Goal: Task Accomplishment & Management: Use online tool/utility

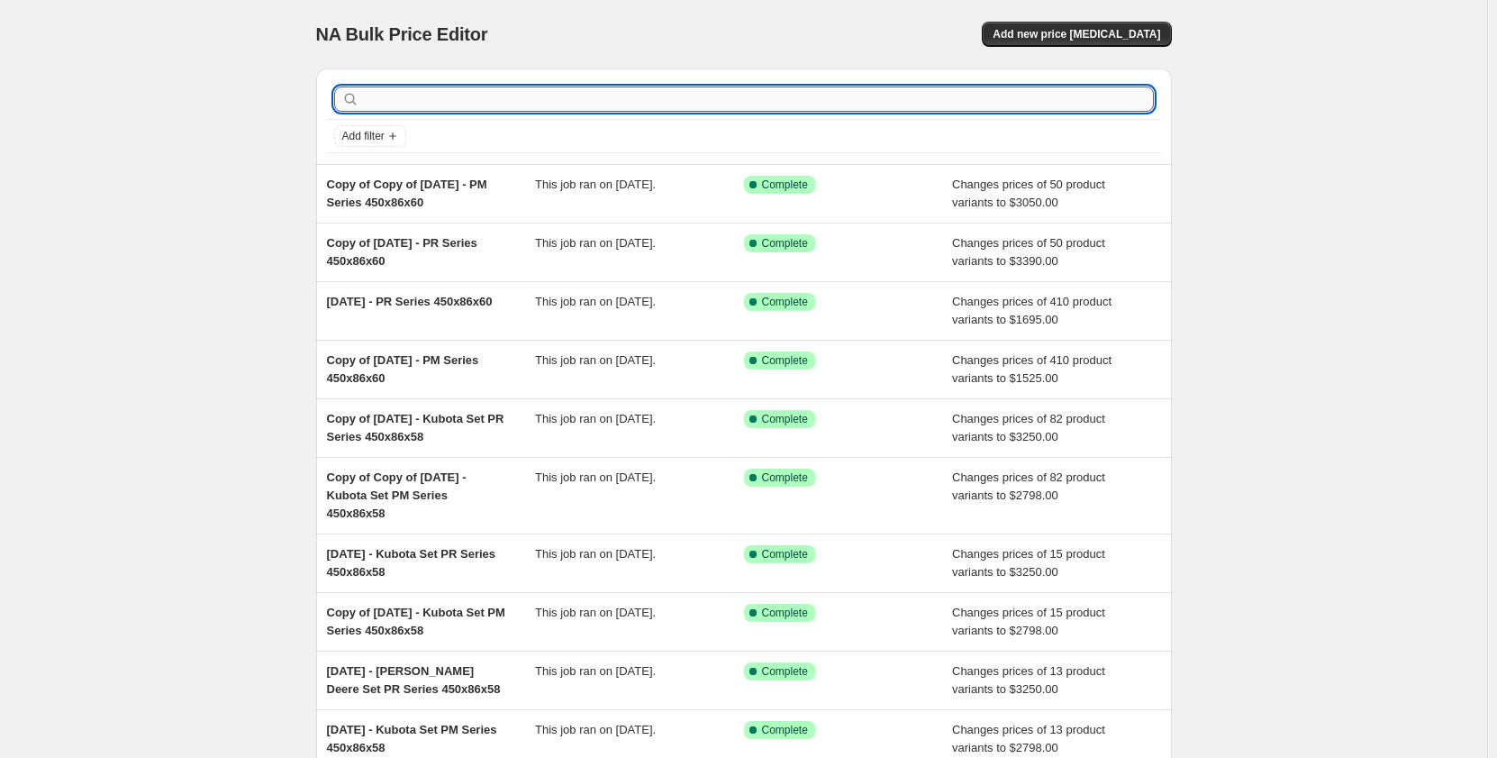
click at [439, 103] on input "text" at bounding box center [758, 98] width 791 height 25
type input "320x86x49"
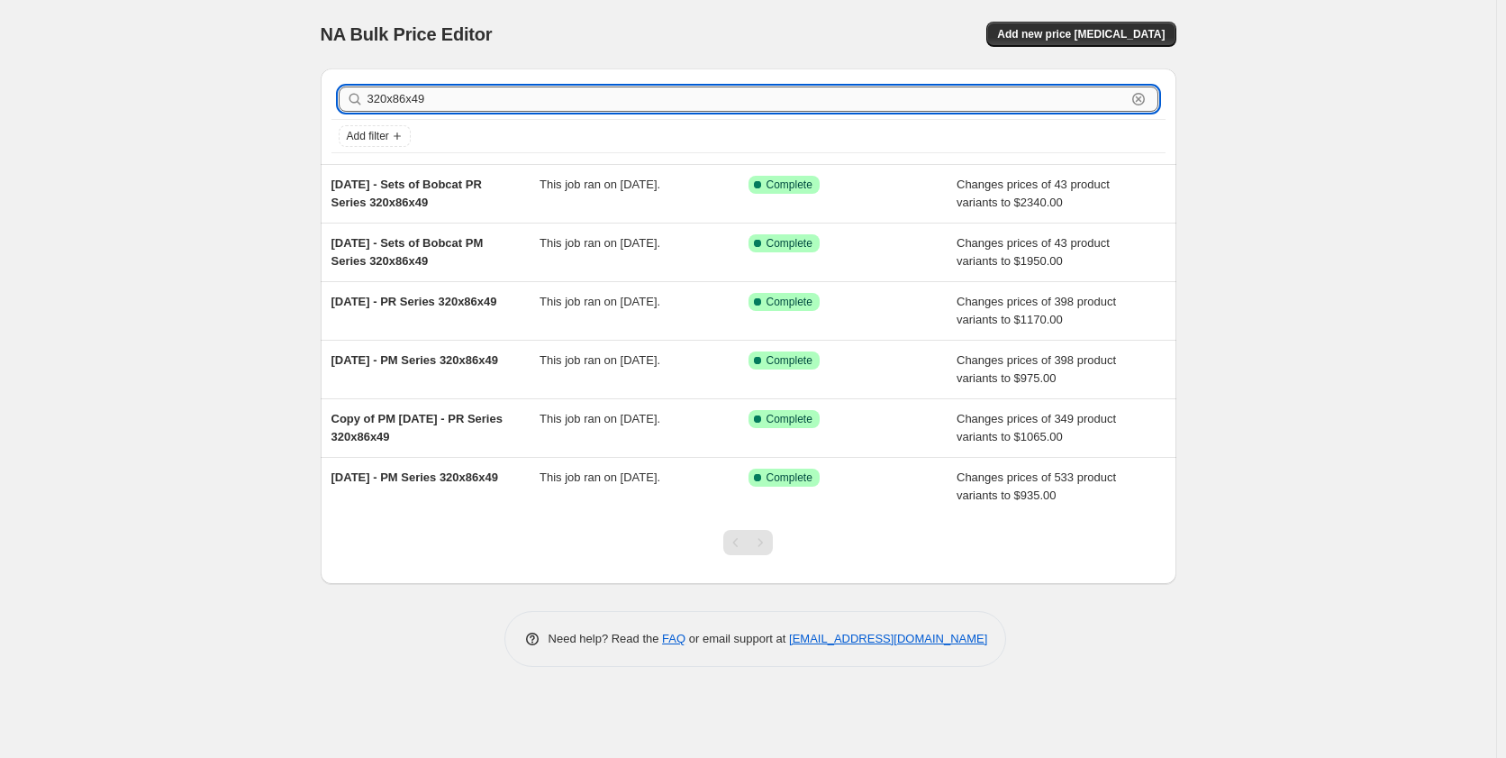
drag, startPoint x: 443, startPoint y: 100, endPoint x: 421, endPoint y: 104, distance: 22.8
click at [421, 104] on input "320x86x49" at bounding box center [747, 98] width 759 height 25
type input "320x86x52"
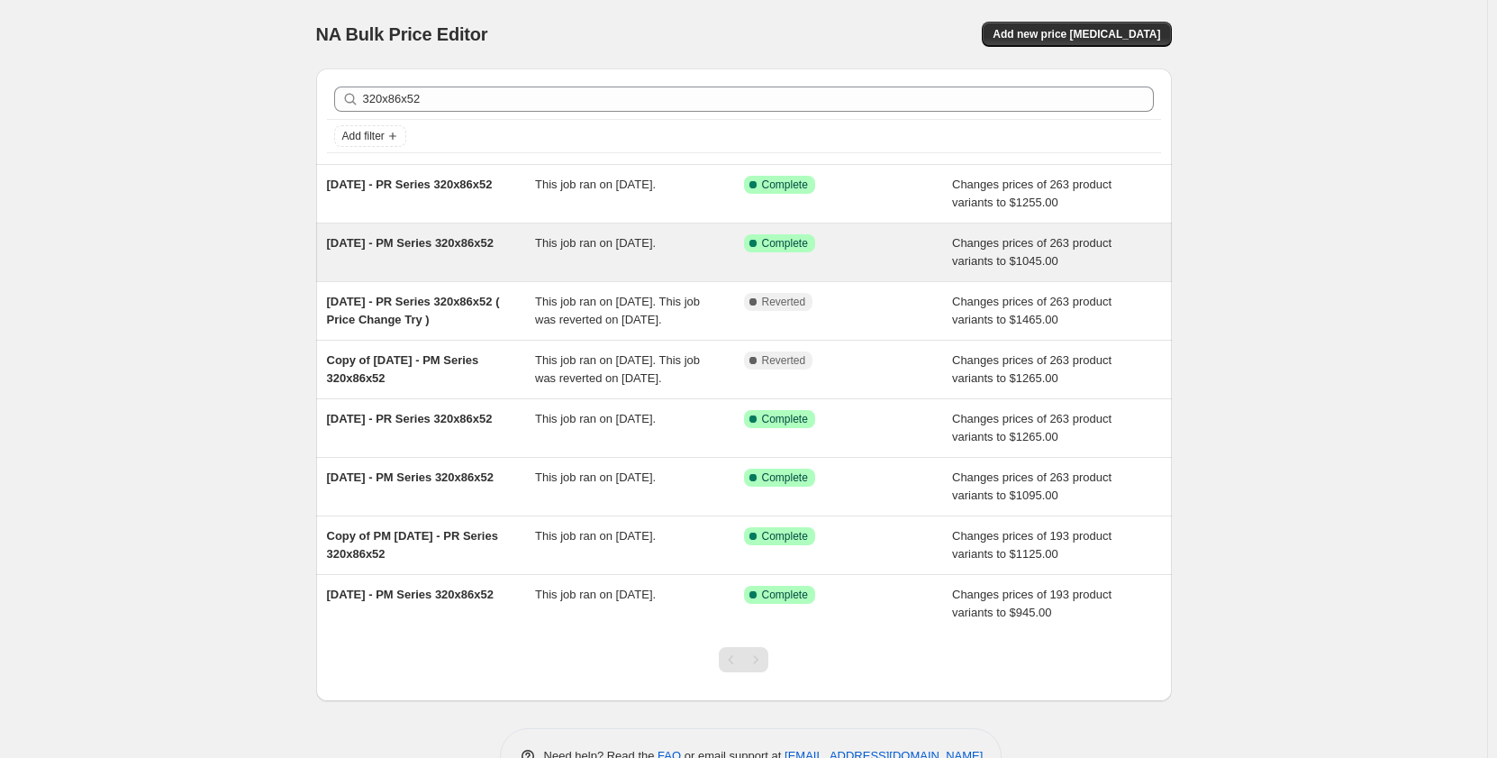
click at [600, 267] on div "This job ran on [DATE]." at bounding box center [639, 252] width 209 height 36
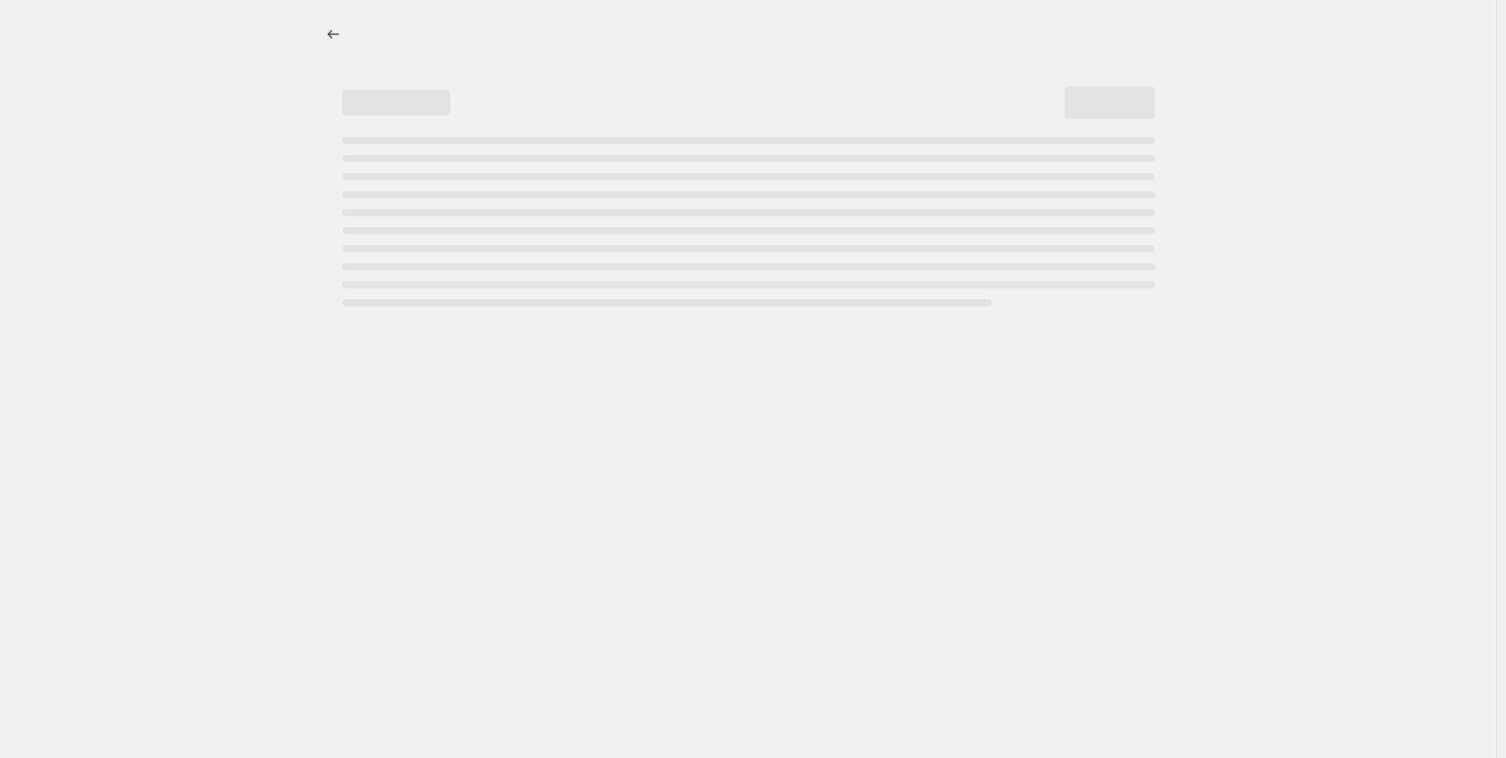
select select "pp"
select select "title"
select select "contains"
select select "title"
select select "contains"
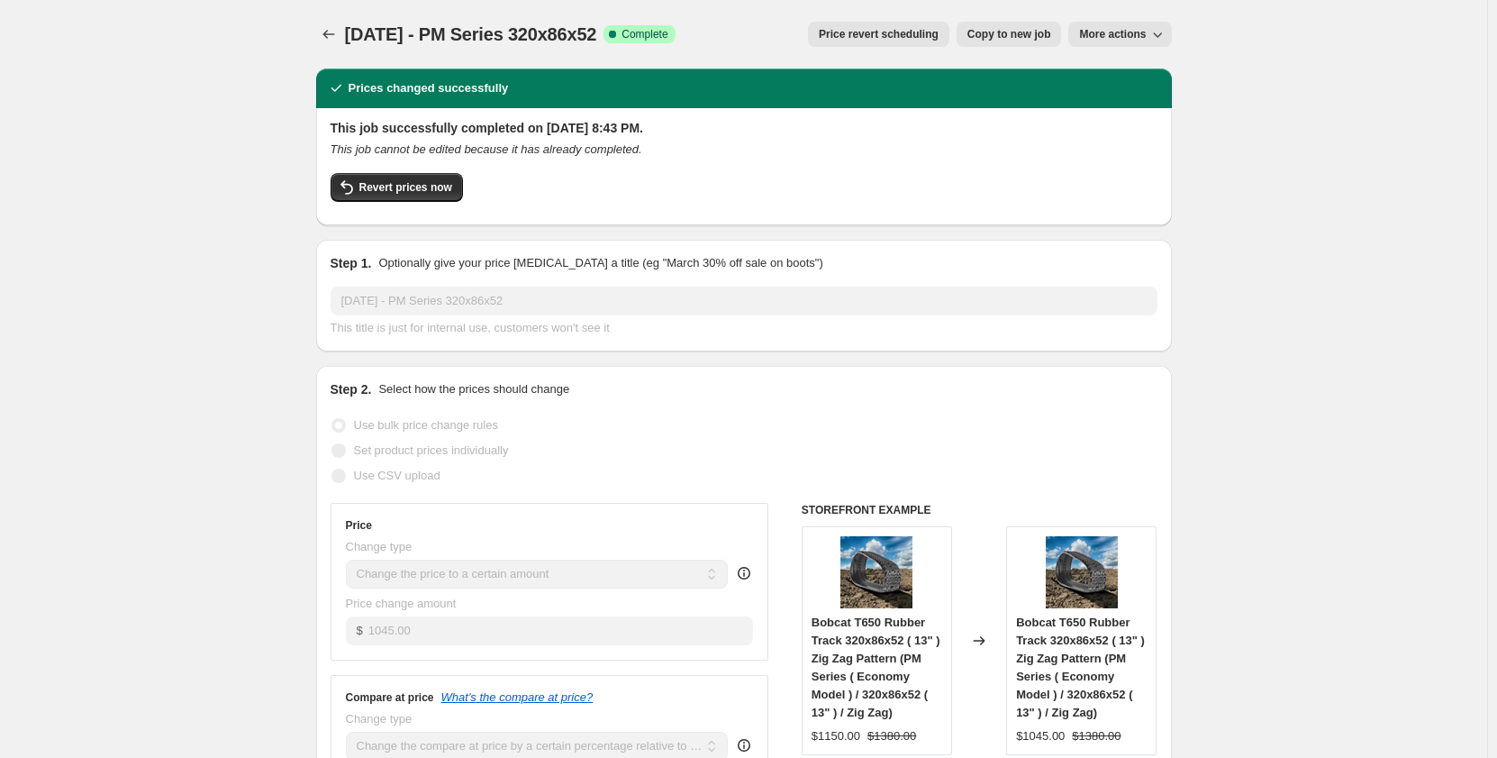
click at [1005, 35] on span "Copy to new job" at bounding box center [1010, 34] width 84 height 14
select select "pp"
select select "title"
select select "contains"
select select "title"
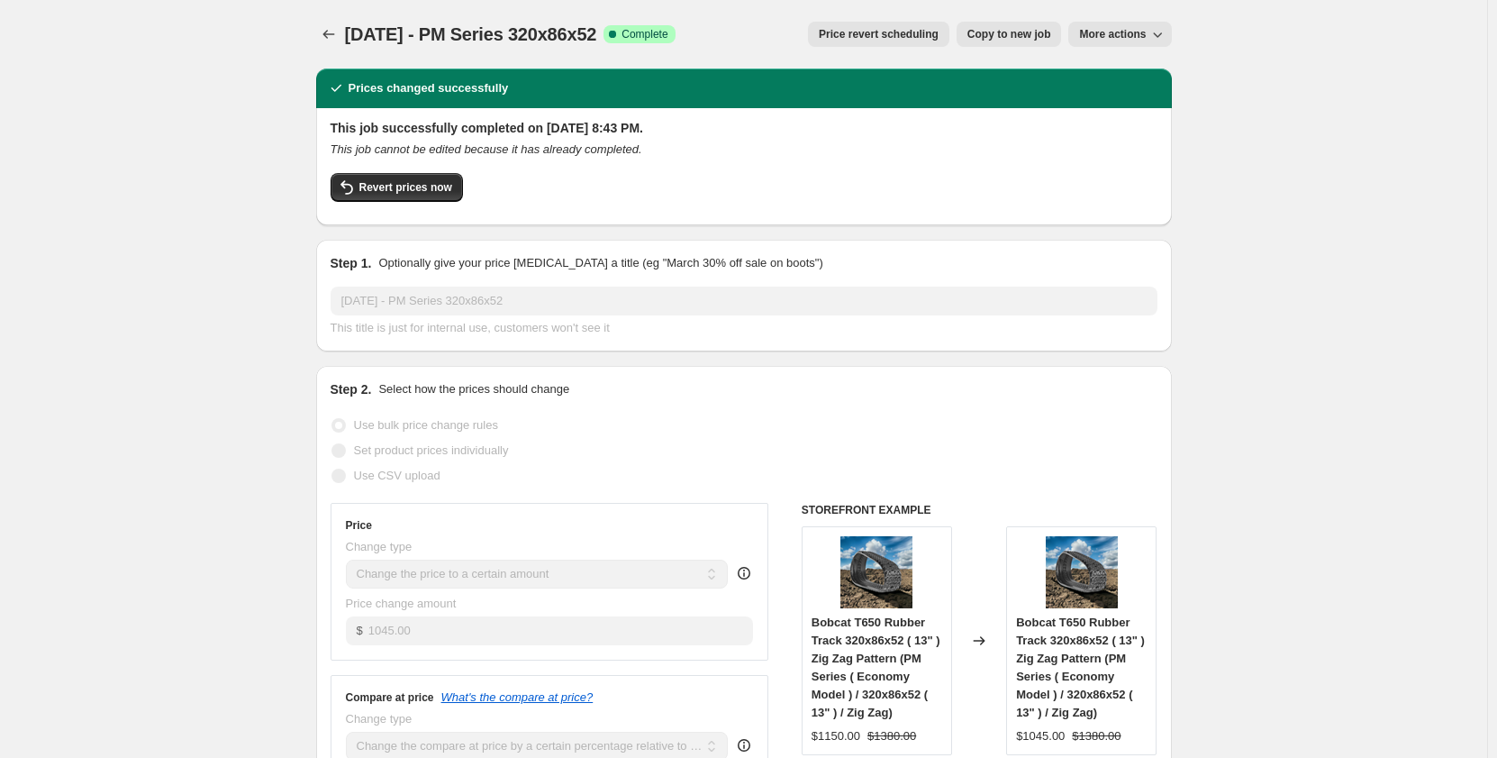
select select "contains"
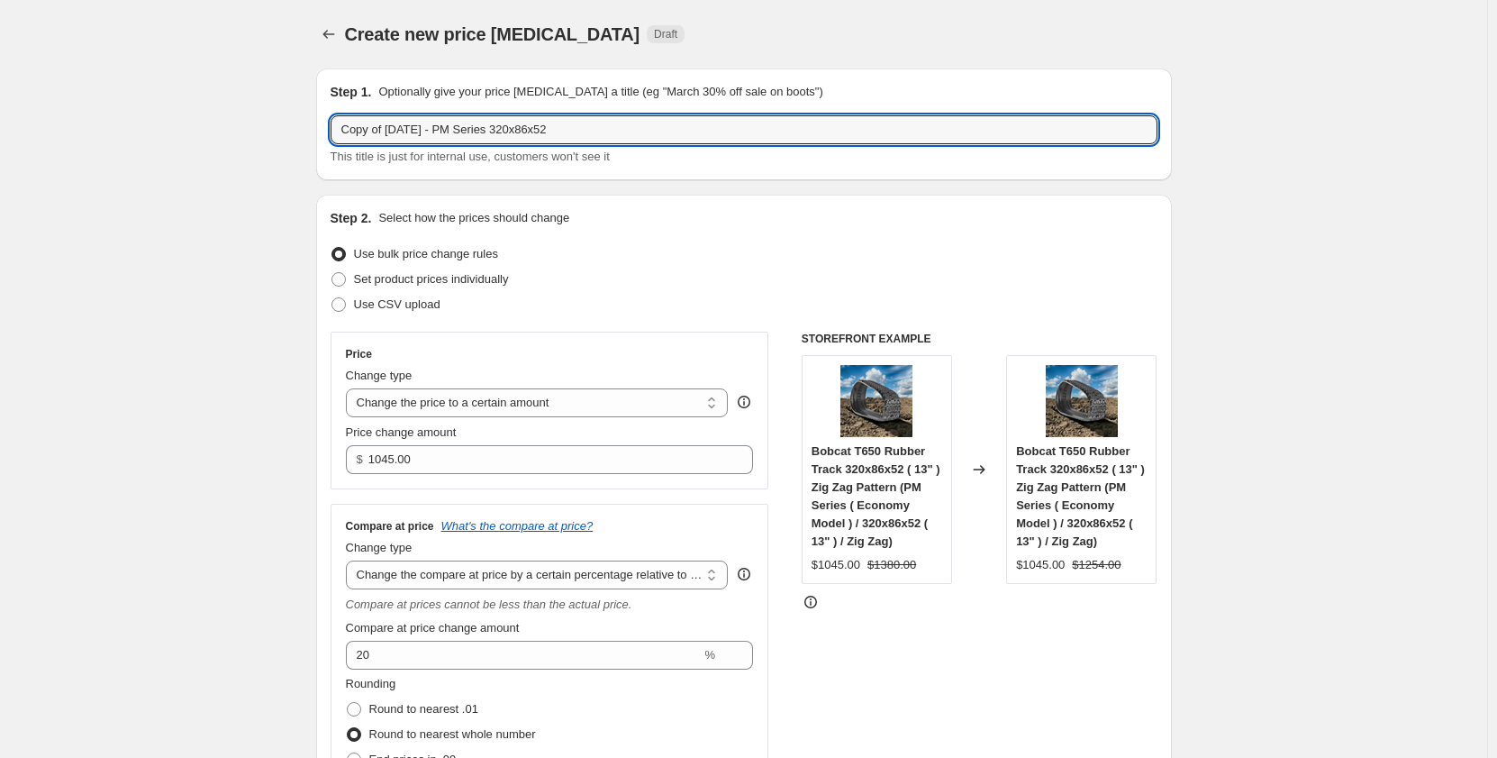
drag, startPoint x: 388, startPoint y: 129, endPoint x: 300, endPoint y: 141, distance: 89.2
click at [413, 132] on input "[DATE] - PM Series 320x86x52" at bounding box center [744, 129] width 827 height 29
type input "[DATE] - Bobcat Set PM Series 320x86x52"
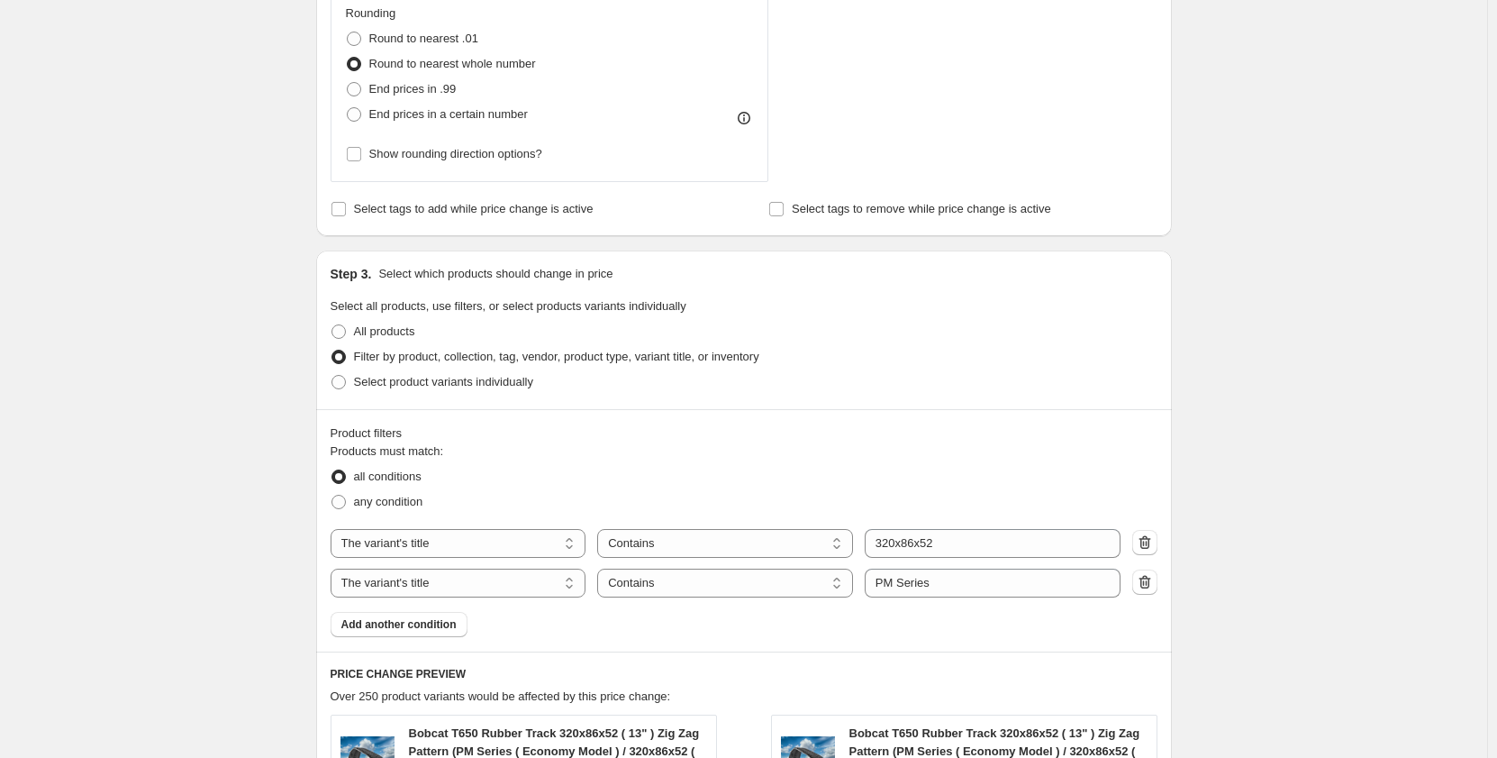
scroll to position [721, 0]
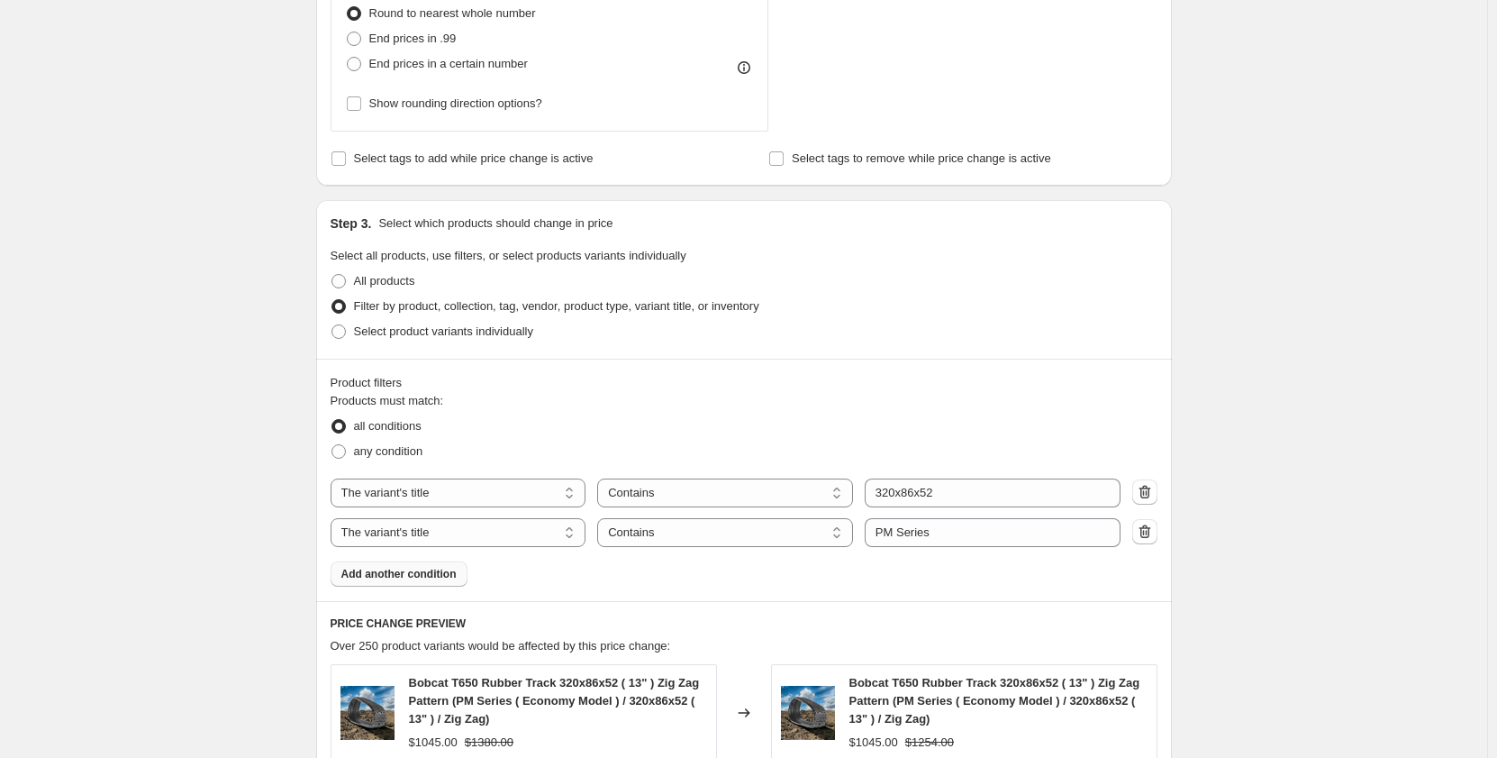
click at [403, 582] on button "Add another condition" at bounding box center [399, 573] width 137 height 25
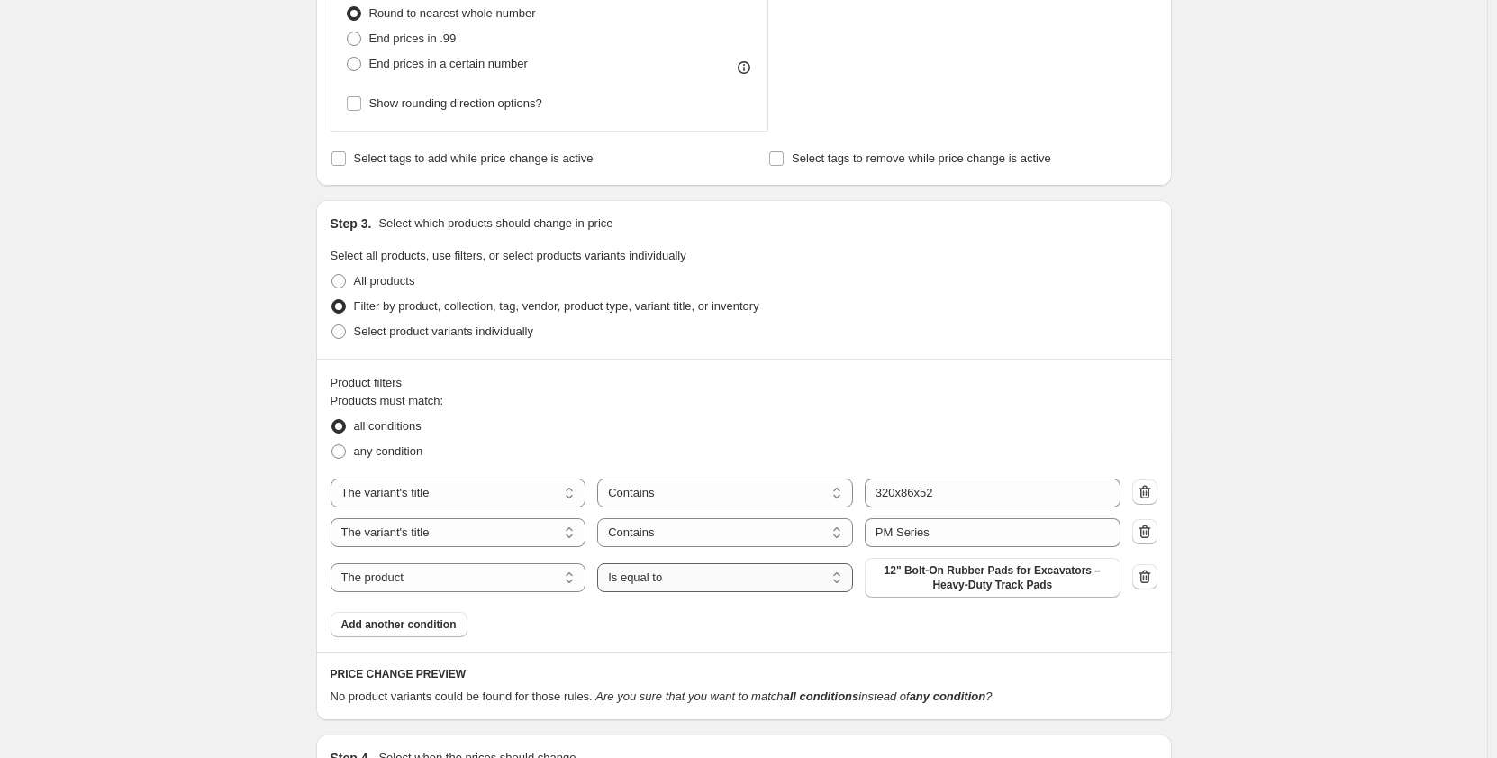
click at [679, 585] on select "Is equal to Is not equal to" at bounding box center [725, 577] width 256 height 29
click at [488, 577] on select "The product The product's collection The product's tag The product's vendor The…" at bounding box center [459, 577] width 256 height 29
select select "tag"
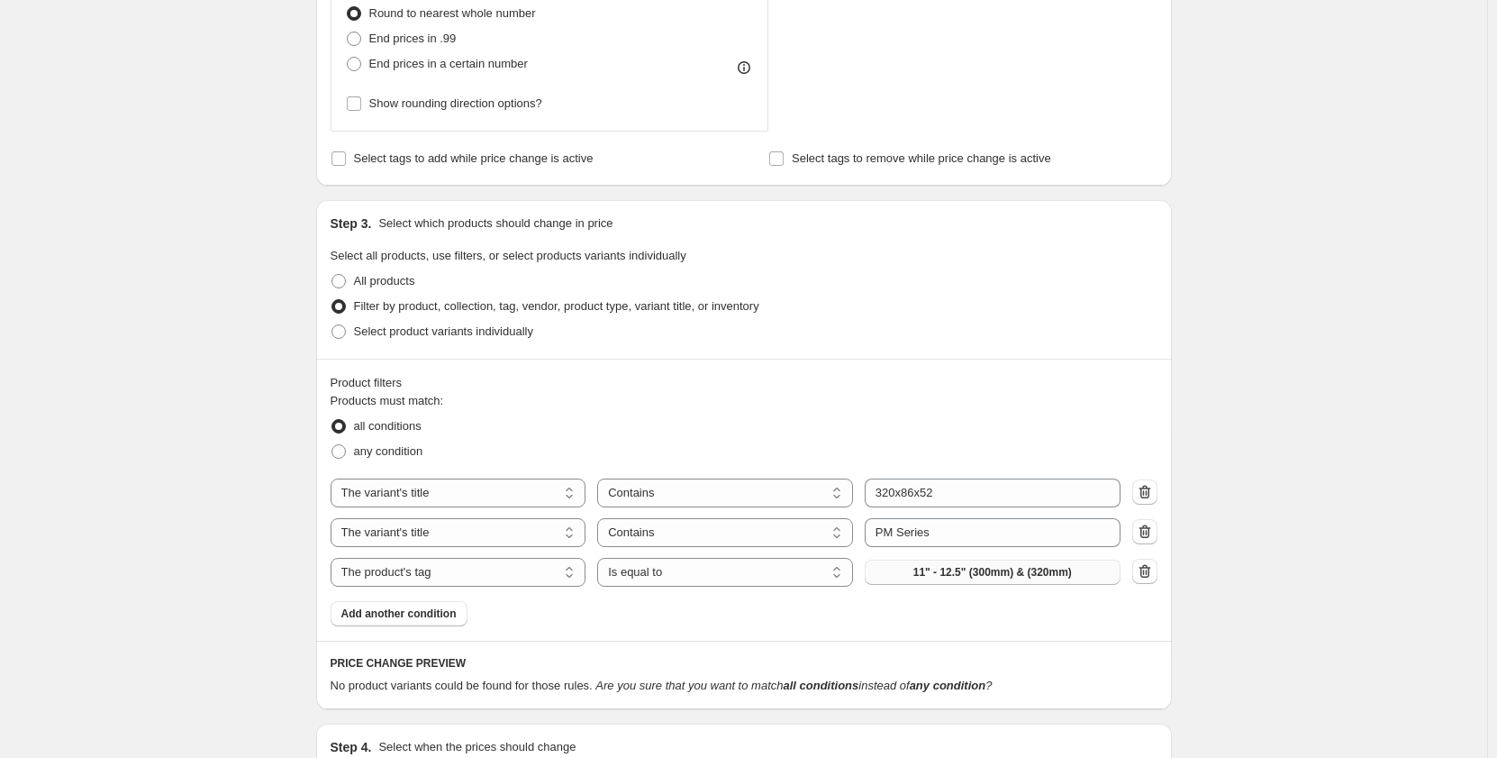
click at [881, 573] on button "11" - 12.5" (300mm) & (320mm)" at bounding box center [993, 571] width 256 height 25
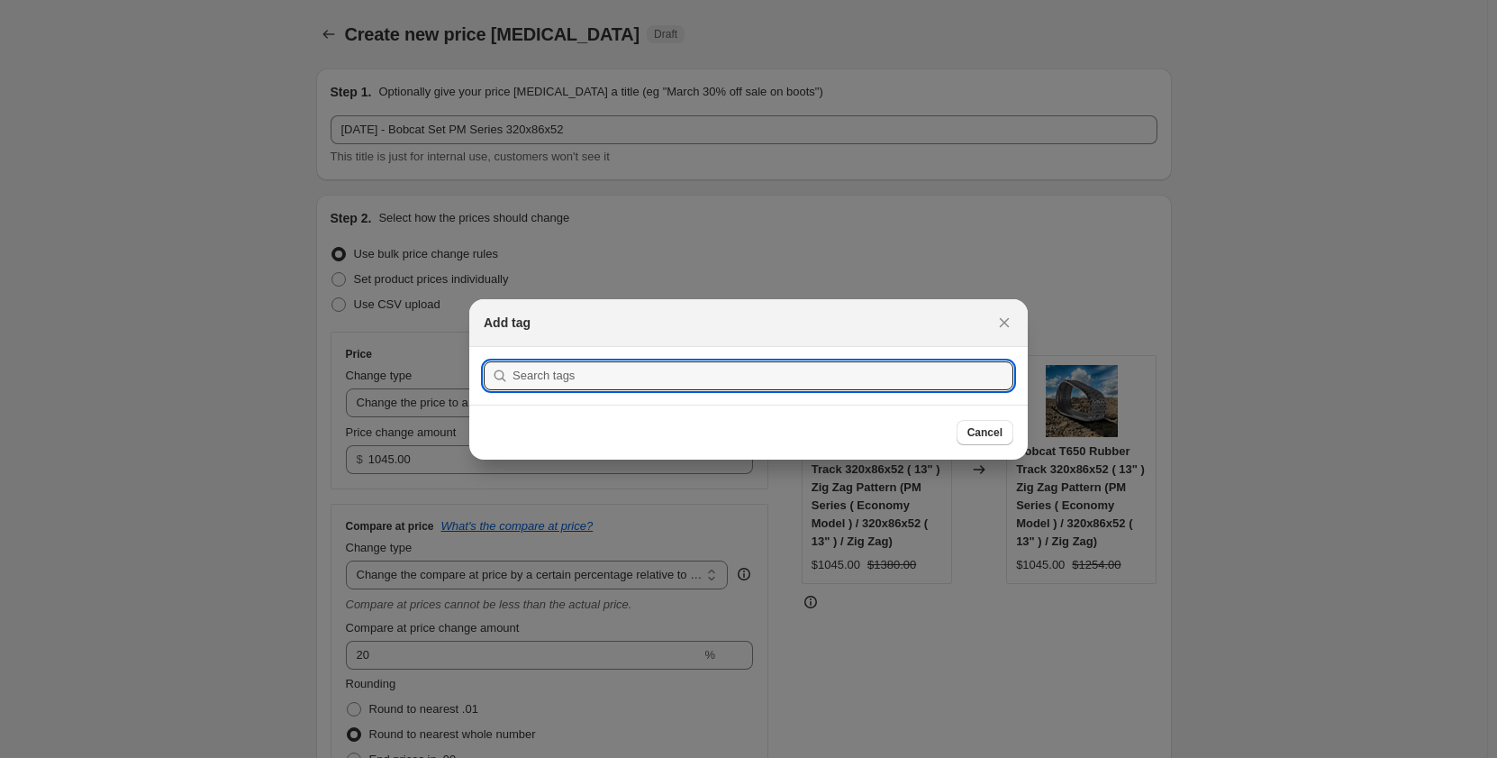
scroll to position [0, 0]
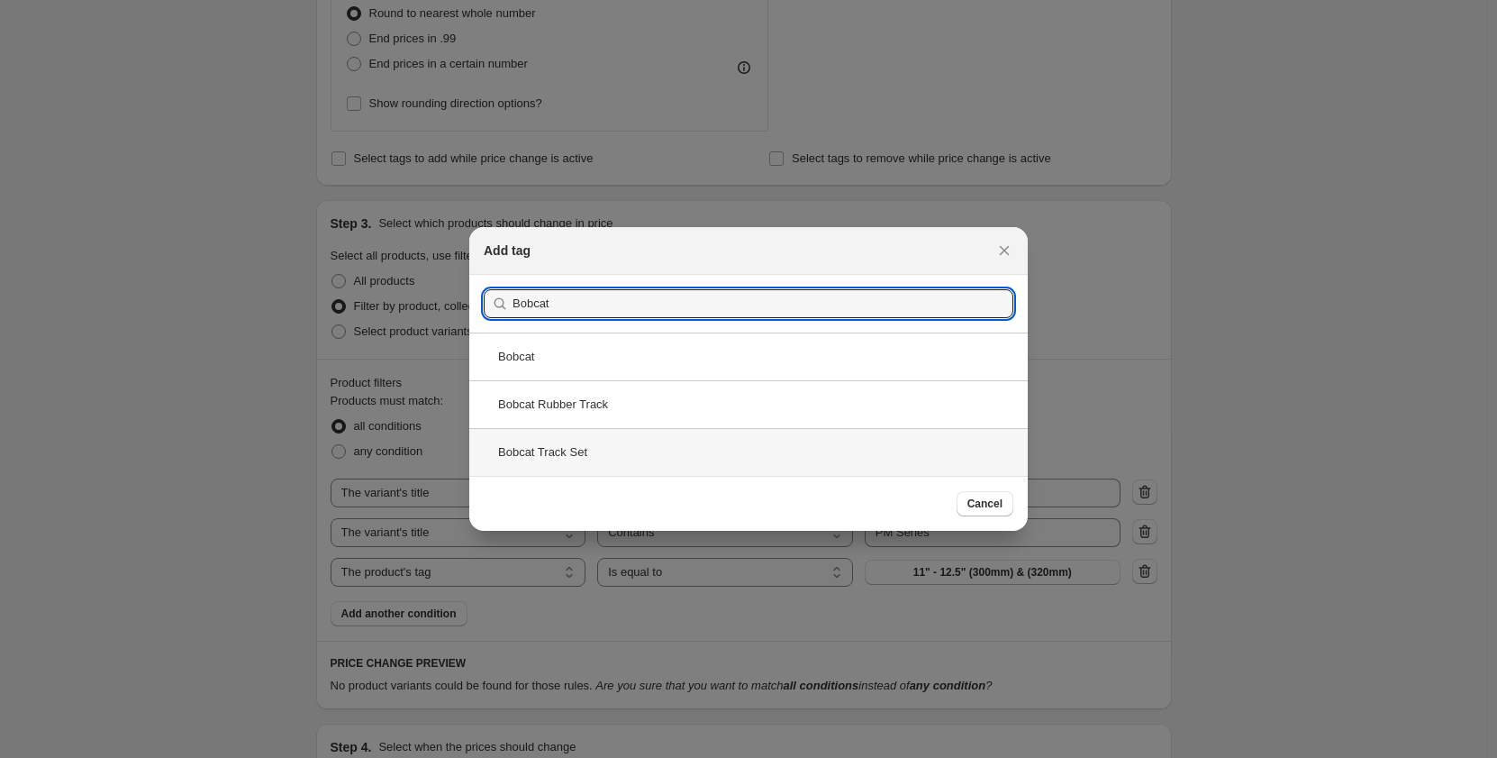
type input "Bobcat"
click at [703, 459] on div "Bobcat Track Set" at bounding box center [748, 452] width 559 height 48
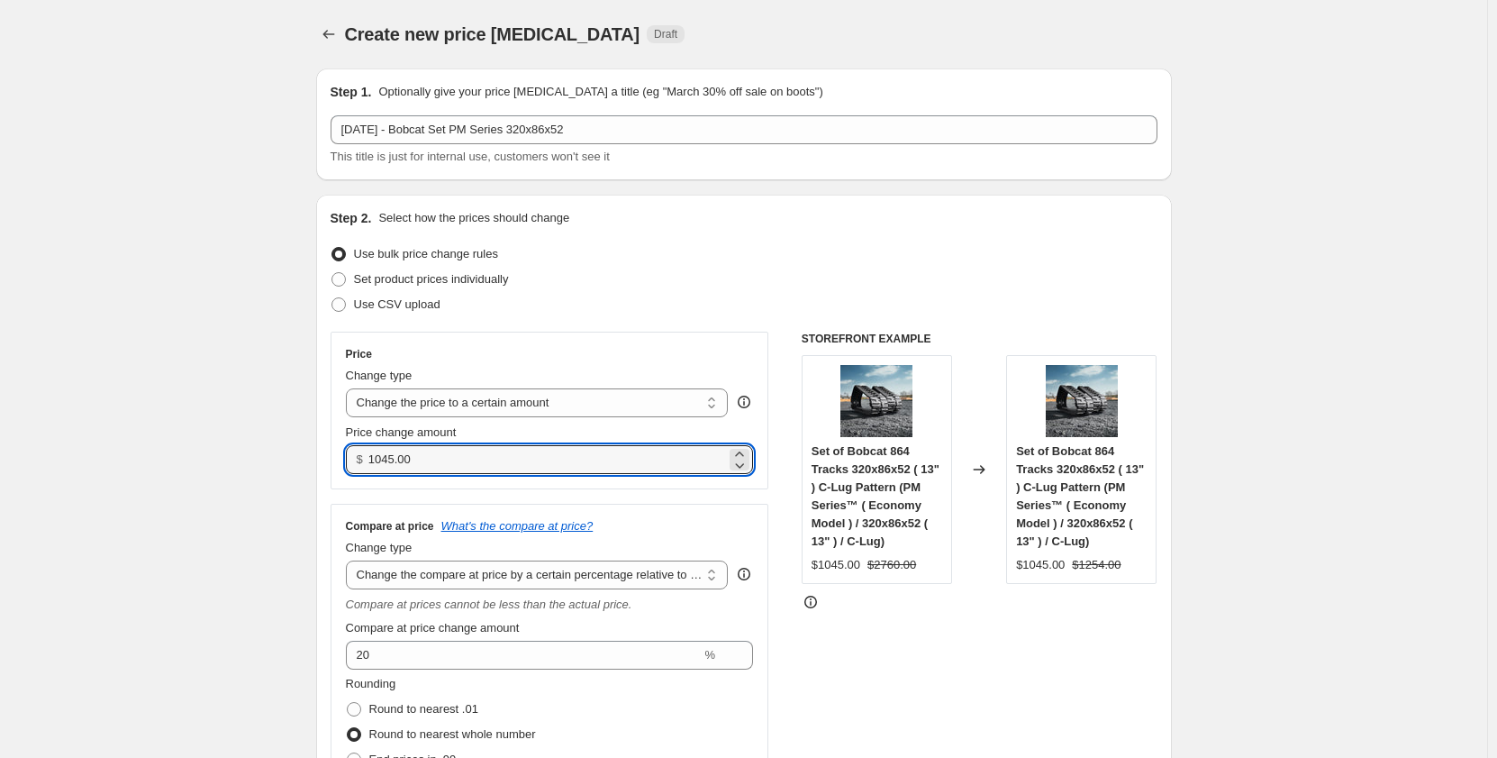
drag, startPoint x: 432, startPoint y: 459, endPoint x: 349, endPoint y: 463, distance: 83.9
click at [349, 463] on div "Price Change type Change the price to a certain amount Change the price by a ce…" at bounding box center [550, 411] width 439 height 158
type input "2090.00"
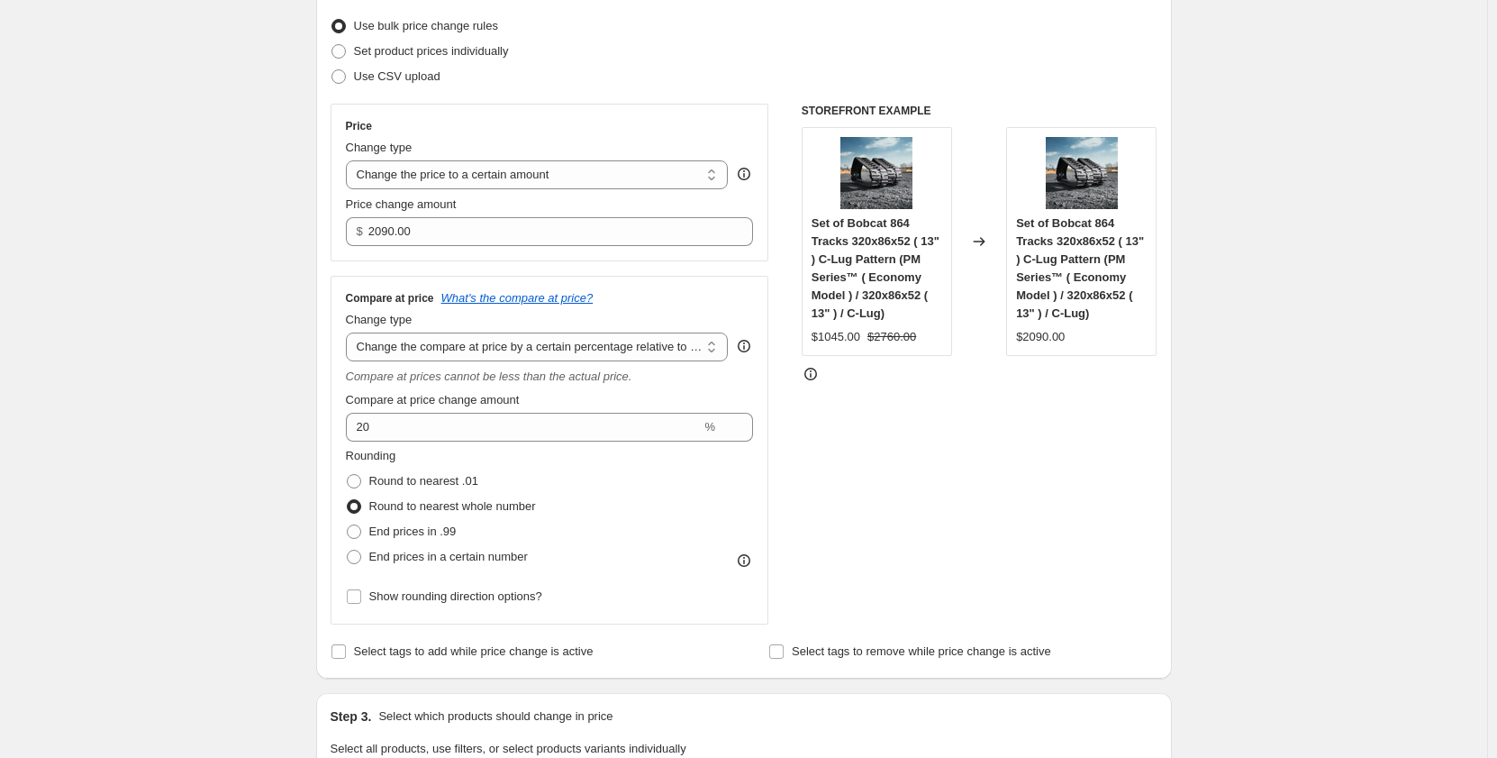
scroll to position [210, 0]
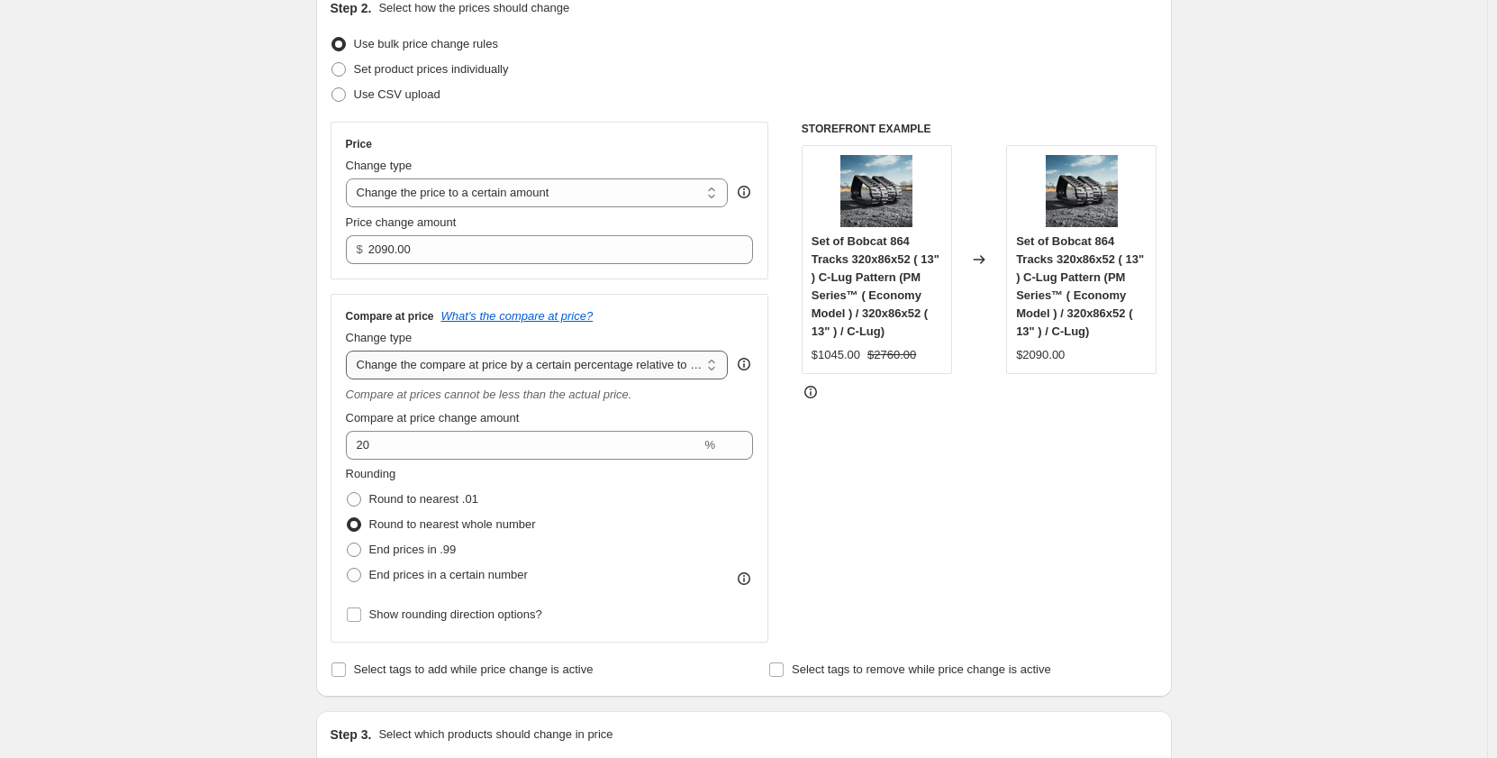
click at [617, 374] on select "Change the compare at price to the current price (sale) Change the compare at p…" at bounding box center [537, 364] width 383 height 29
click at [350, 350] on select "Change the compare at price to the current price (sale) Change the compare at p…" at bounding box center [537, 364] width 383 height 29
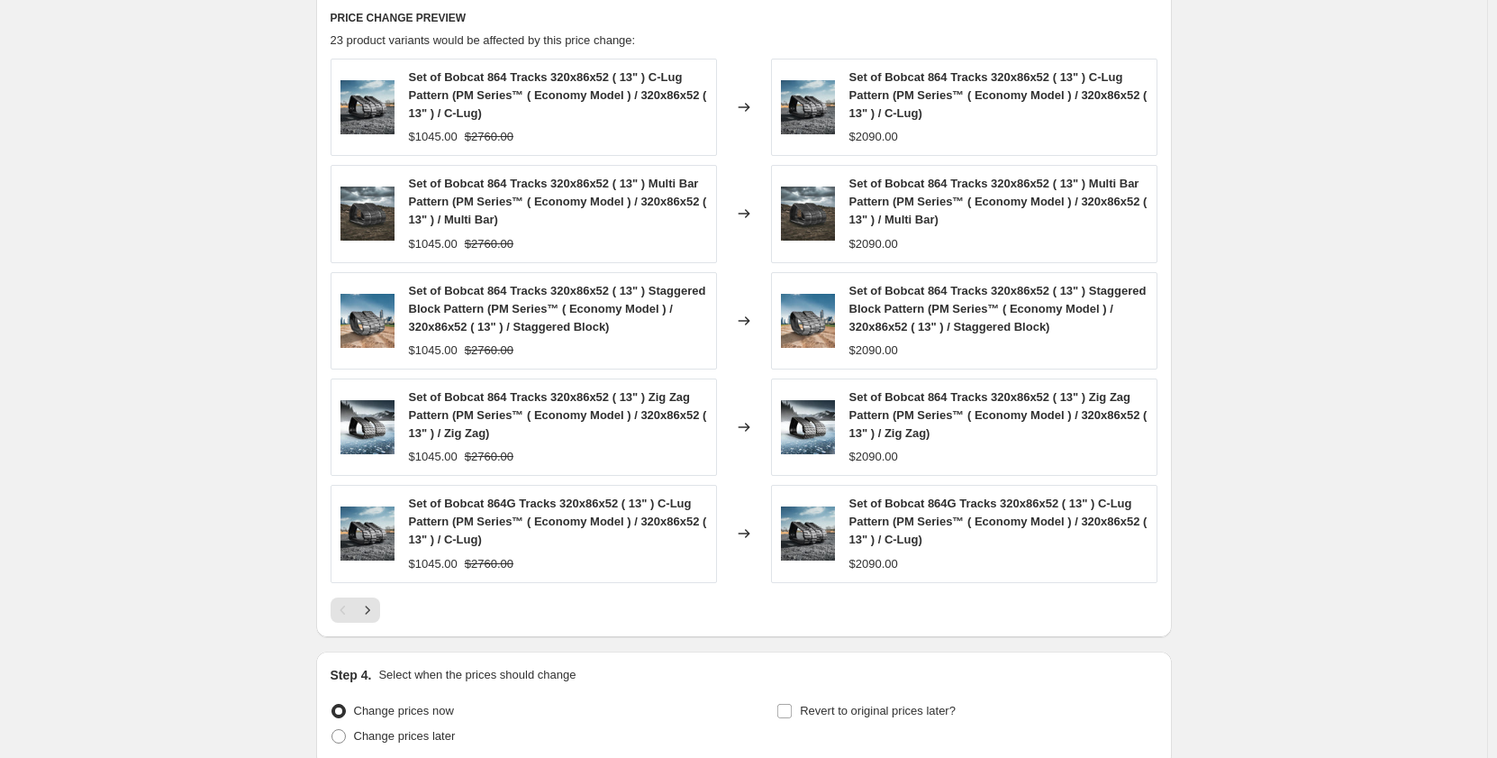
scroll to position [1524, 0]
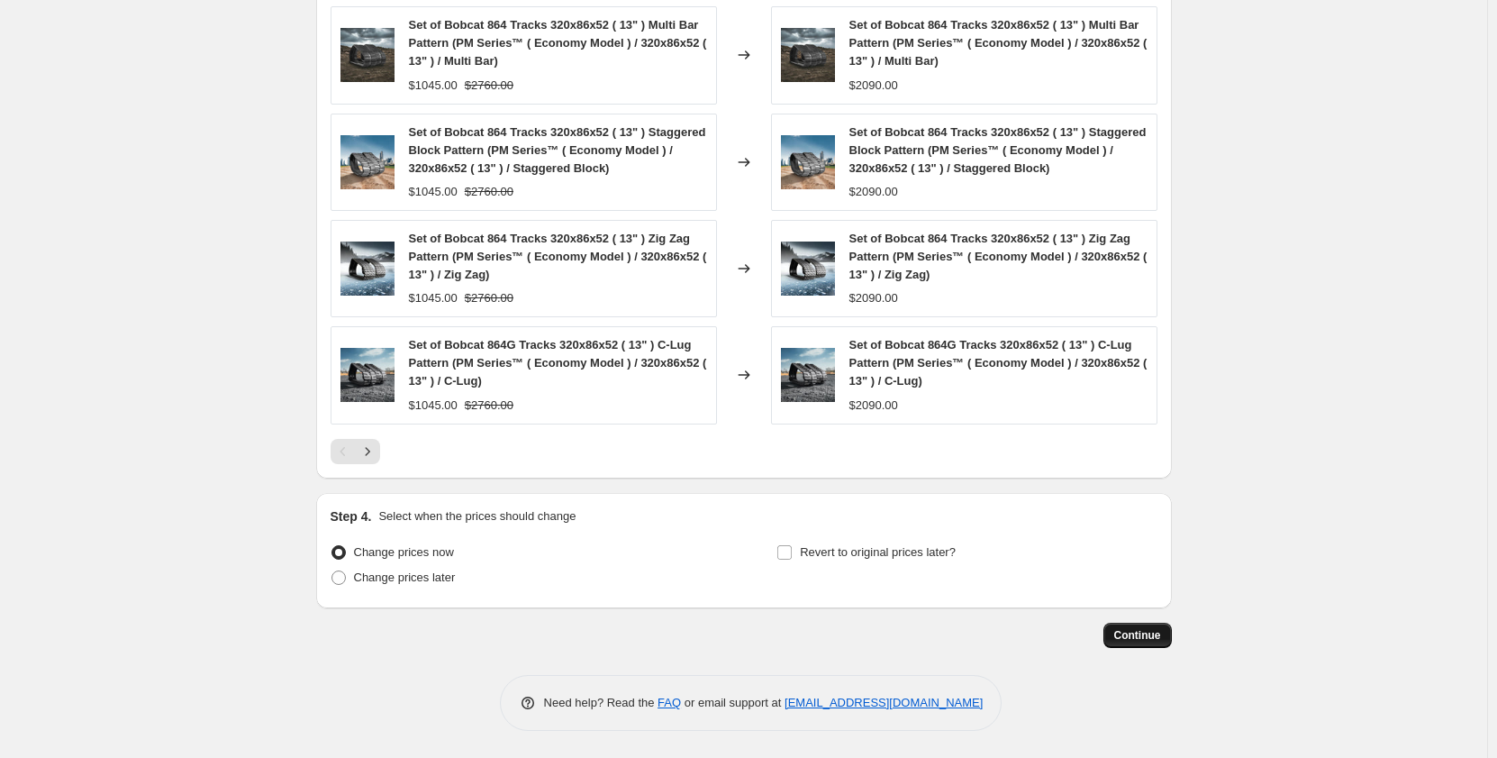
click at [1140, 636] on span "Continue" at bounding box center [1137, 635] width 47 height 14
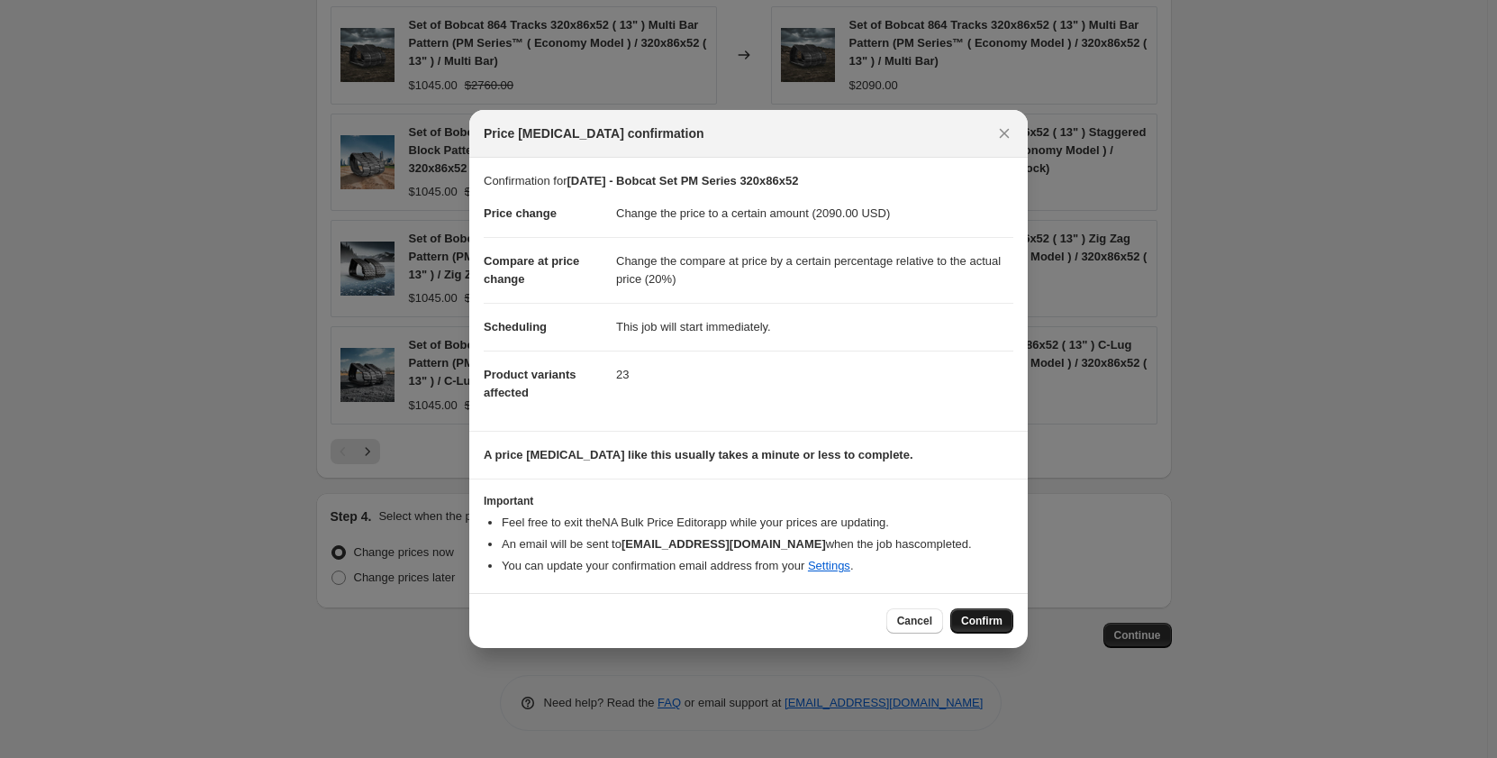
click at [984, 625] on span "Confirm" at bounding box center [981, 621] width 41 height 14
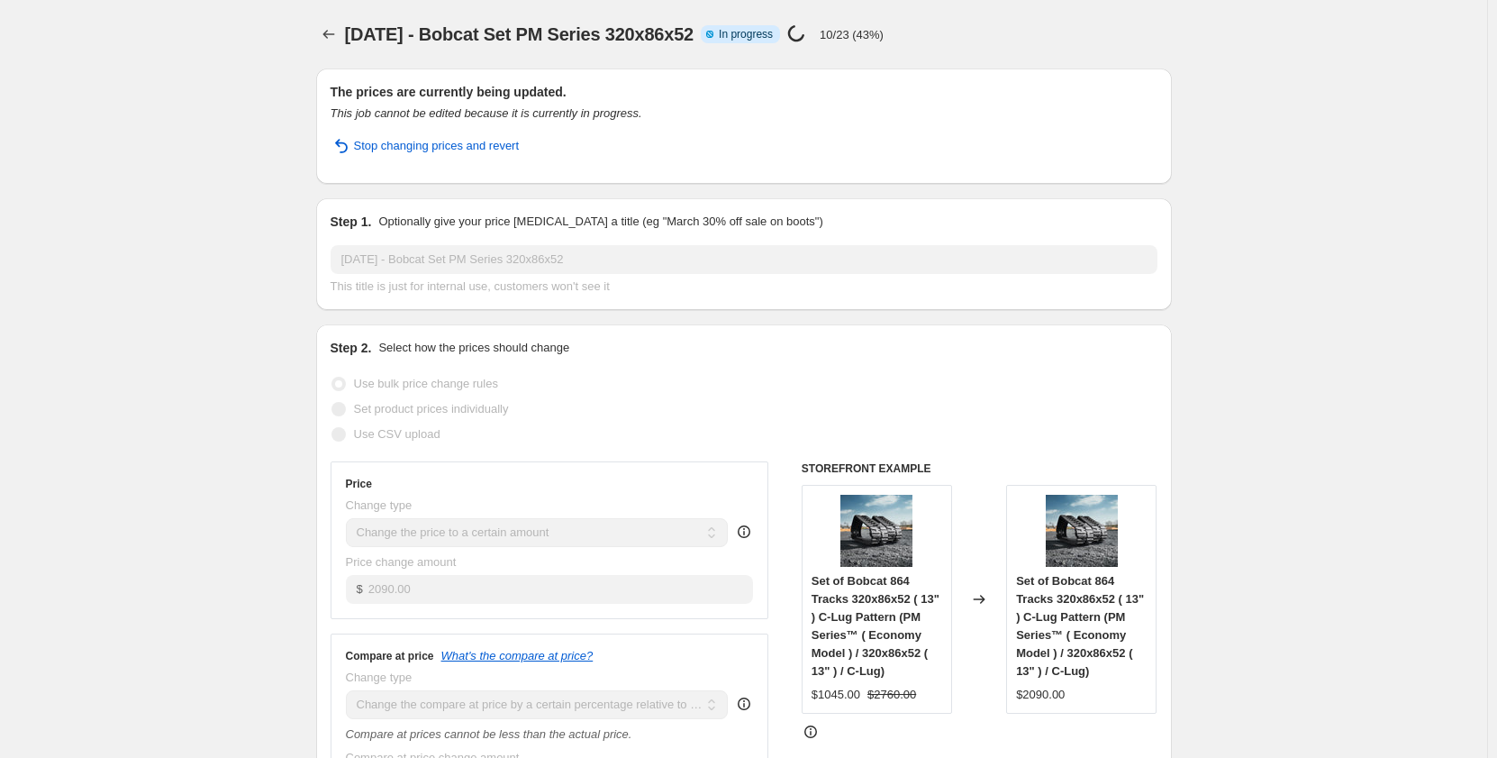
select select "pp"
select select "title"
select select "contains"
select select "title"
select select "contains"
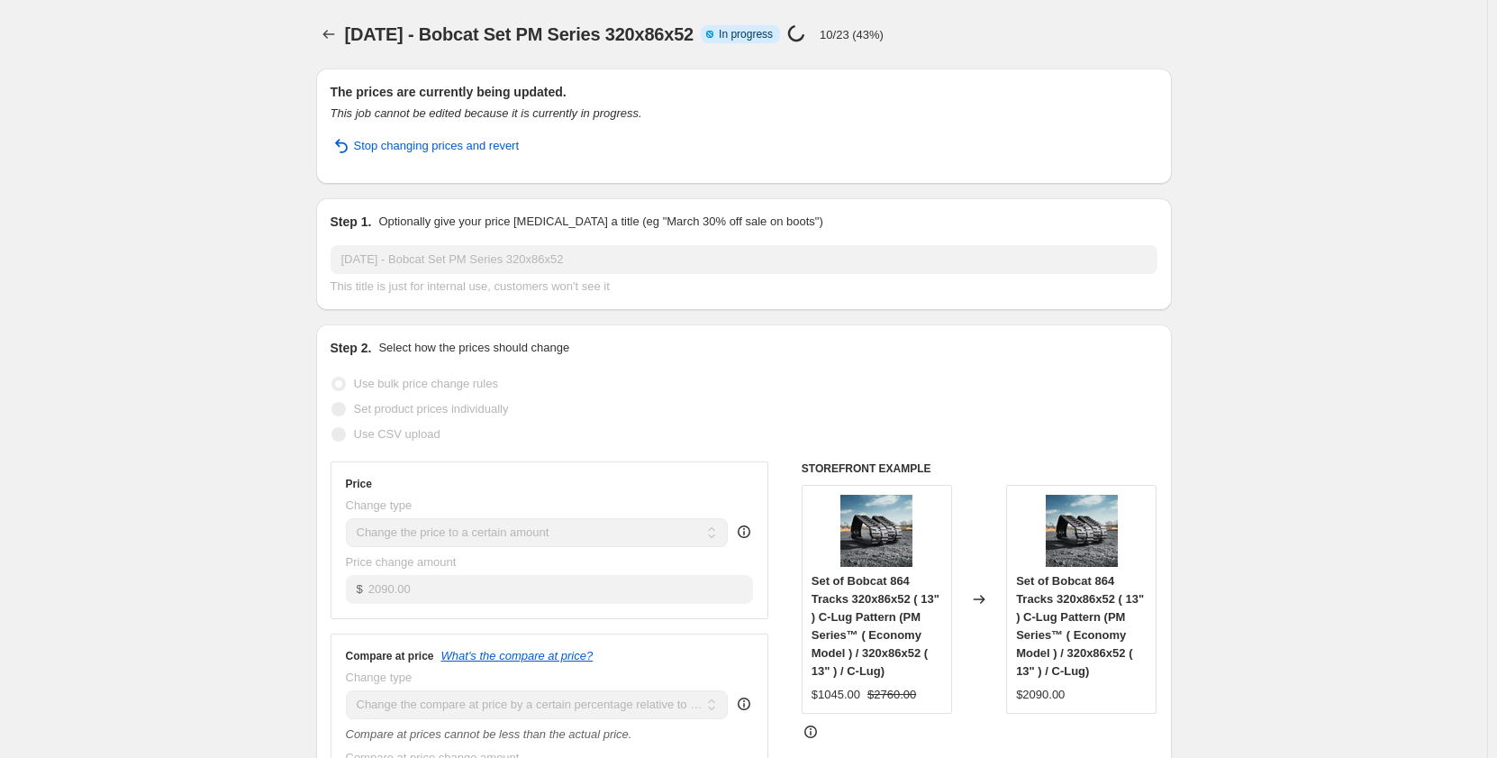
select select "tag"
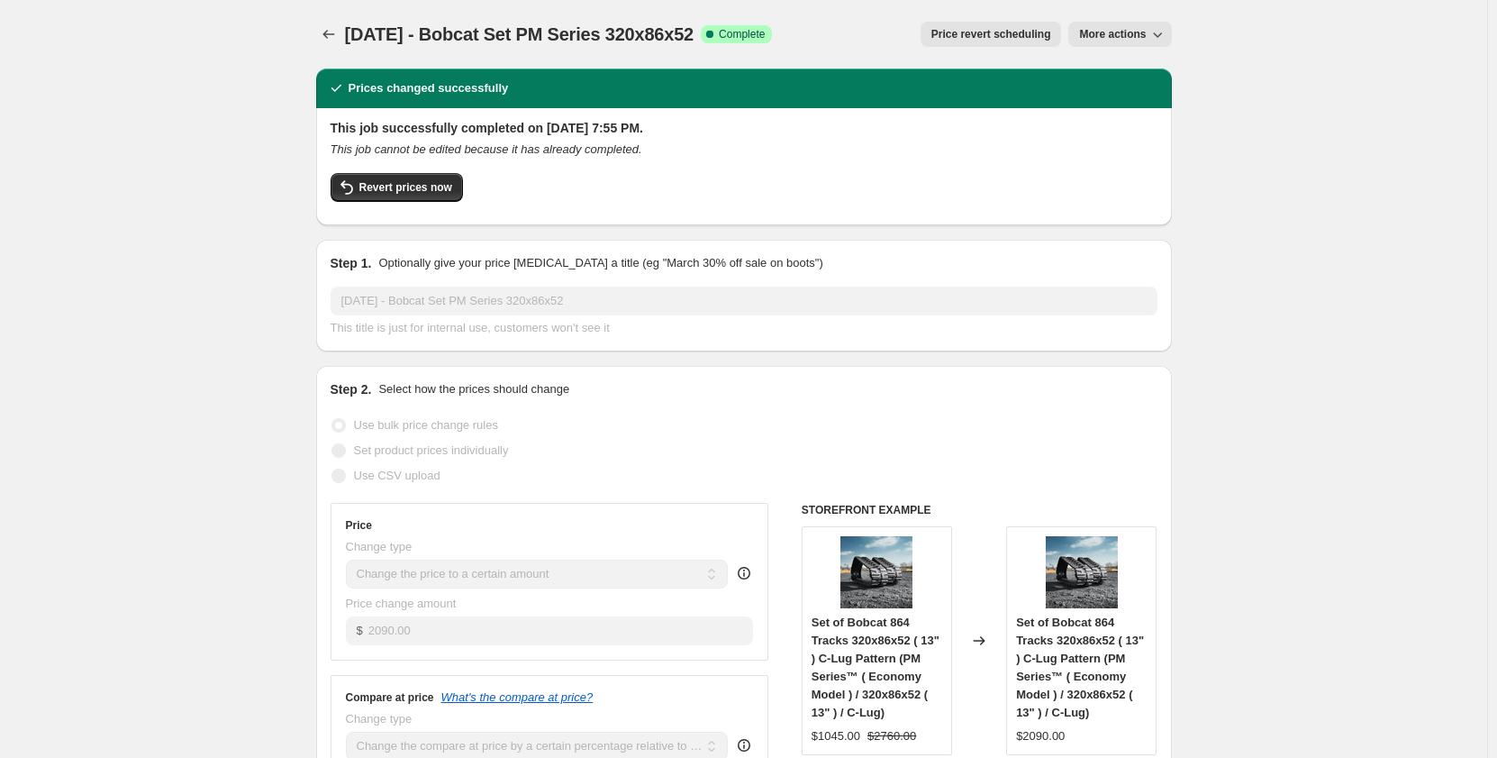
click at [1123, 34] on span "More actions" at bounding box center [1112, 34] width 67 height 14
click at [1128, 70] on span "Copy to new job" at bounding box center [1125, 72] width 84 height 14
select select "pp"
select select "title"
select select "contains"
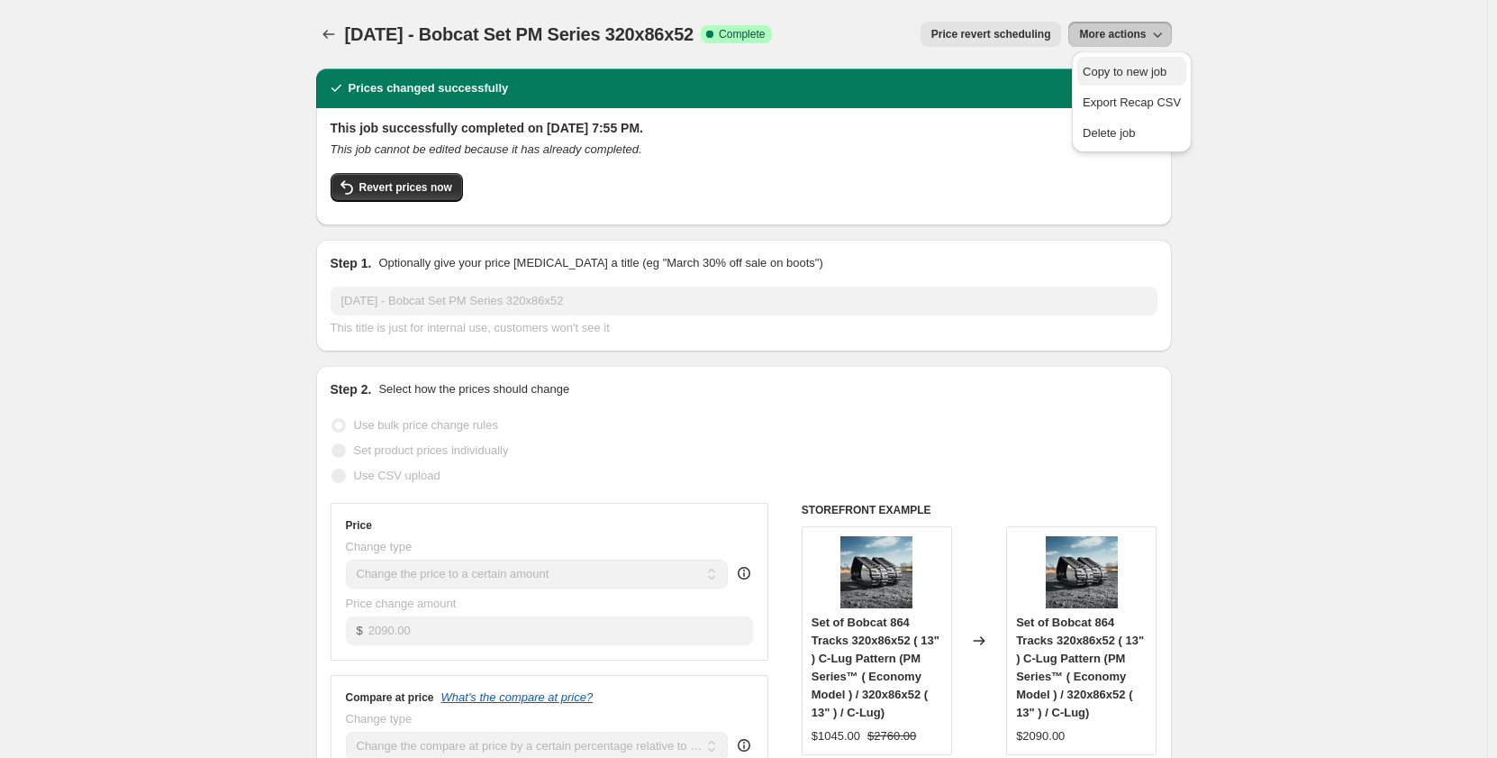
select select "title"
select select "contains"
select select "tag"
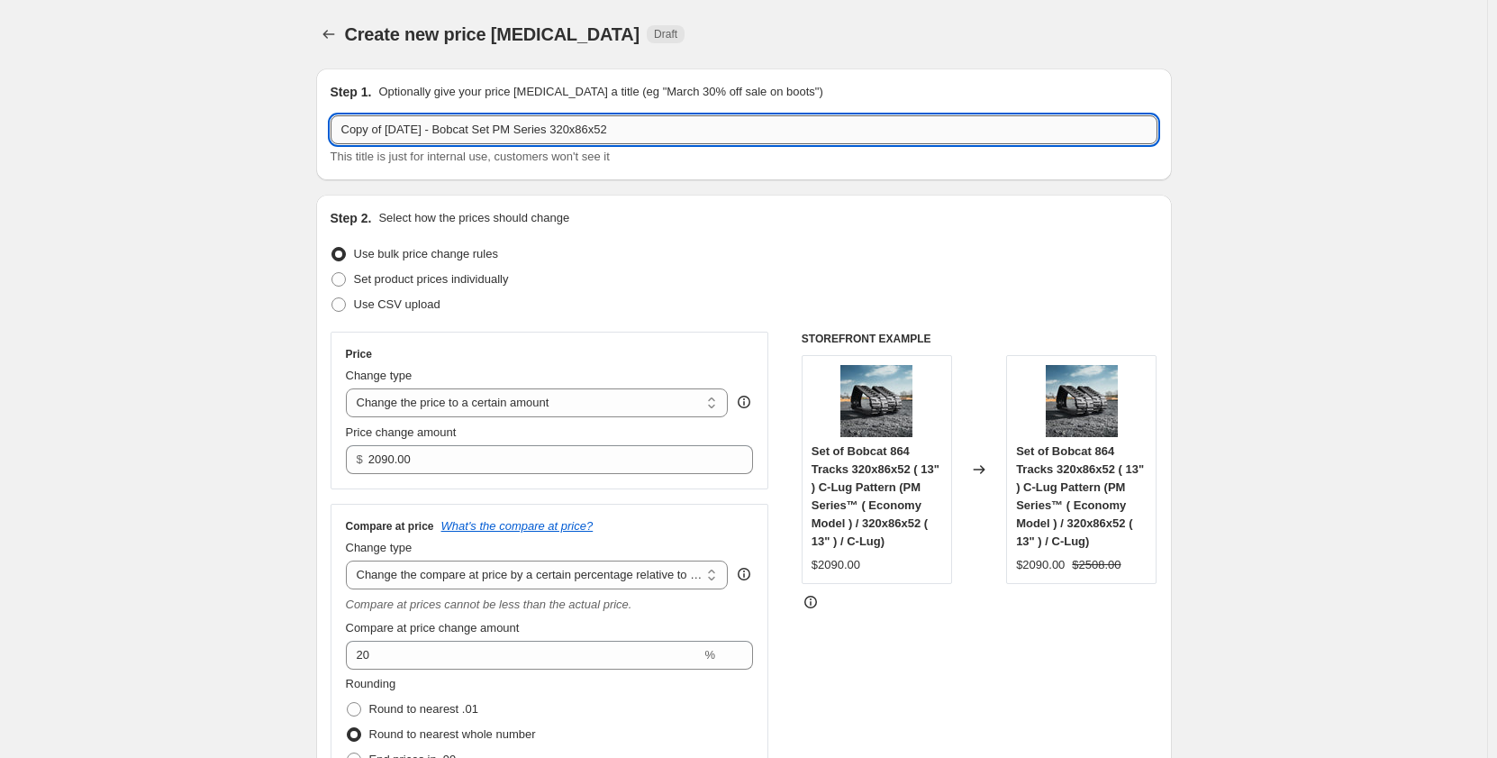
click at [530, 131] on input "Copy of [DATE] - Bobcat Set PM Series 320x86x52" at bounding box center [744, 129] width 827 height 29
drag, startPoint x: 392, startPoint y: 131, endPoint x: 177, endPoint y: 136, distance: 214.5
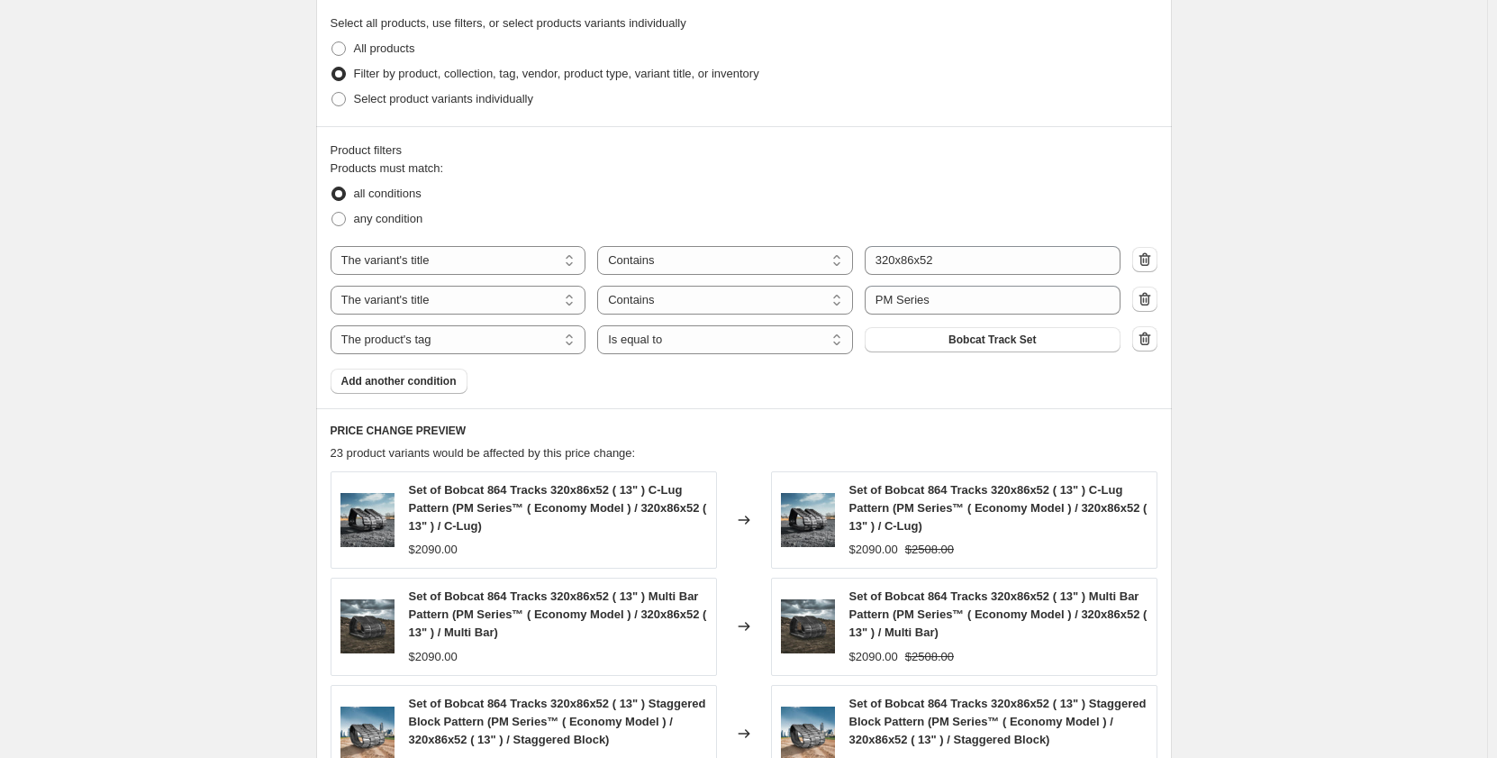
scroll to position [961, 0]
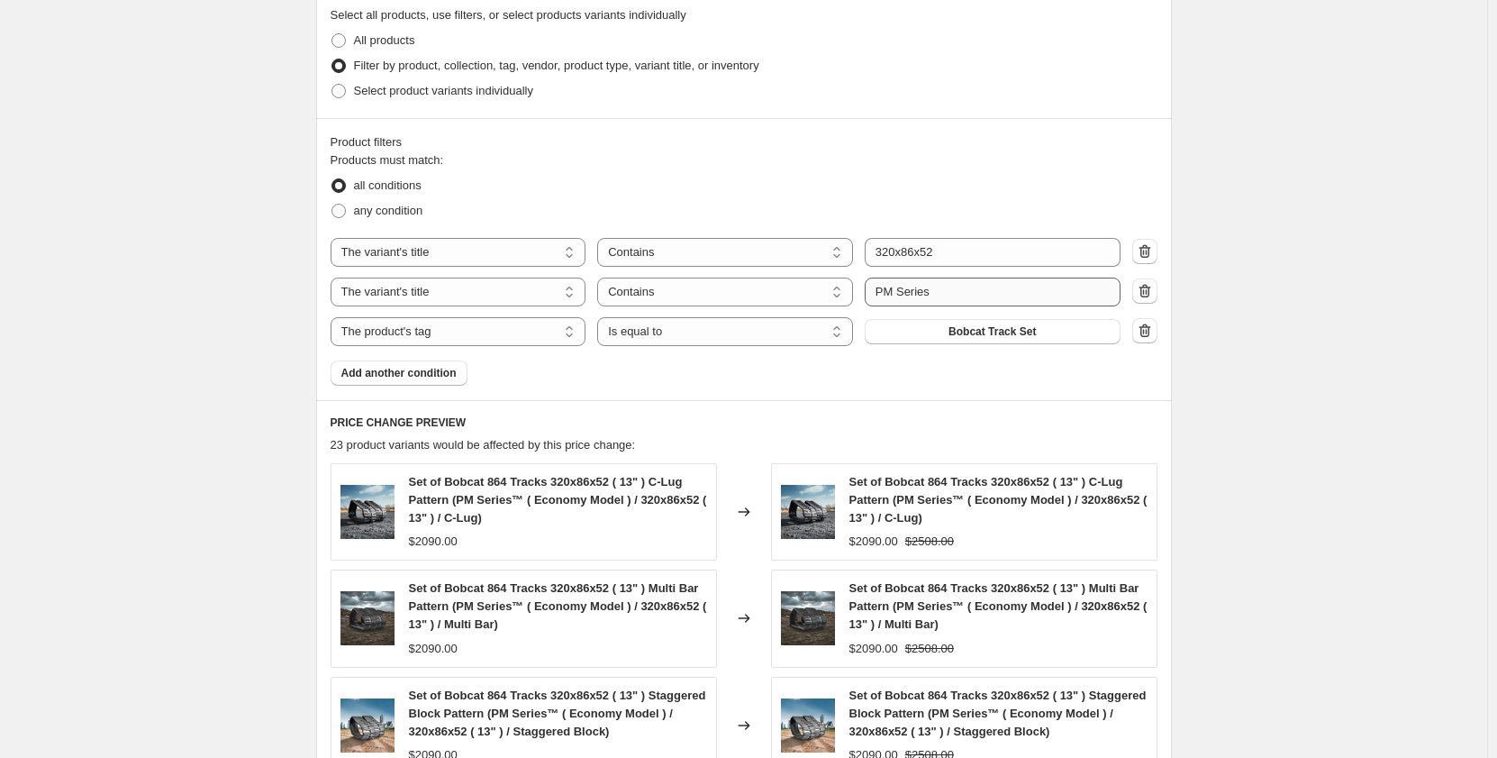
type input "[DATE] - Bobcat Set PR Series 320x86x52"
click at [891, 294] on input "PM Series" at bounding box center [993, 291] width 256 height 29
type input "PR Series"
click at [130, 399] on div "Create new price [MEDICAL_DATA]. This page is ready Create new price [MEDICAL_D…" at bounding box center [743, 180] width 1487 height 2282
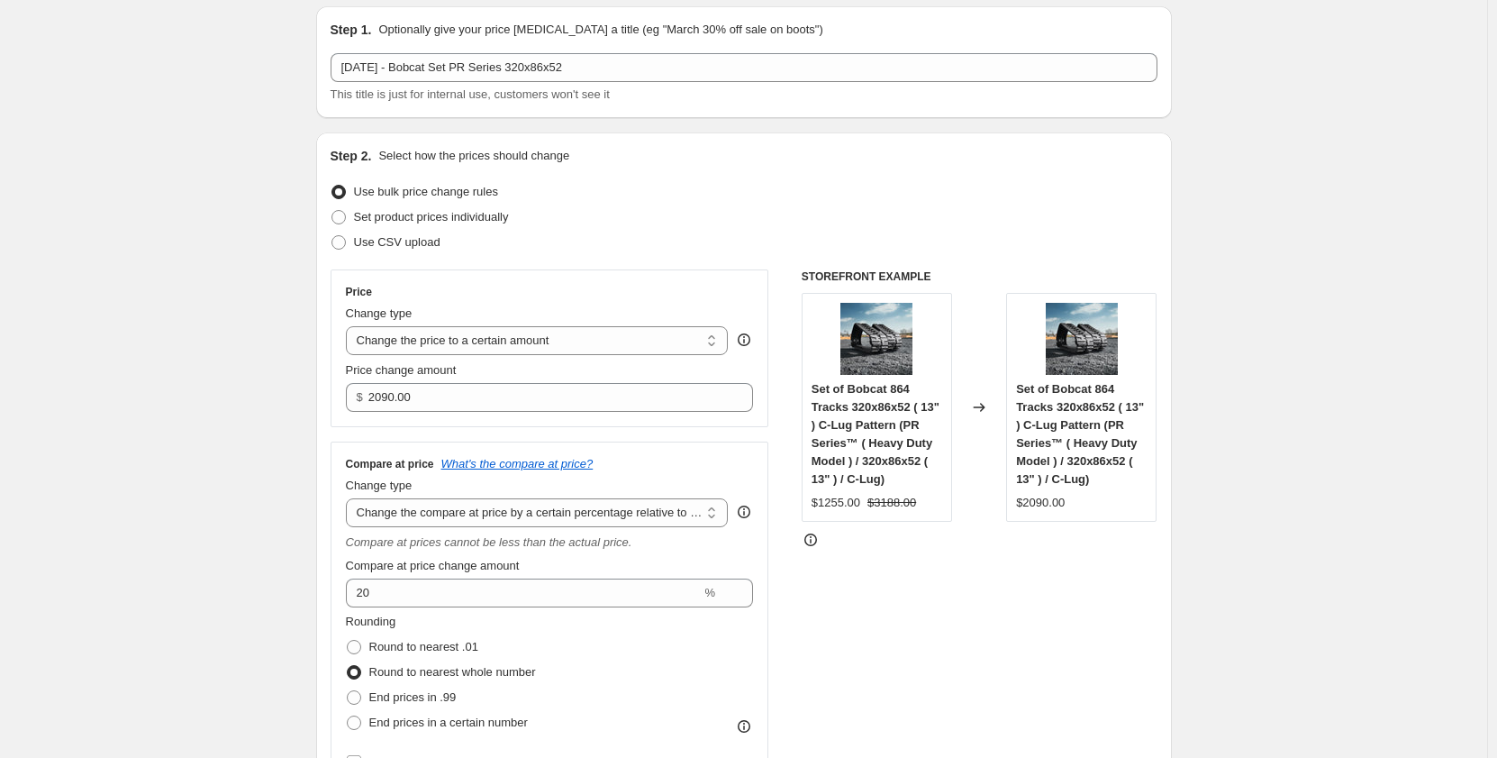
scroll to position [60, 0]
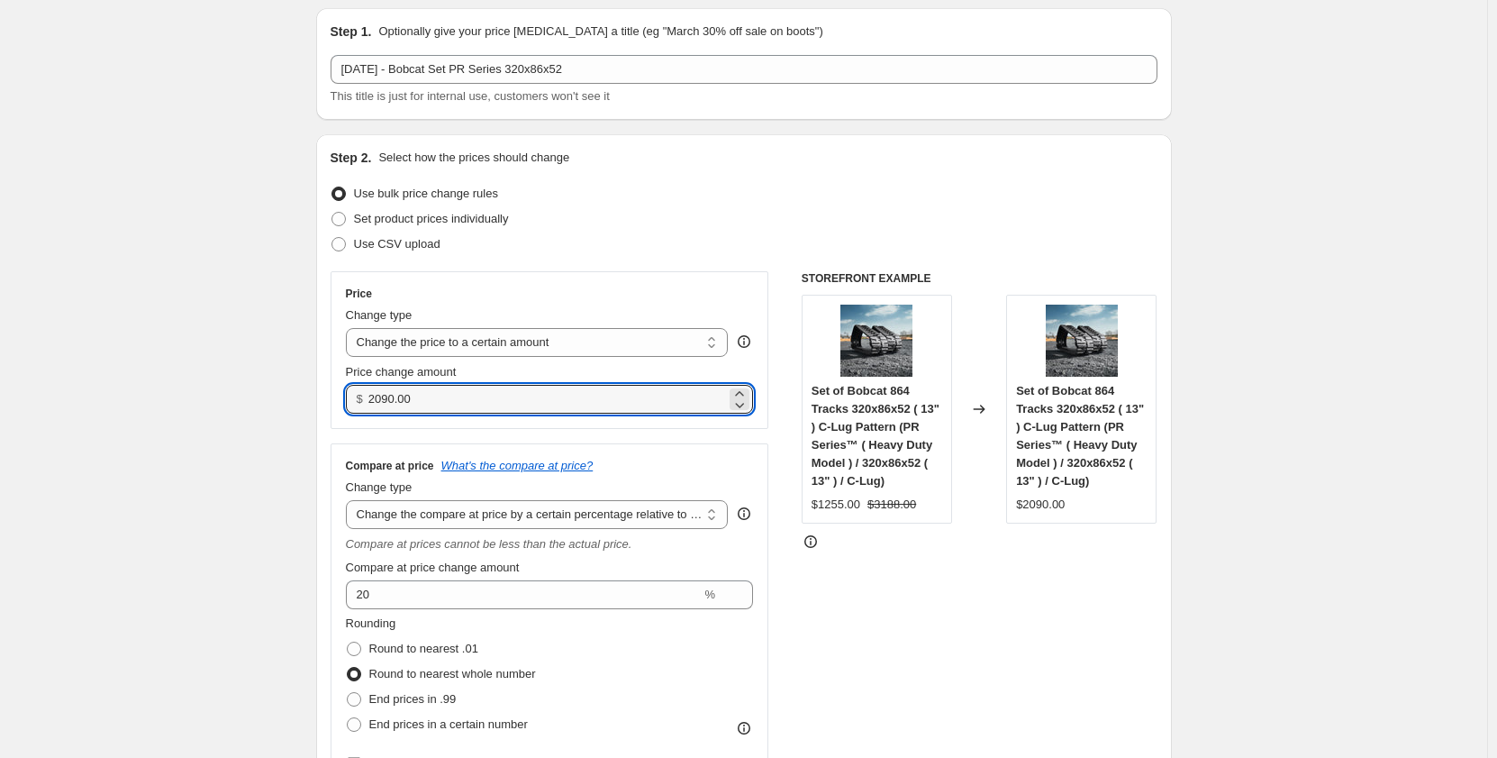
drag, startPoint x: 426, startPoint y: 400, endPoint x: 322, endPoint y: 403, distance: 104.5
click at [322, 403] on div "Step 2. Select how the prices should change Use bulk price change rules Set pro…" at bounding box center [744, 490] width 856 height 712
click at [447, 406] on input "2090.00" at bounding box center [547, 399] width 358 height 29
type input "2510.00"
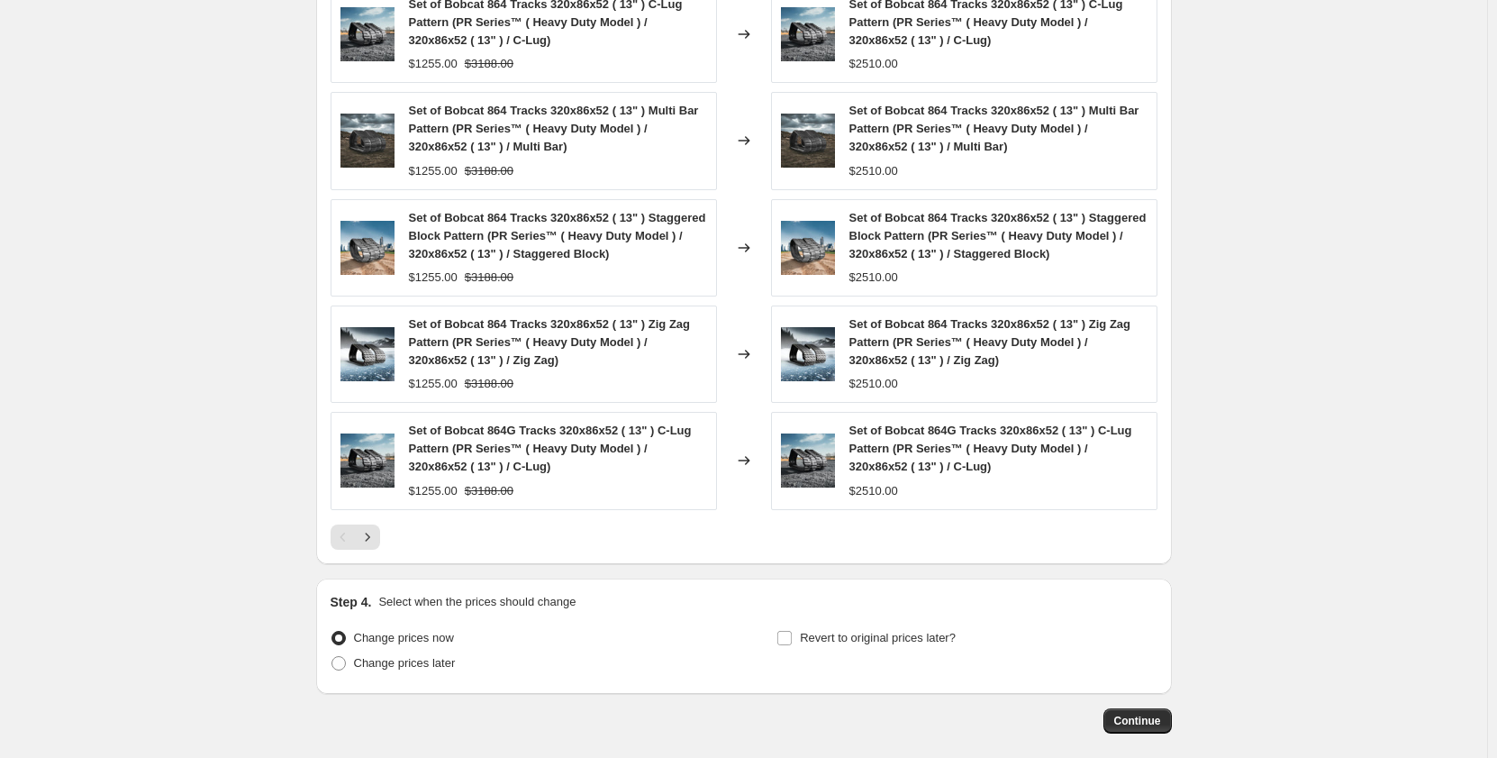
scroll to position [1441, 0]
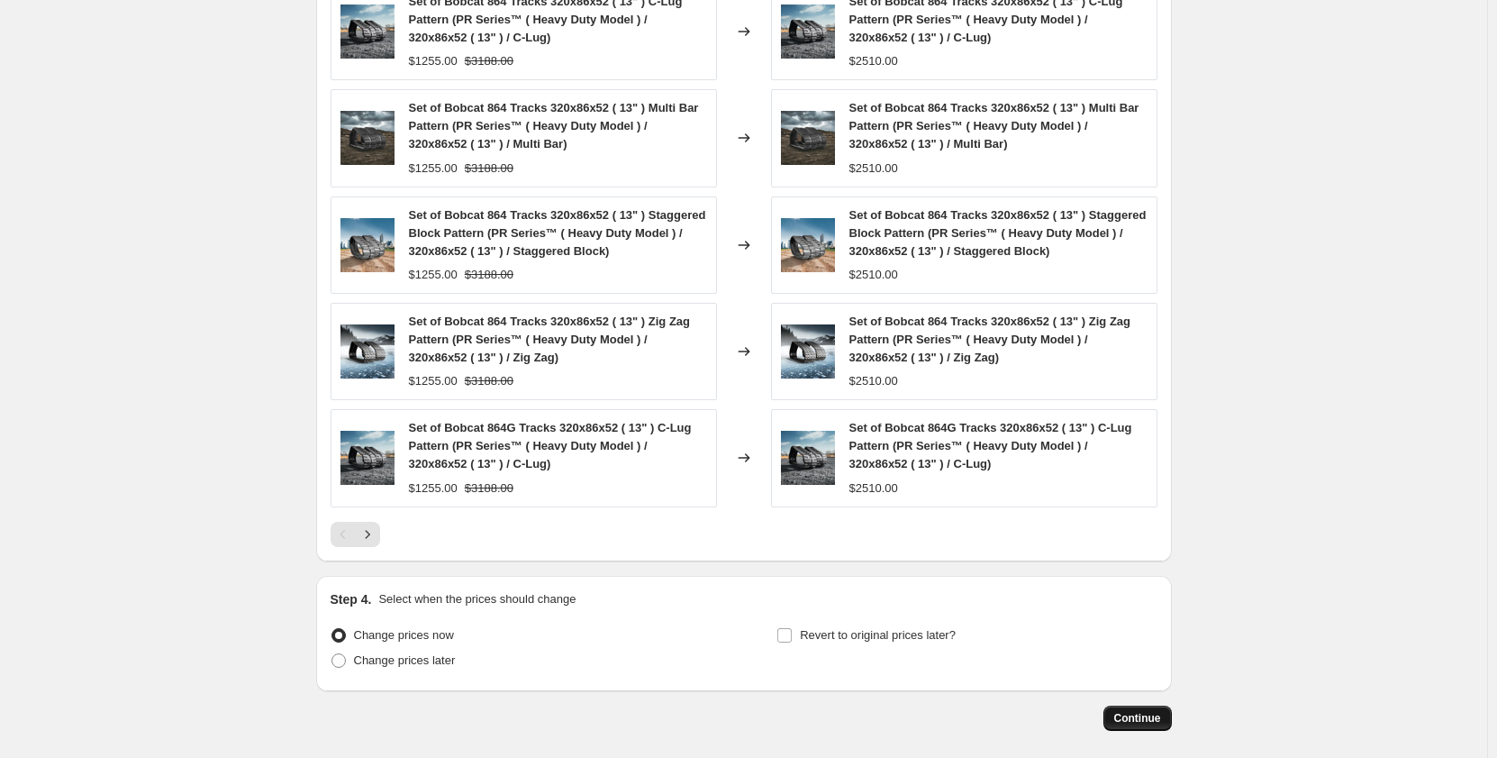
click at [1132, 728] on button "Continue" at bounding box center [1138, 717] width 68 height 25
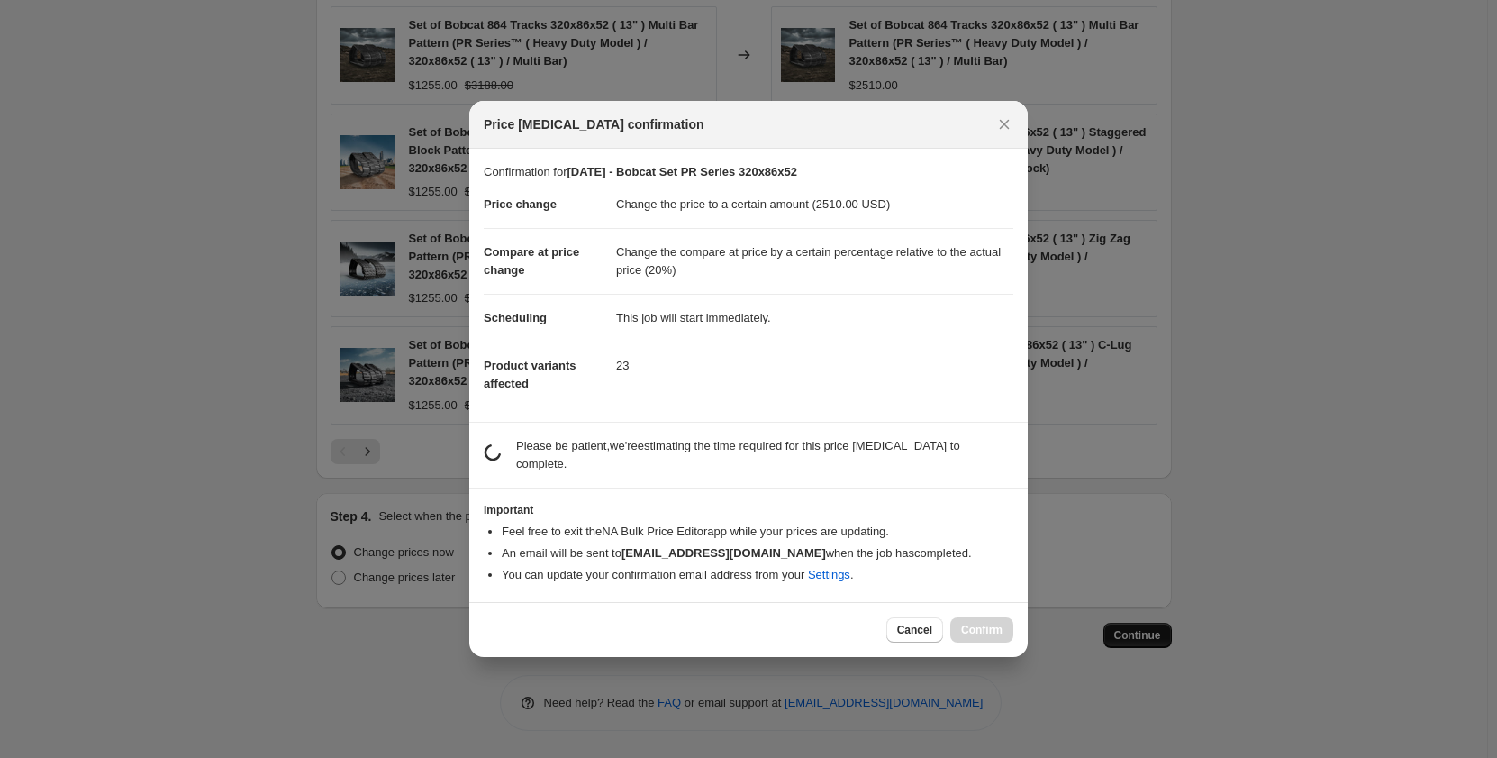
scroll to position [0, 0]
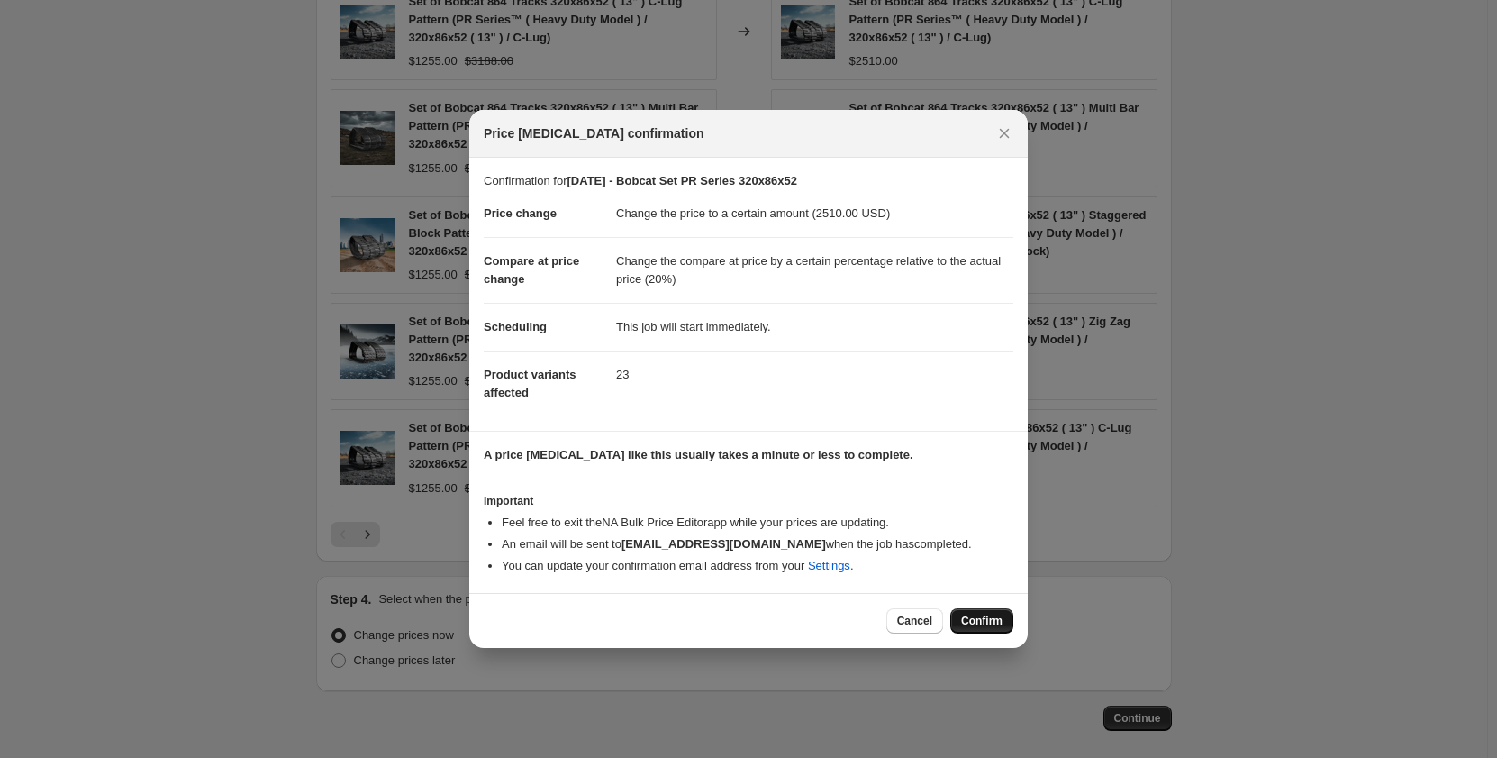
click at [992, 619] on span "Confirm" at bounding box center [981, 621] width 41 height 14
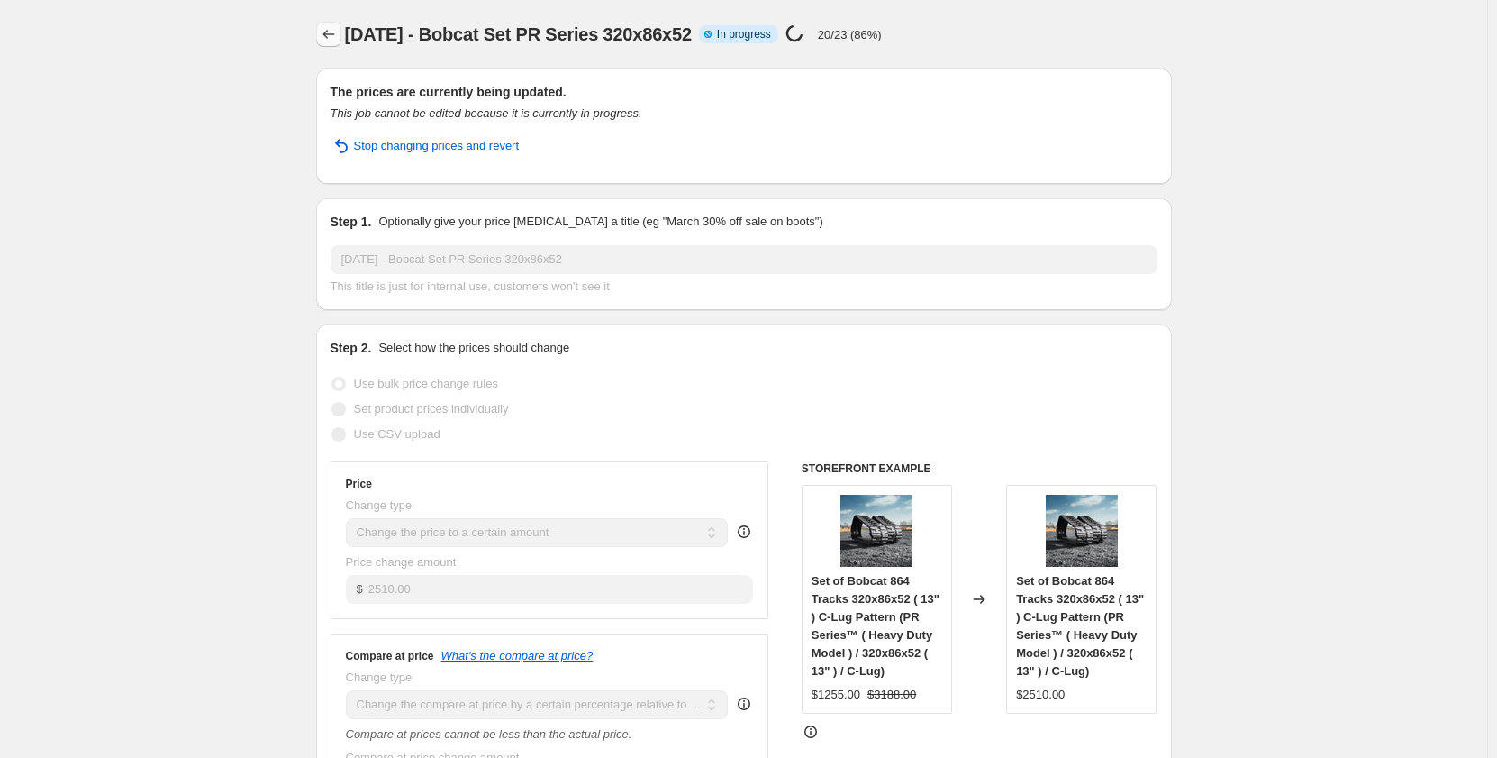
select select "pp"
select select "title"
select select "contains"
select select "title"
select select "contains"
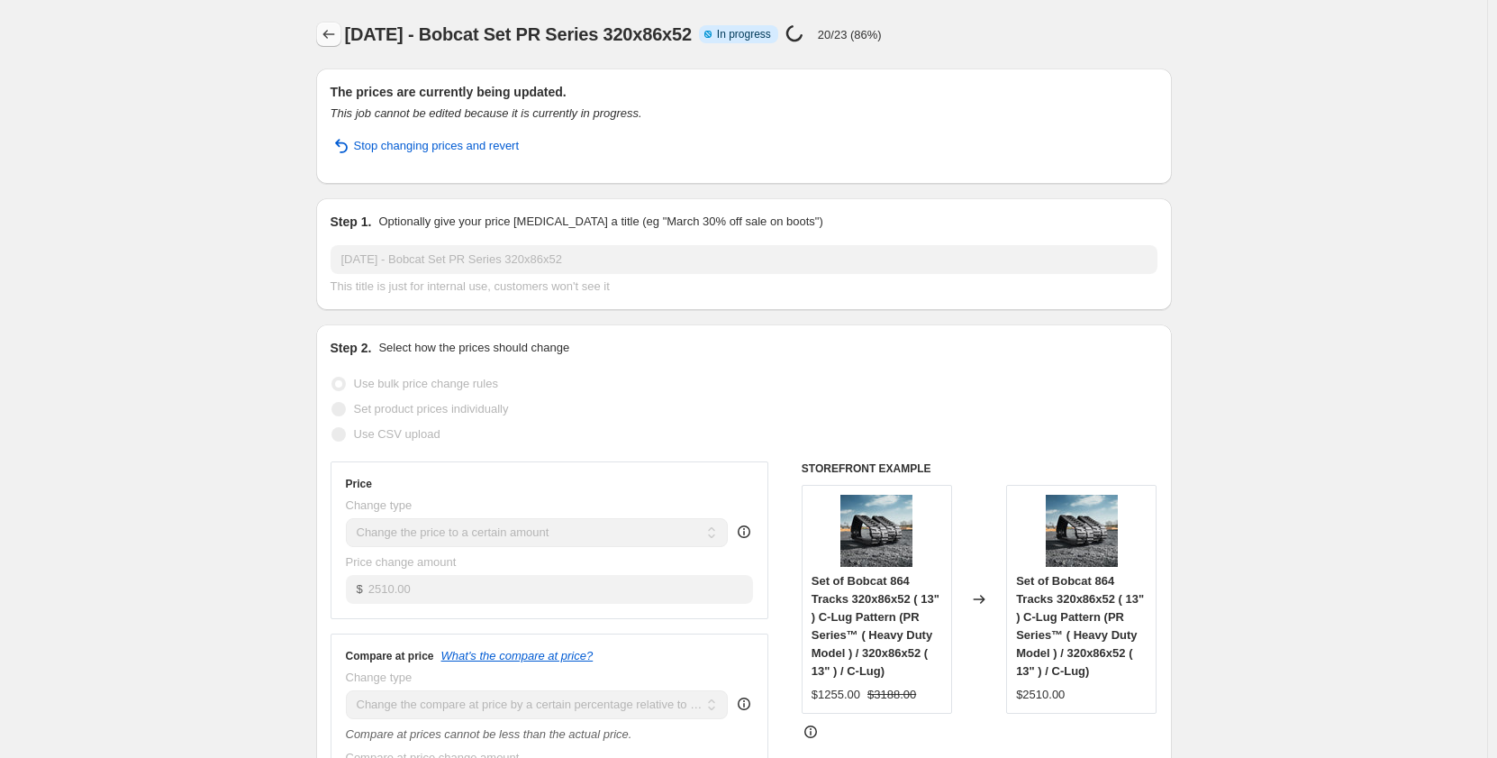
select select "tag"
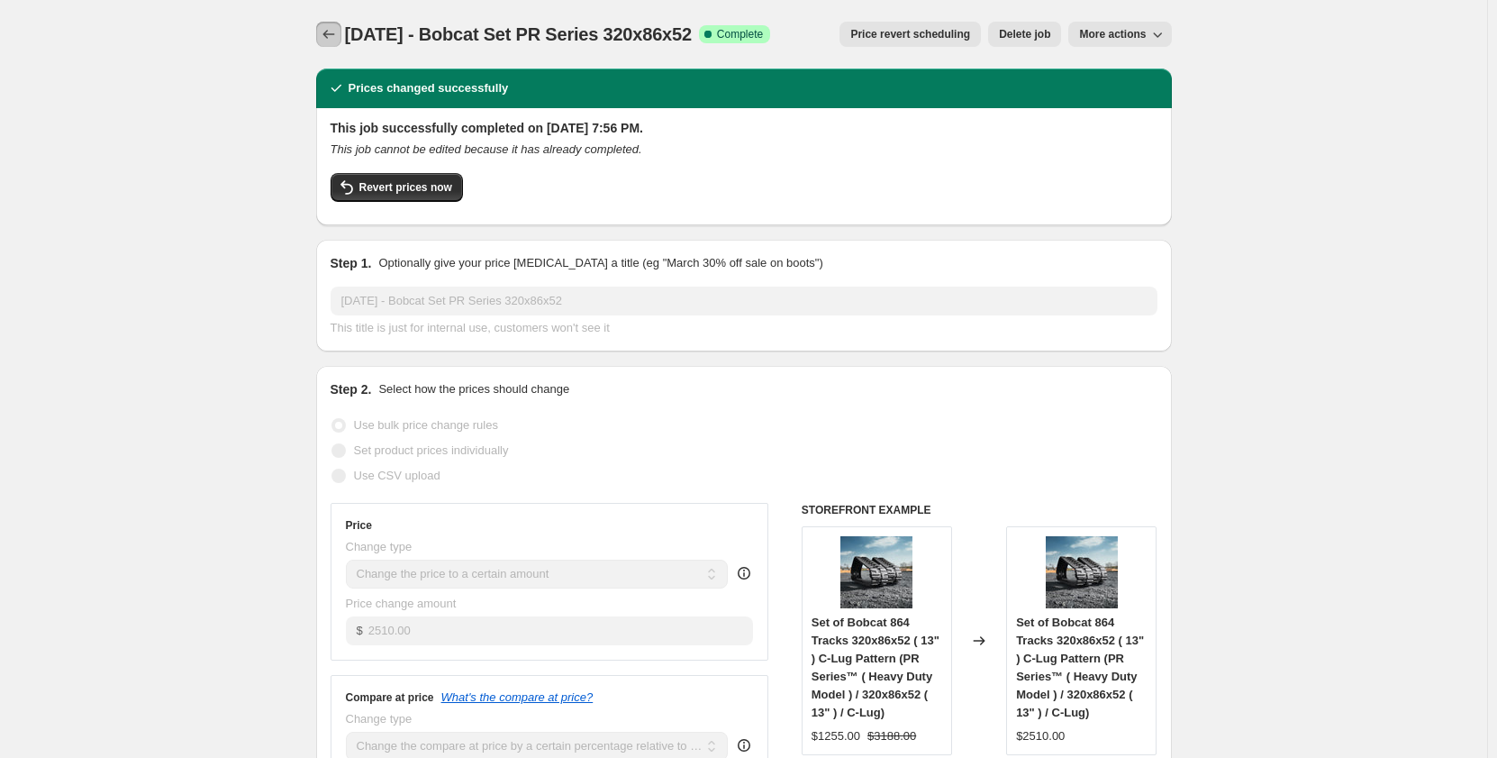
click at [341, 37] on button "Price change jobs" at bounding box center [328, 34] width 25 height 25
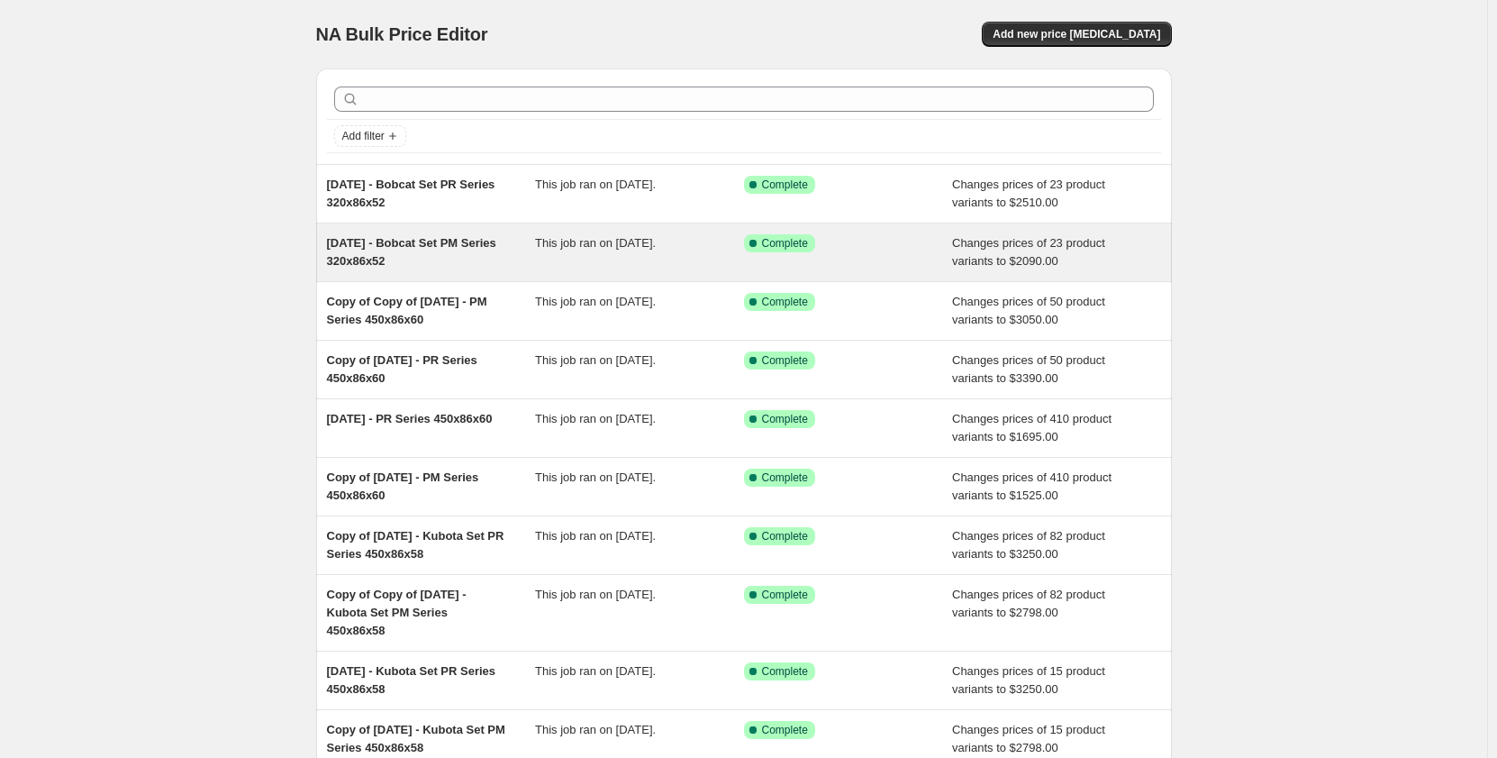
click at [522, 254] on div "[DATE] - Bobcat Set PM Series 320x86x52" at bounding box center [431, 252] width 209 height 36
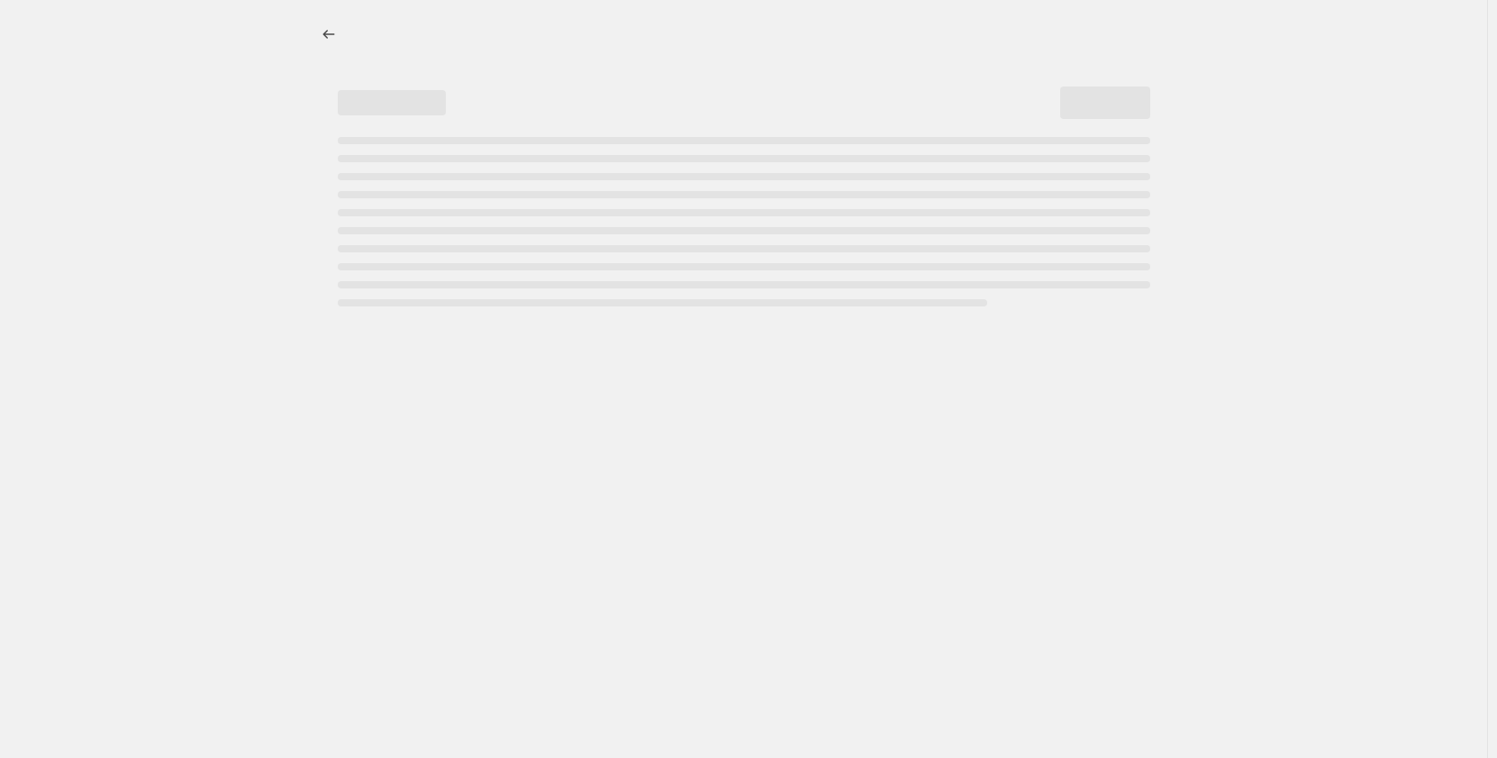
select select "pp"
select select "title"
select select "contains"
select select "title"
select select "contains"
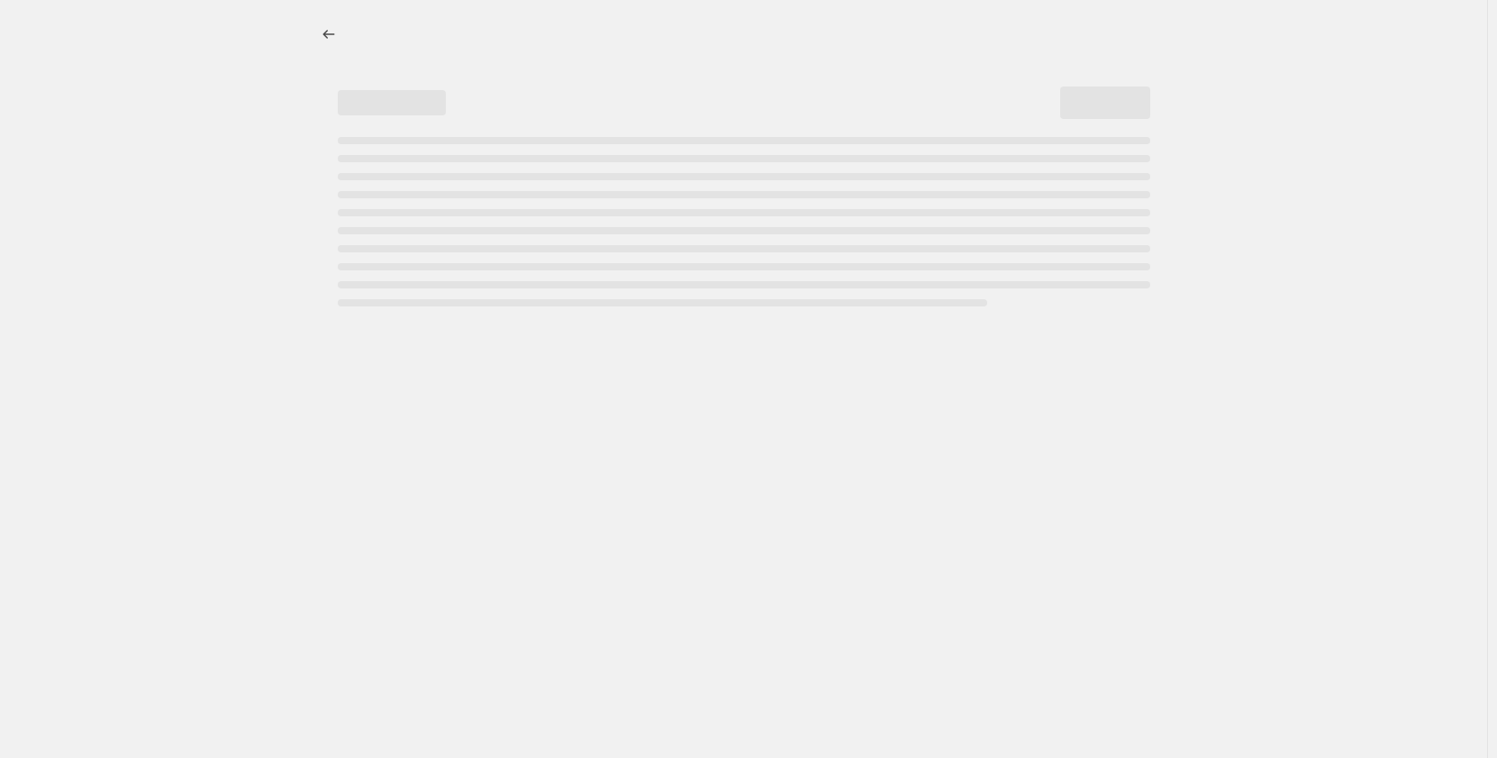
select select "tag"
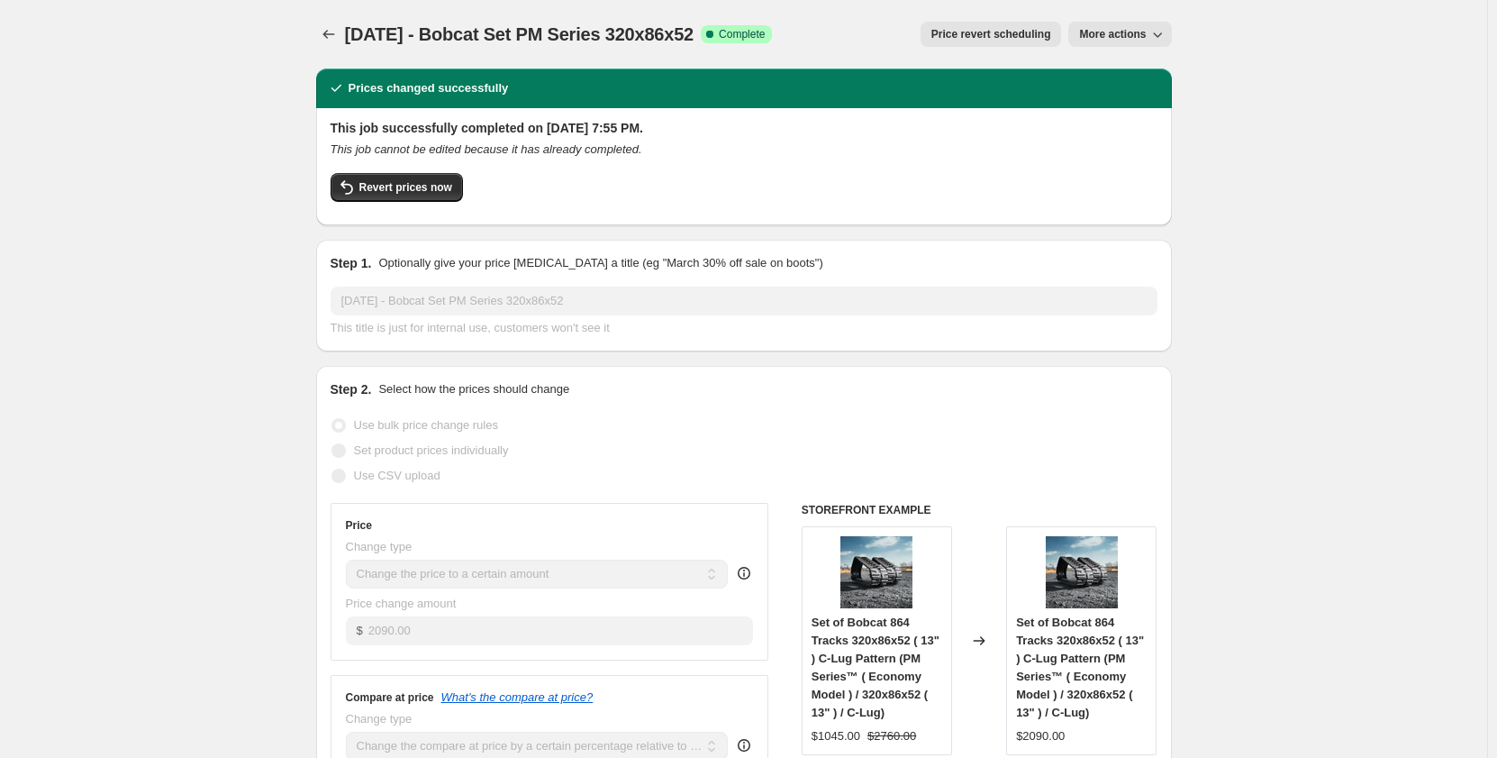
click at [1109, 41] on button "More actions" at bounding box center [1120, 34] width 103 height 25
click at [1113, 68] on span "Copy to new job" at bounding box center [1125, 72] width 84 height 14
select select "pp"
select select "title"
select select "contains"
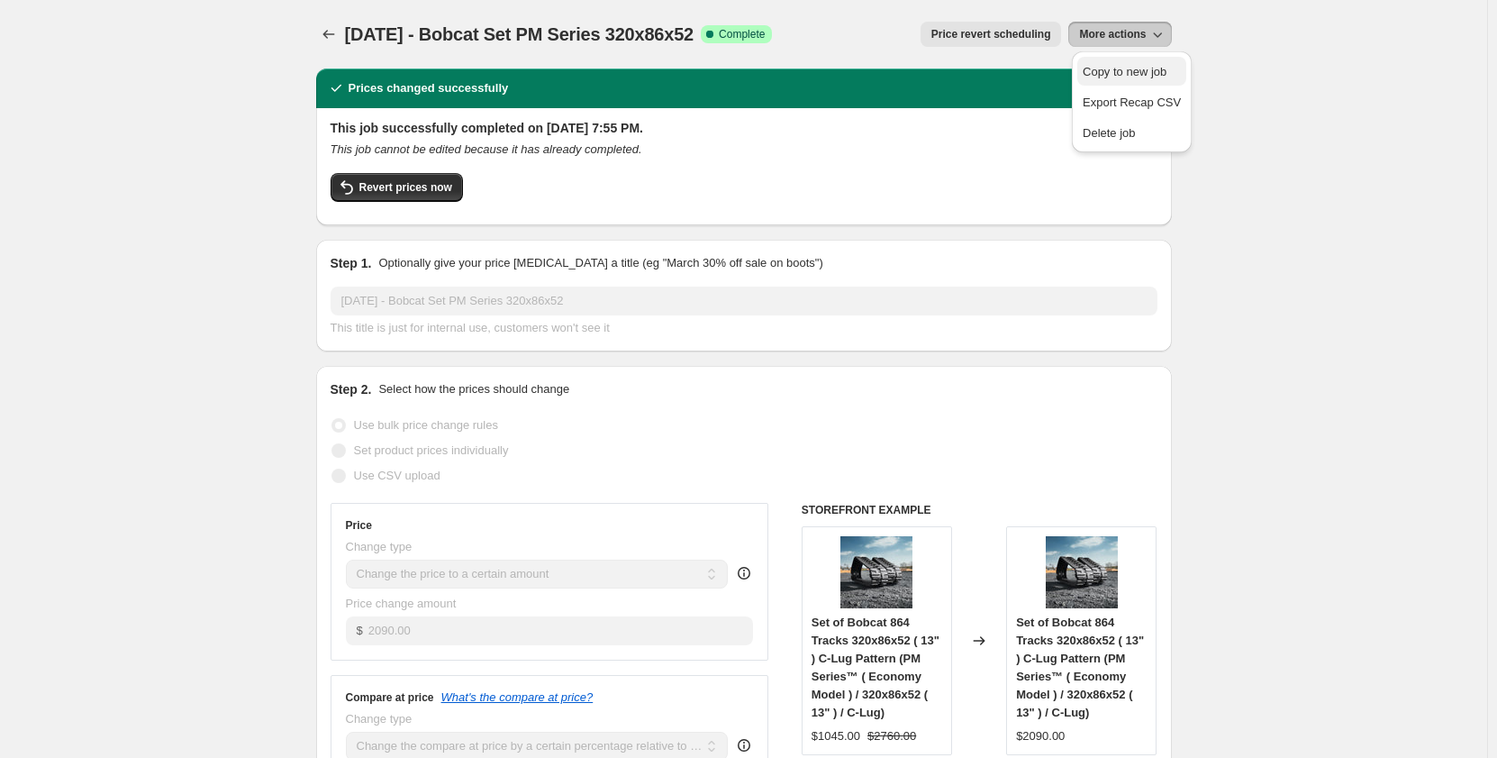
select select "title"
select select "contains"
select select "tag"
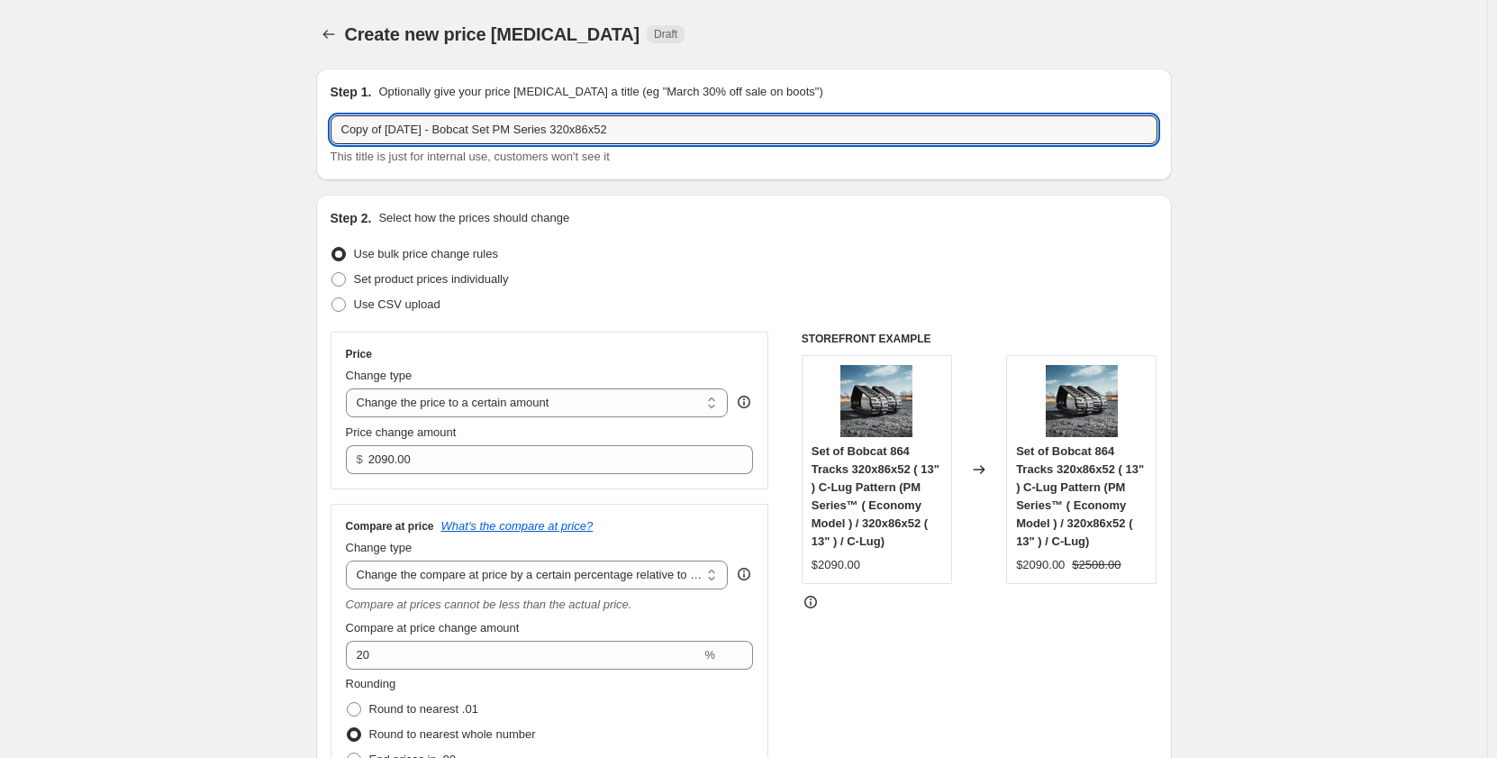
drag, startPoint x: 389, startPoint y: 132, endPoint x: 223, endPoint y: 145, distance: 166.3
drag, startPoint x: 452, startPoint y: 132, endPoint x: 416, endPoint y: 122, distance: 37.6
click at [416, 122] on input "[DATE] - Bobcat Set PM Series 320x86x52" at bounding box center [744, 129] width 827 height 29
click at [350, 133] on input "[DATE] - Kiubota Set PM Series 320x86x52" at bounding box center [744, 129] width 827 height 29
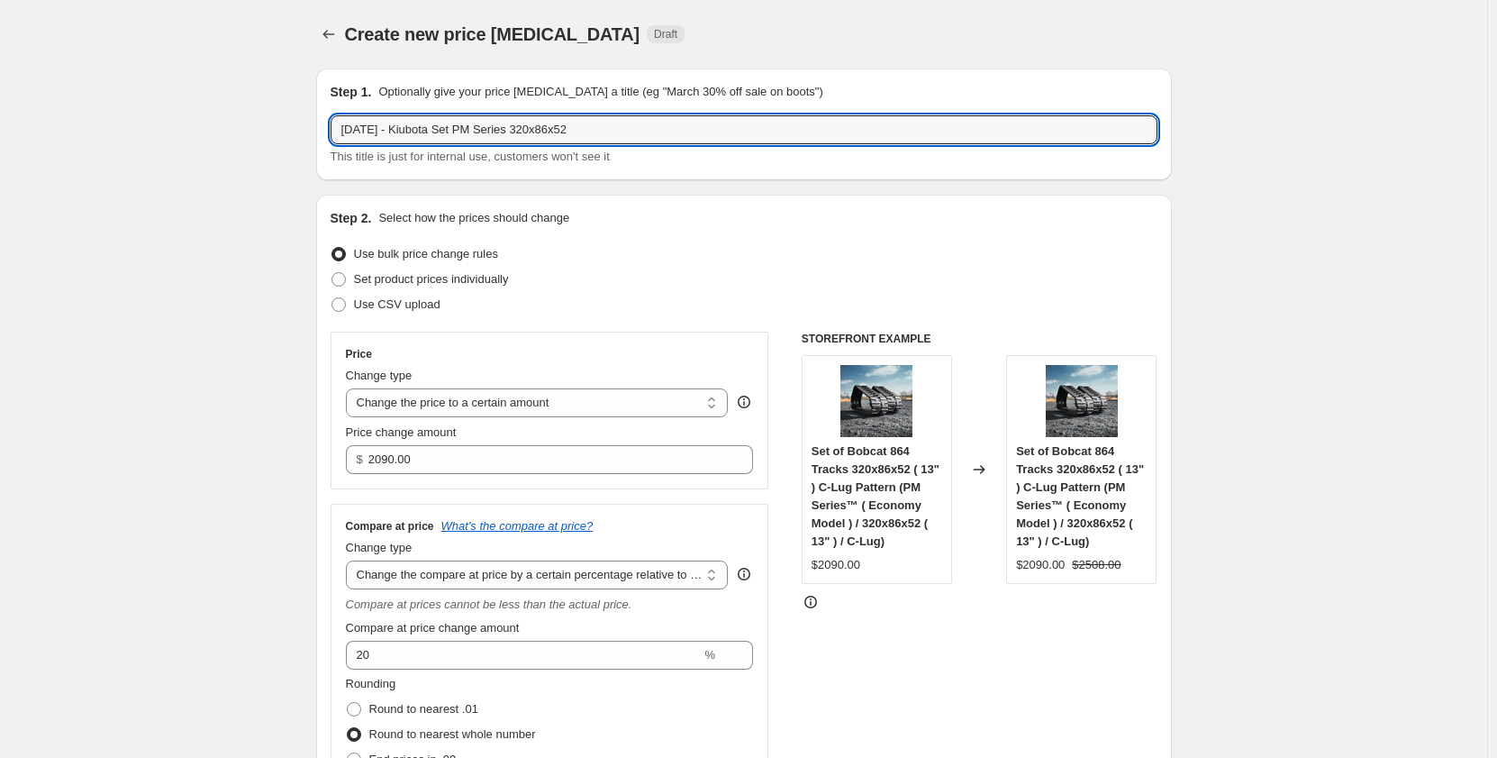
click at [422, 132] on input "[DATE] - Kiubota Set PM Series 320x86x52" at bounding box center [744, 129] width 827 height 29
type input "[DATE] - Kubota Set PM Series 320x86x52"
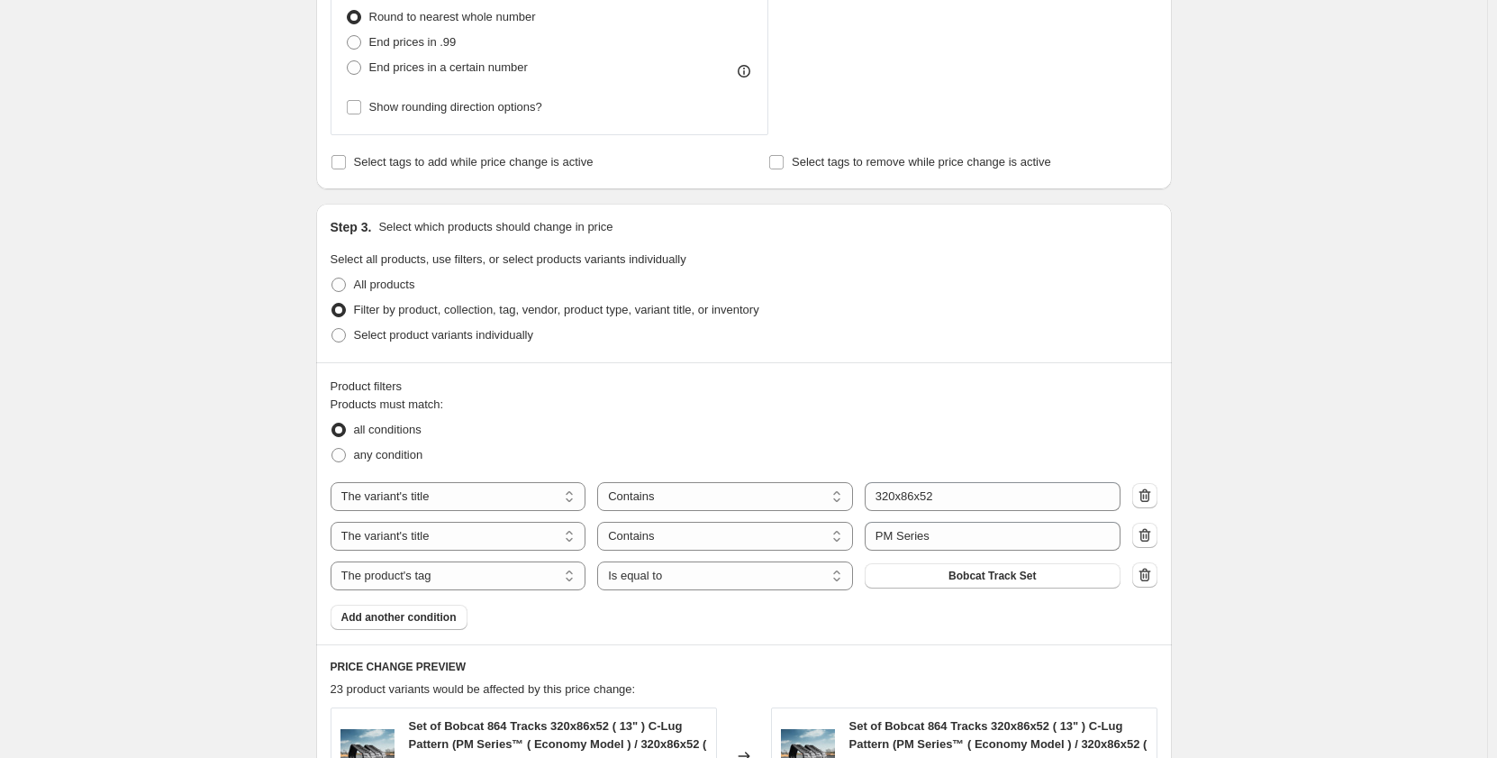
scroll to position [750, 0]
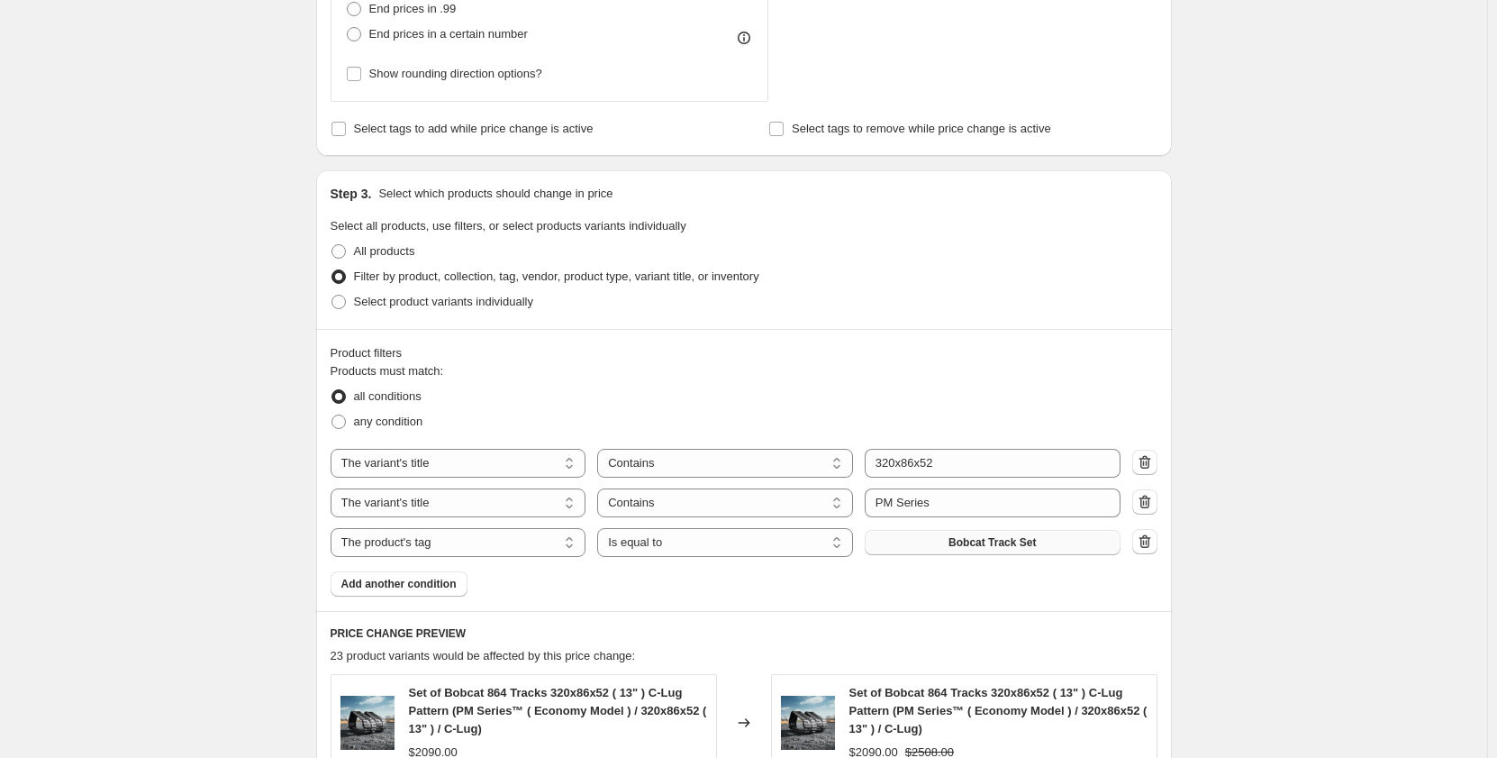
click at [913, 544] on button "Bobcat Track Set" at bounding box center [993, 542] width 256 height 25
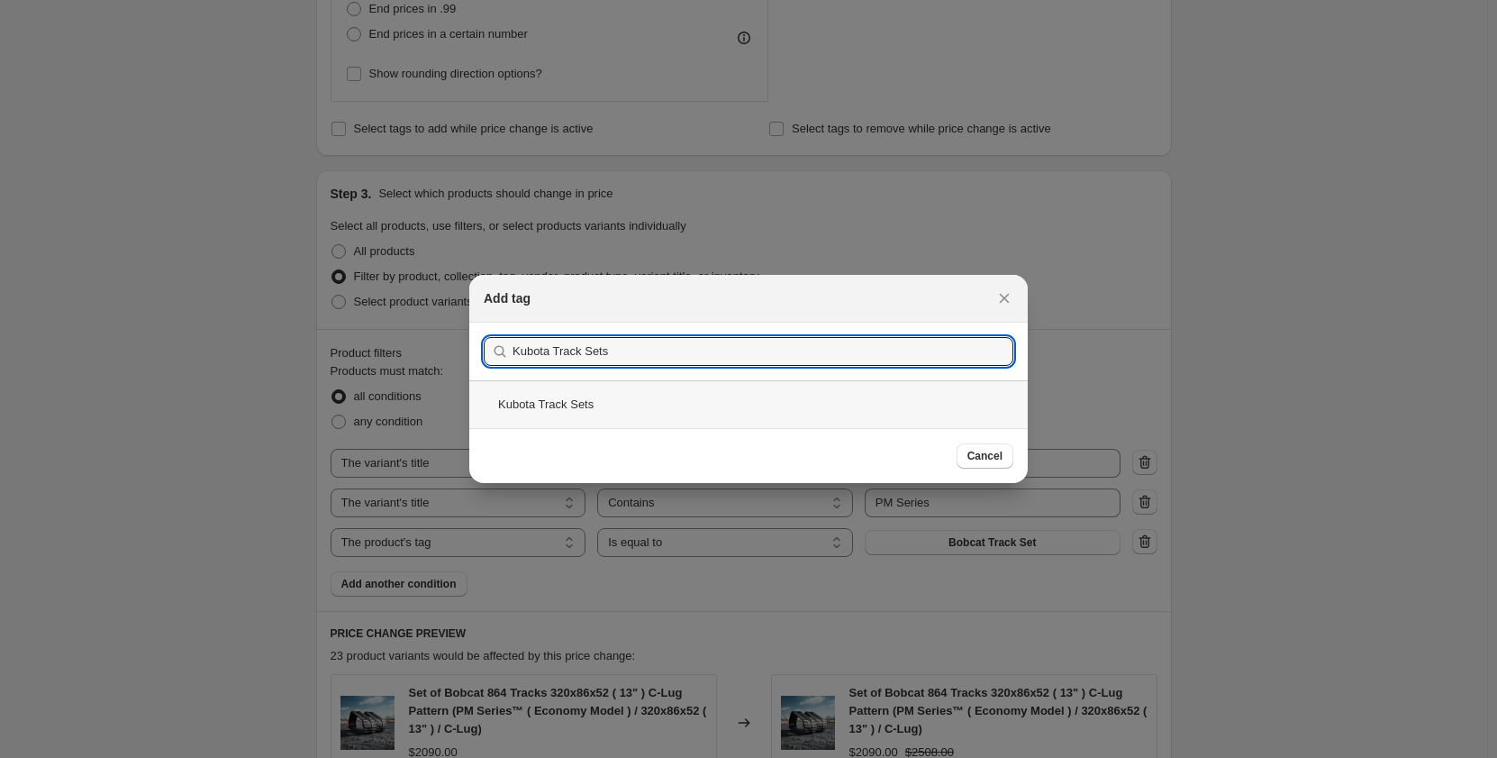
type input "Kubota Track Sets"
click at [605, 396] on div "Kubota Track Sets" at bounding box center [748, 404] width 559 height 48
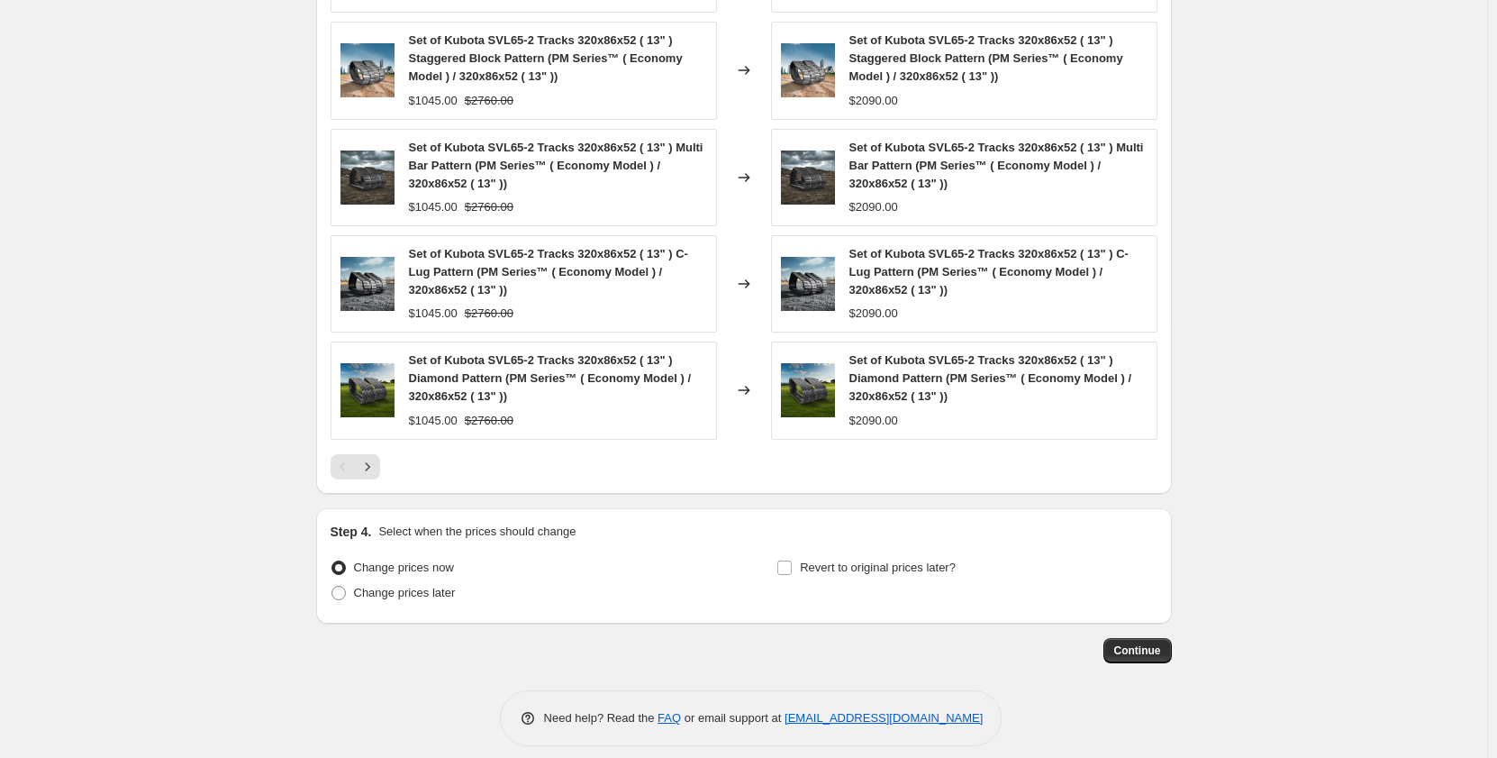
scroll to position [1524, 0]
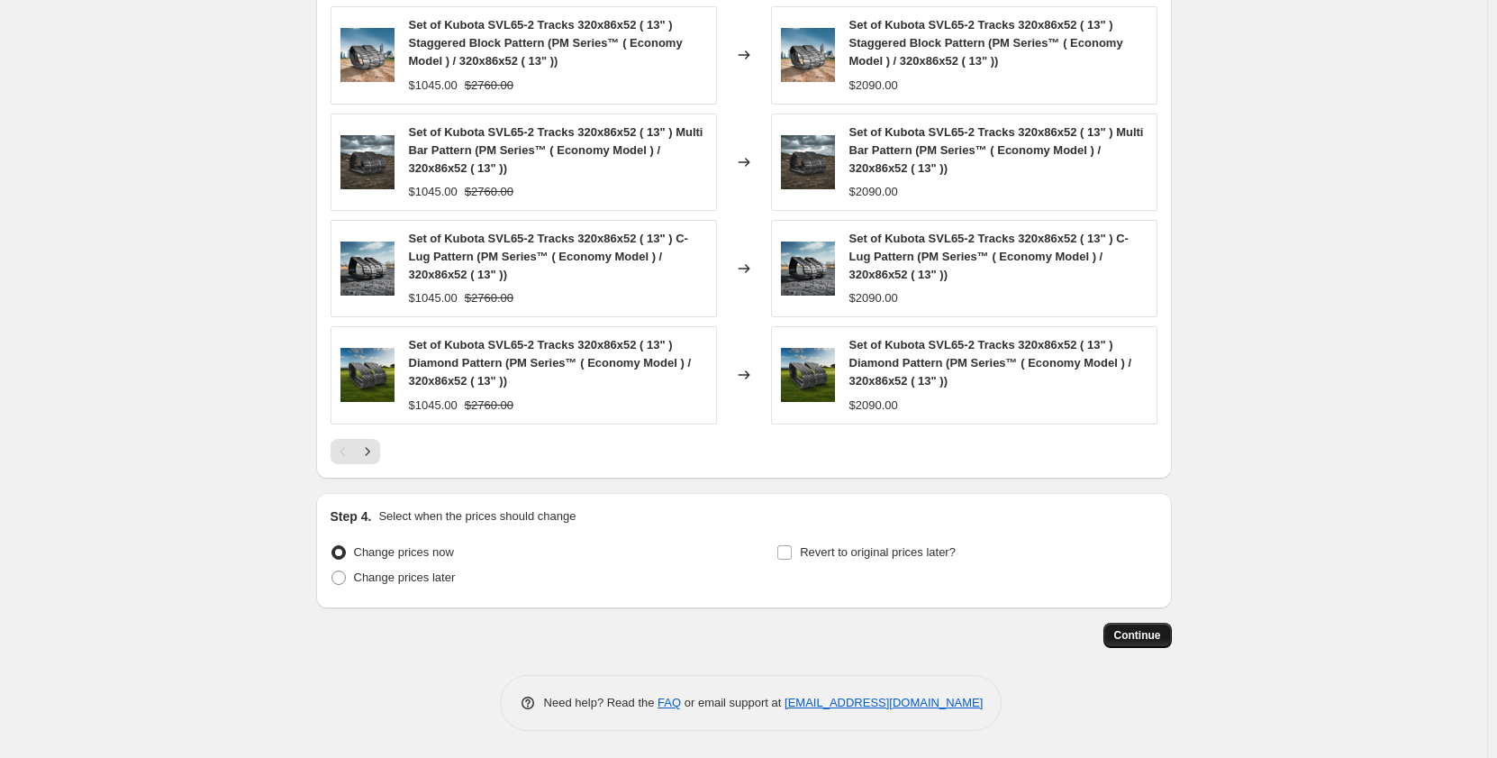
click at [1125, 633] on span "Continue" at bounding box center [1137, 635] width 47 height 14
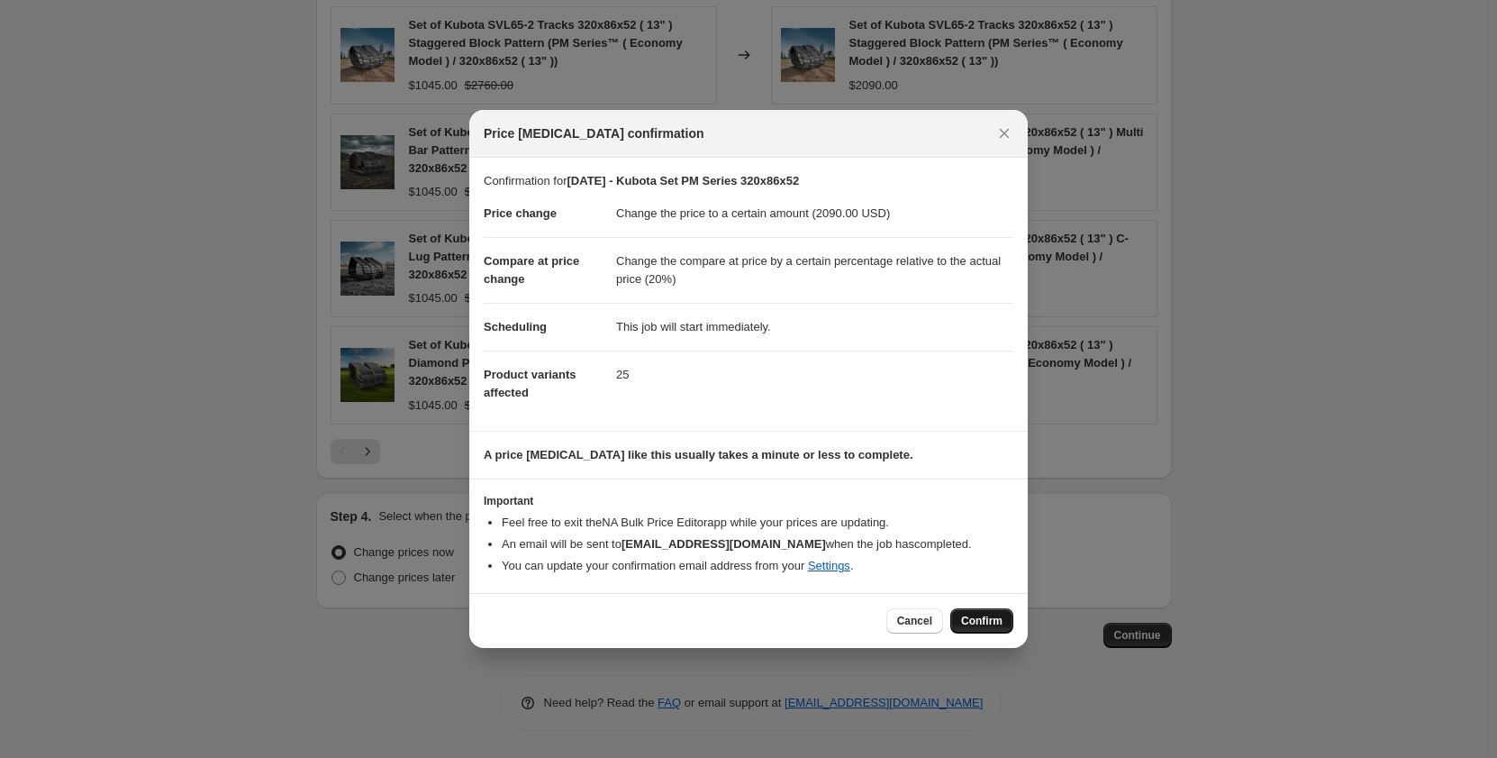
click at [970, 625] on span "Confirm" at bounding box center [981, 621] width 41 height 14
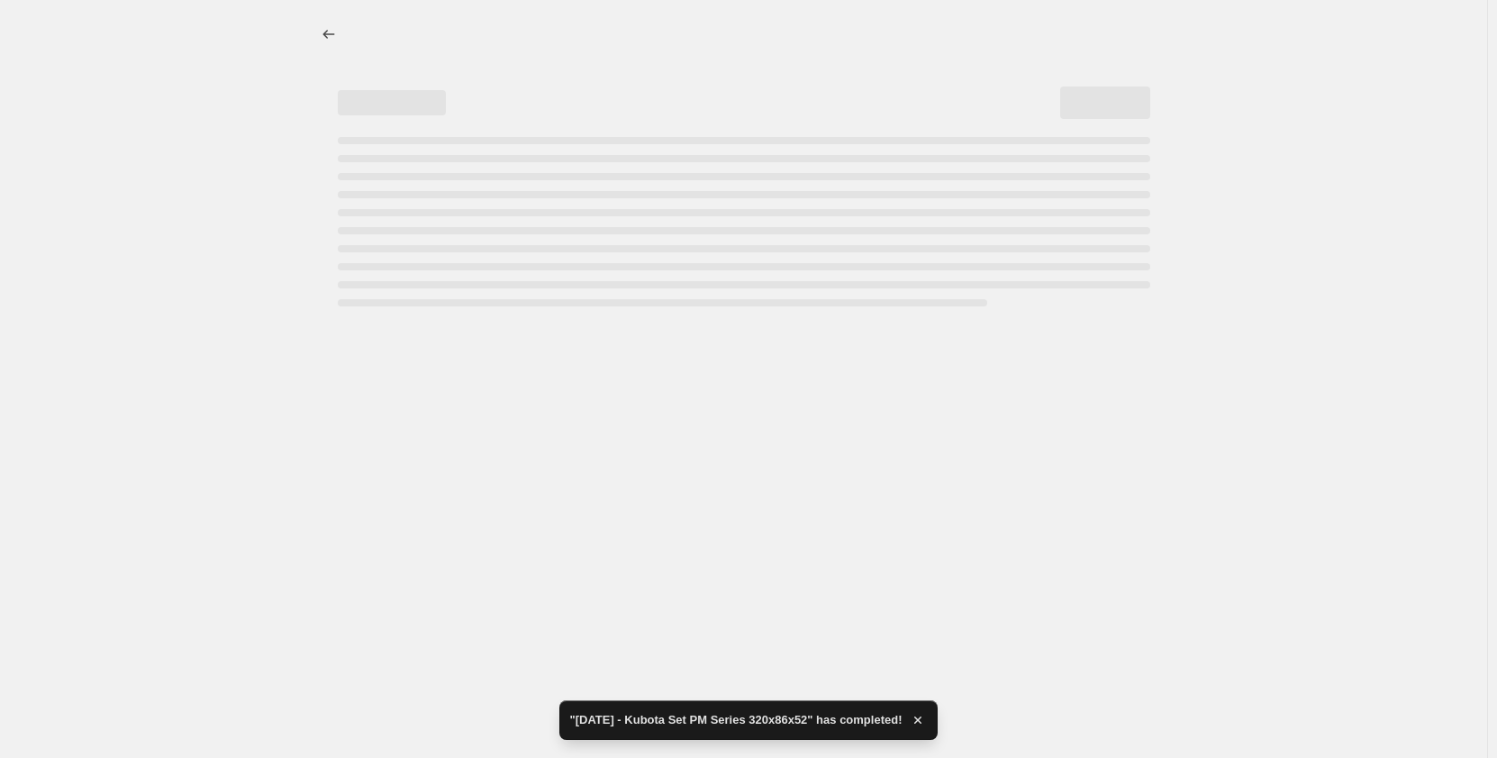
select select "pp"
select select "title"
select select "contains"
select select "title"
select select "contains"
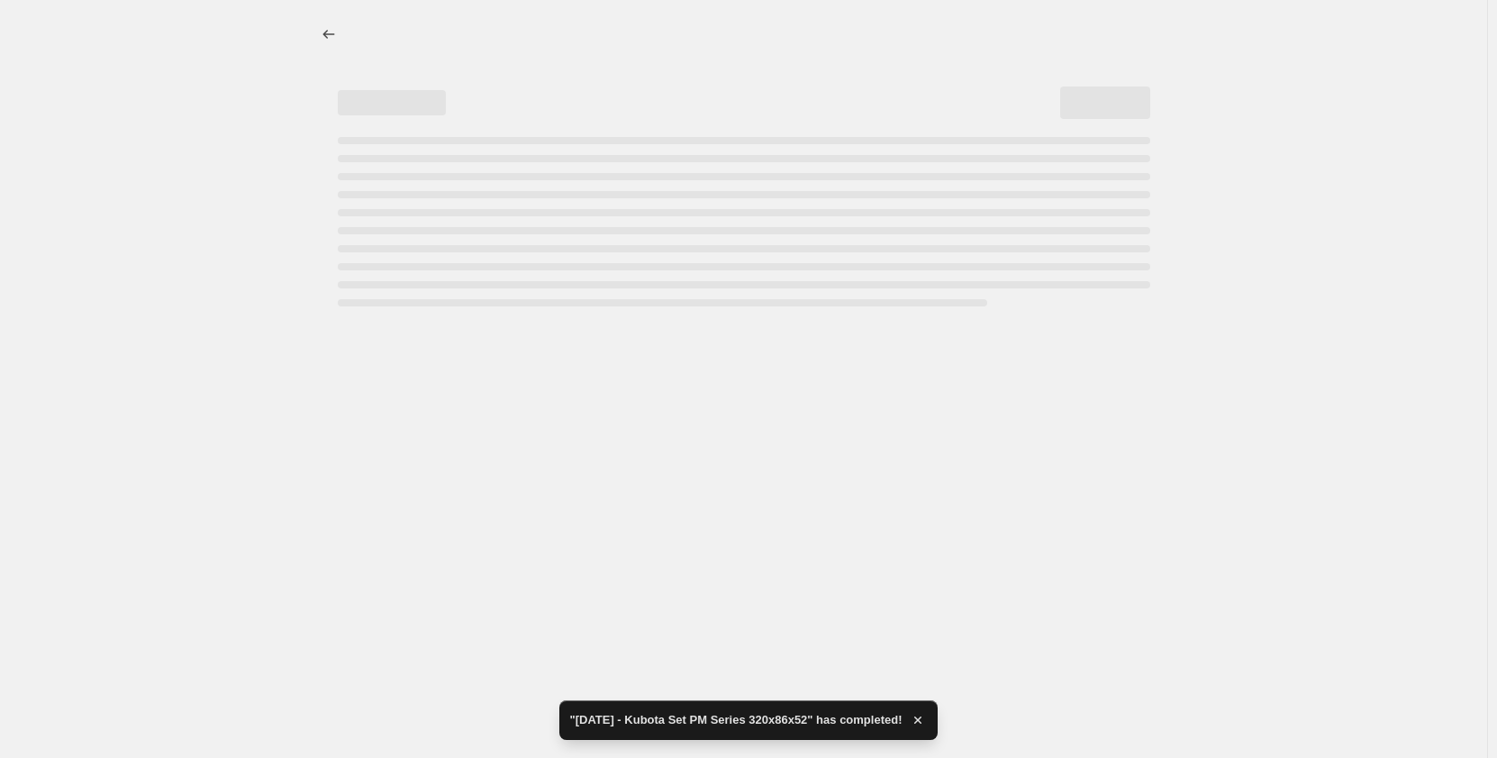
select select "tag"
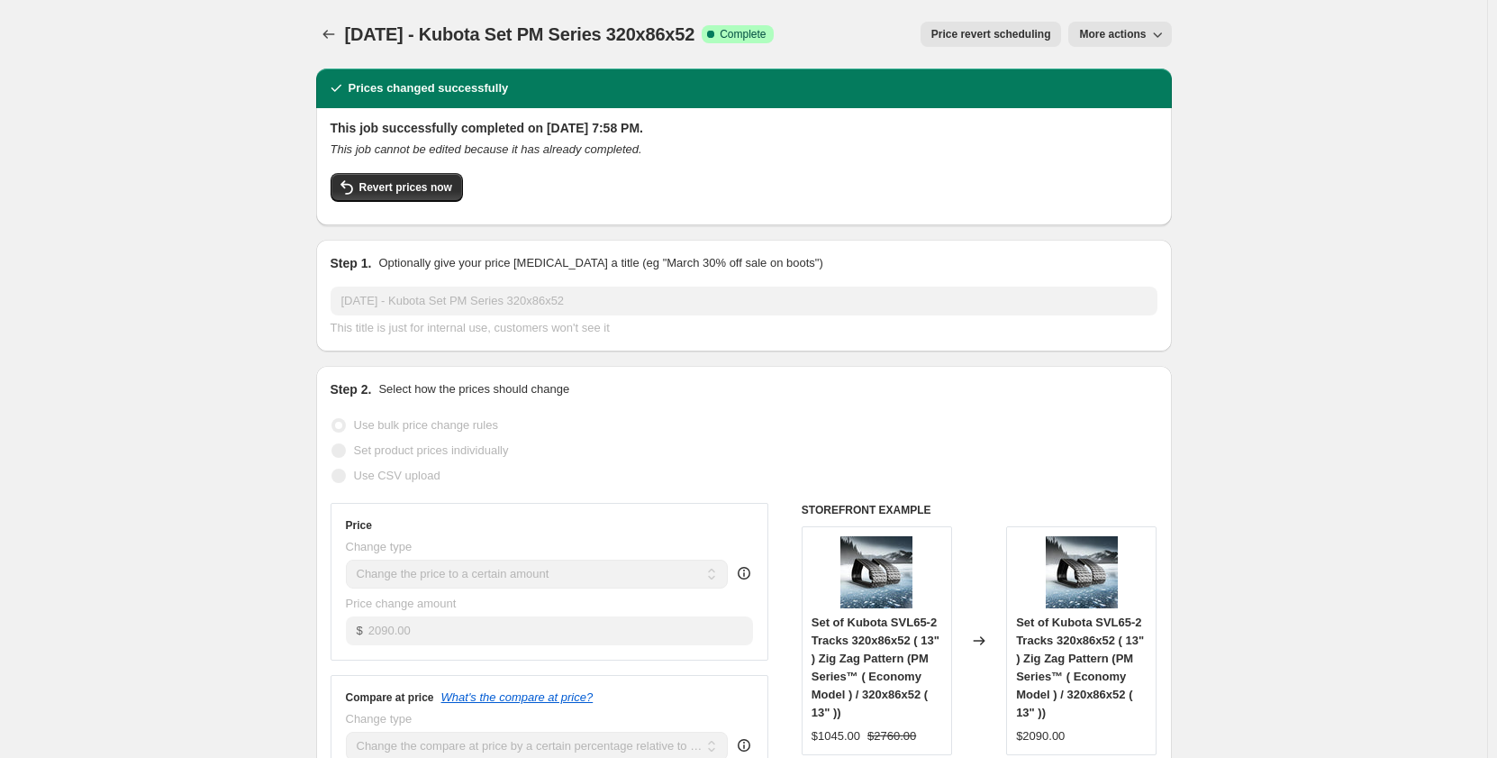
click at [1137, 40] on span "More actions" at bounding box center [1112, 34] width 67 height 14
click at [335, 34] on icon "Price change jobs" at bounding box center [329, 34] width 18 height 18
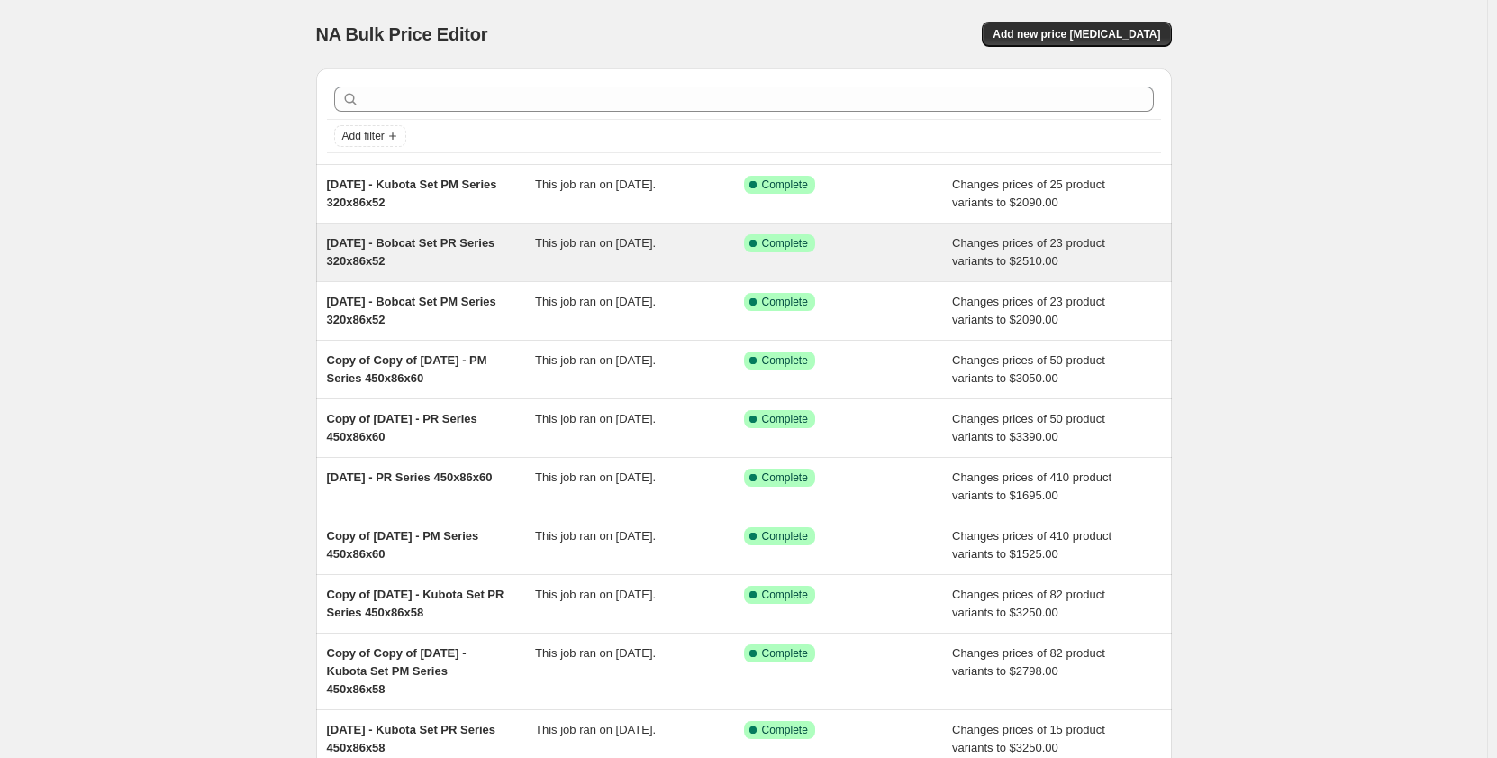
click at [576, 257] on div "This job ran on [DATE]." at bounding box center [639, 252] width 209 height 36
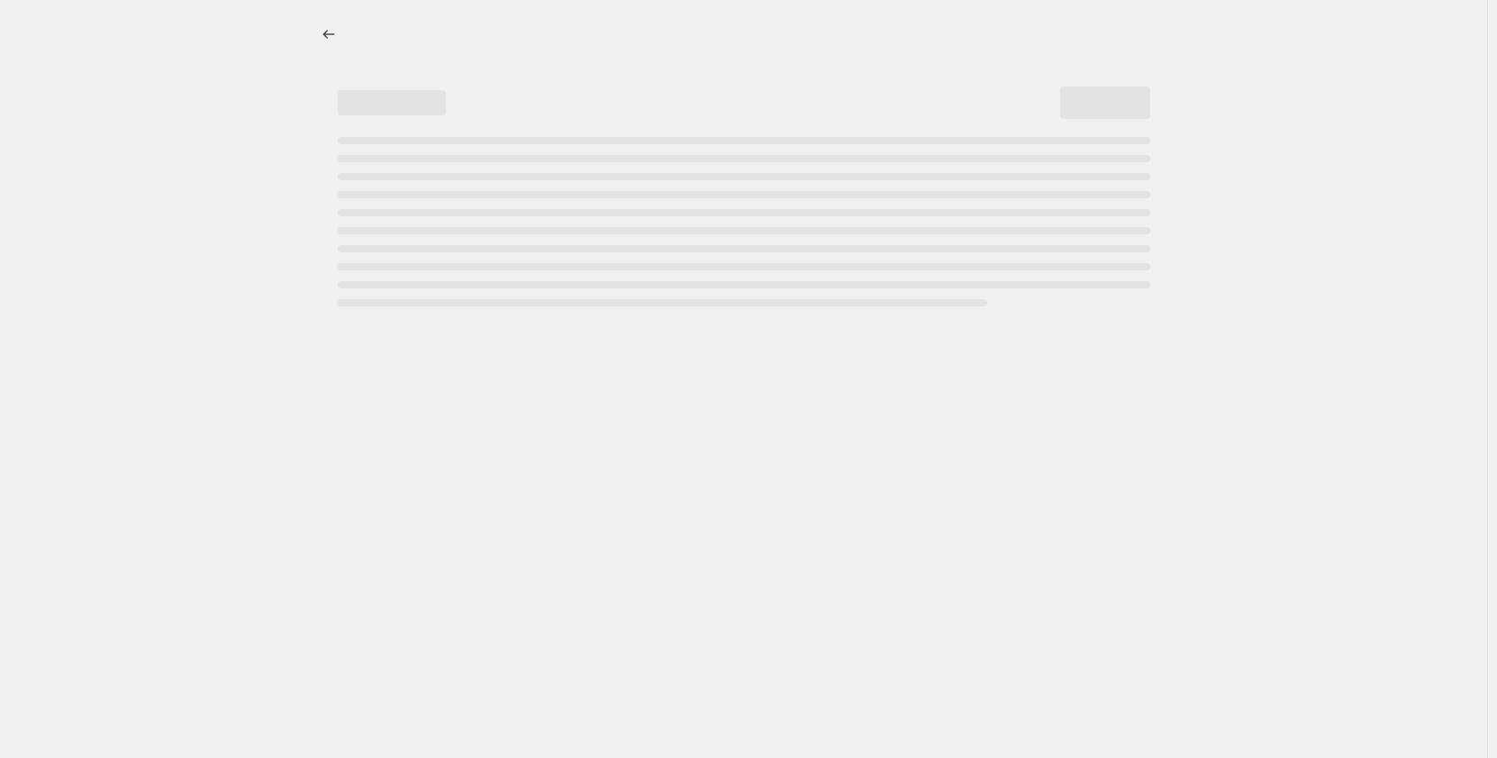
select select "pp"
select select "title"
select select "contains"
select select "title"
select select "contains"
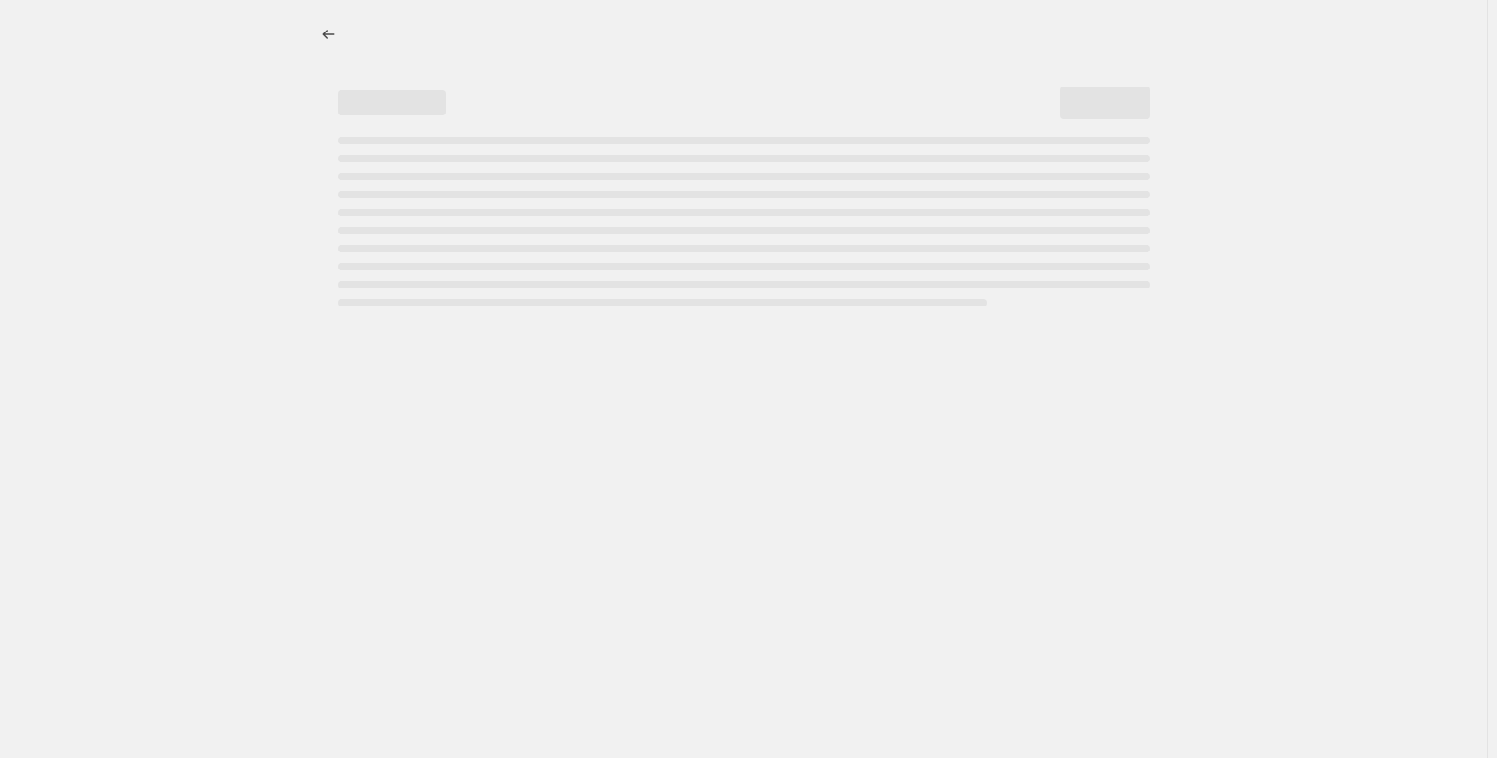
select select "tag"
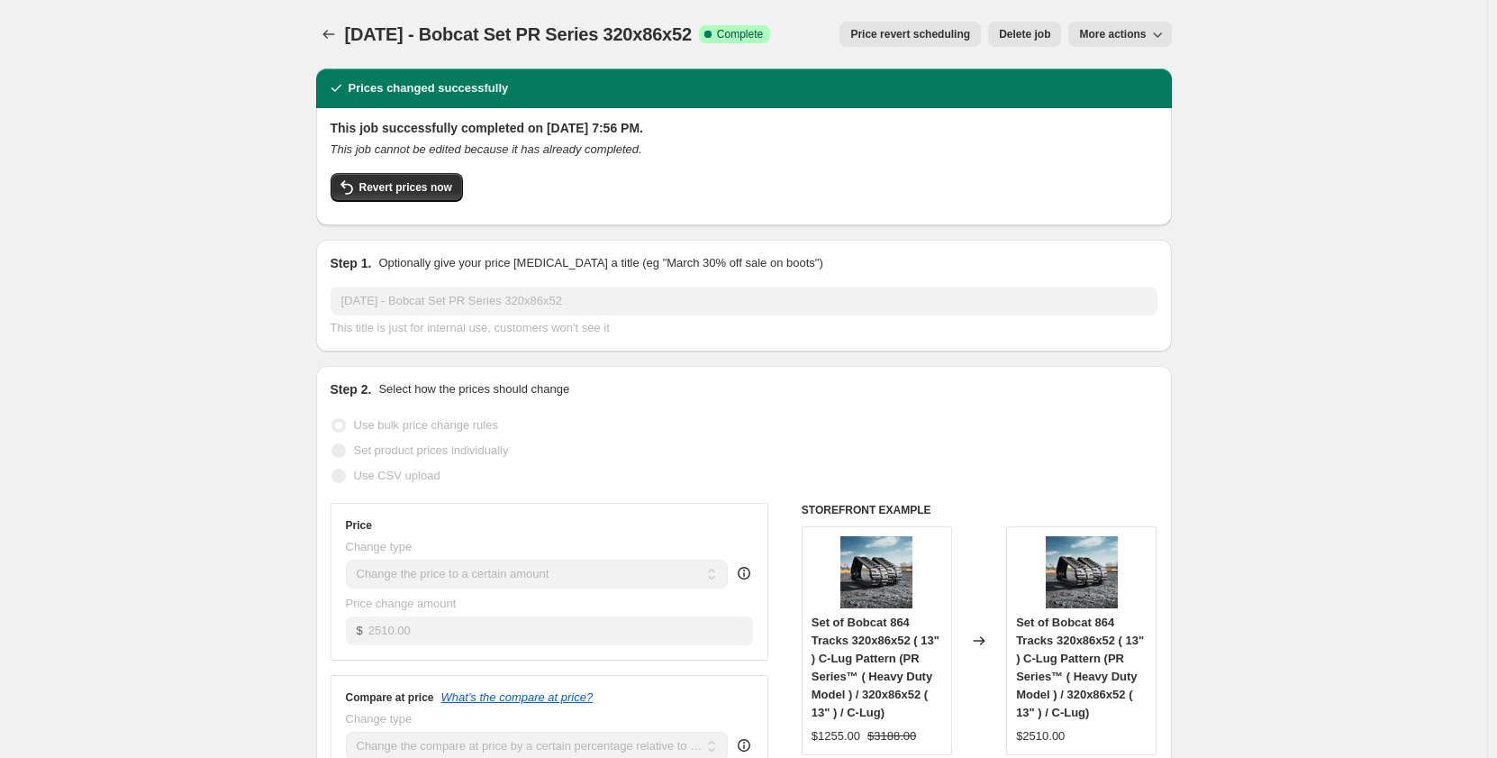
click at [1160, 29] on icon "button" at bounding box center [1158, 34] width 18 height 18
click at [1150, 76] on span "Copy to new job" at bounding box center [1125, 72] width 84 height 14
select select "pp"
select select "title"
select select "contains"
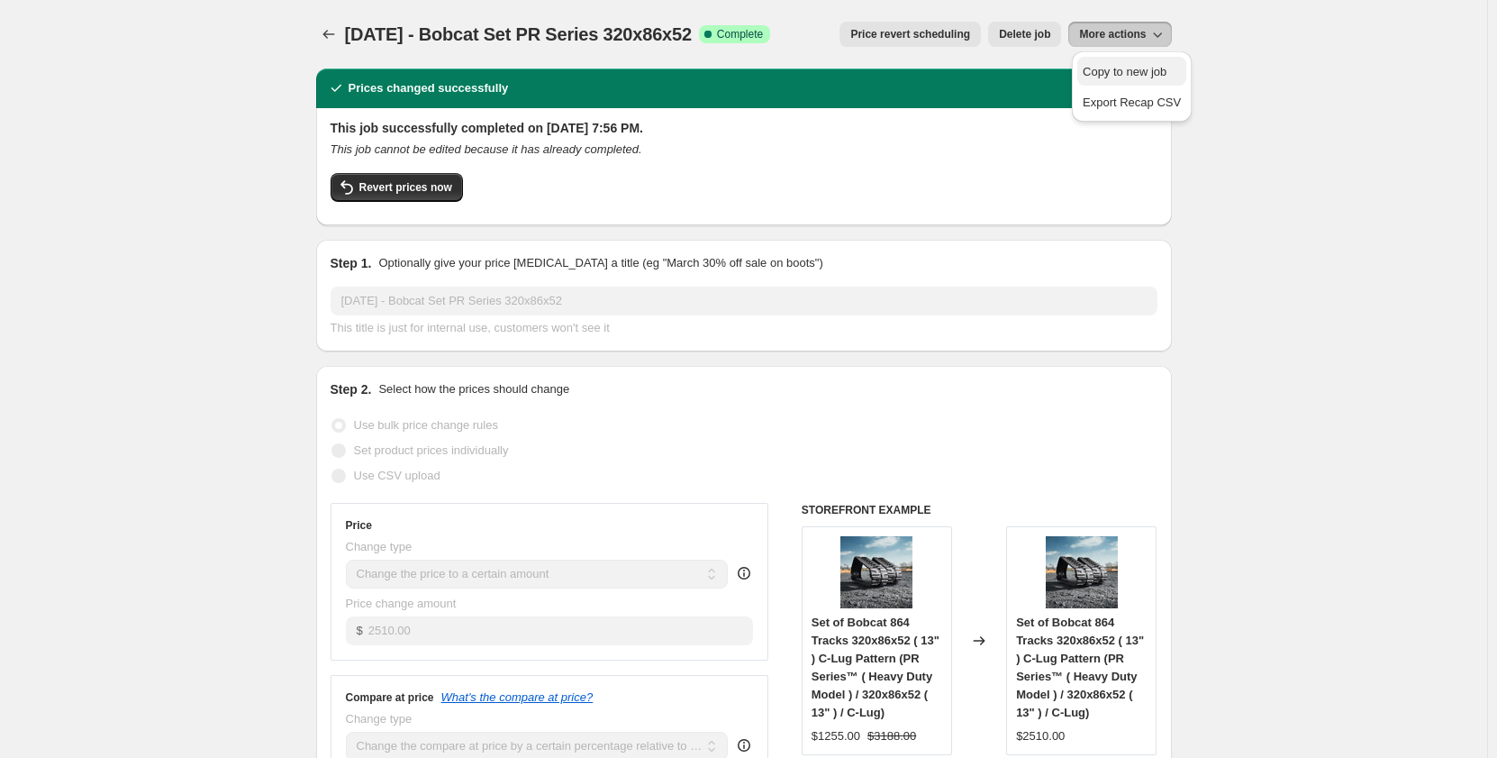
select select "title"
select select "contains"
select select "tag"
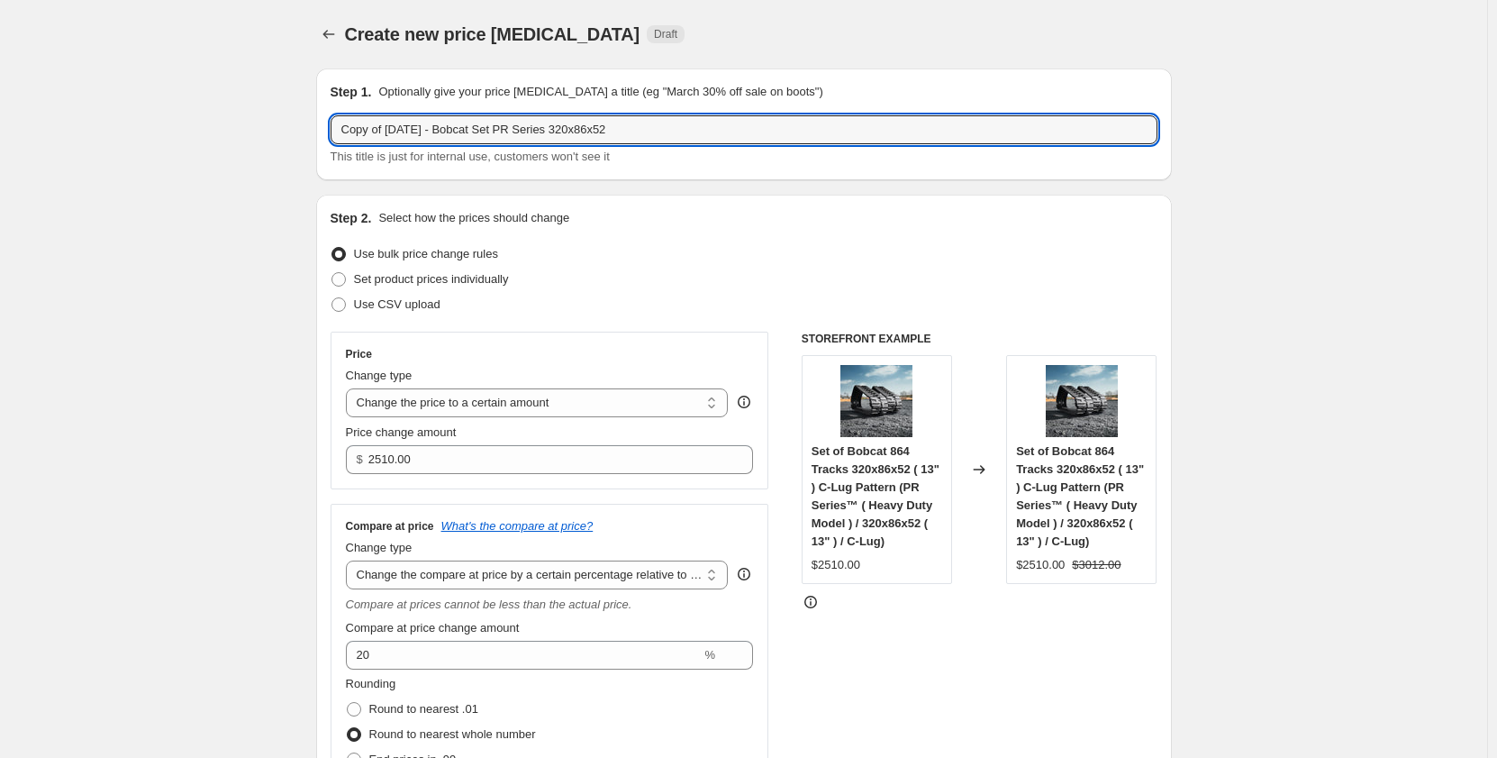
drag, startPoint x: 394, startPoint y: 124, endPoint x: 262, endPoint y: 132, distance: 131.8
drag, startPoint x: 449, startPoint y: 130, endPoint x: 411, endPoint y: 126, distance: 38.0
click at [411, 126] on input "[DATE] - Bobcat Set PR Series 320x86x52" at bounding box center [744, 129] width 827 height 29
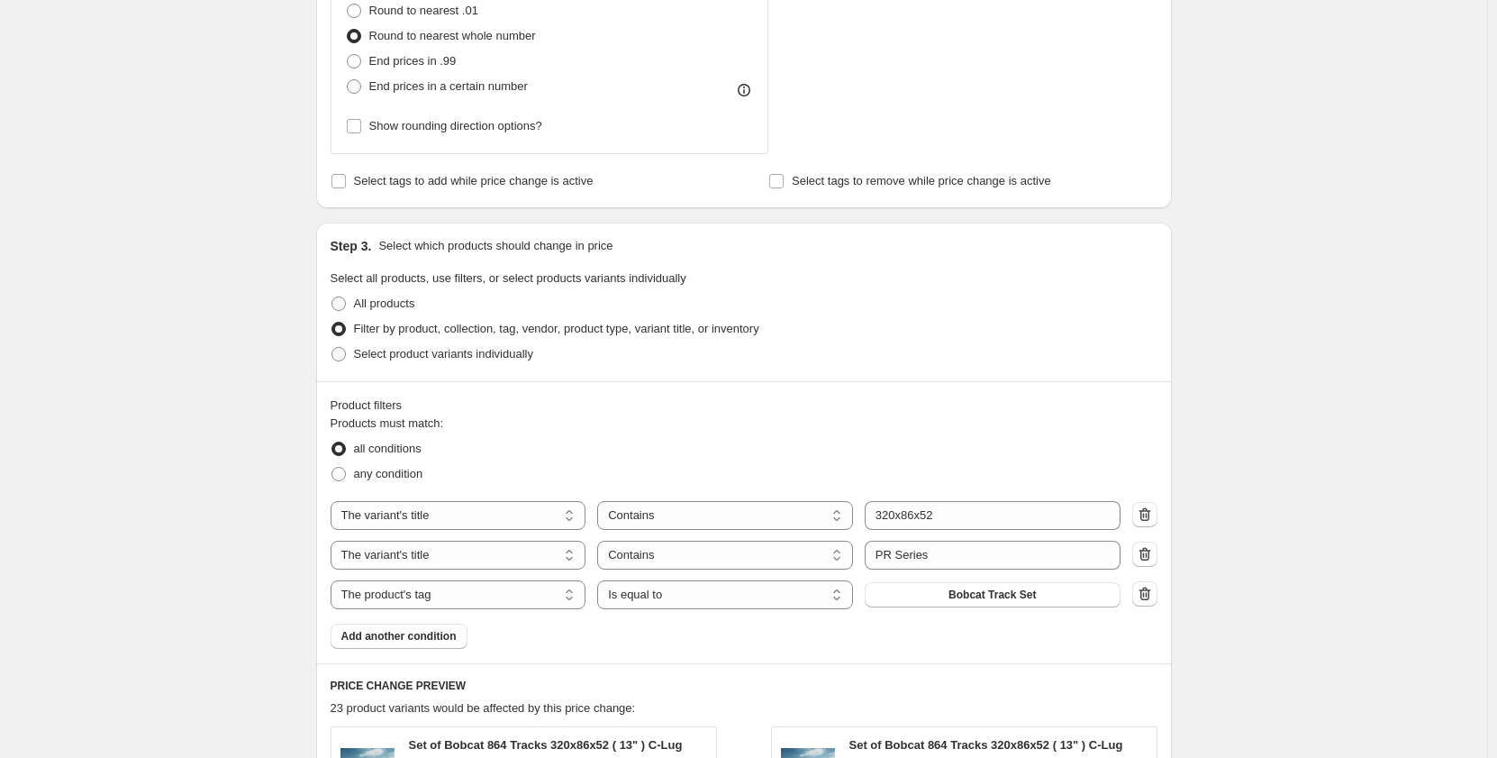
scroll to position [841, 0]
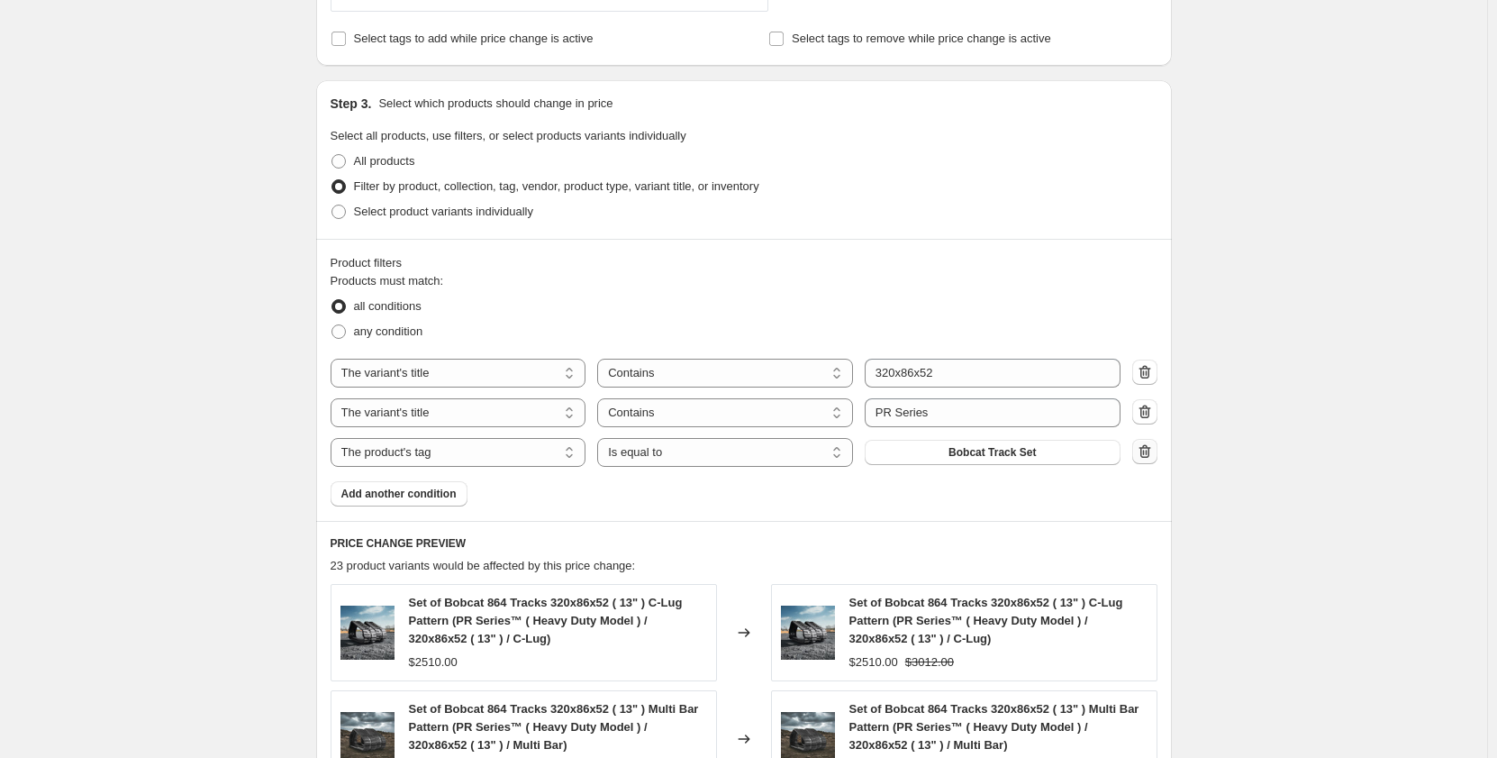
type input "[DATE] - Kubota Set PR Series 320x86x52"
click at [1150, 453] on icon "button" at bounding box center [1145, 451] width 18 height 18
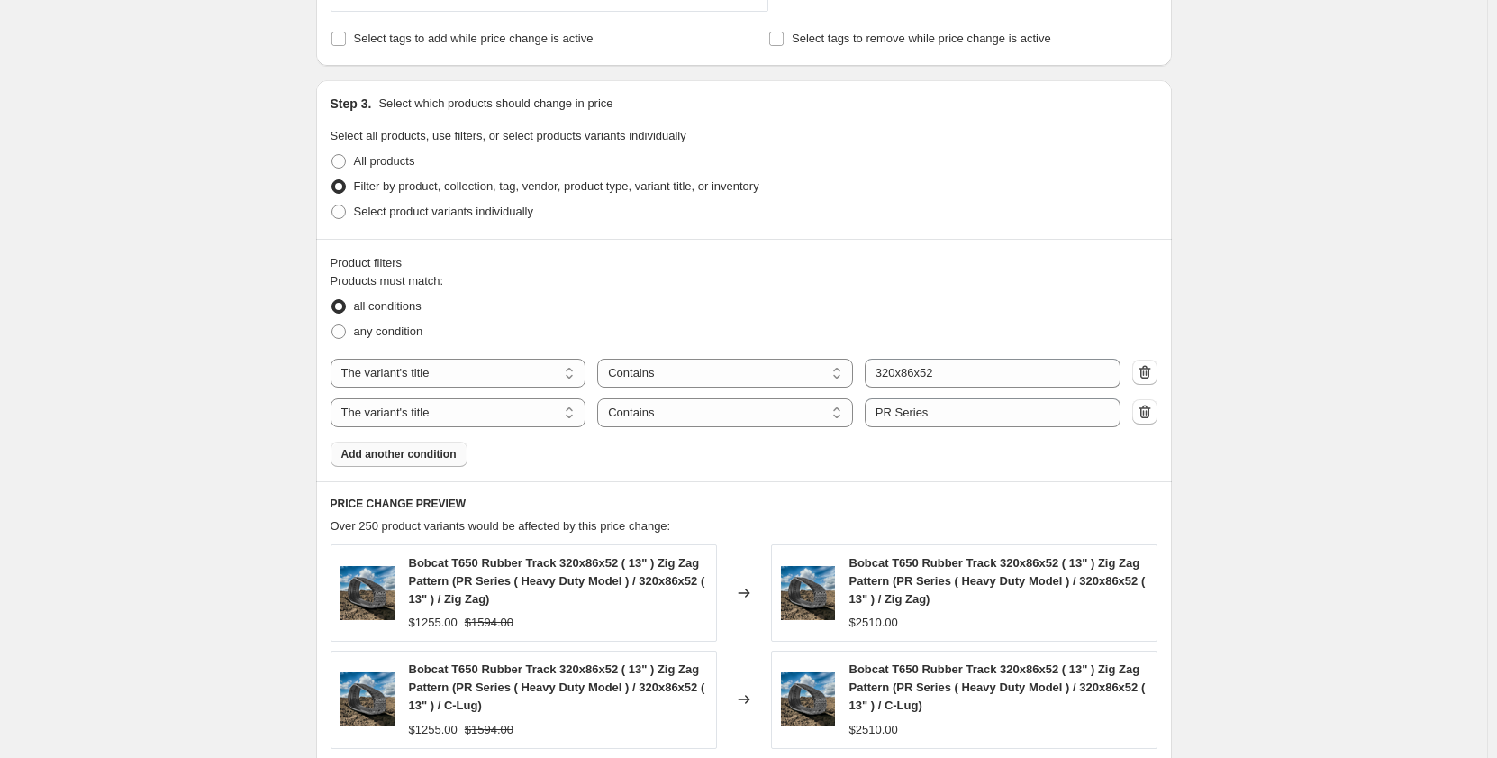
click at [401, 461] on span "Add another condition" at bounding box center [398, 454] width 115 height 14
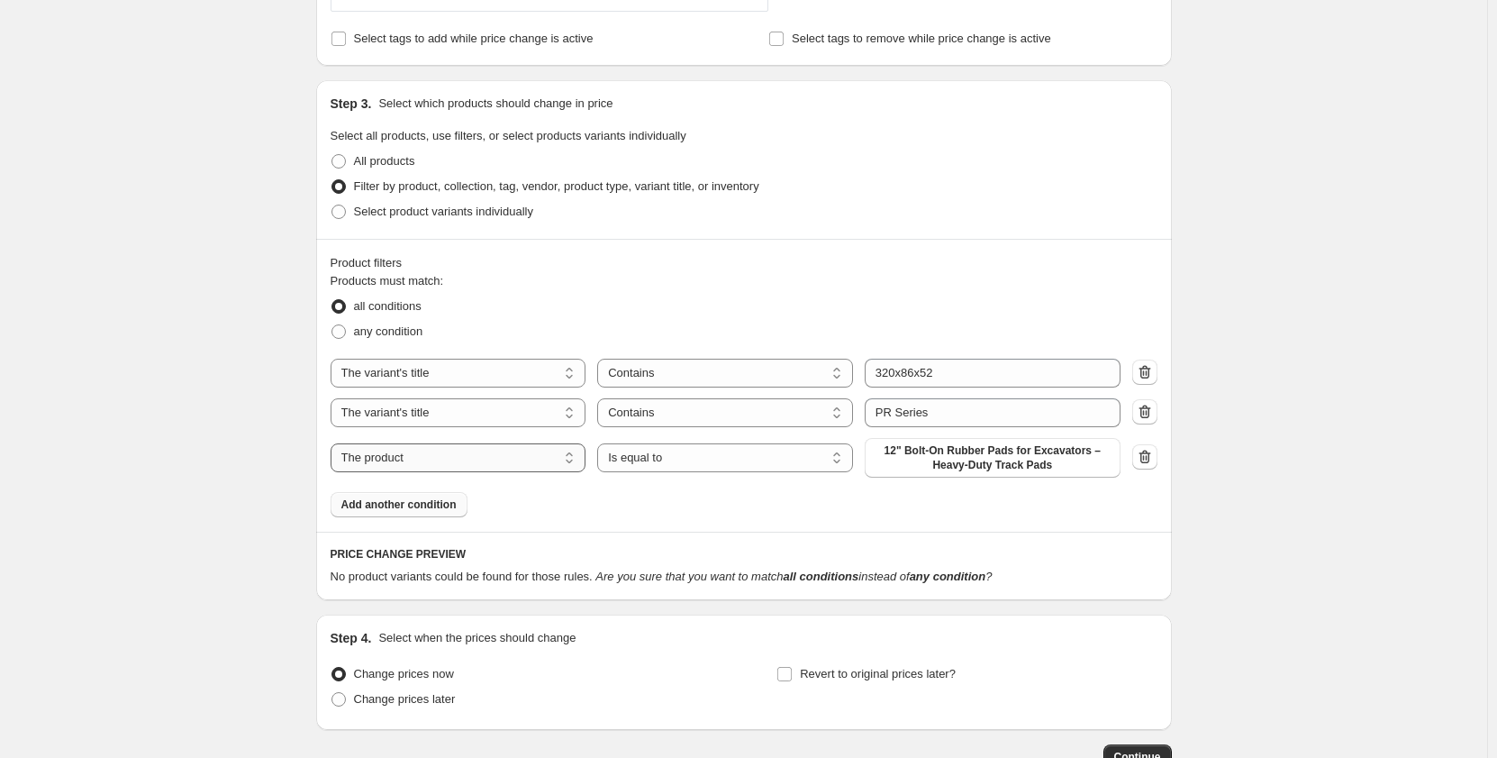
click at [500, 462] on select "The product The product's collection The product's tag The product's vendor The…" at bounding box center [459, 457] width 256 height 29
select select "tag"
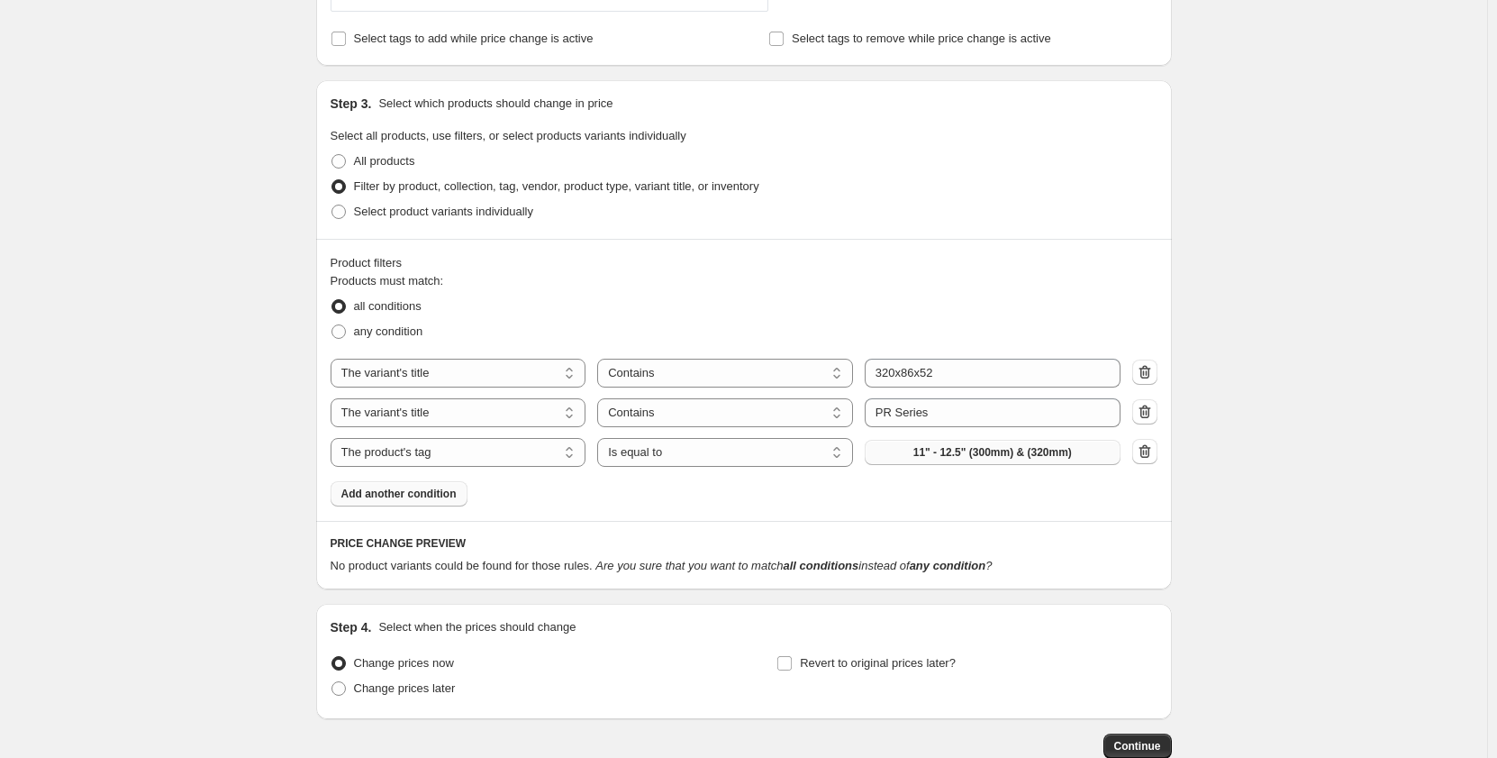
click at [934, 461] on button "11" - 12.5" (300mm) & (320mm)" at bounding box center [993, 452] width 256 height 25
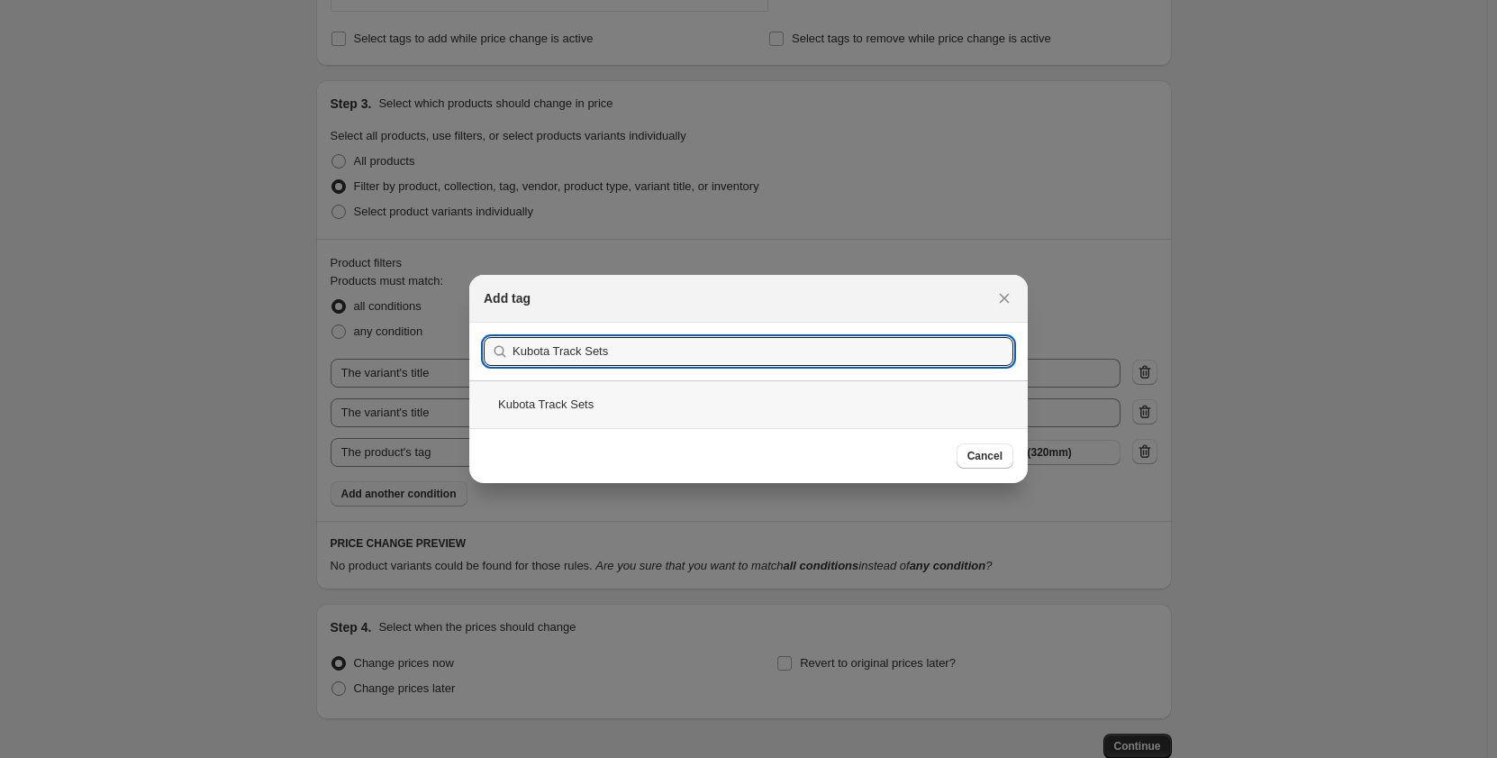
type input "Kubota Track Sets"
click at [717, 407] on div "Kubota Track Sets" at bounding box center [748, 404] width 559 height 48
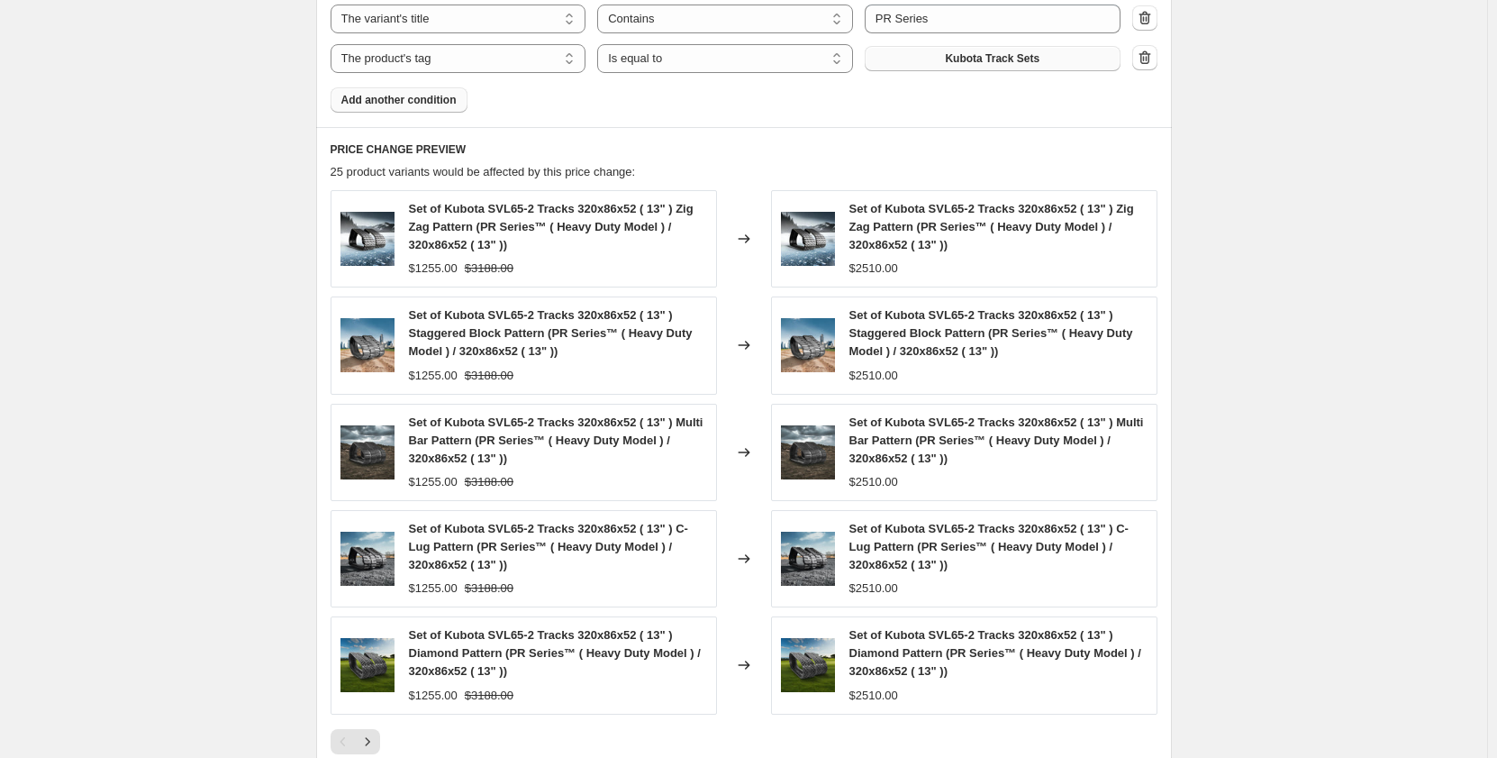
scroll to position [1412, 0]
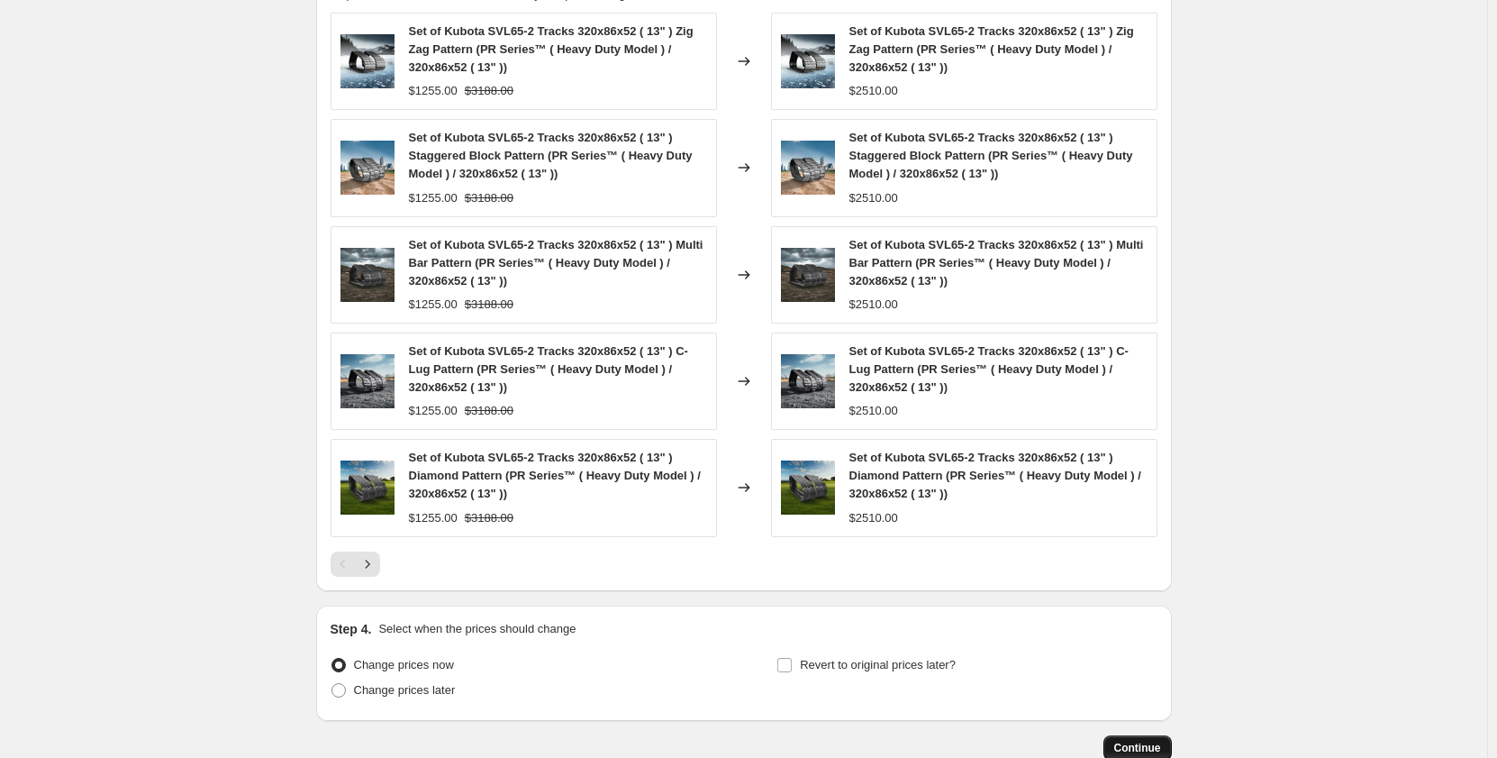
click at [1141, 746] on span "Continue" at bounding box center [1137, 748] width 47 height 14
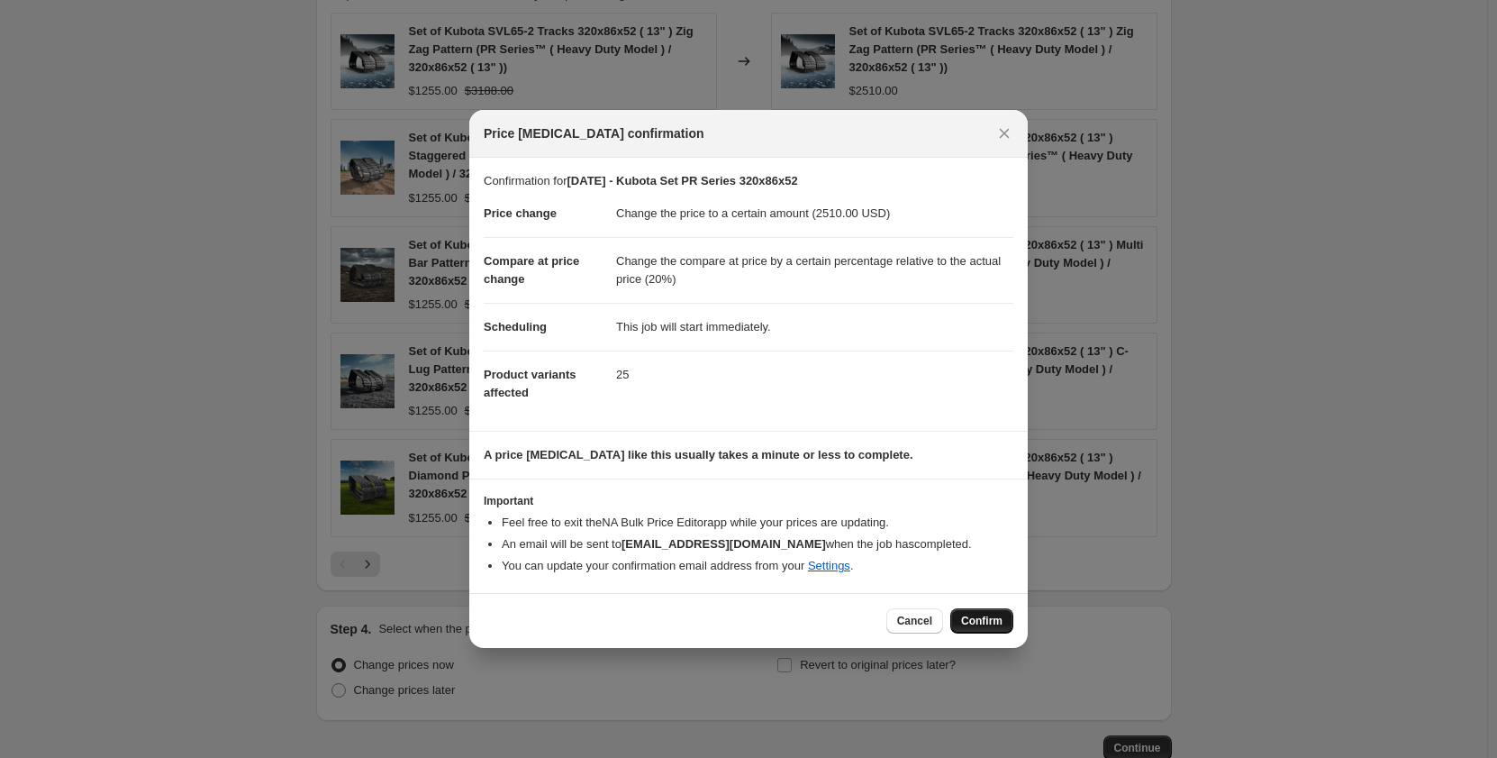
click at [983, 626] on span "Confirm" at bounding box center [981, 621] width 41 height 14
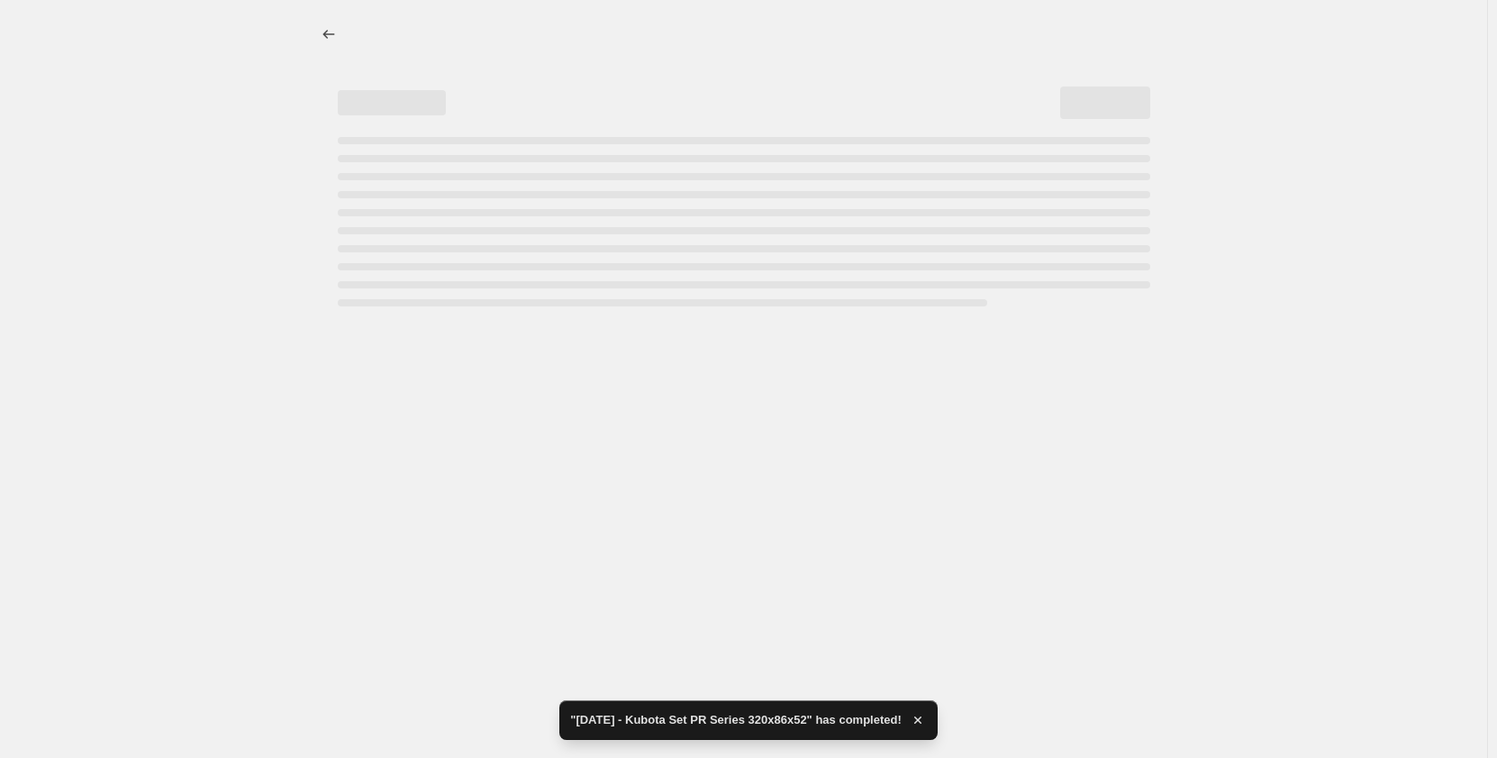
select select "pp"
select select "title"
select select "contains"
select select "title"
select select "contains"
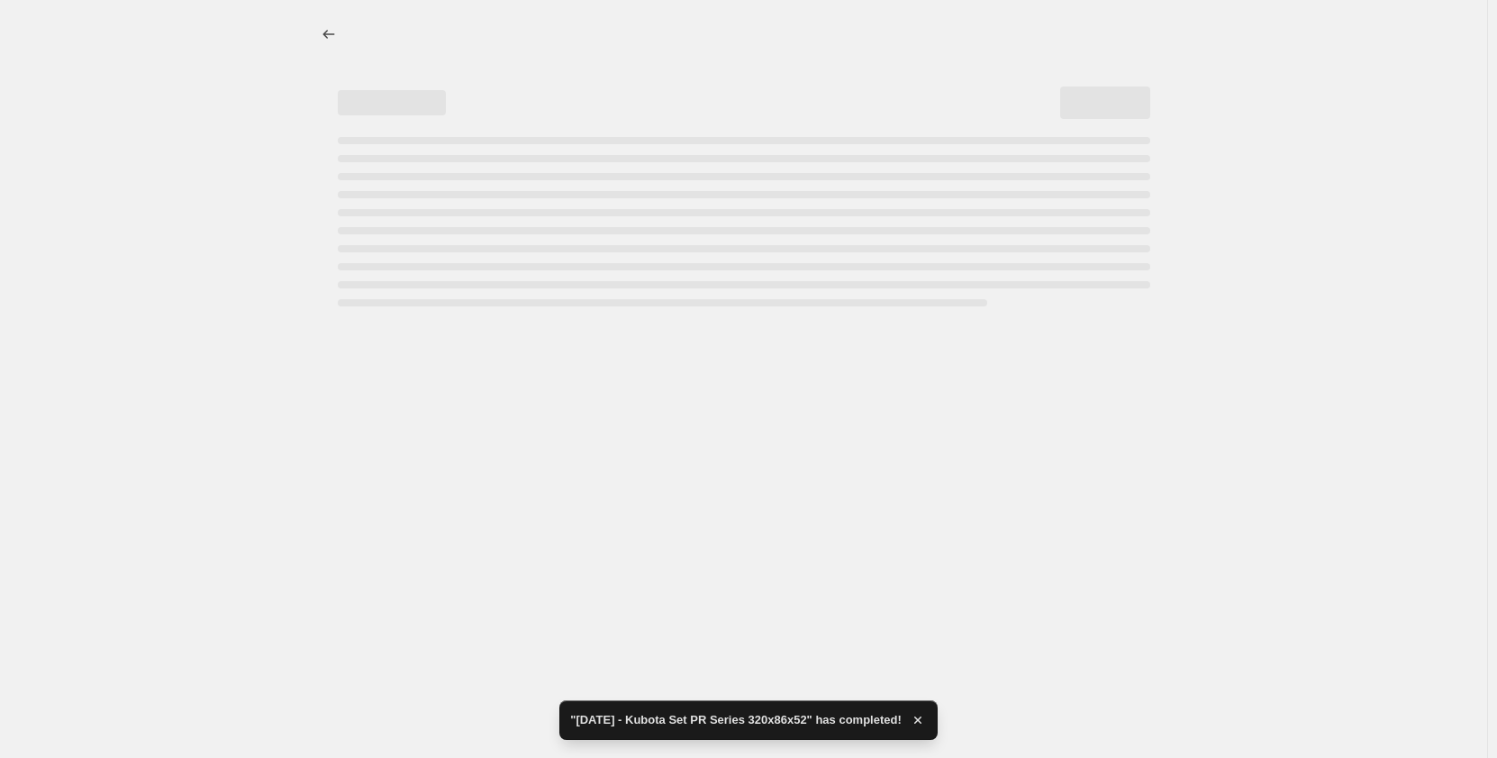
select select "tag"
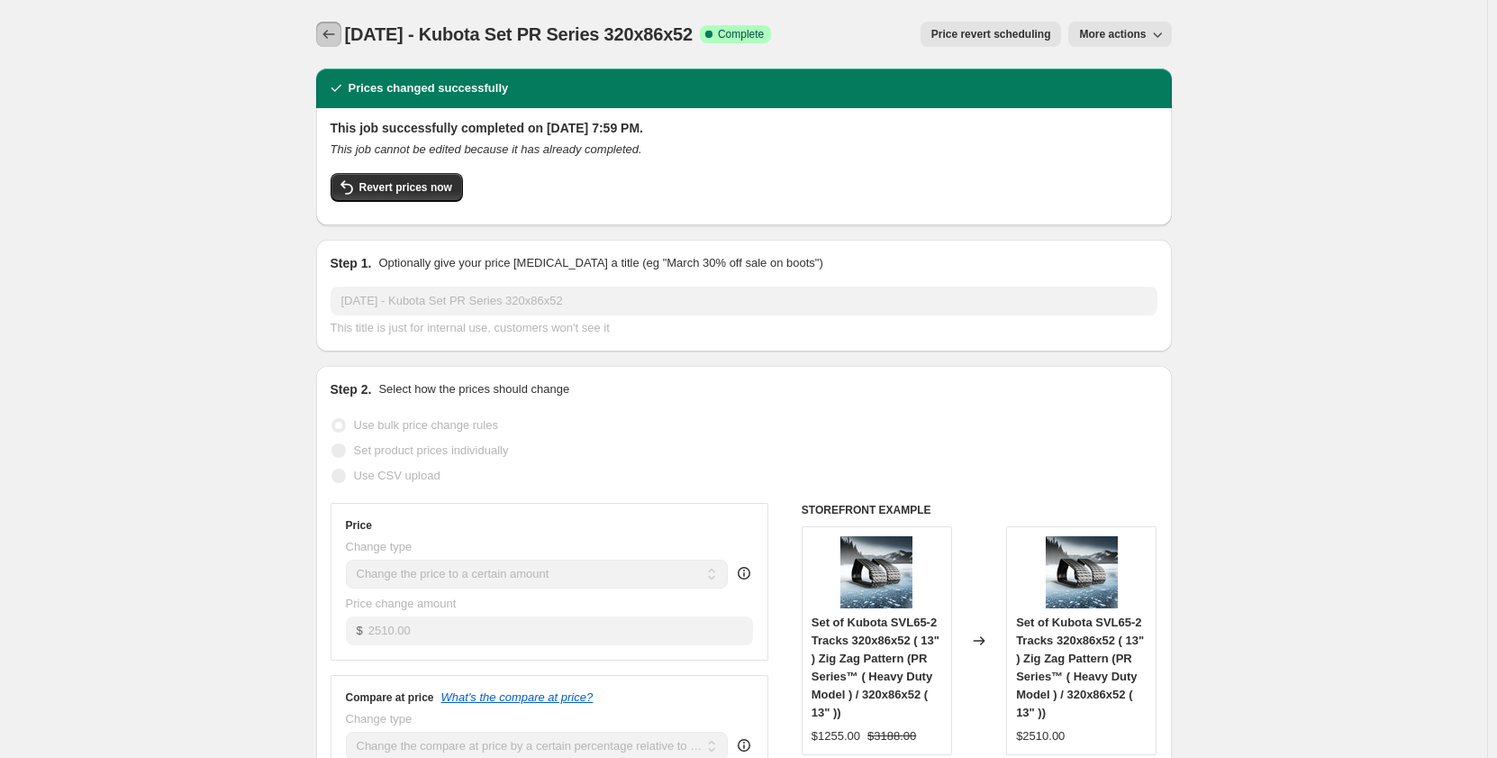
click at [336, 35] on icon "Price change jobs" at bounding box center [329, 34] width 18 height 18
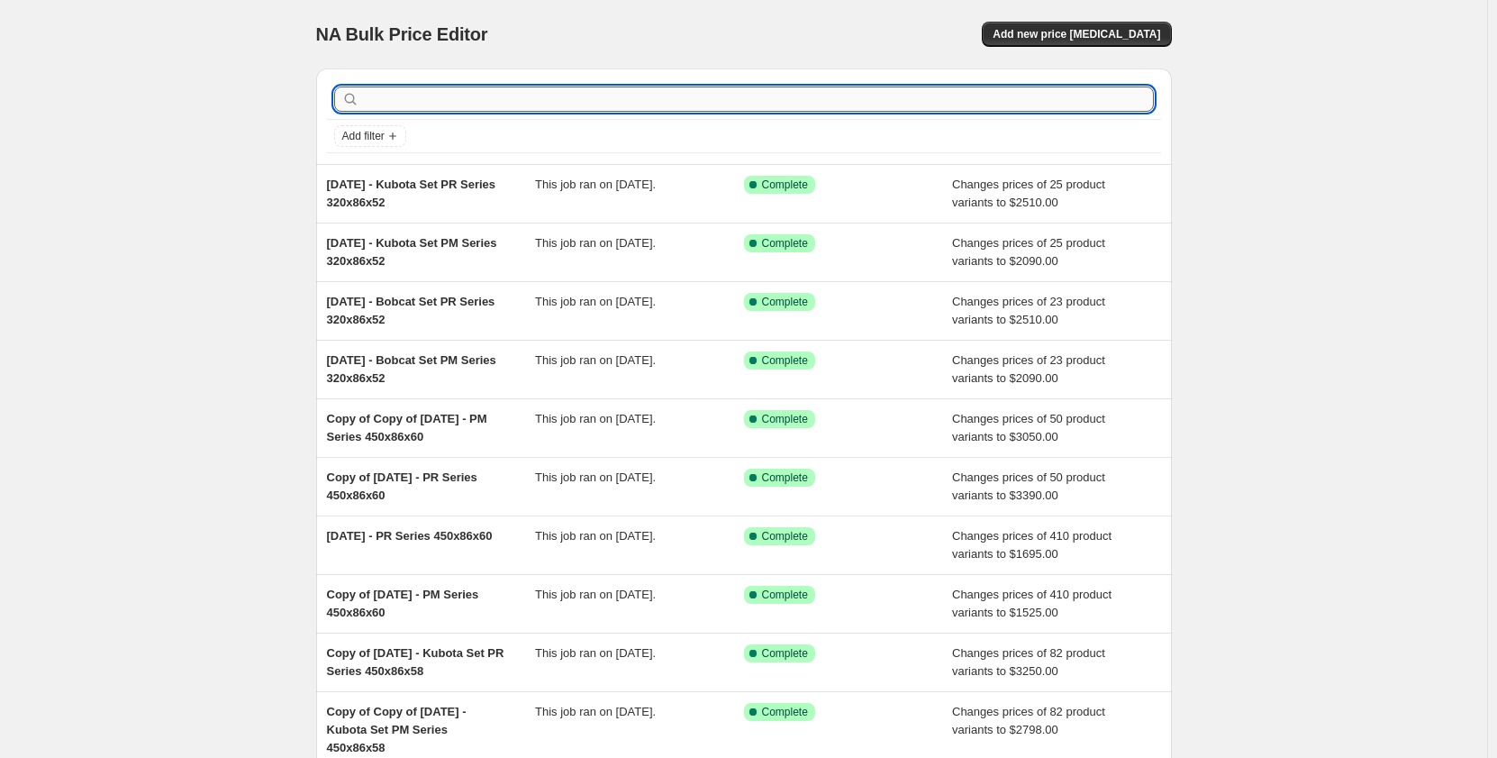
click at [451, 97] on input "text" at bounding box center [758, 98] width 791 height 25
type input "400x86x49"
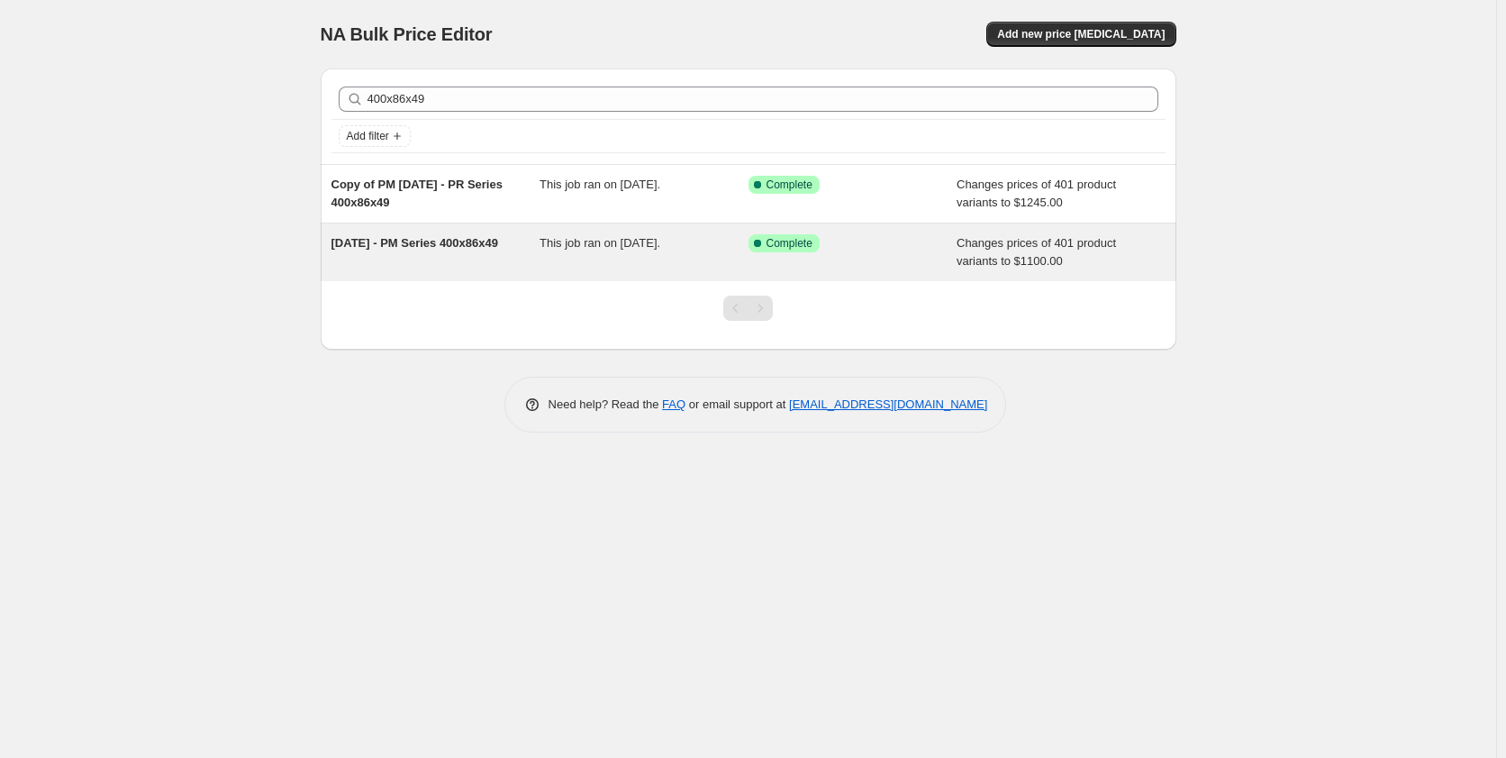
click at [471, 260] on div "[DATE] - PM Series 400x86x49" at bounding box center [436, 252] width 209 height 36
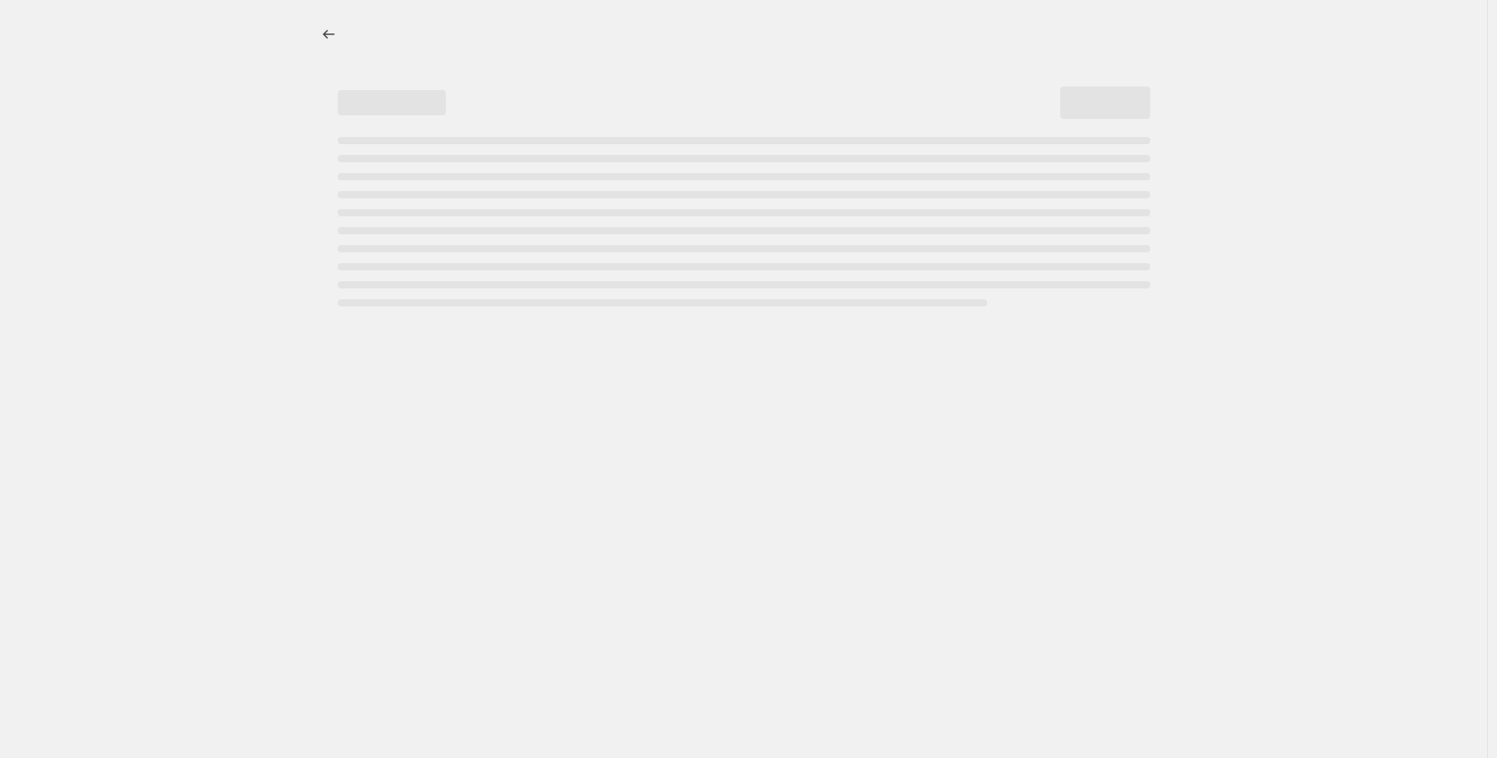
select select "pp"
select select "title"
select select "contains"
select select "title"
select select "contains"
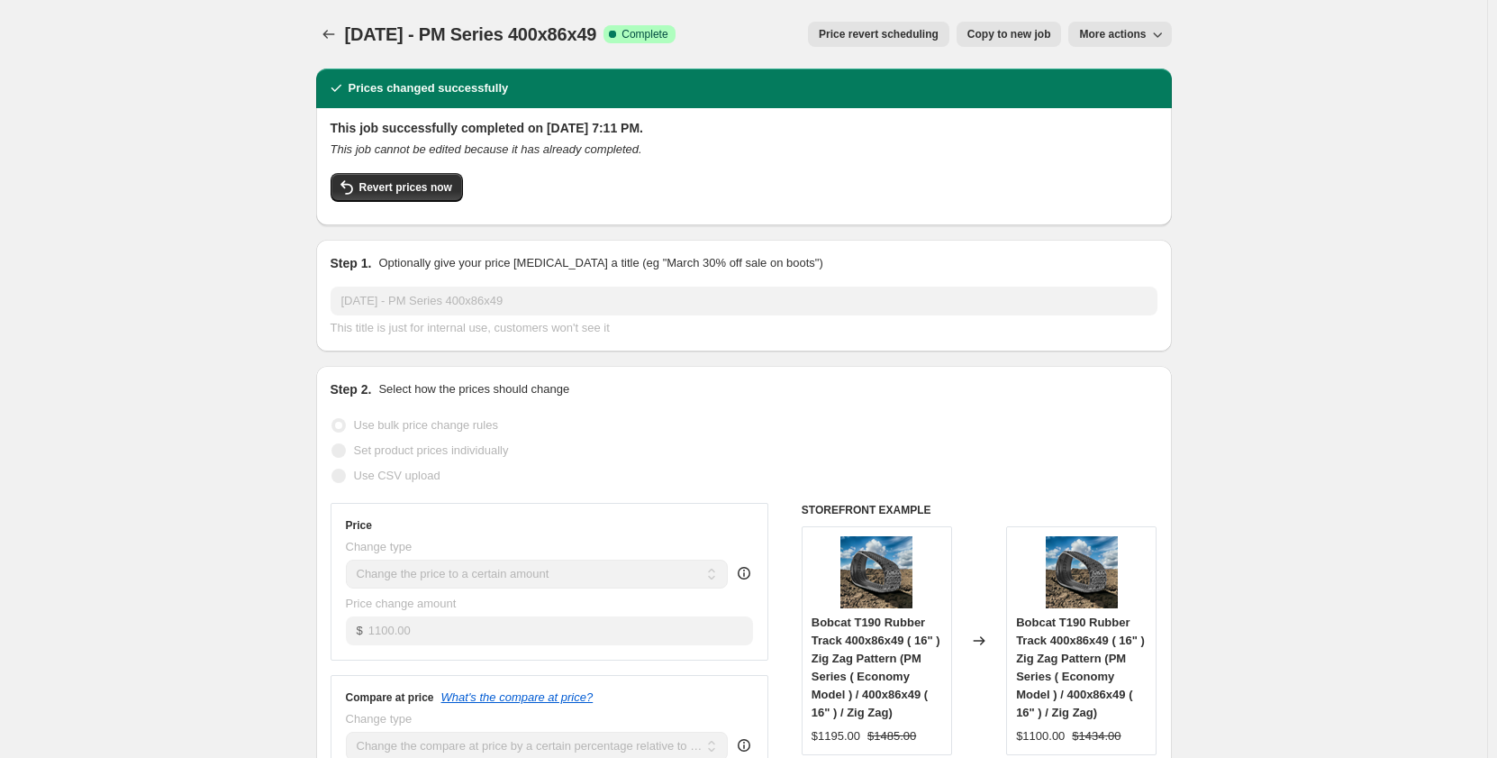
click at [1016, 34] on span "Copy to new job" at bounding box center [1010, 34] width 84 height 14
select select "pp"
select select "title"
select select "contains"
select select "title"
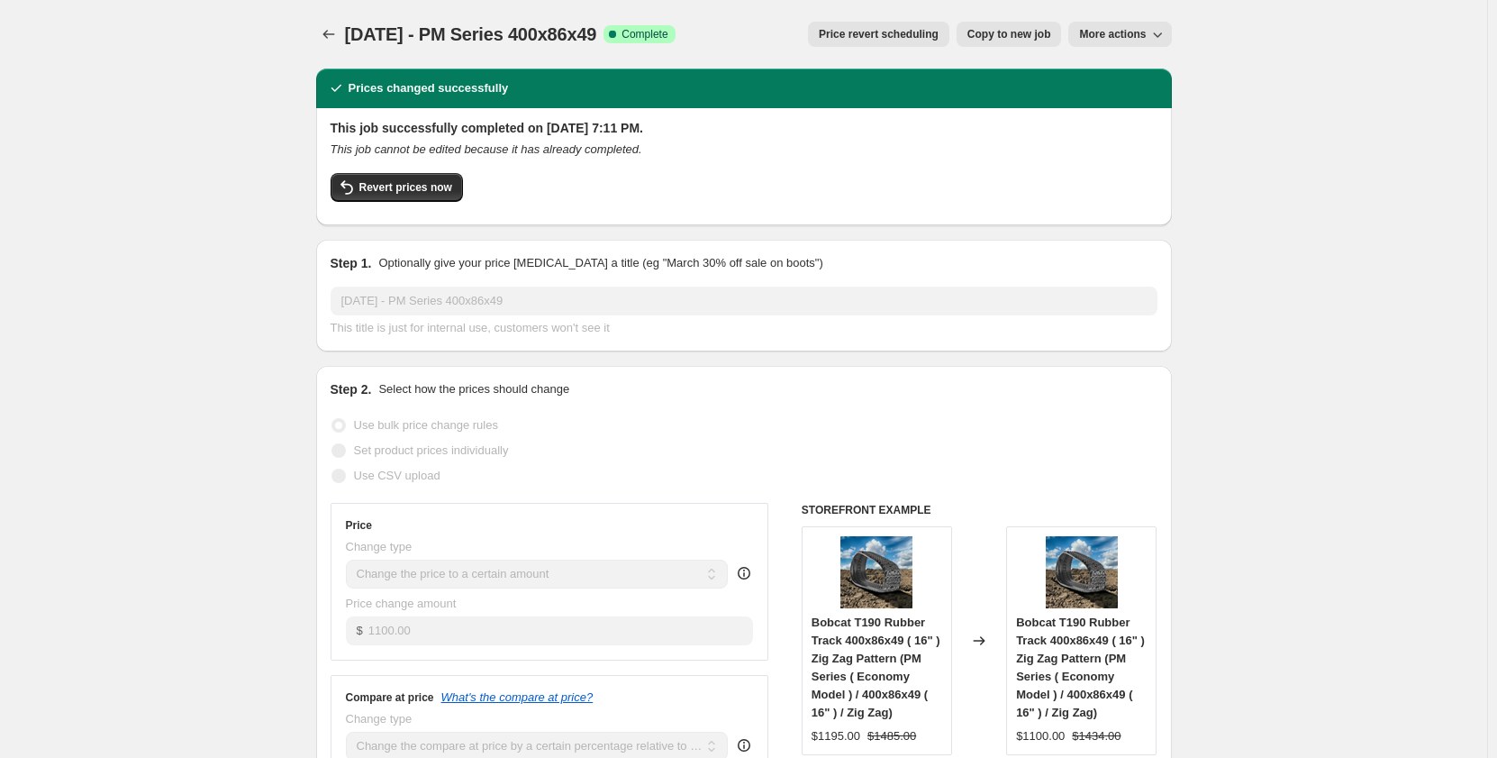
select select "contains"
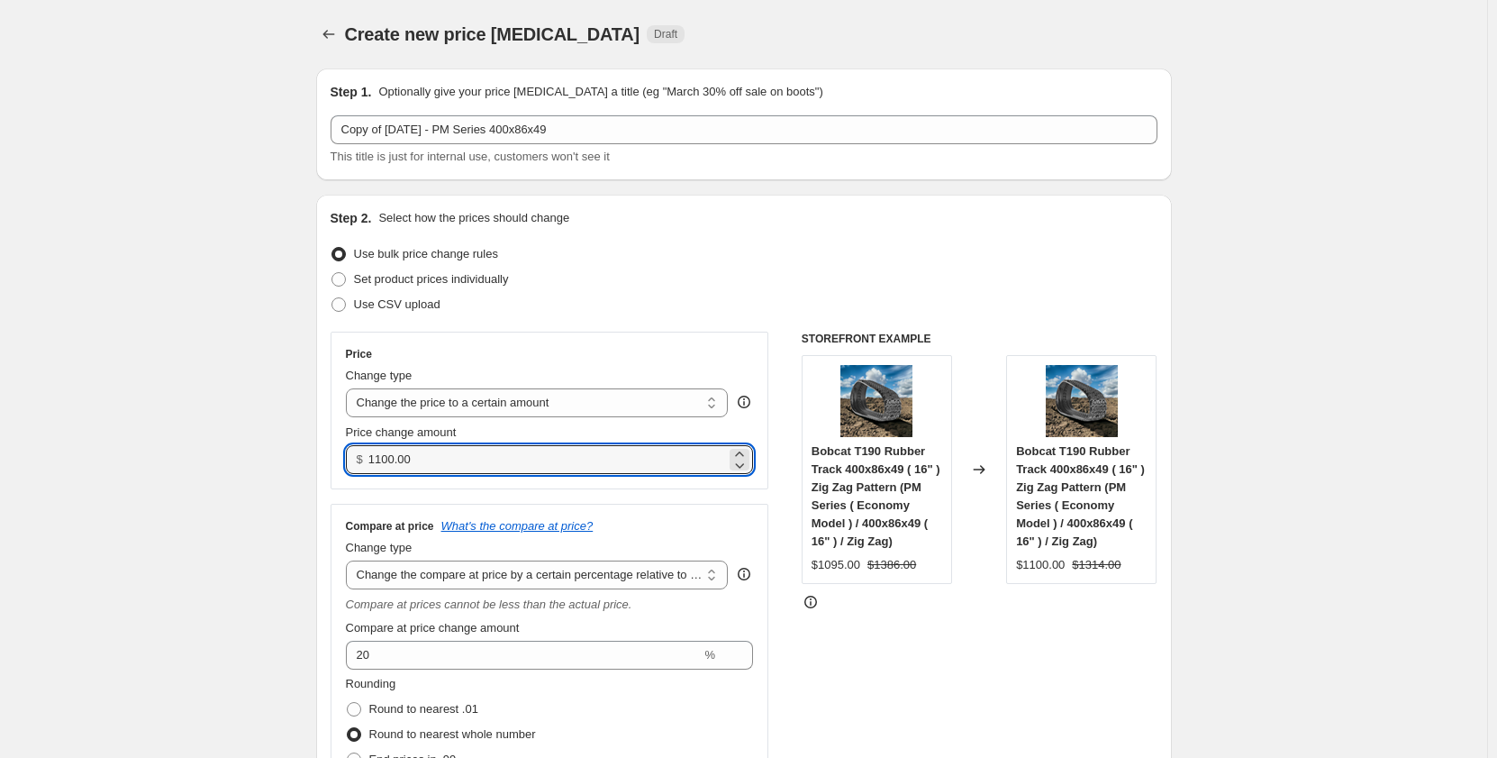
drag, startPoint x: 430, startPoint y: 457, endPoint x: 286, endPoint y: 460, distance: 143.3
type input "1095.00"
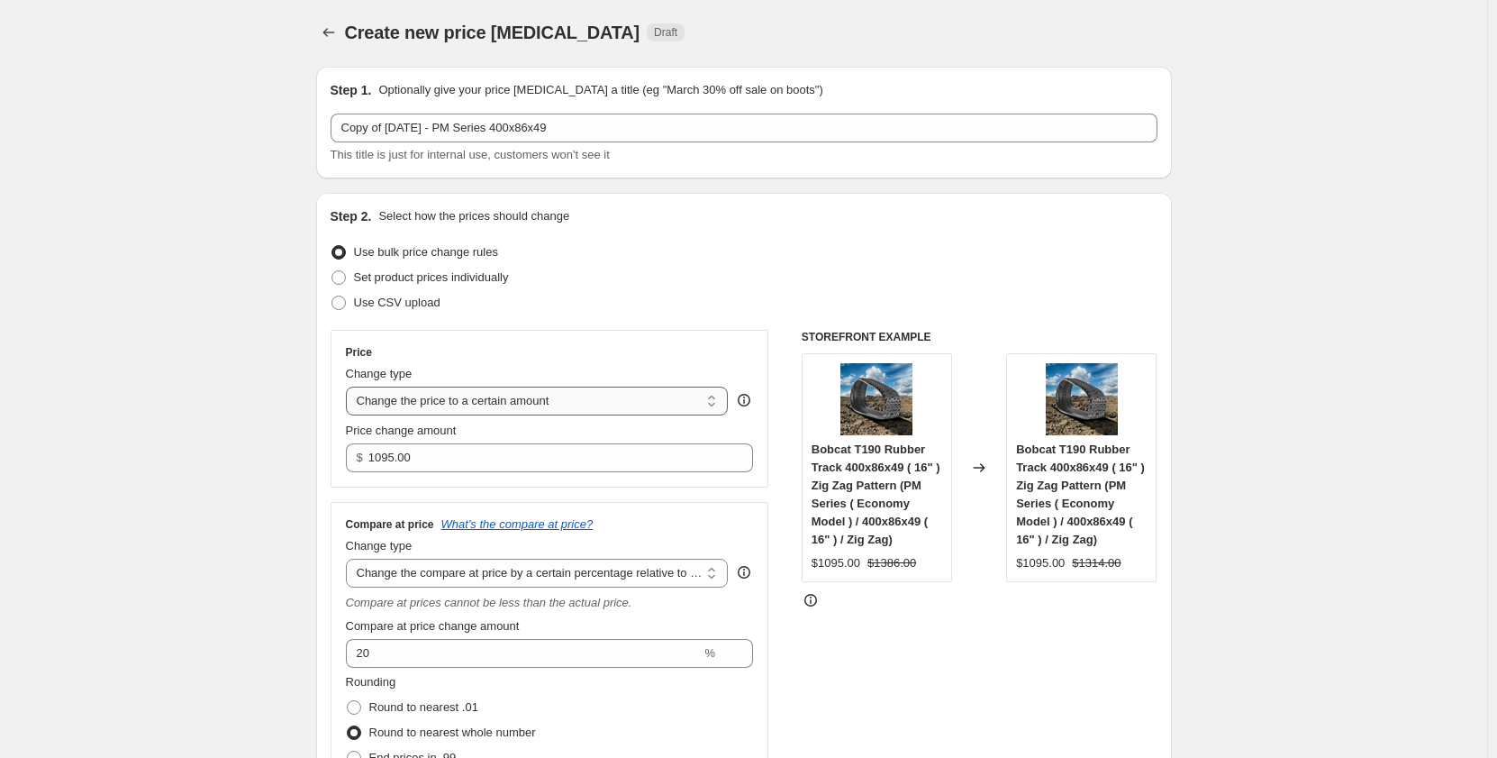
scroll to position [30, 0]
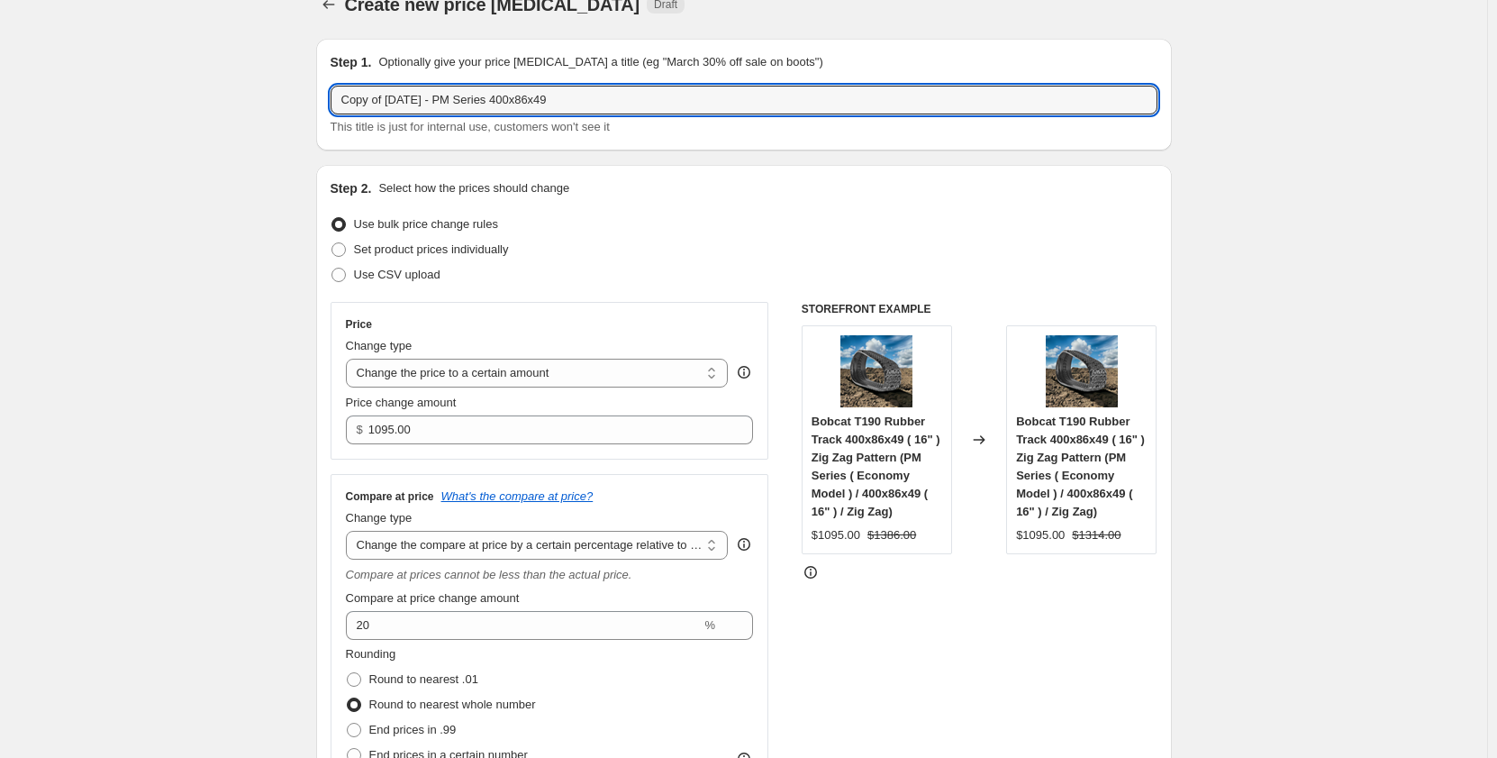
drag, startPoint x: 414, startPoint y: 106, endPoint x: 327, endPoint y: 109, distance: 86.5
click at [327, 109] on div "Step 1. Optionally give your price [MEDICAL_DATA] a title (eg "March 30% off sa…" at bounding box center [744, 95] width 856 height 112
click at [394, 95] on input "[DATE] - PM Series 400x86x49" at bounding box center [744, 100] width 827 height 29
type input "[DATE] - PM Series 400x86x49"
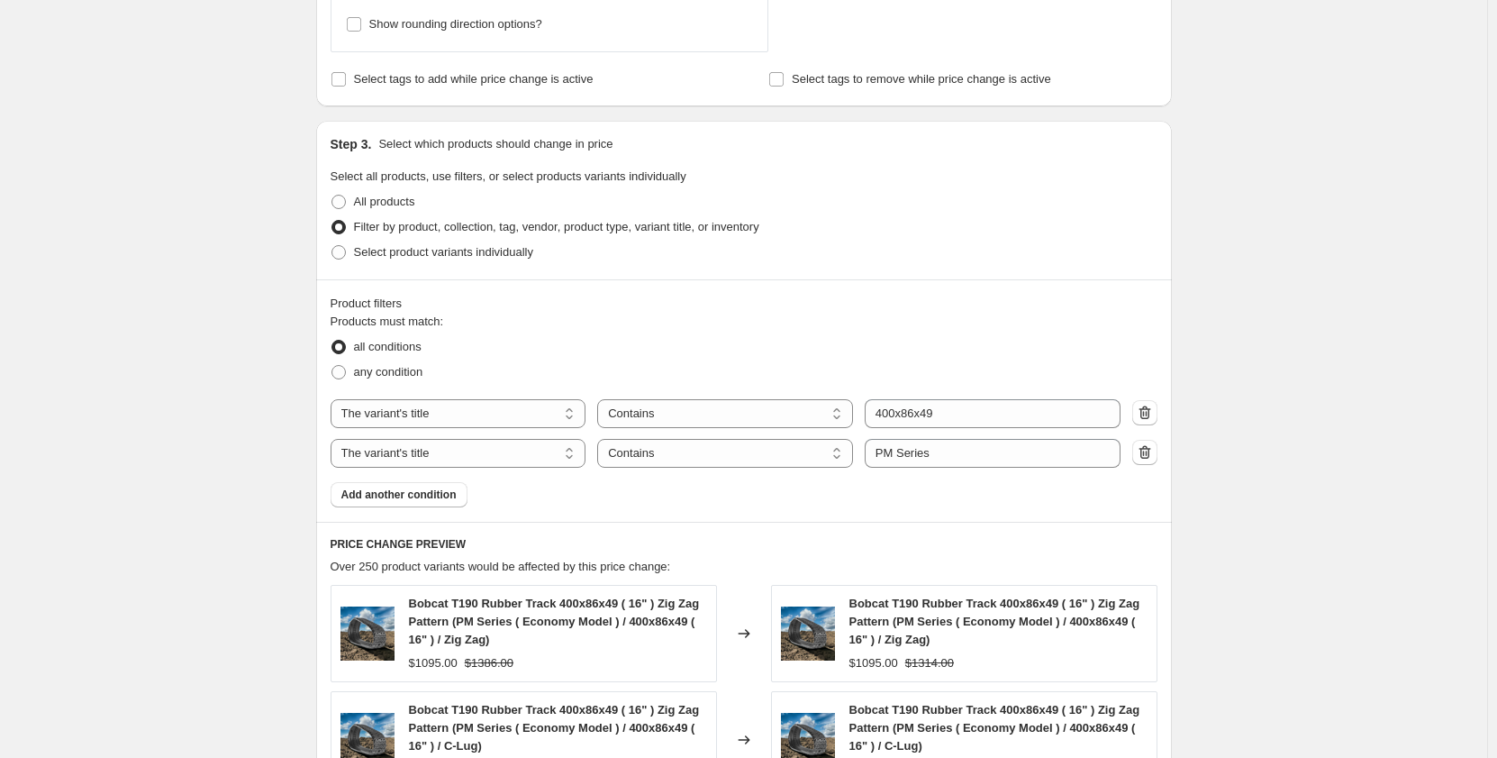
scroll to position [841, 0]
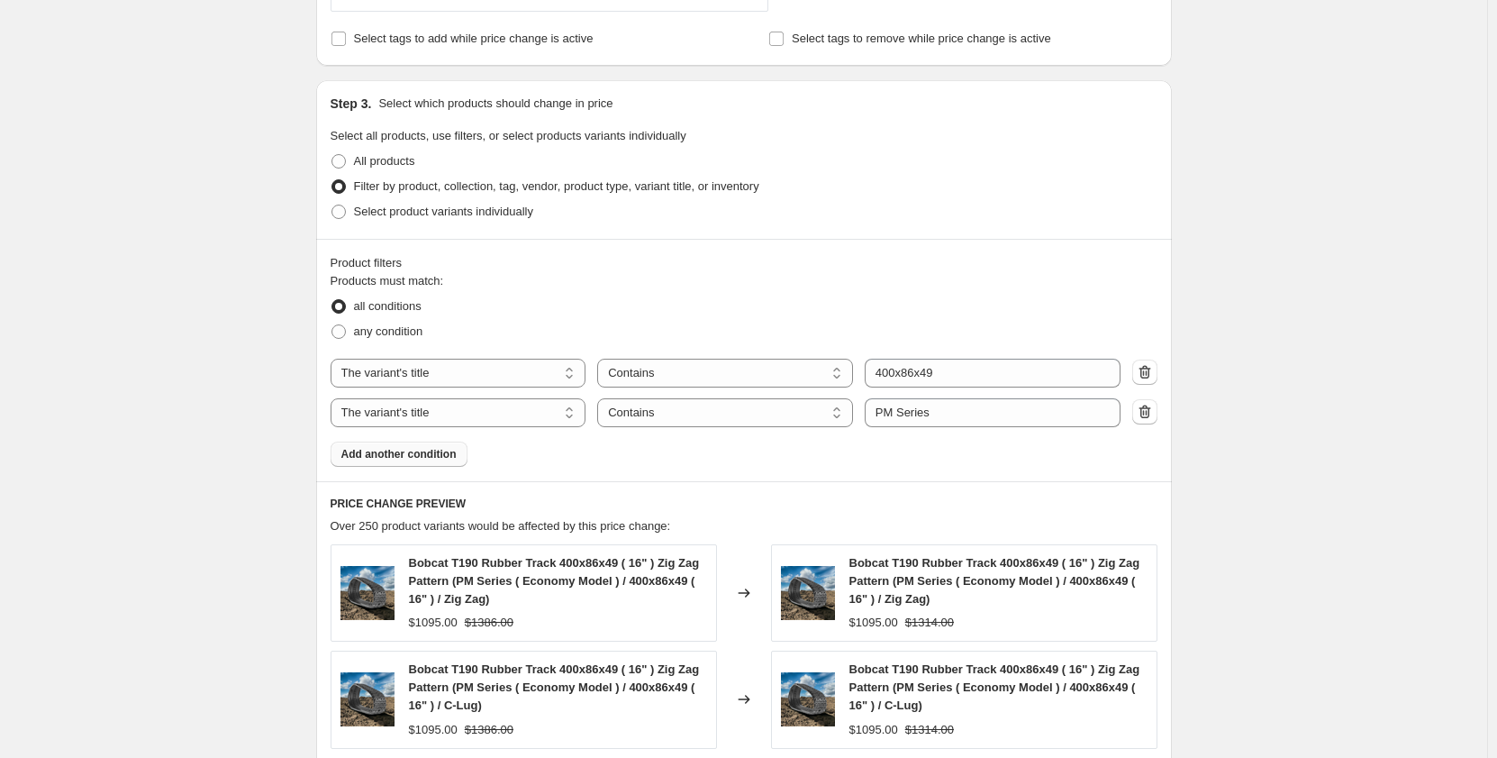
click at [442, 456] on span "Add another condition" at bounding box center [398, 454] width 115 height 14
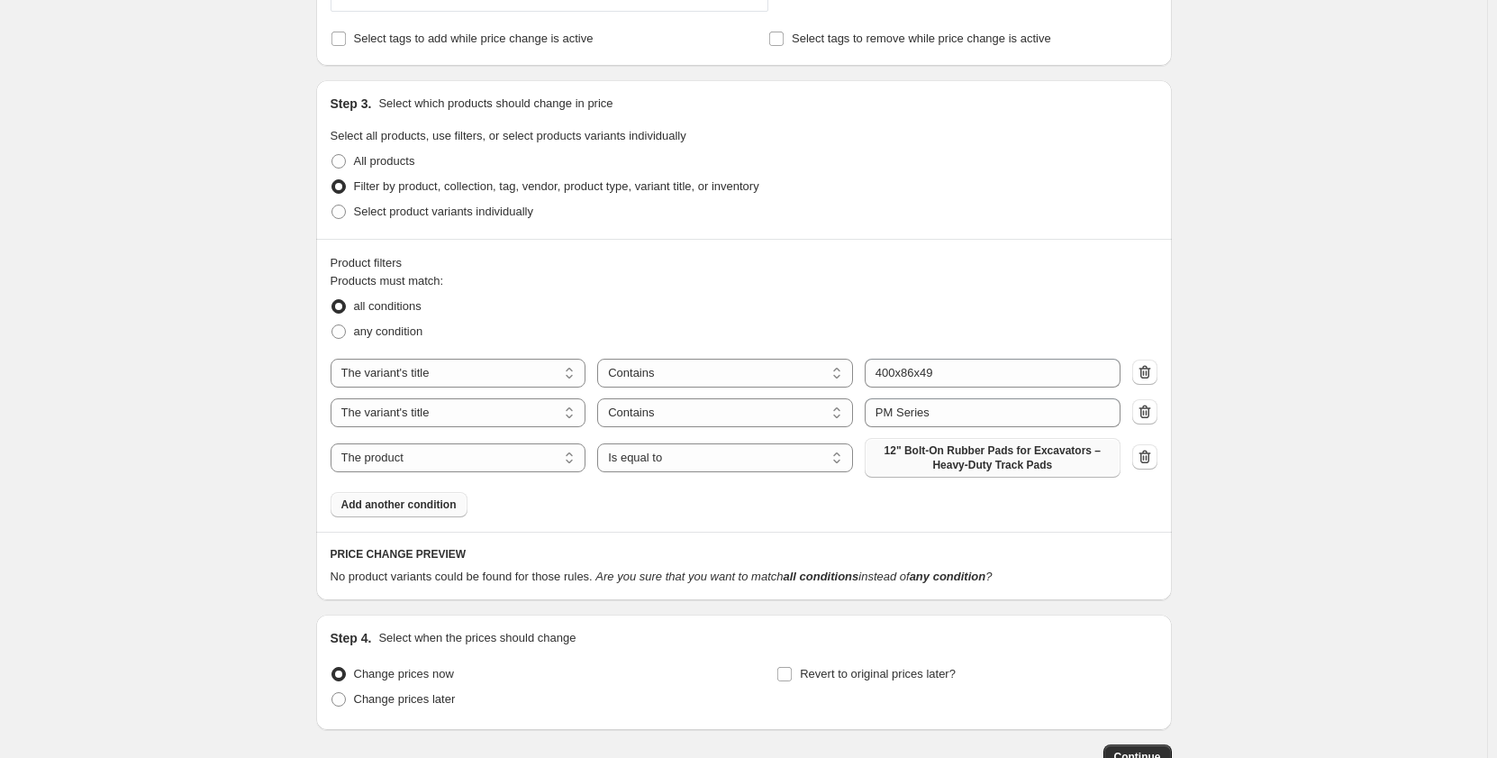
click at [897, 463] on span "12" Bolt-On Rubber Pads for Excavators – Heavy-Duty Track Pads" at bounding box center [993, 457] width 234 height 29
click at [508, 460] on select "The product The product's collection The product's tag The product's vendor The…" at bounding box center [459, 457] width 256 height 29
select select "tag"
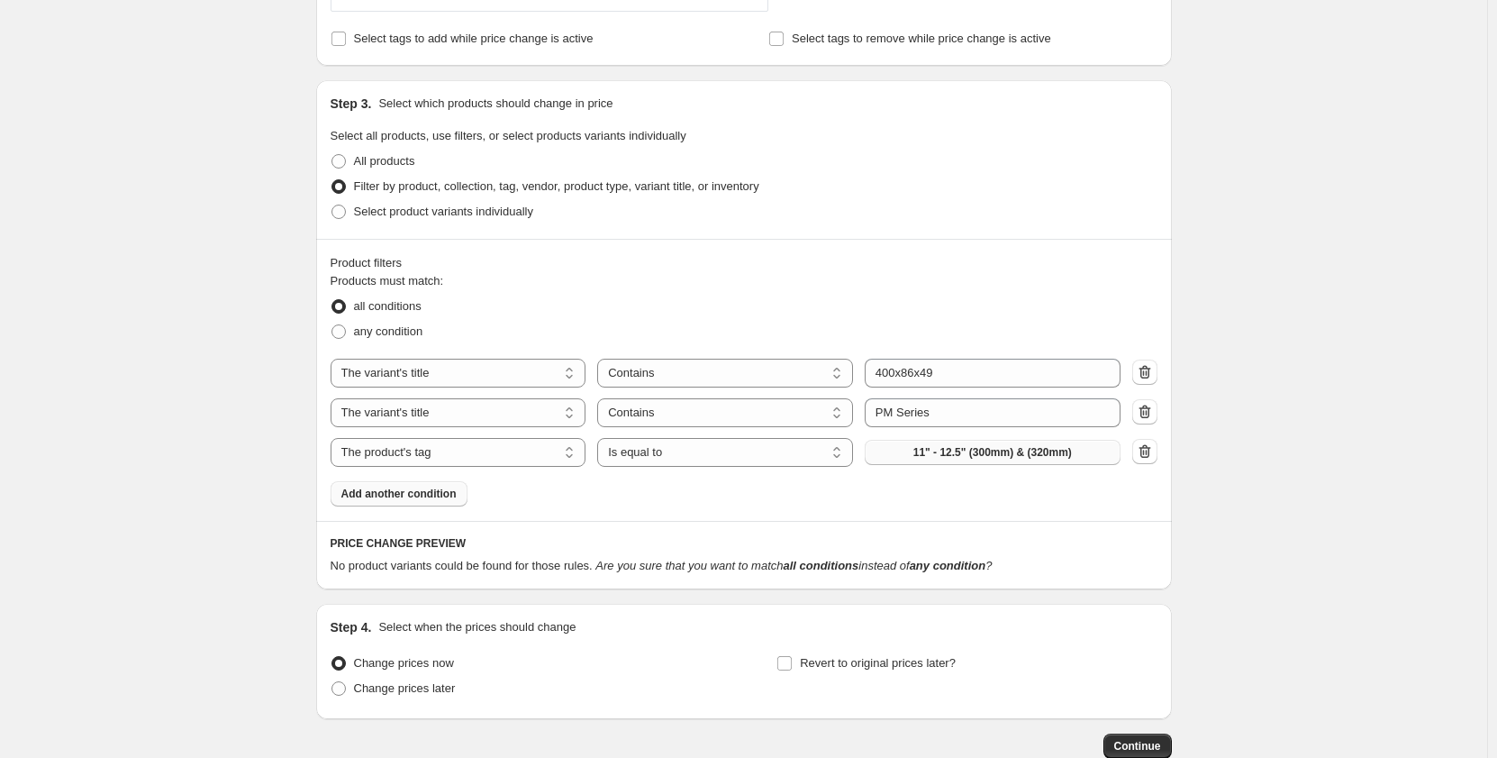
click at [923, 455] on span "11" - 12.5" (300mm) & (320mm)" at bounding box center [993, 452] width 159 height 14
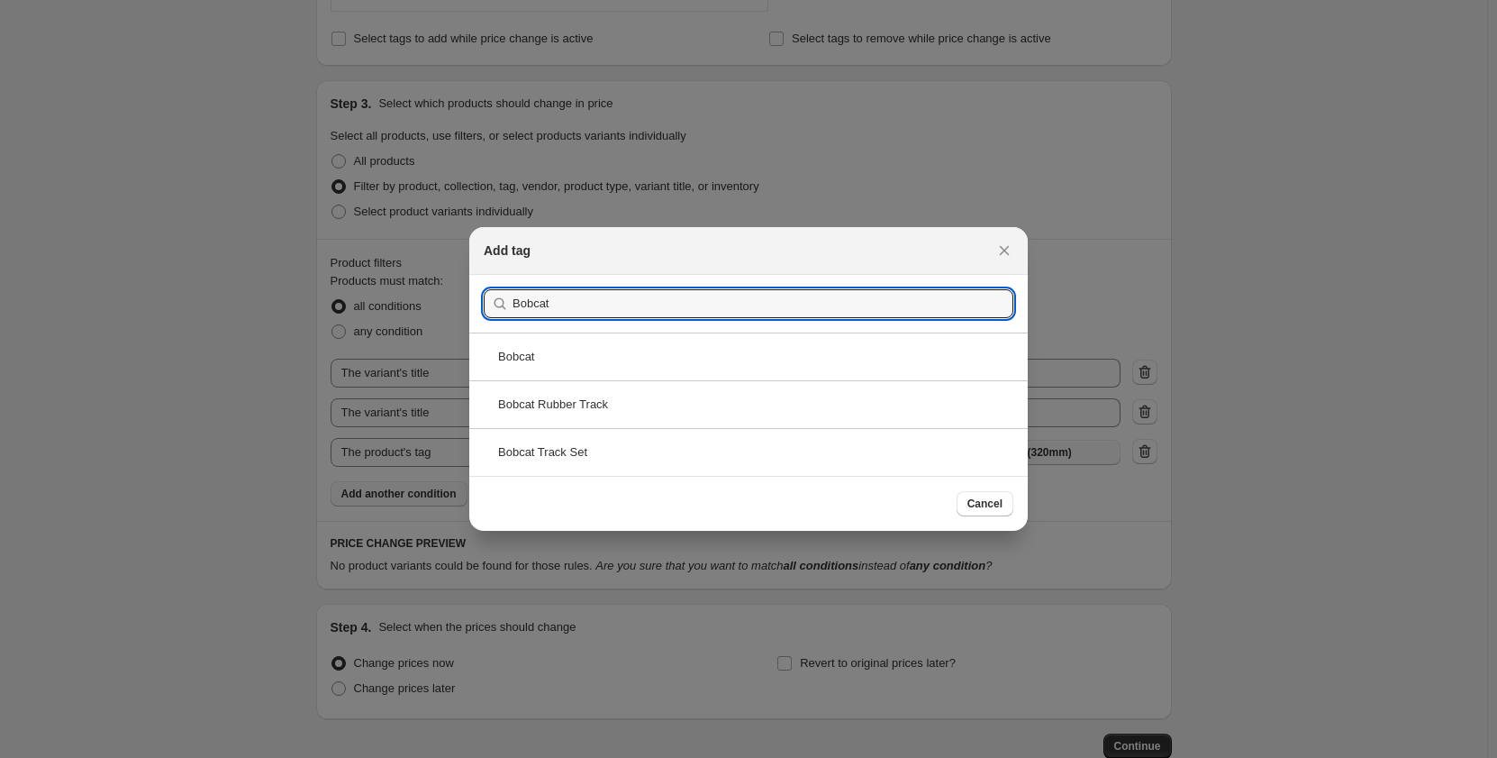
type input "Bobcat"
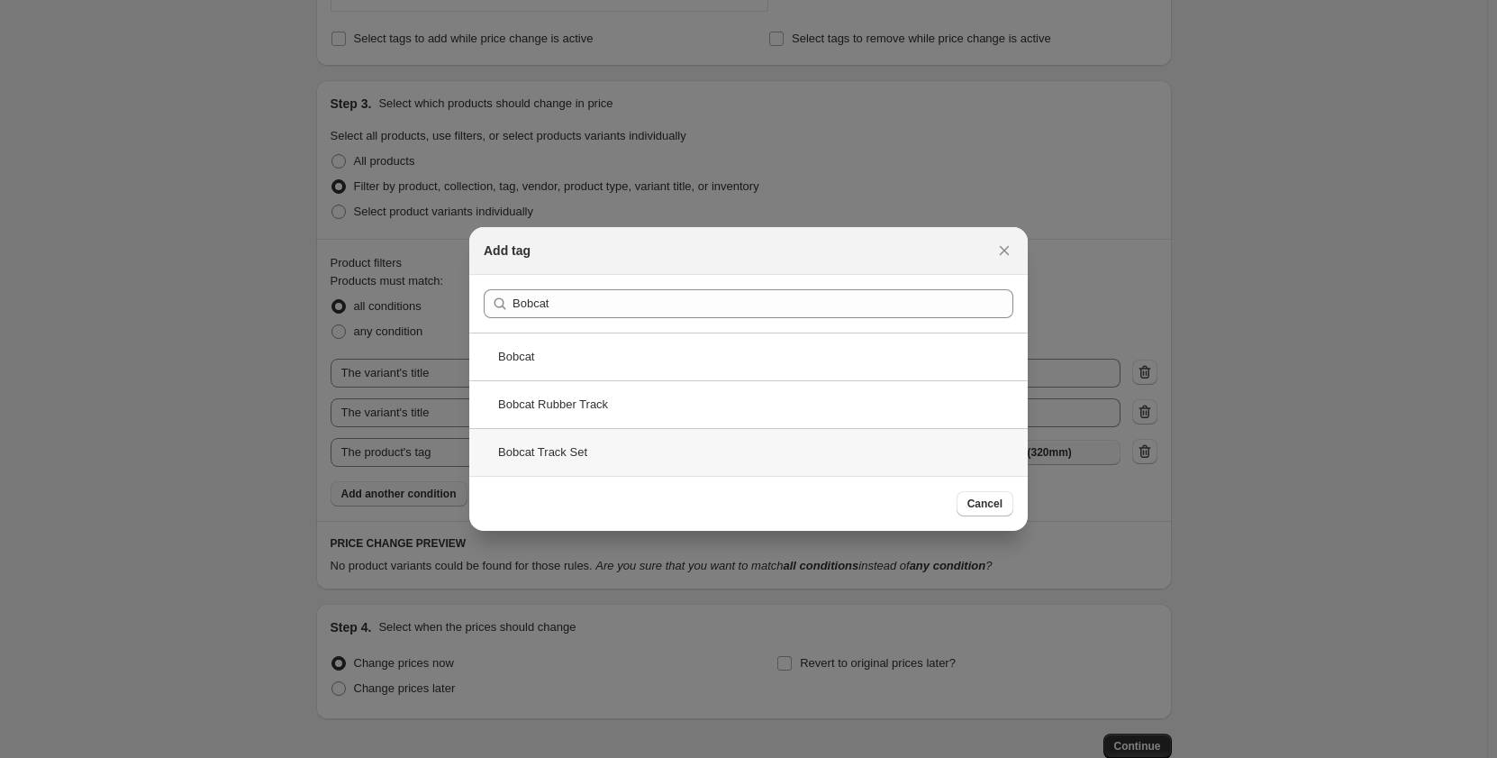
click at [585, 465] on div "Bobcat Track Set" at bounding box center [748, 452] width 559 height 48
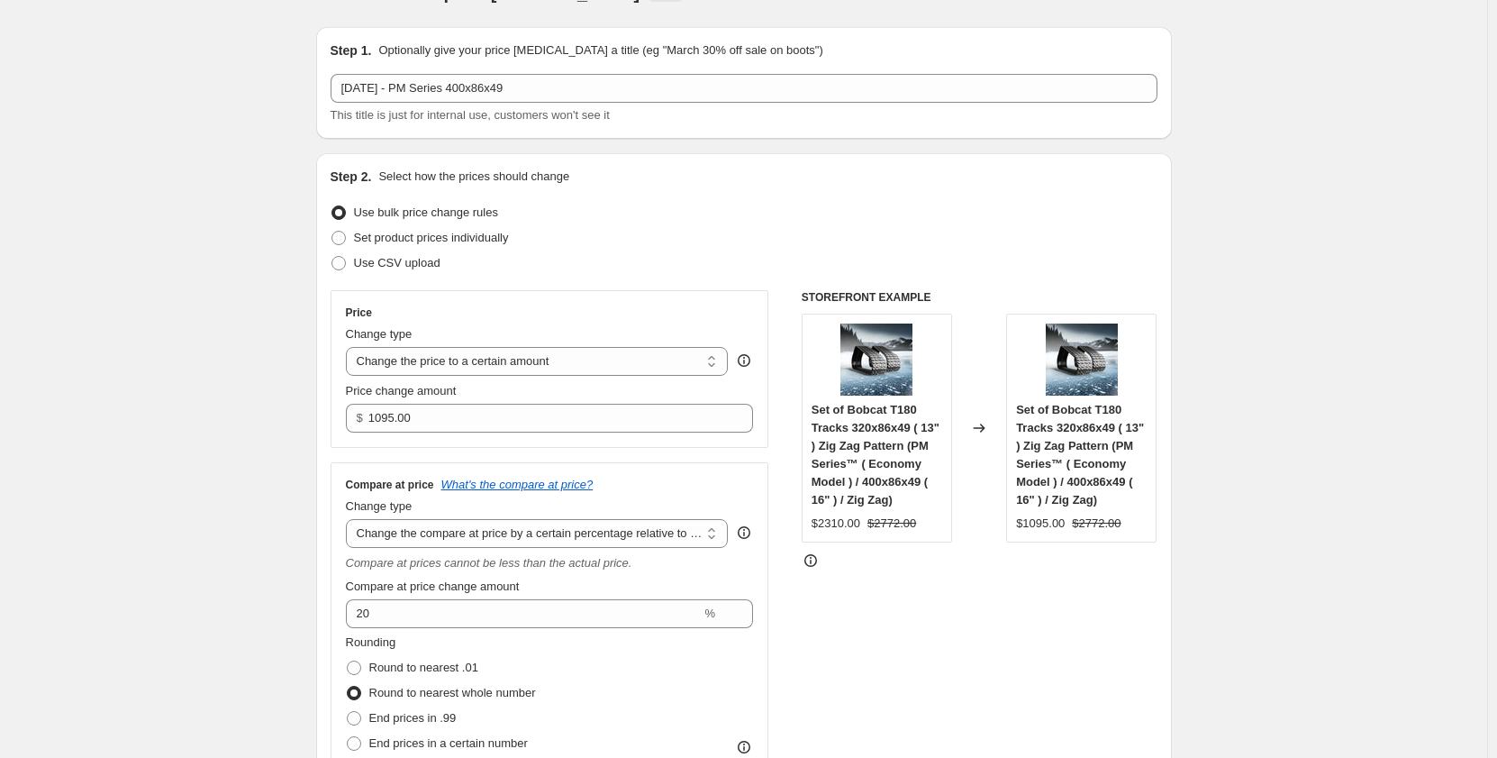
scroll to position [30, 0]
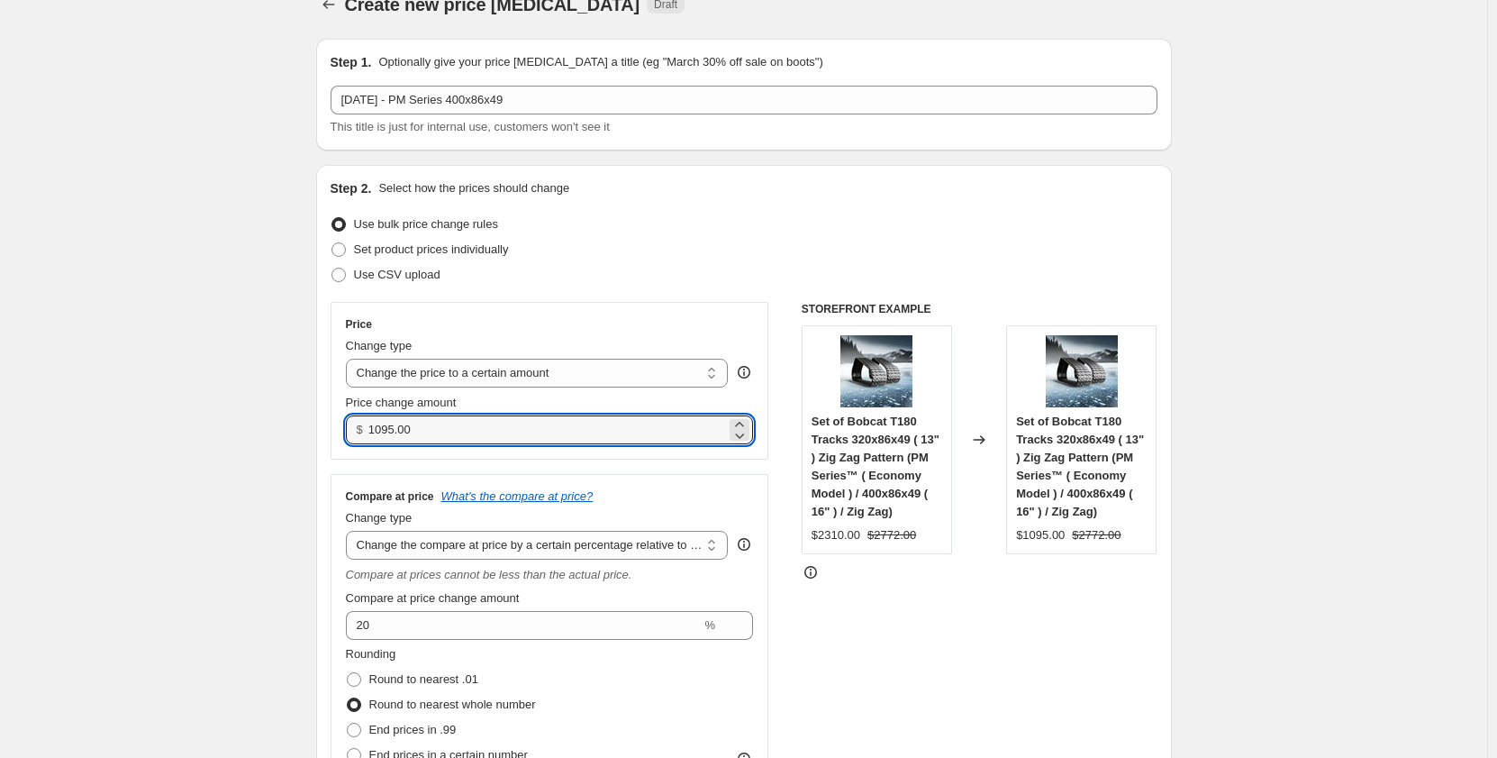
drag, startPoint x: 460, startPoint y: 435, endPoint x: 322, endPoint y: 437, distance: 138.8
click at [322, 437] on div "Step 2. Select how the prices should change Use bulk price change rules Set pro…" at bounding box center [744, 521] width 856 height 712
click at [429, 435] on input "0.00" at bounding box center [547, 429] width 358 height 29
drag, startPoint x: 429, startPoint y: 425, endPoint x: 234, endPoint y: 450, distance: 196.1
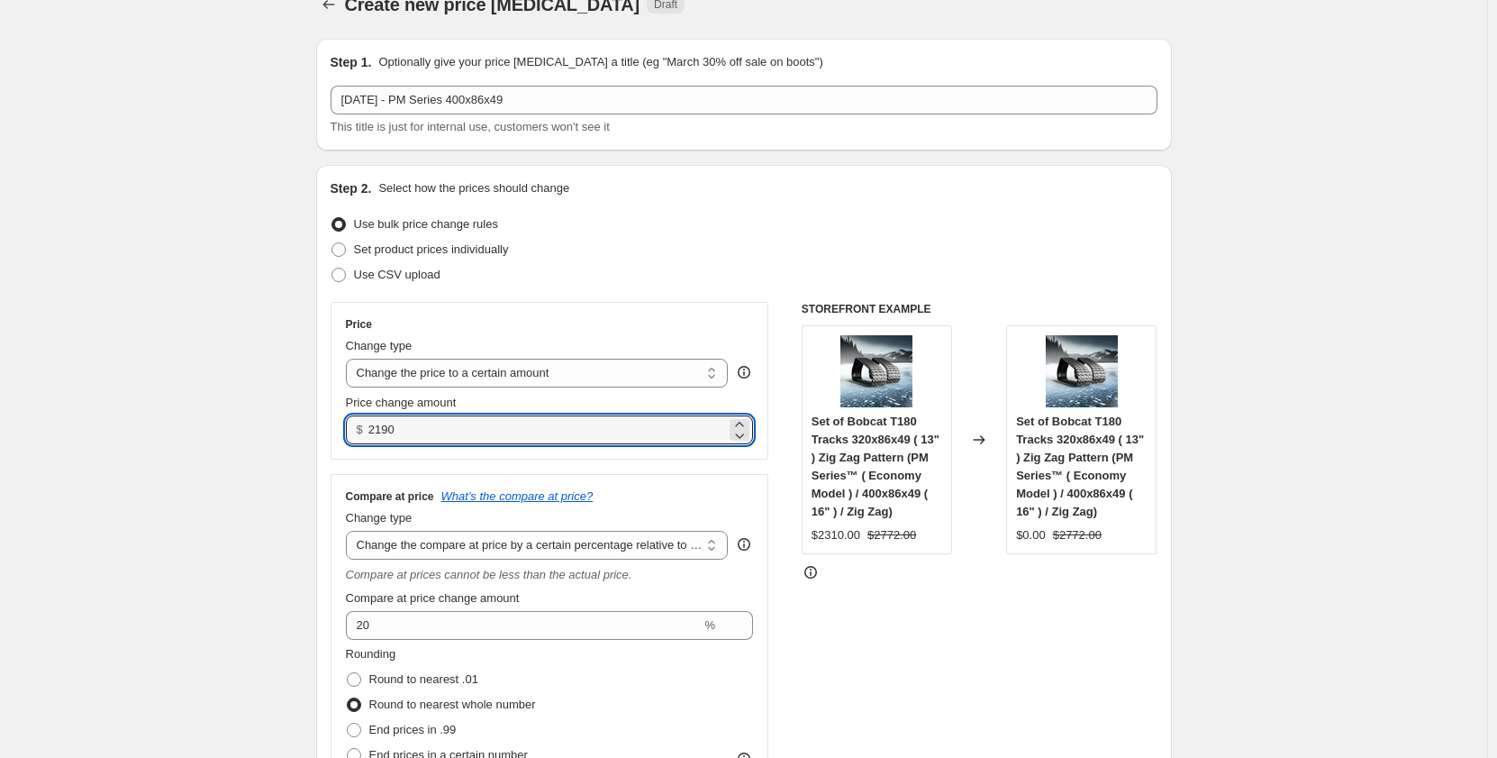
type input "2190.00"
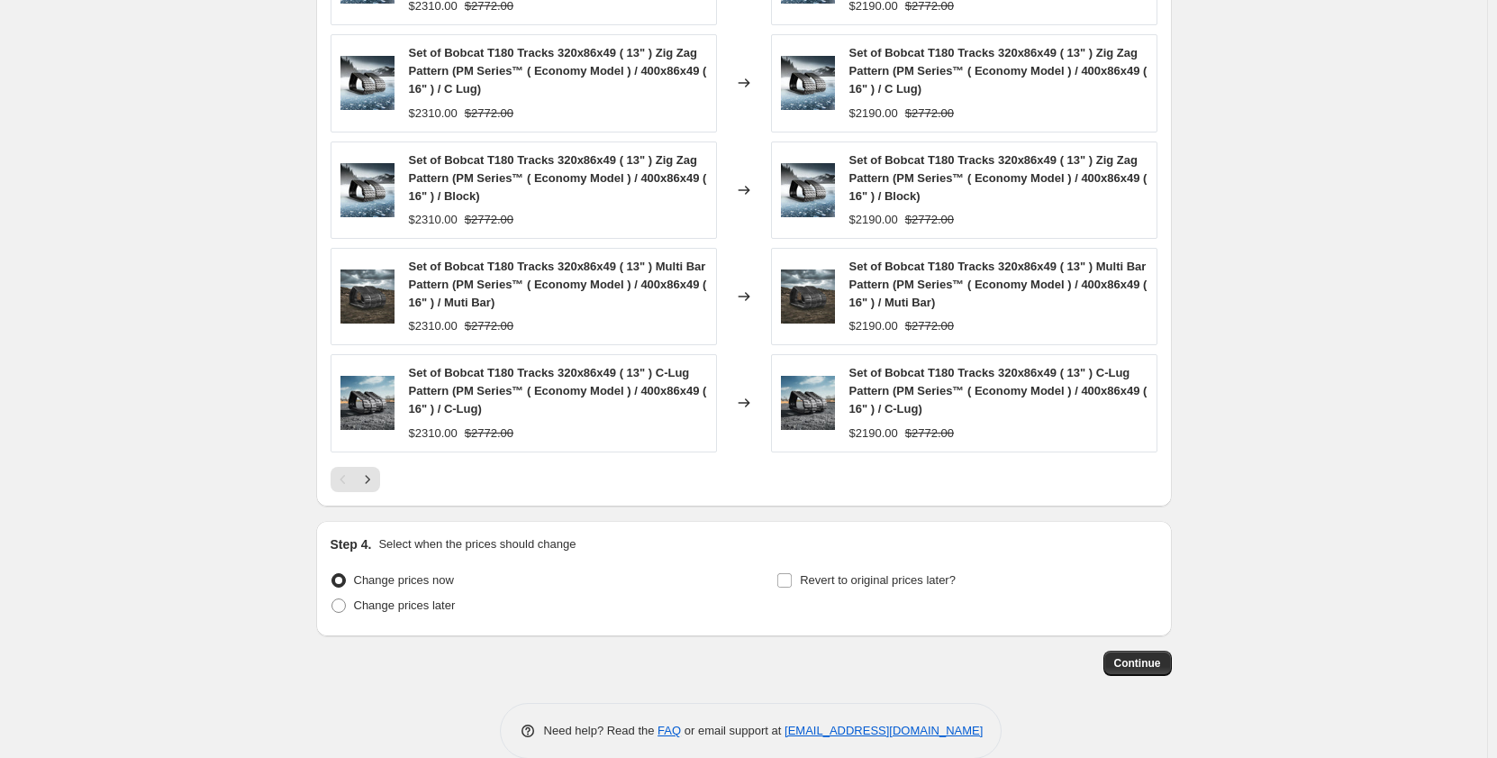
scroll to position [1524, 0]
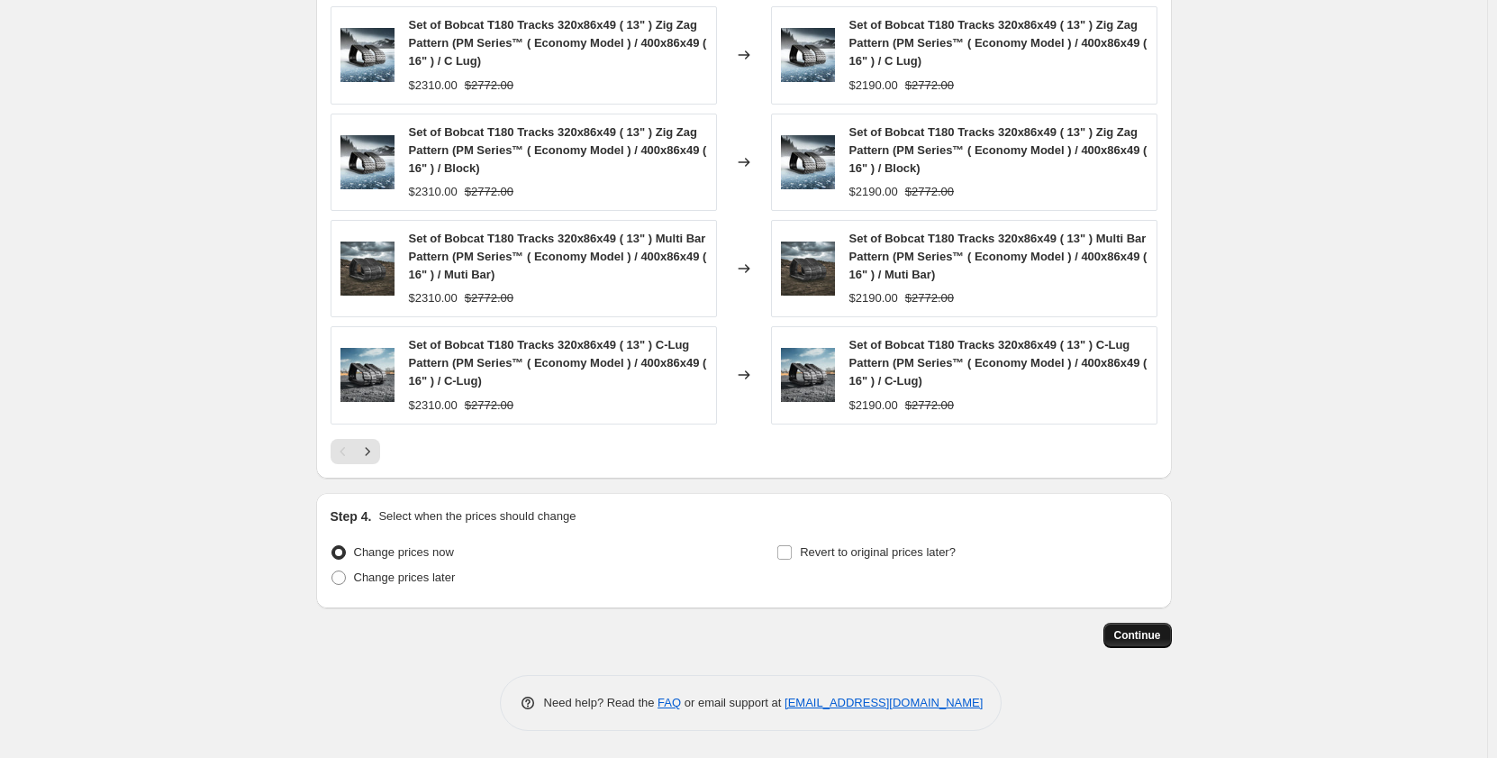
click at [1142, 645] on button "Continue" at bounding box center [1138, 635] width 68 height 25
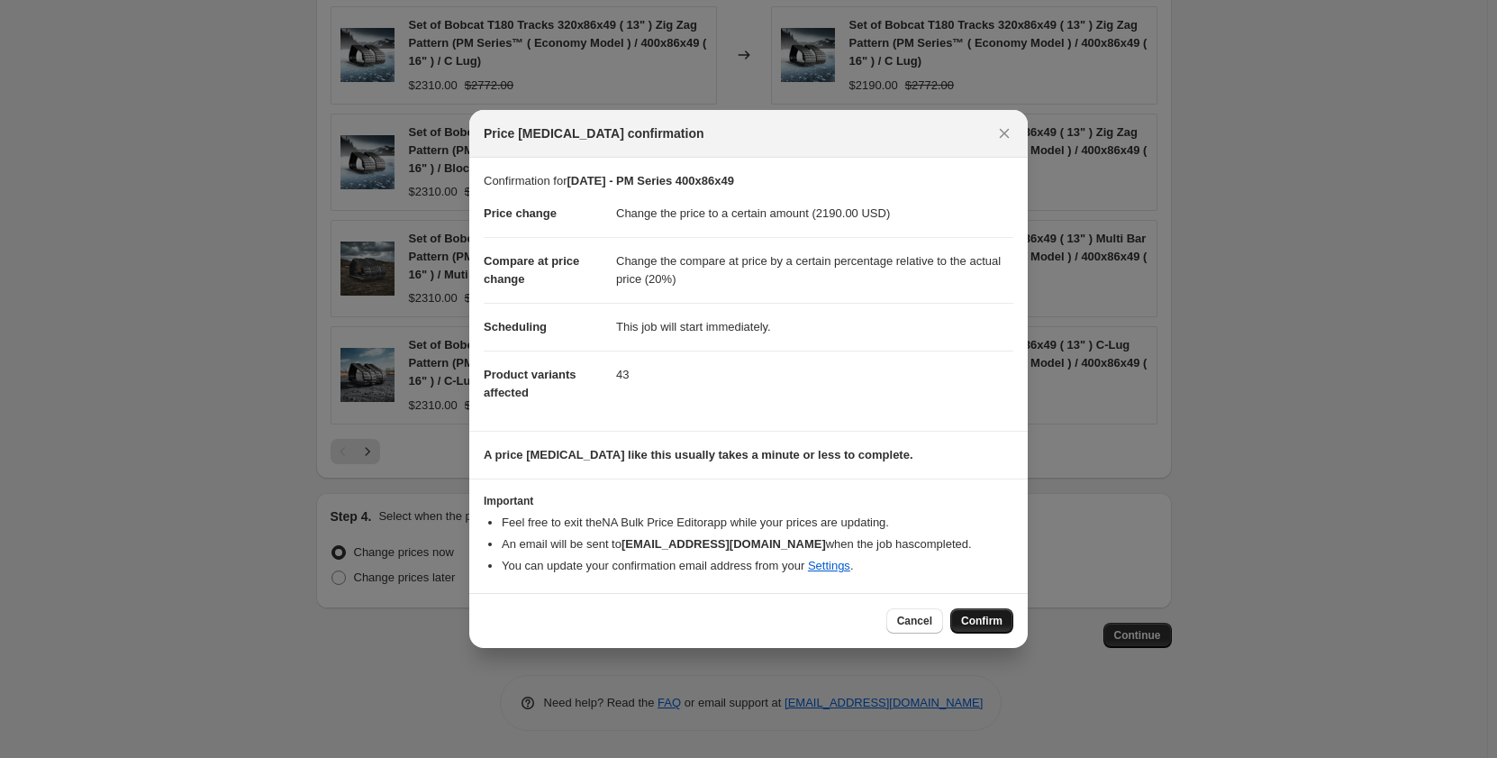
click at [992, 617] on span "Confirm" at bounding box center [981, 621] width 41 height 14
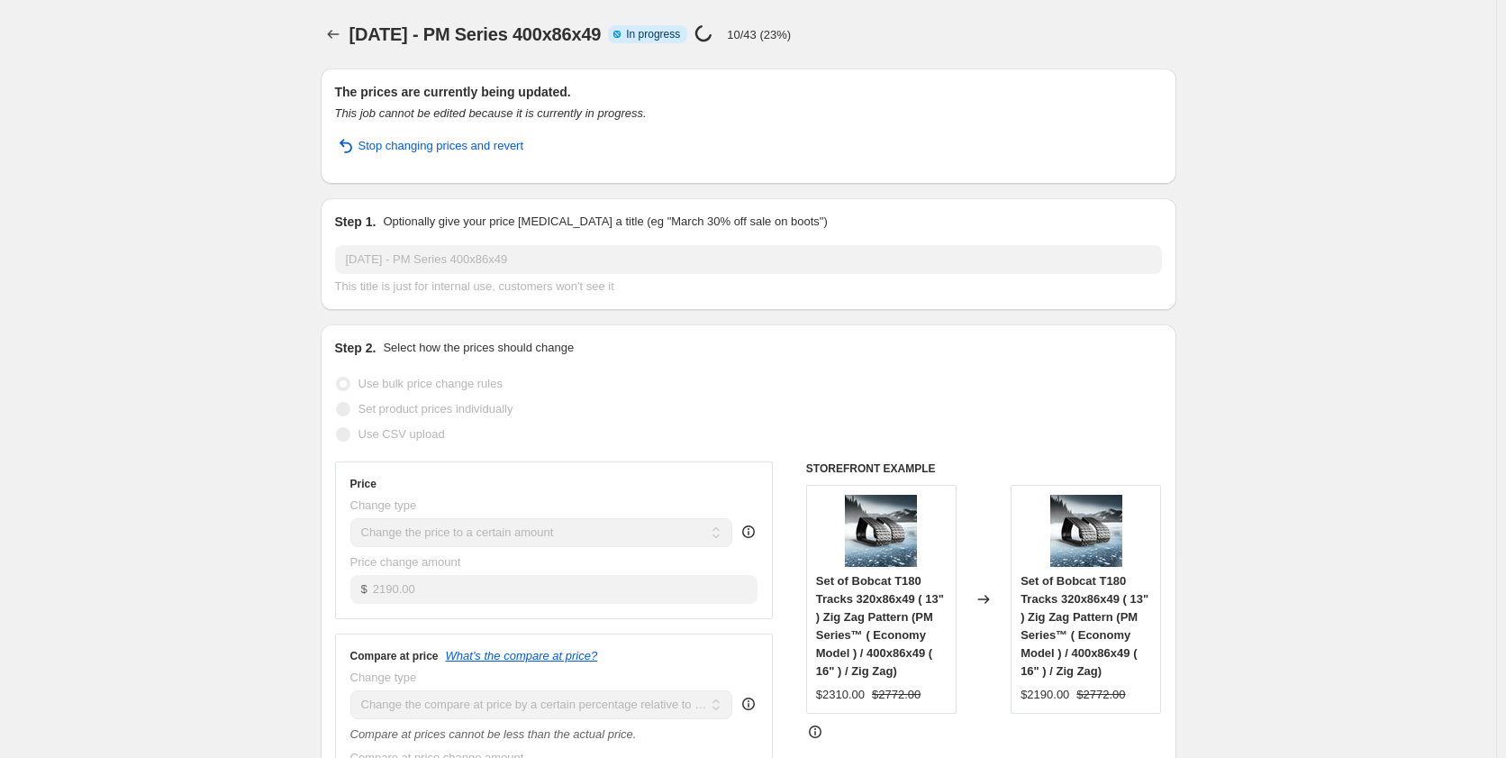
select select "pp"
select select "title"
select select "contains"
select select "title"
select select "contains"
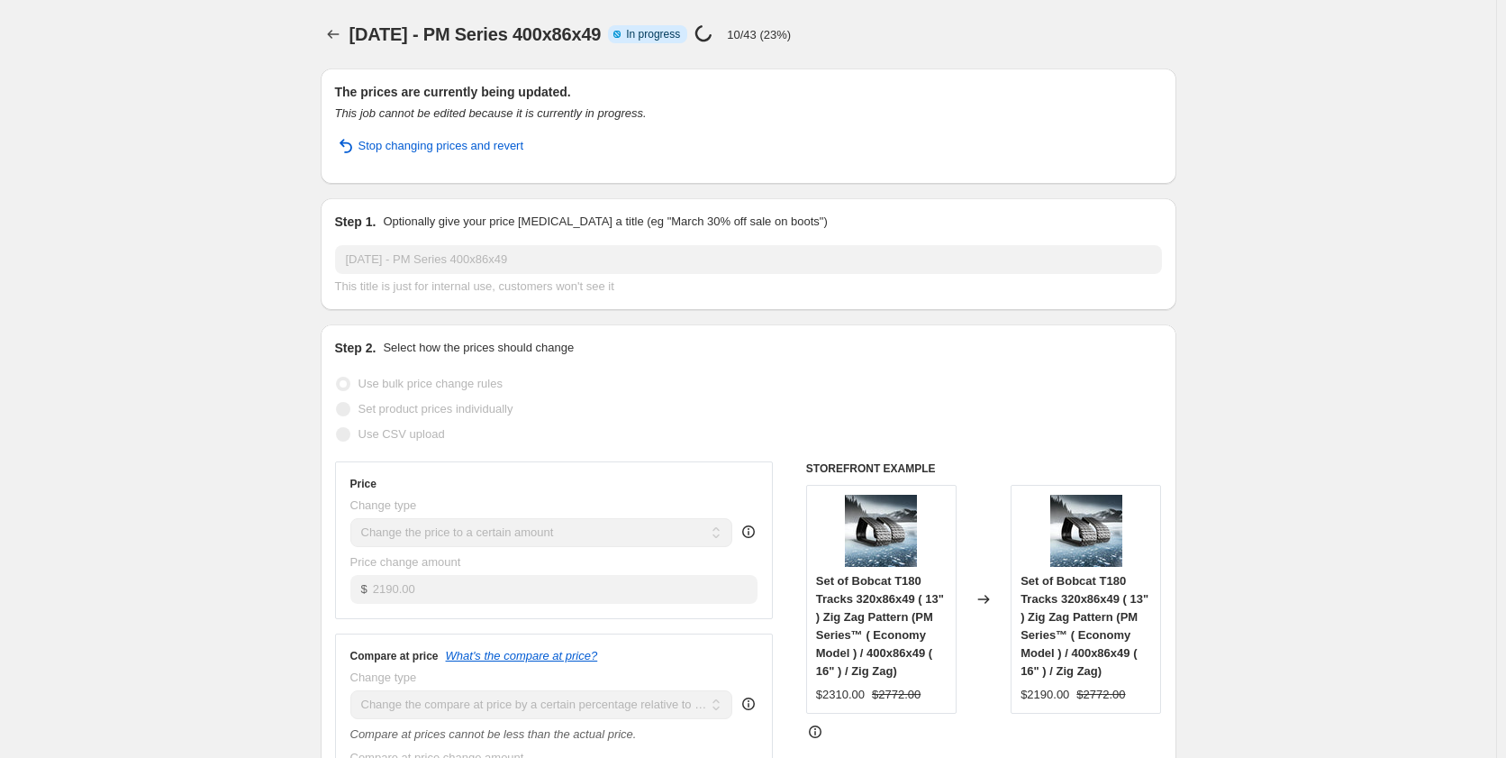
select select "tag"
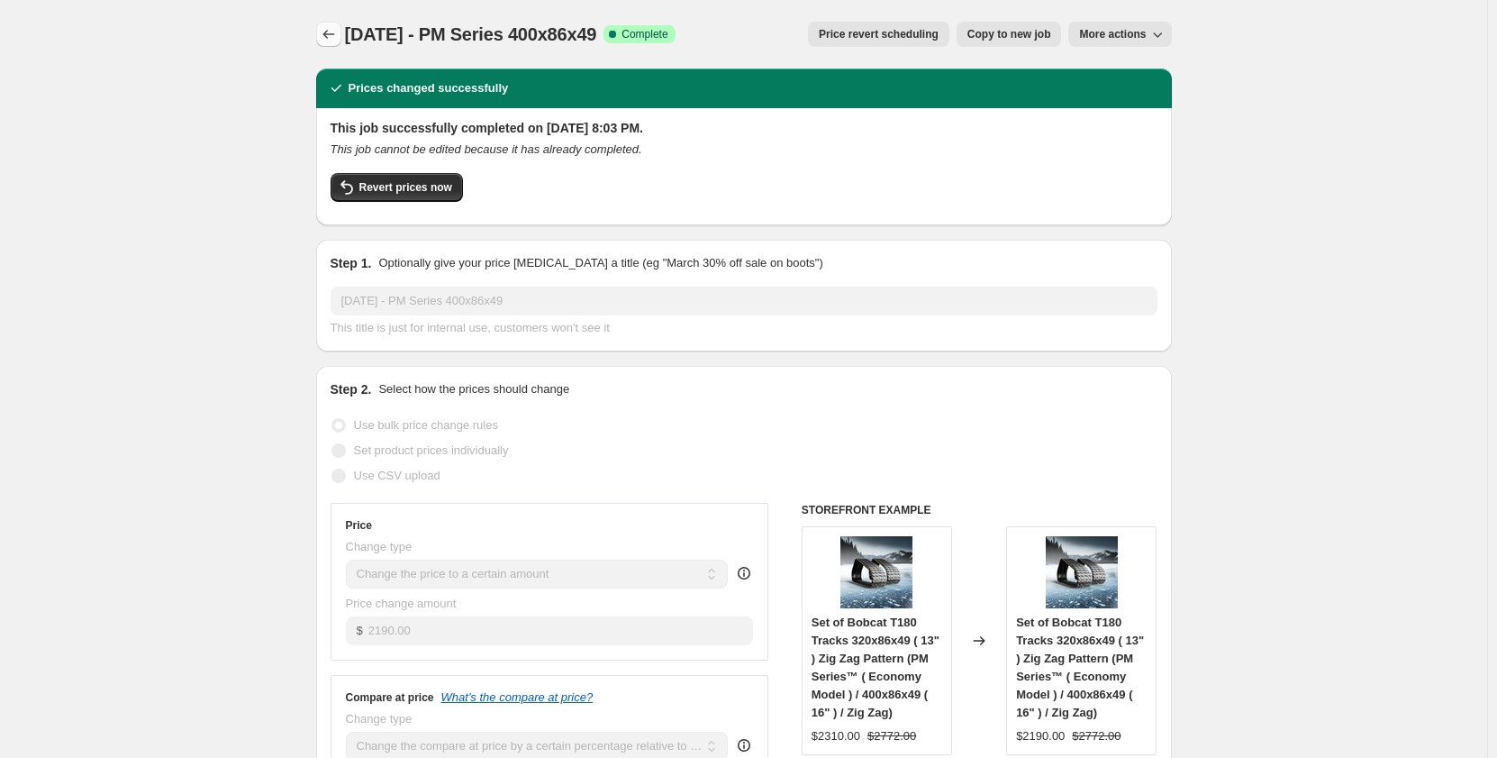
click at [334, 29] on icon "Price change jobs" at bounding box center [329, 34] width 18 height 18
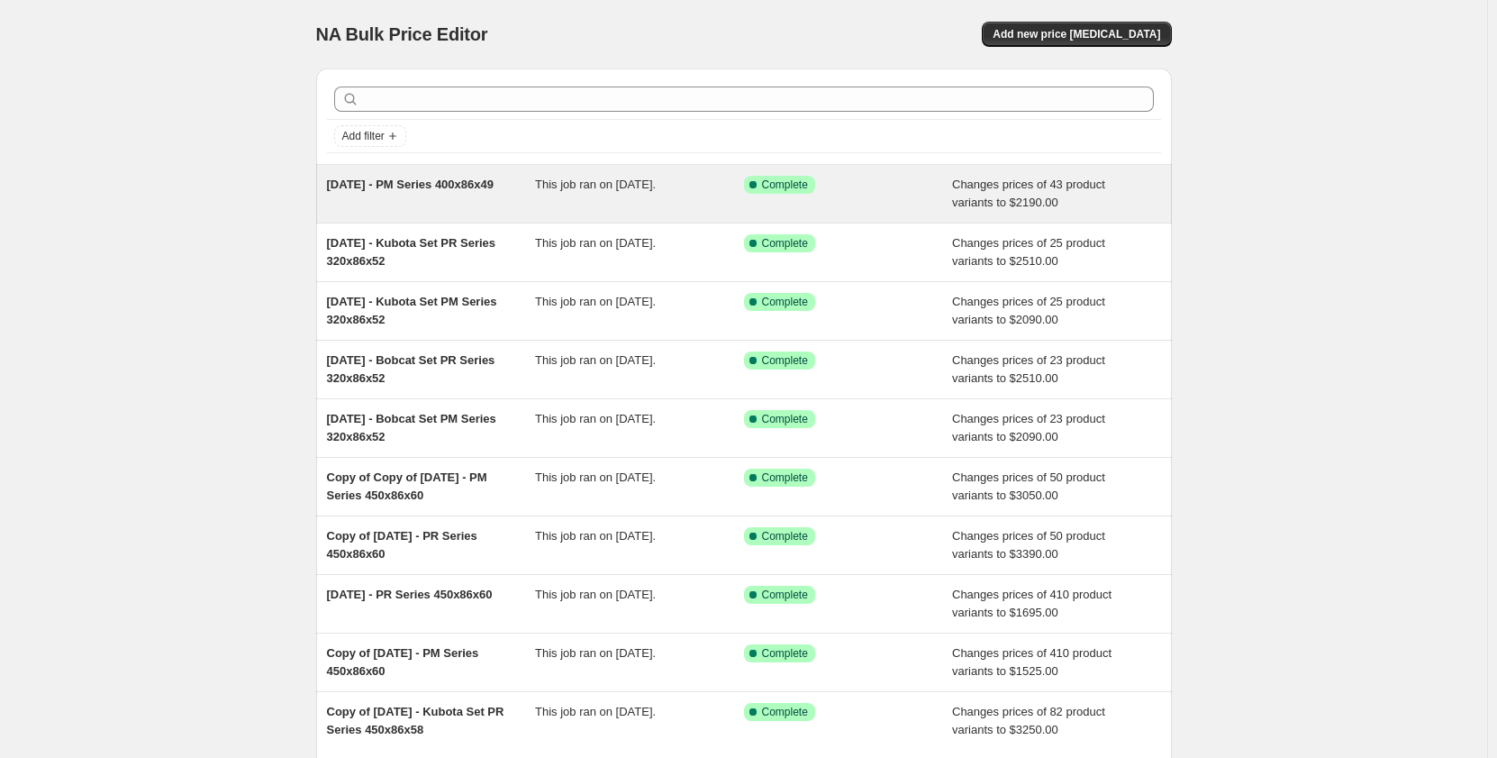
click at [465, 214] on div "[DATE] - PM Series 400x86x49 This job ran on [DATE]. Success Complete Complete …" at bounding box center [744, 194] width 856 height 58
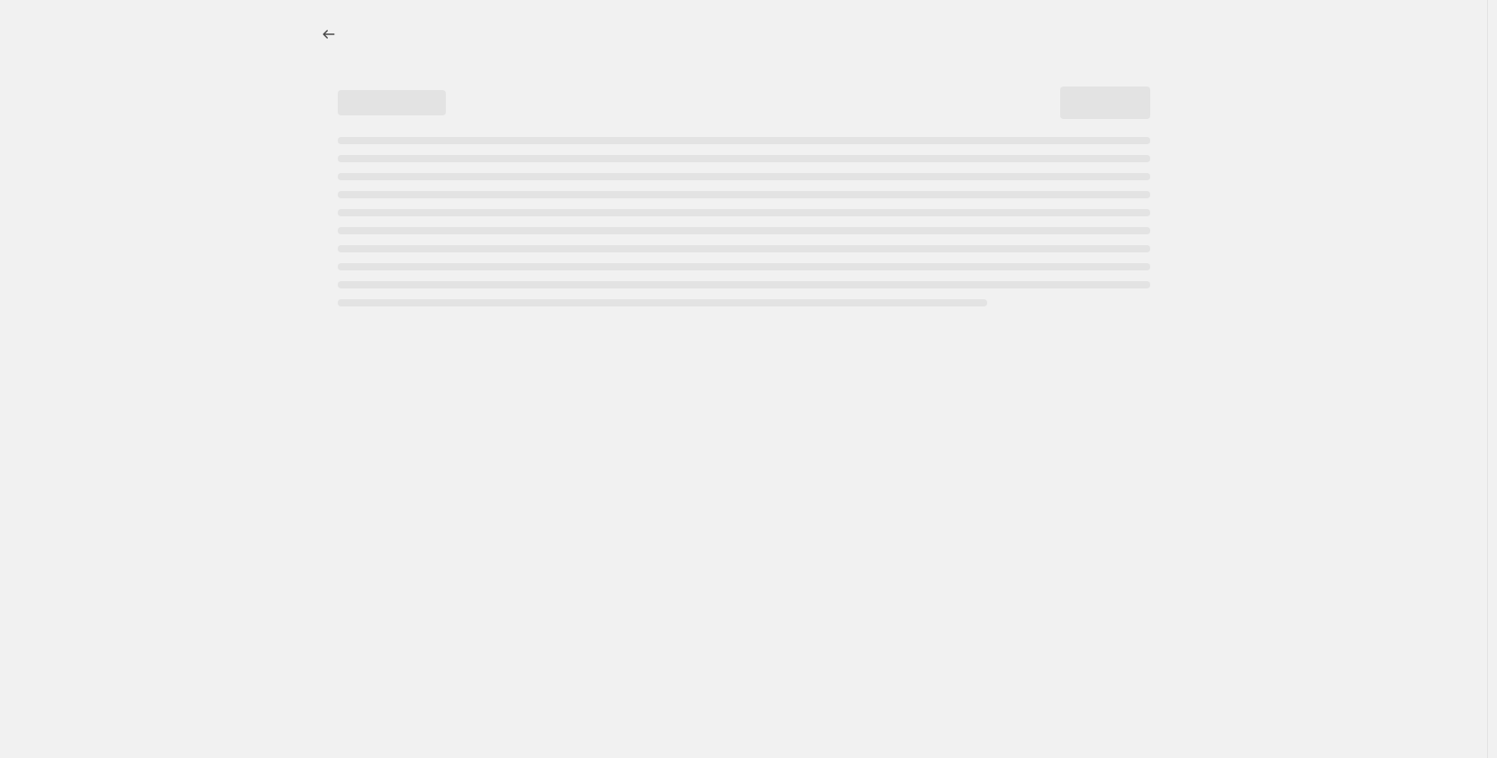
select select "pp"
select select "title"
select select "contains"
select select "title"
select select "contains"
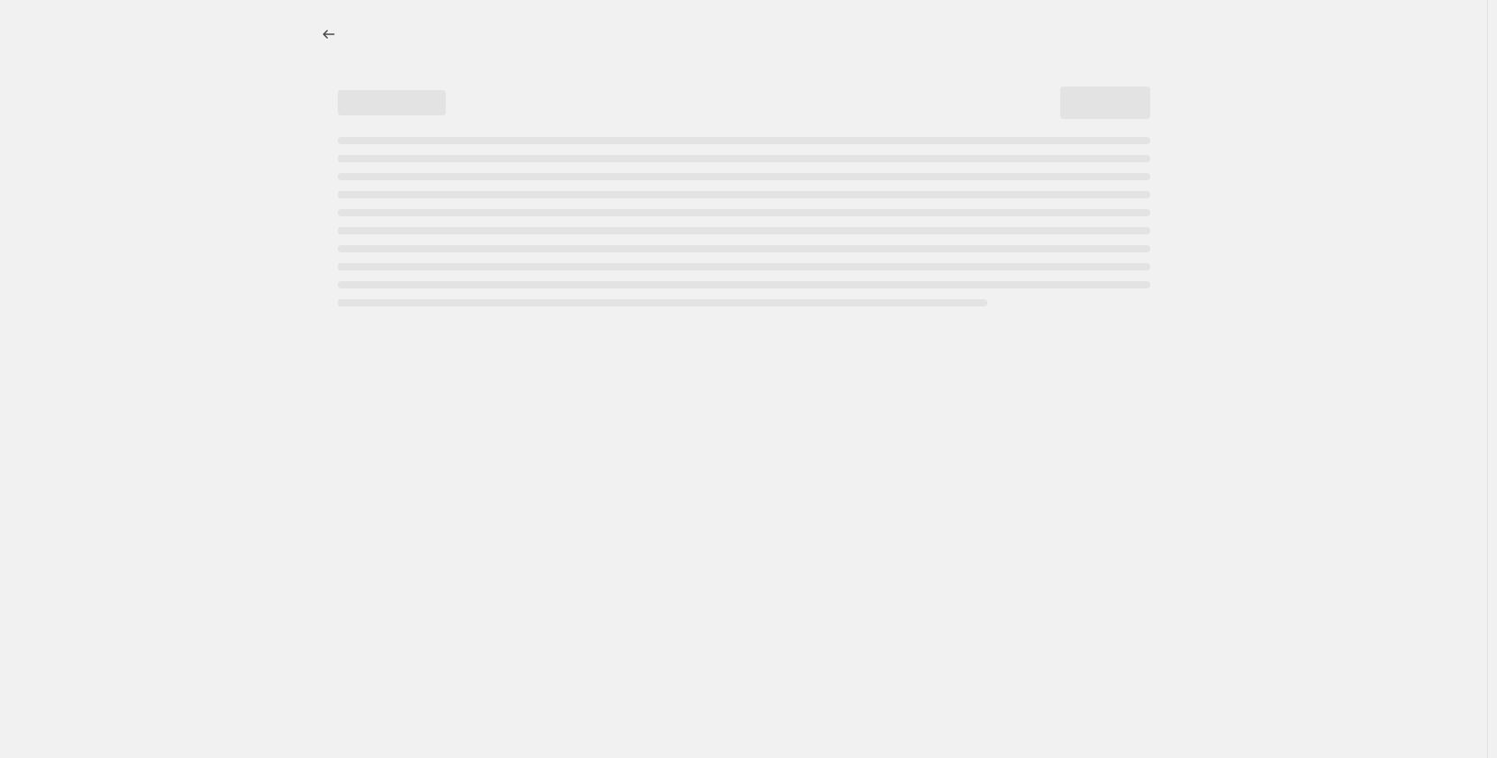
select select "tag"
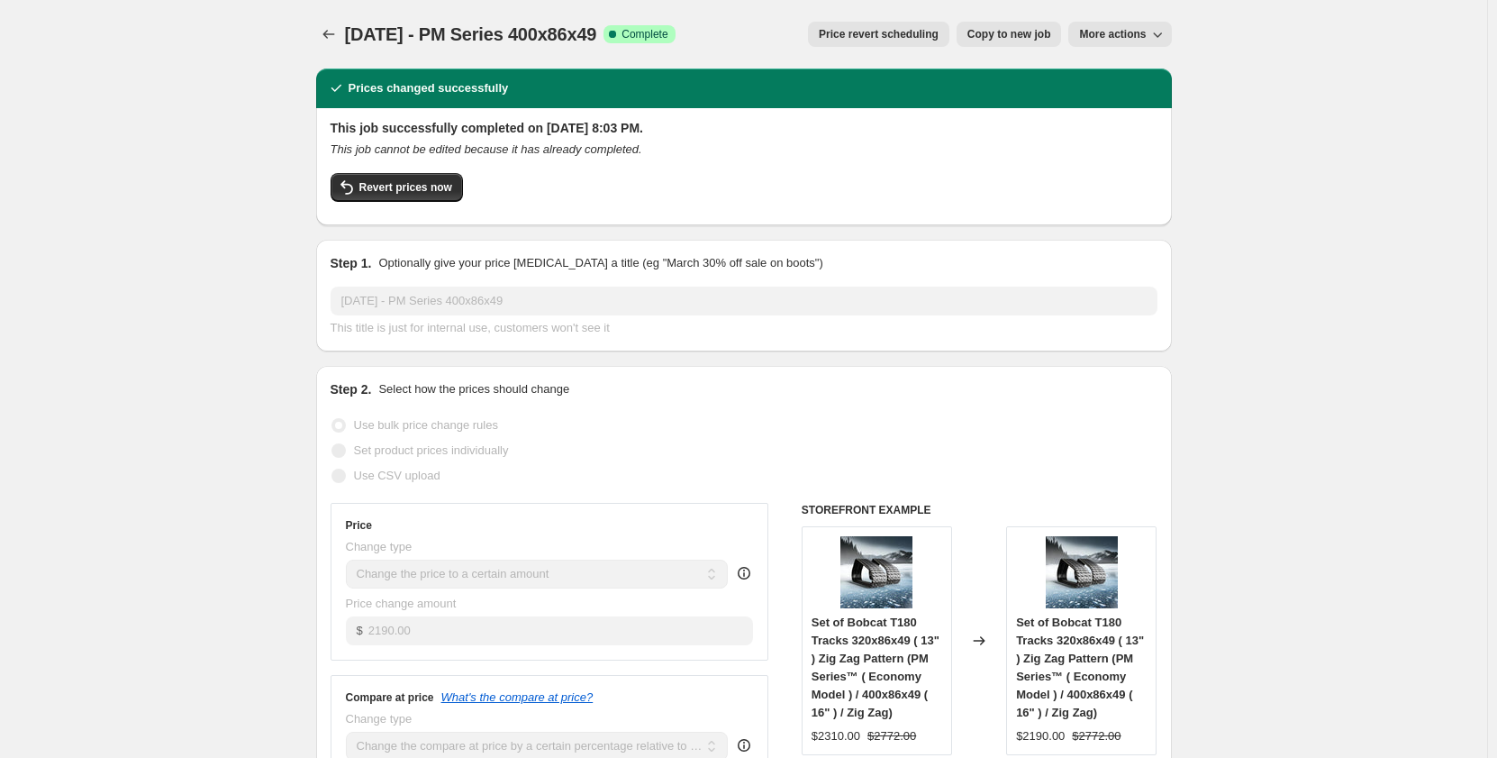
click at [1100, 36] on span "More actions" at bounding box center [1112, 34] width 67 height 14
click at [1029, 30] on span "Copy to new job" at bounding box center [1010, 34] width 84 height 14
select select "pp"
select select "title"
select select "contains"
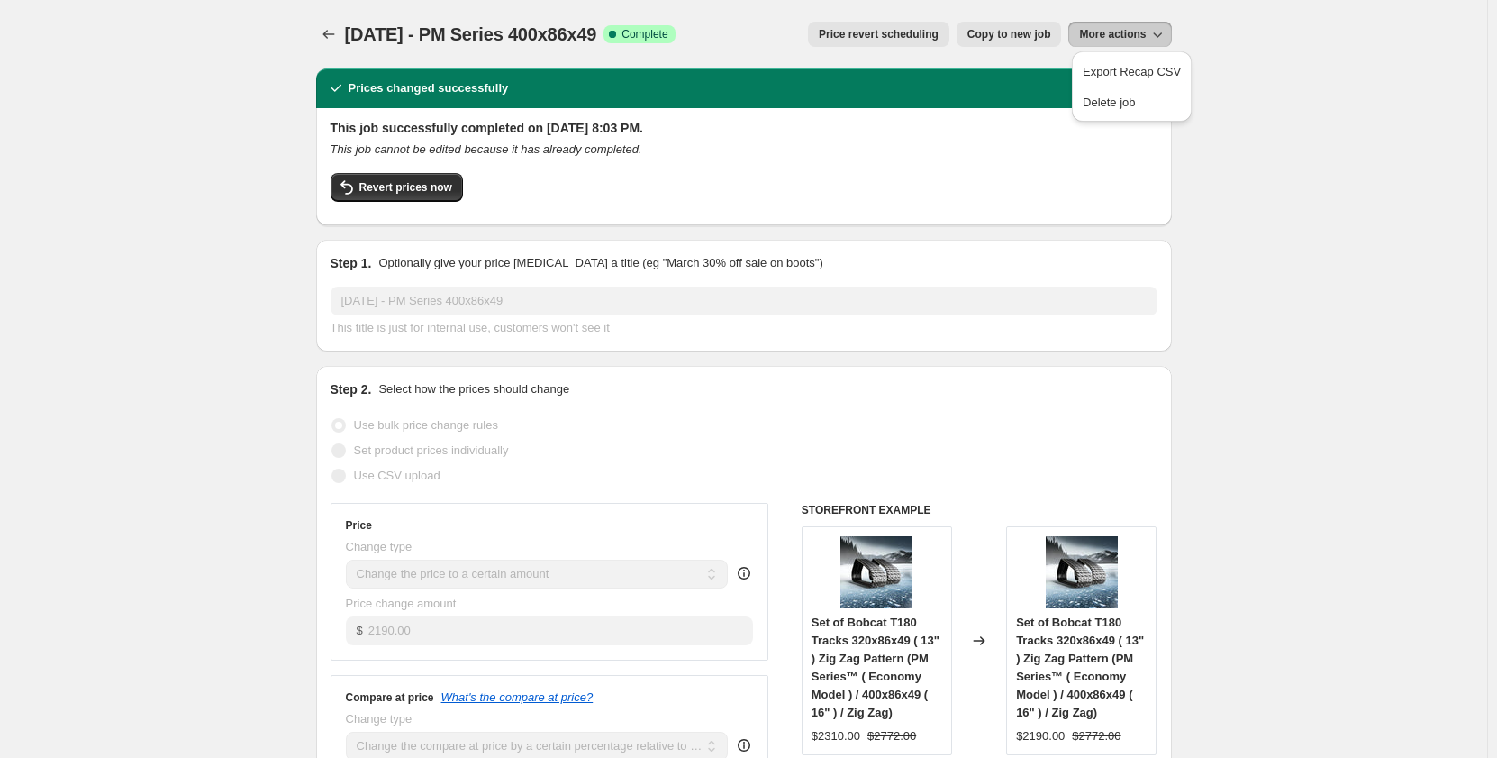
select select "title"
select select "contains"
select select "tag"
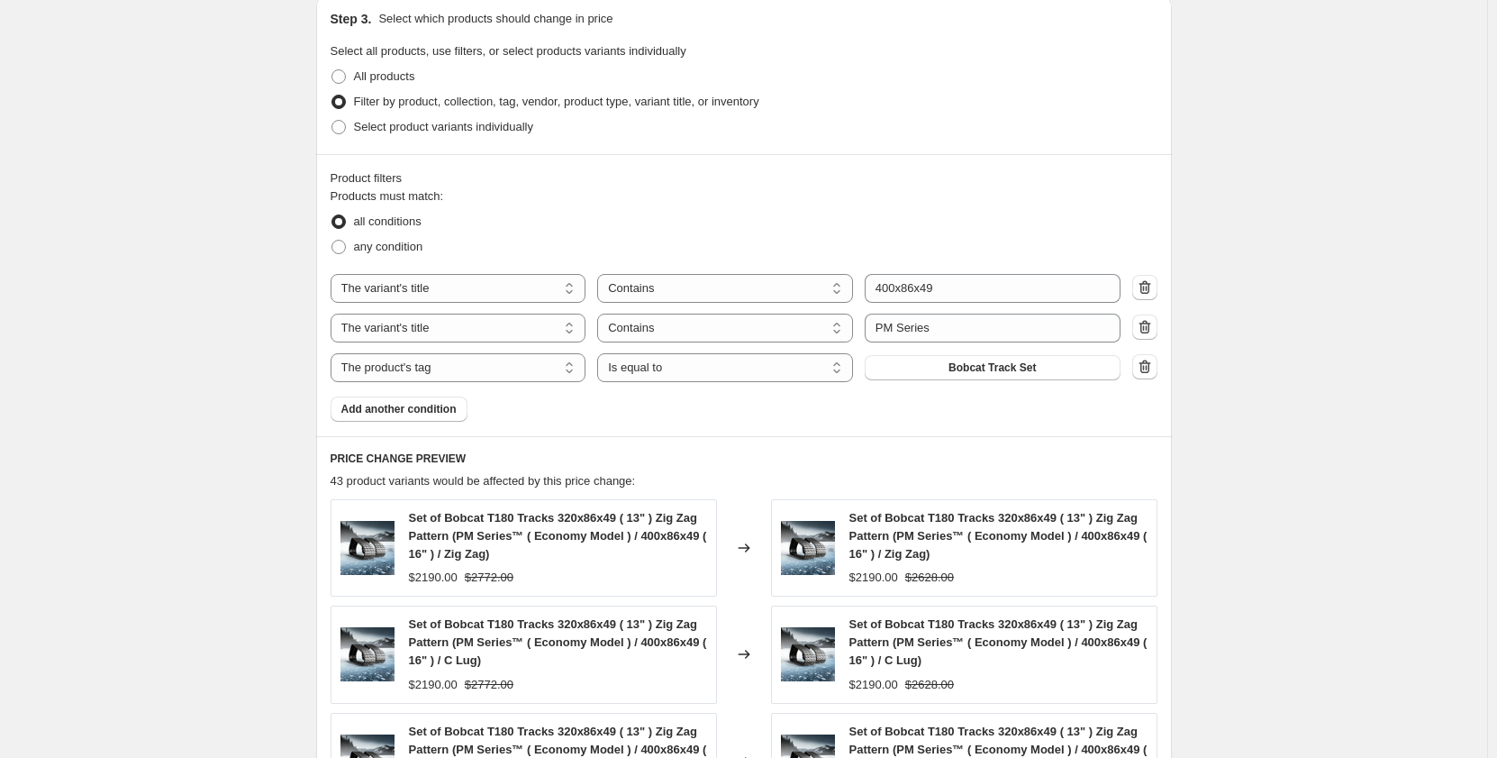
scroll to position [931, 0]
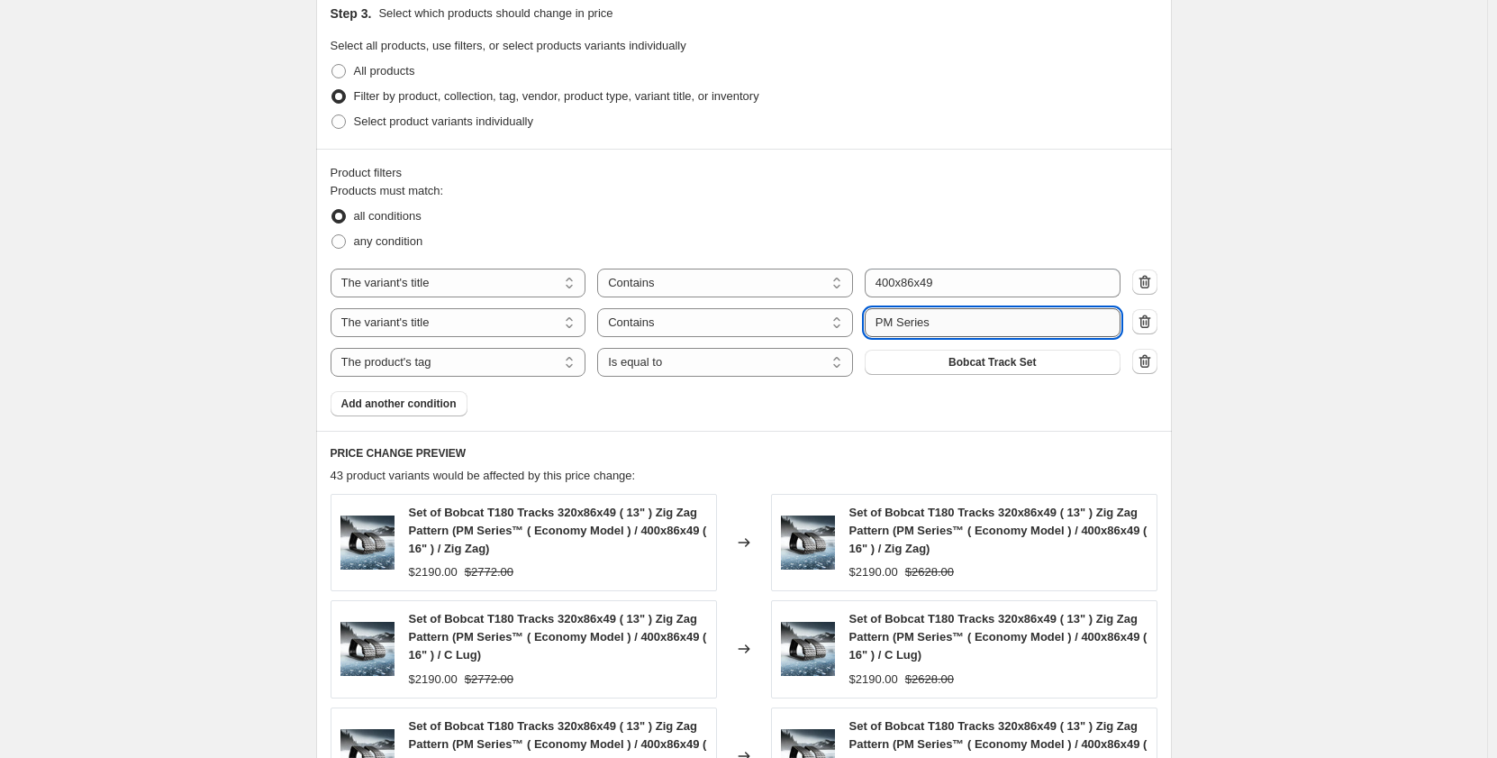
click at [890, 323] on input "PM Series" at bounding box center [993, 322] width 256 height 29
type input "PR Series"
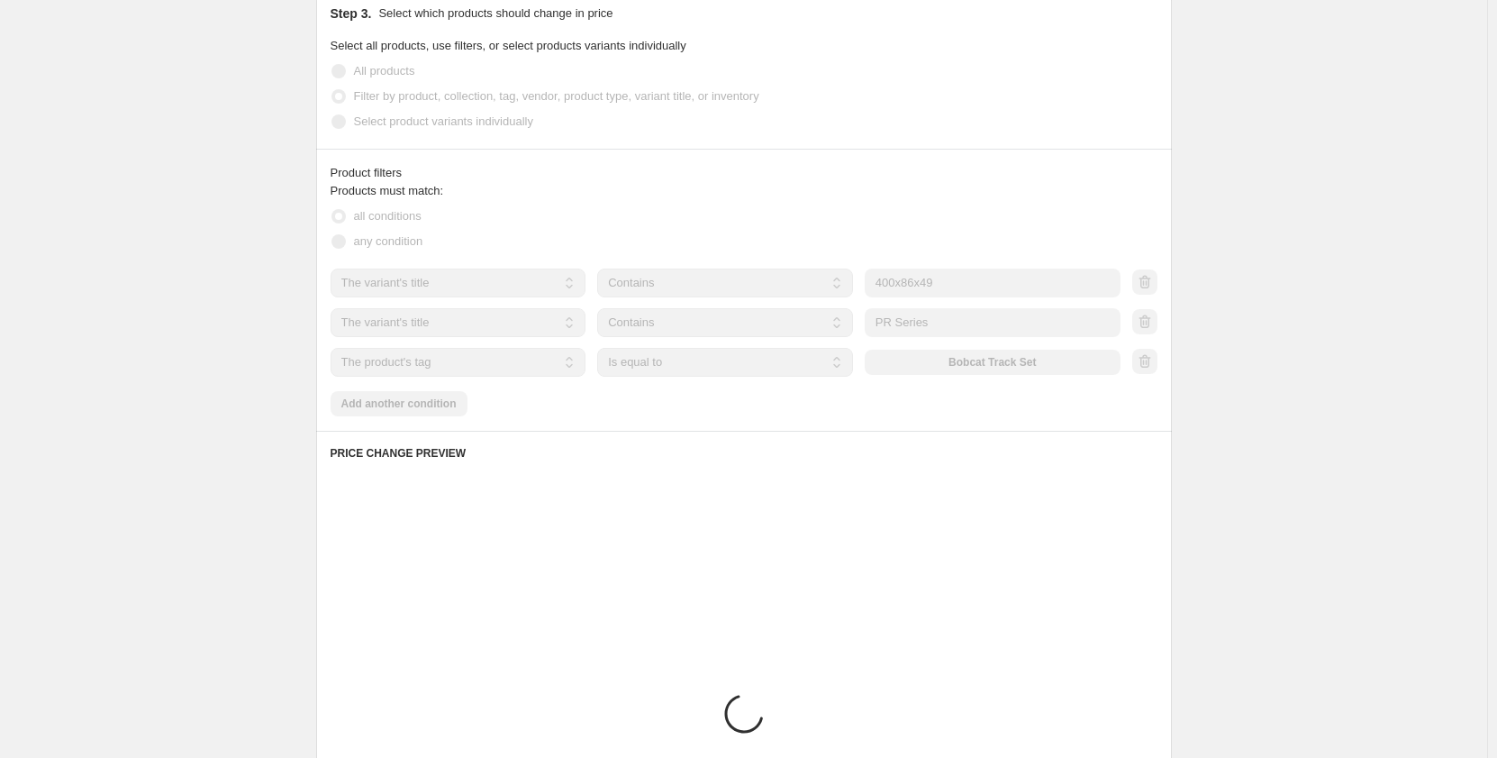
click at [221, 341] on div "Create new price [MEDICAL_DATA]. This page is ready Create new price [MEDICAL_D…" at bounding box center [743, 150] width 1487 height 2163
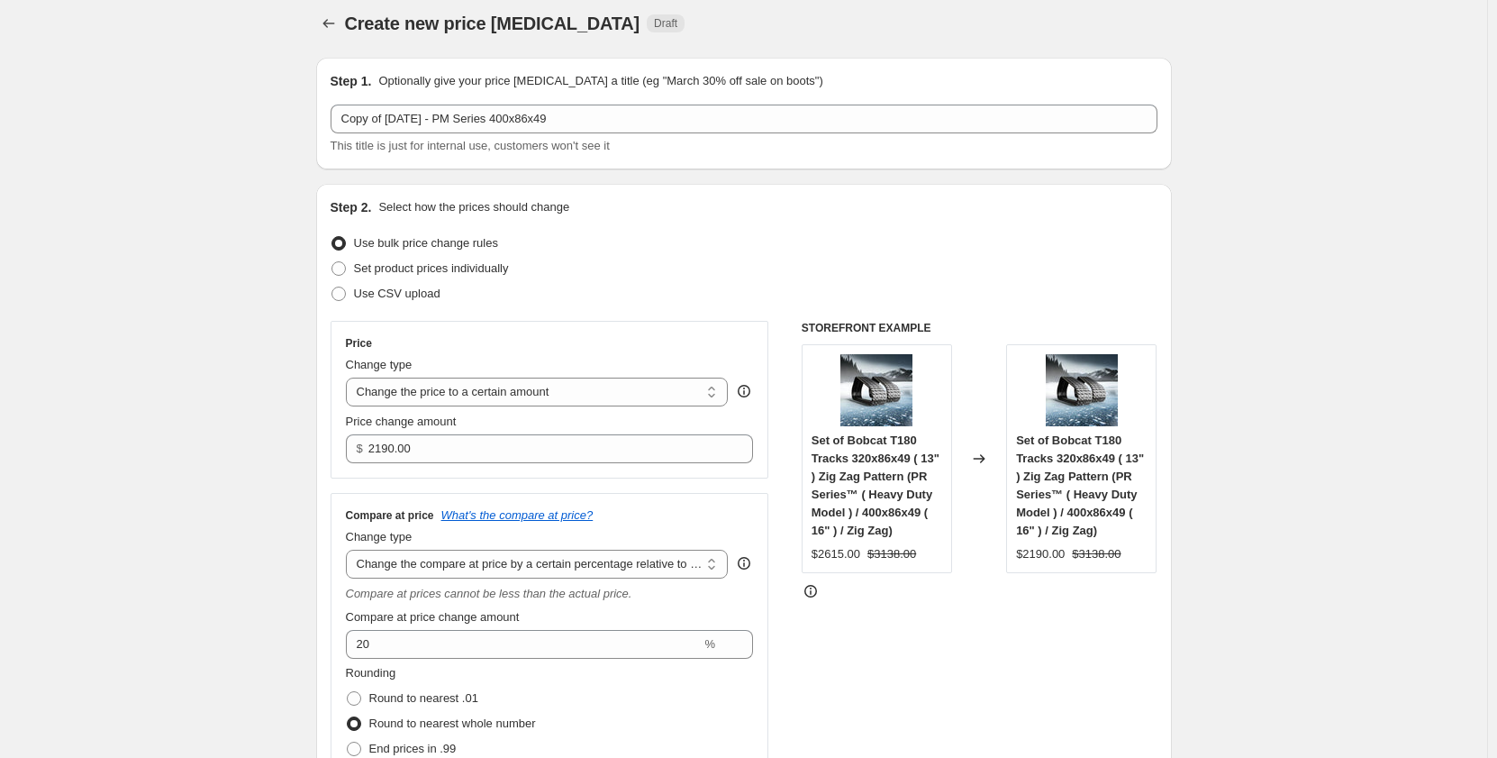
scroll to position [0, 0]
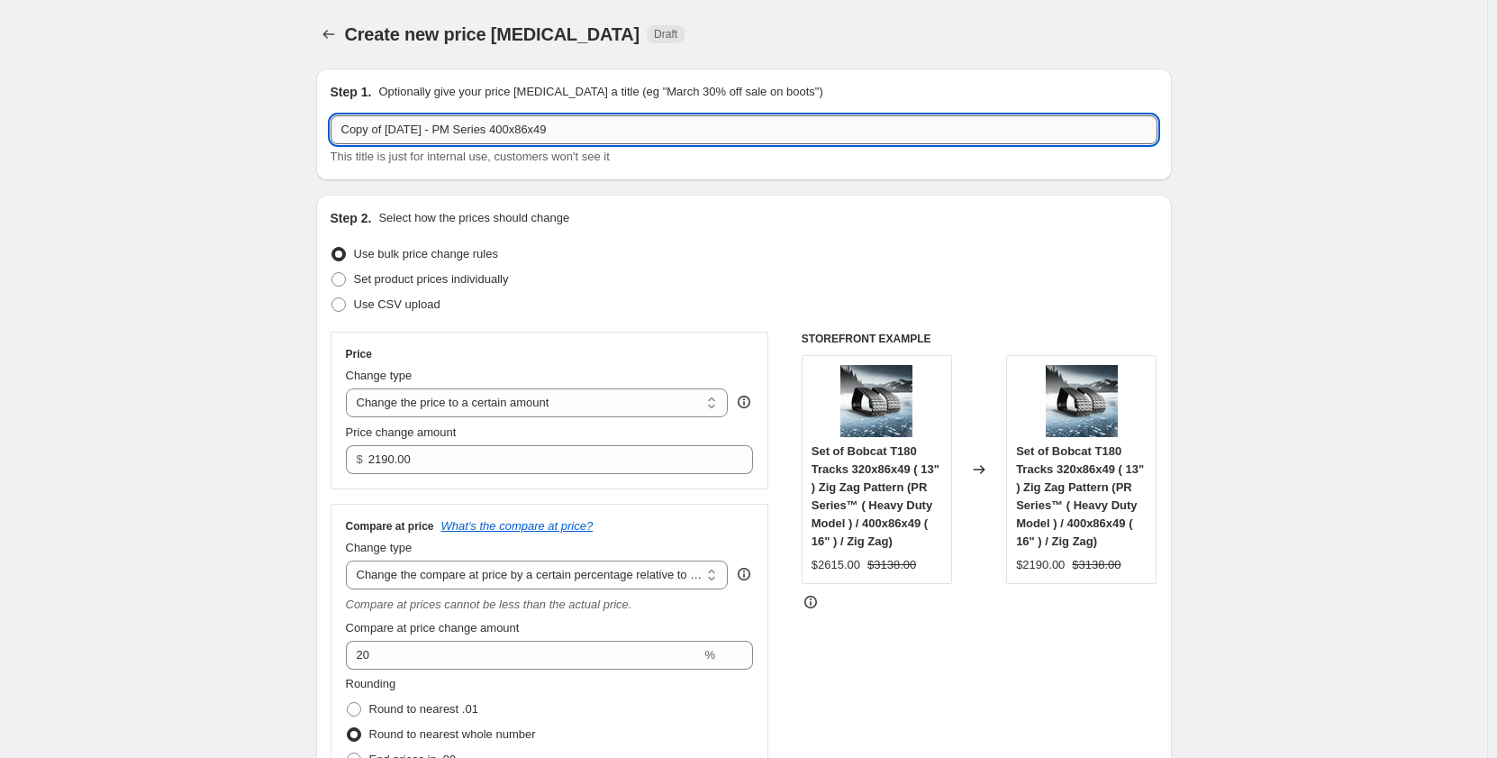
click at [473, 132] on input "Copy of [DATE] - PM Series 400x86x49" at bounding box center [744, 129] width 827 height 29
drag, startPoint x: 393, startPoint y: 124, endPoint x: 266, endPoint y: 131, distance: 127.2
type input "[DATE] - PR Series 400x86x49"
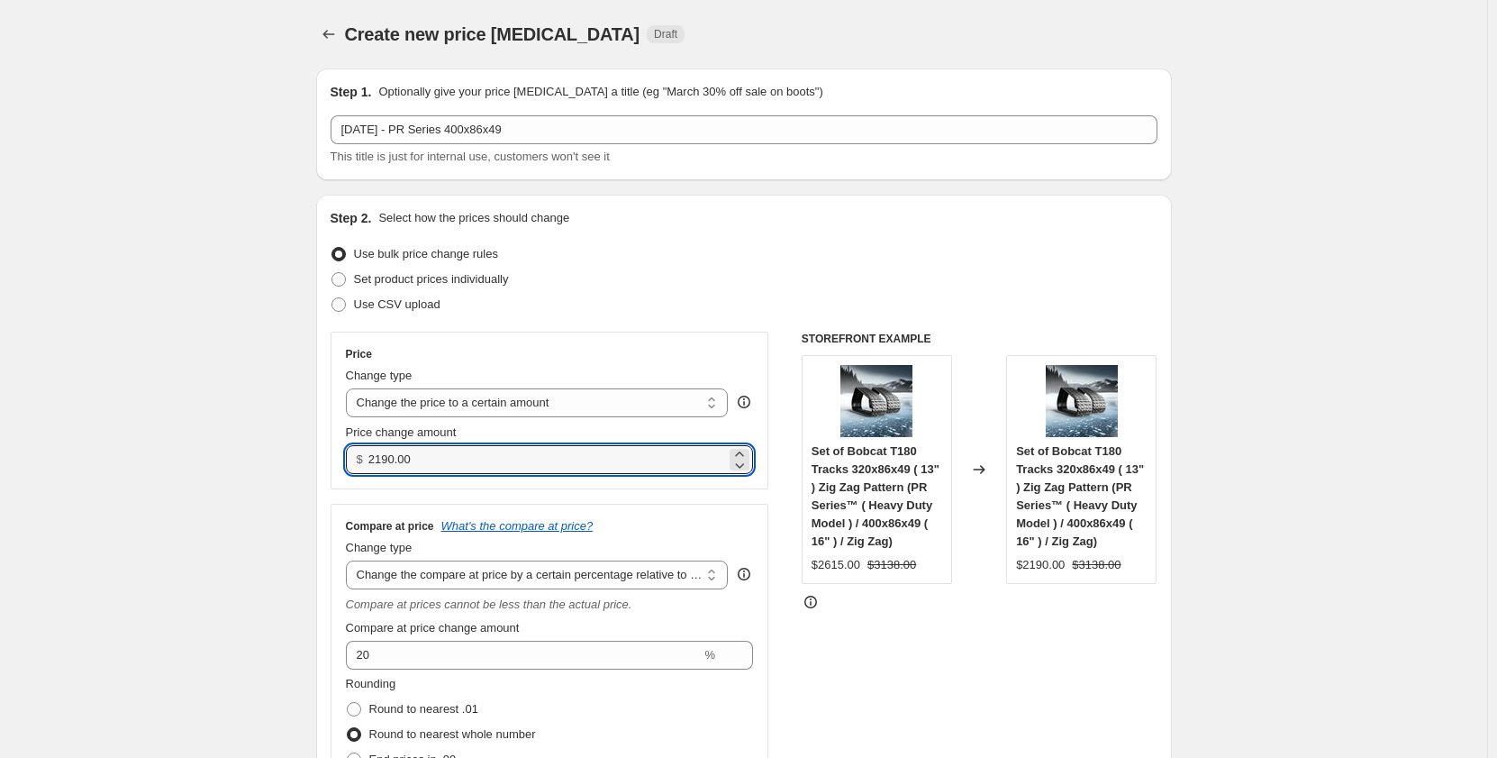
drag, startPoint x: 511, startPoint y: 462, endPoint x: 306, endPoint y: 486, distance: 205.8
click at [537, 455] on input "2190.00" at bounding box center [547, 459] width 358 height 29
drag, startPoint x: 496, startPoint y: 465, endPoint x: 313, endPoint y: 472, distance: 183.0
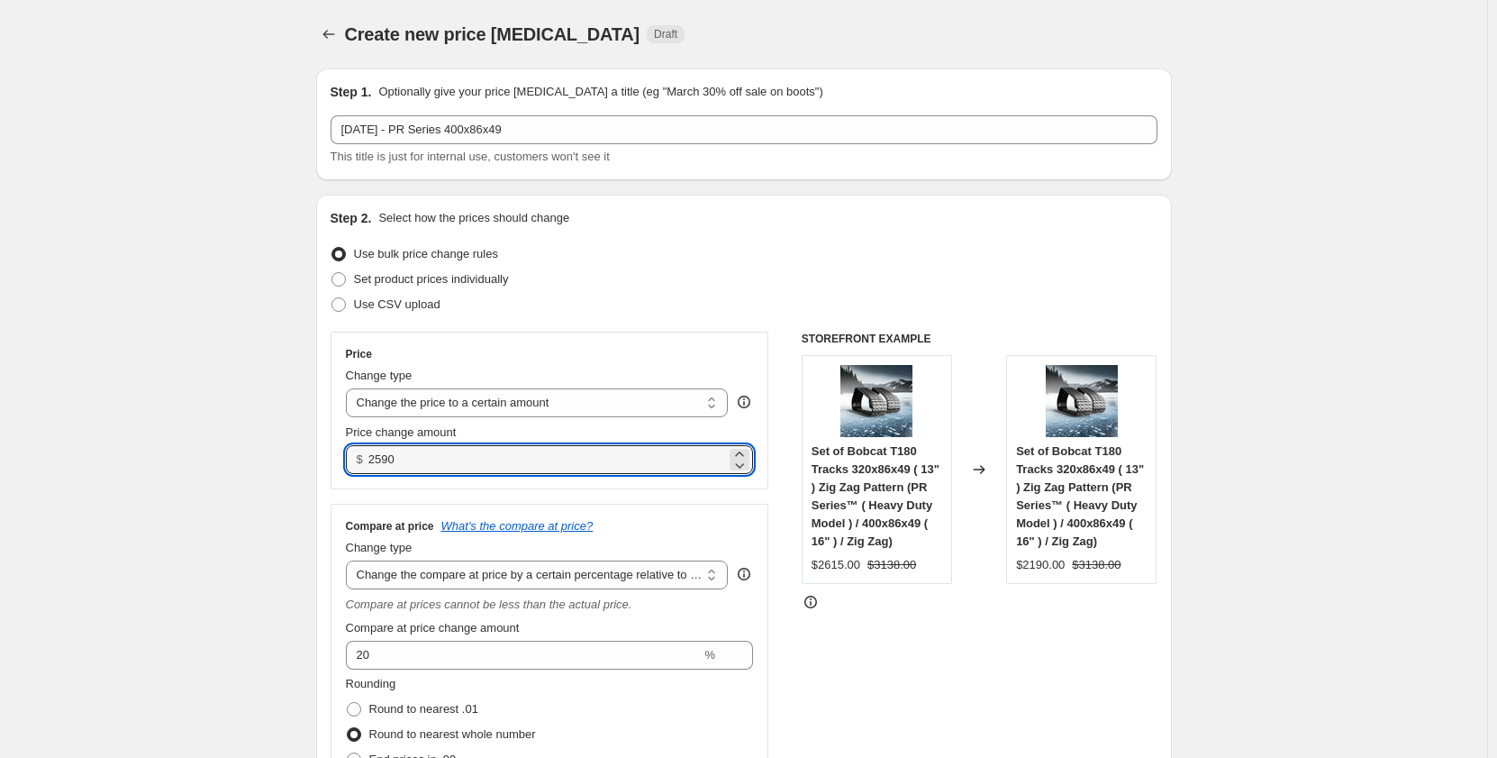
type input "2590.00"
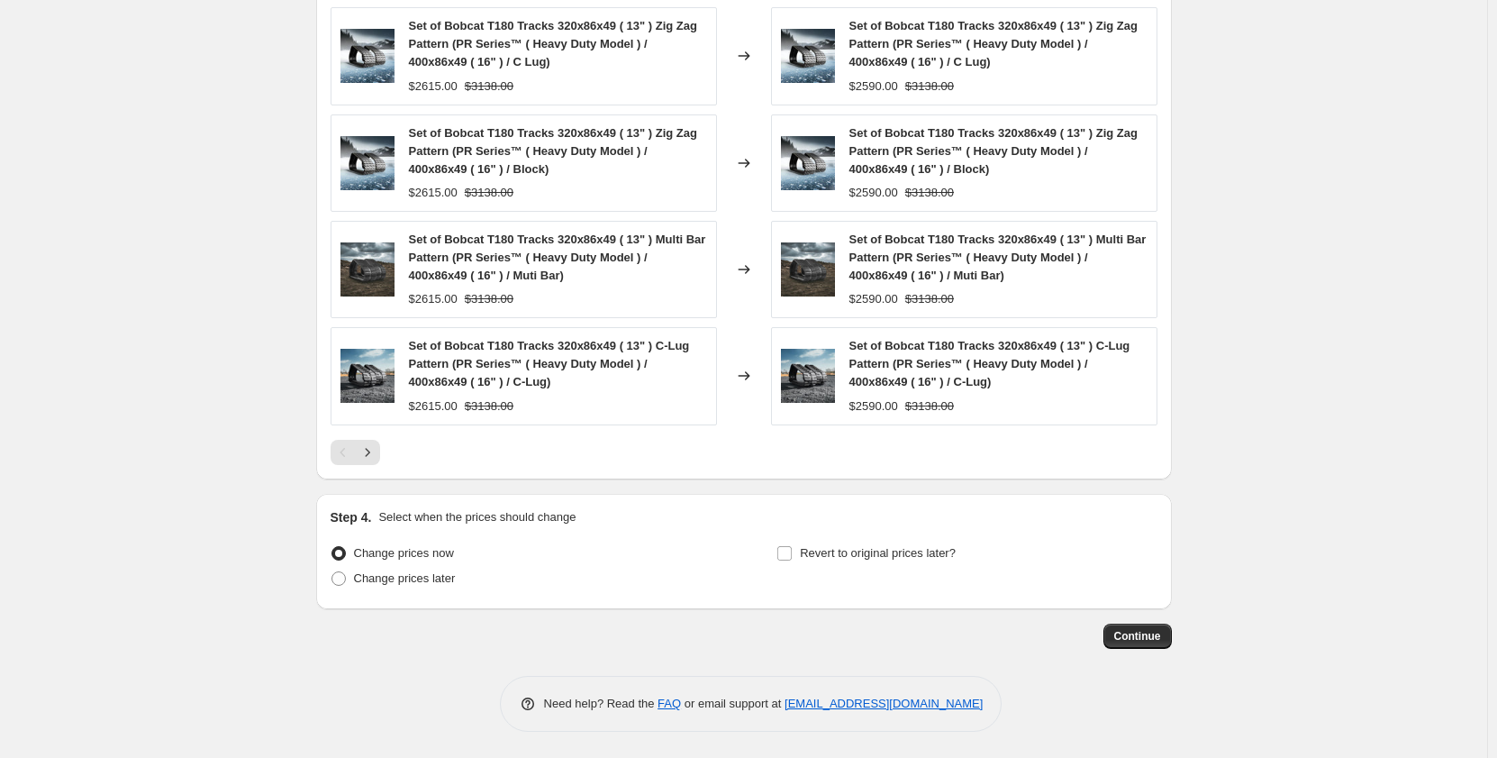
scroll to position [1524, 0]
click at [1120, 626] on button "Continue" at bounding box center [1138, 635] width 68 height 25
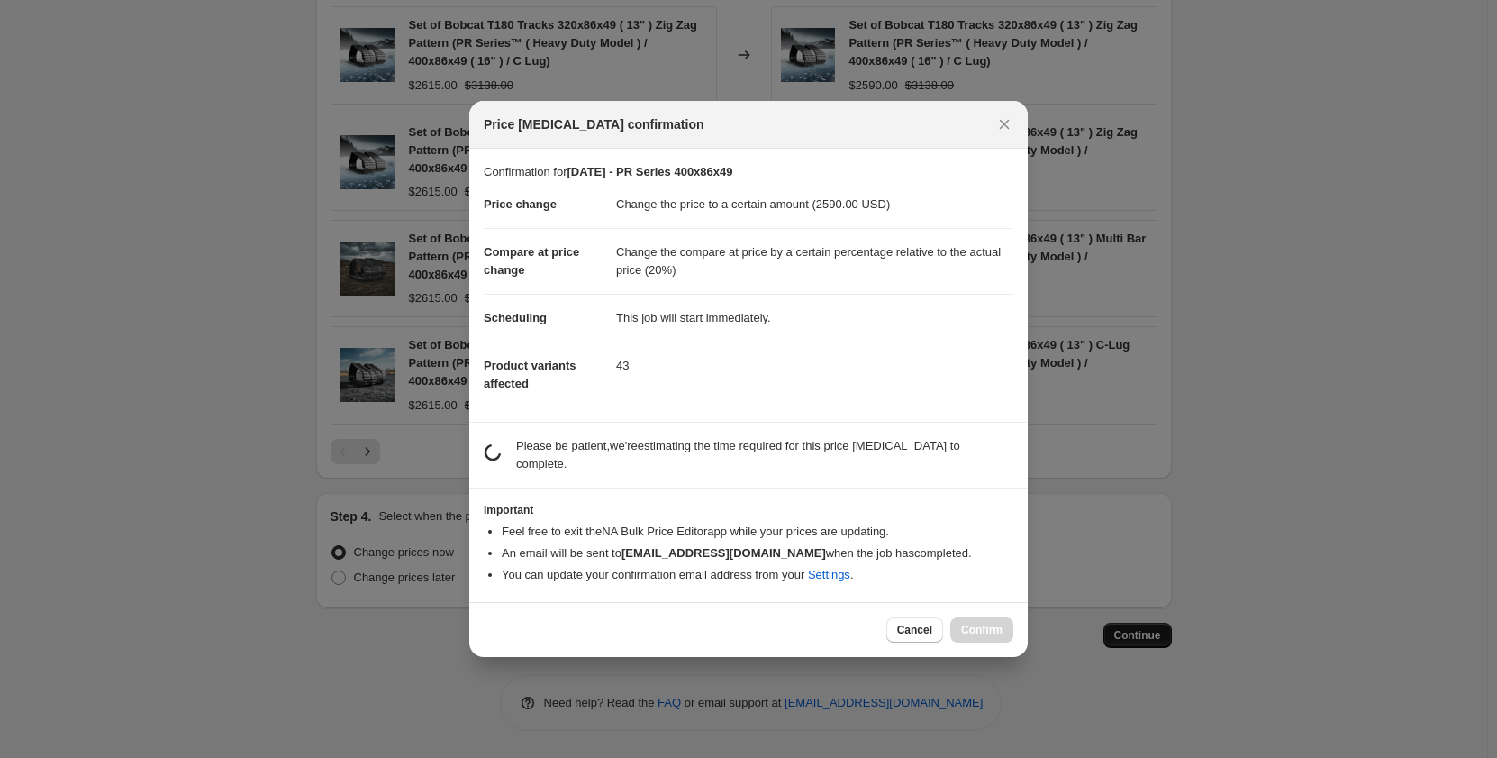
scroll to position [0, 0]
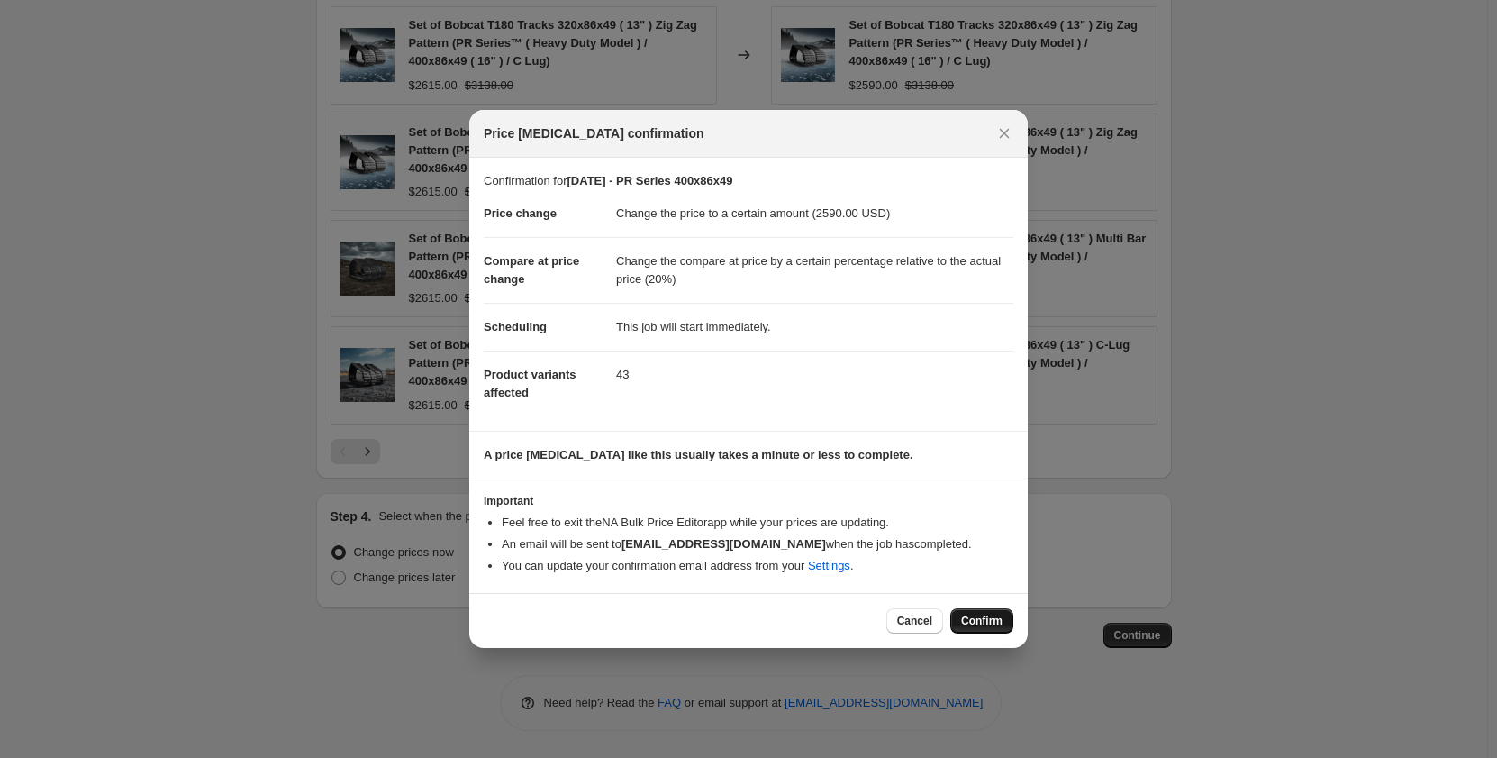
click at [1008, 621] on button "Confirm" at bounding box center [981, 620] width 63 height 25
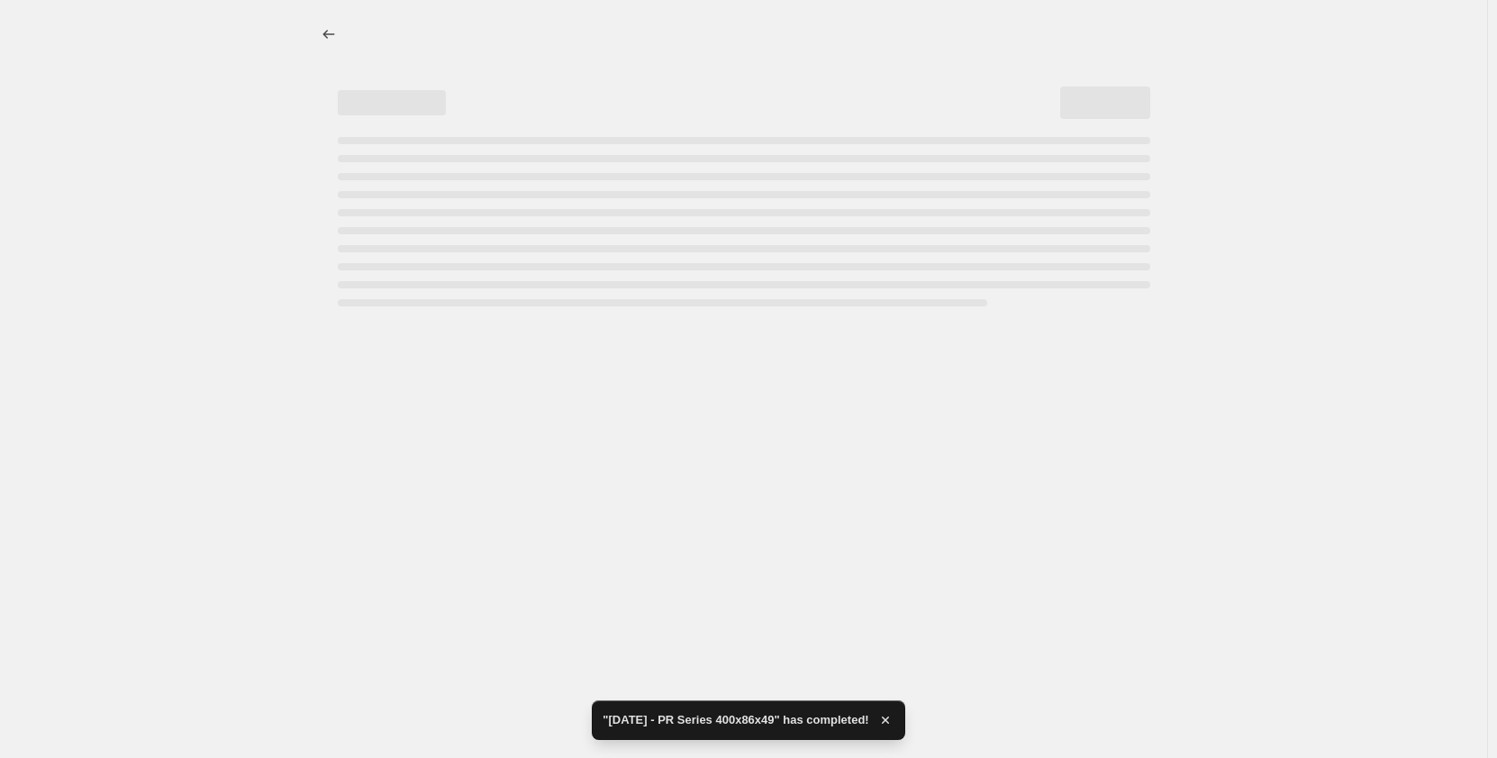
select select "pp"
select select "title"
select select "contains"
select select "title"
select select "contains"
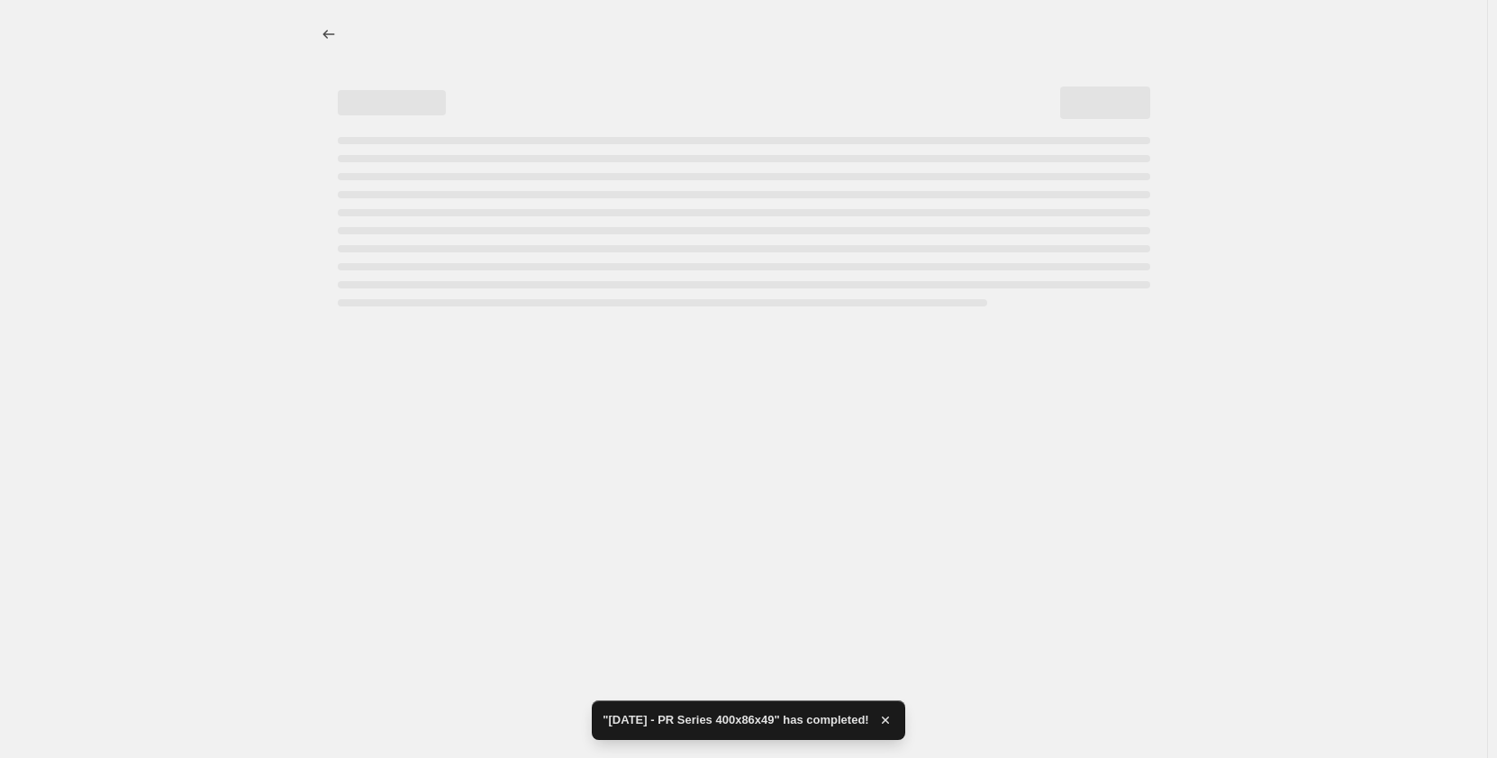
select select "tag"
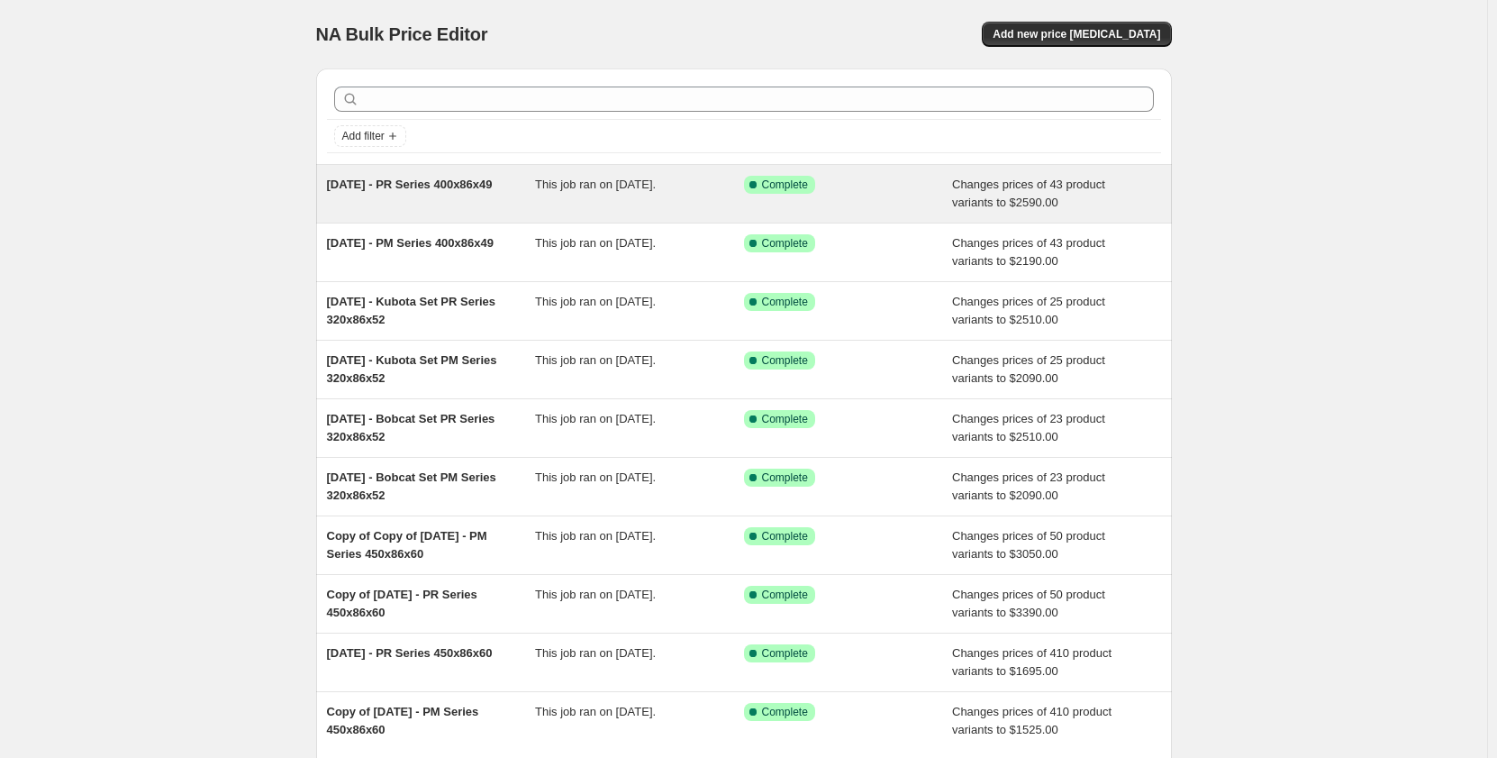
click at [522, 206] on div "[DATE] - PR Series 400x86x49" at bounding box center [431, 194] width 209 height 36
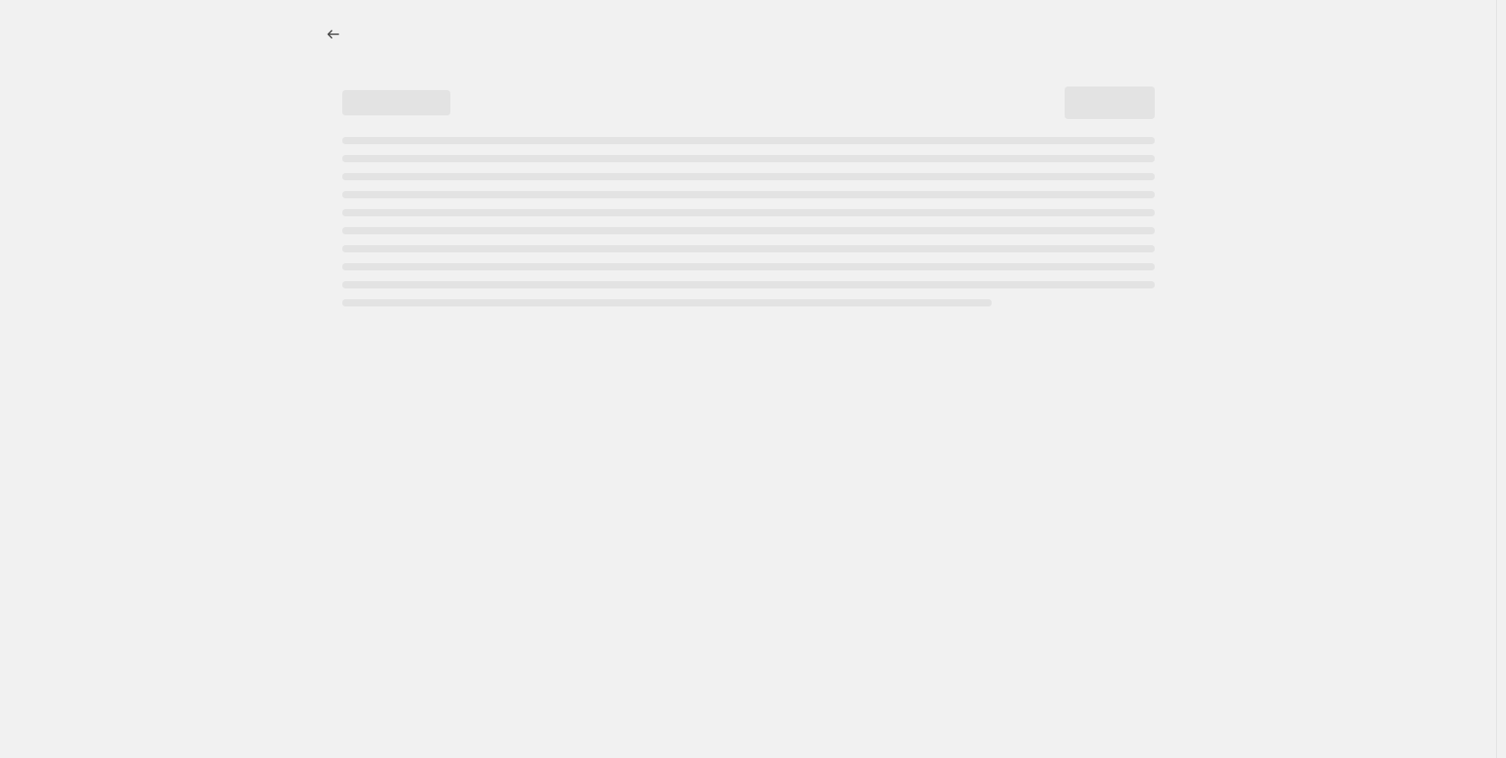
select select "pp"
select select "title"
select select "contains"
select select "title"
select select "contains"
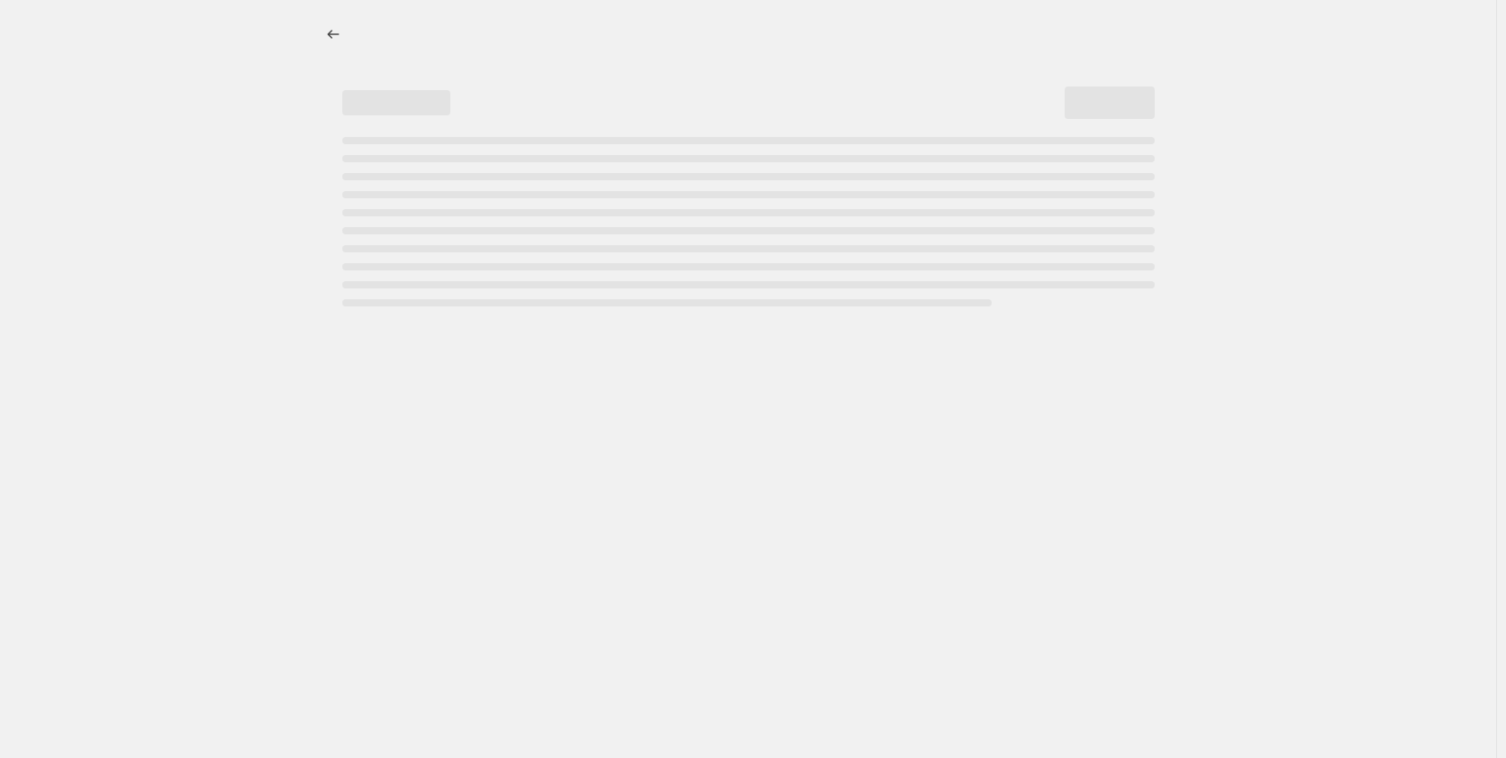
select select "tag"
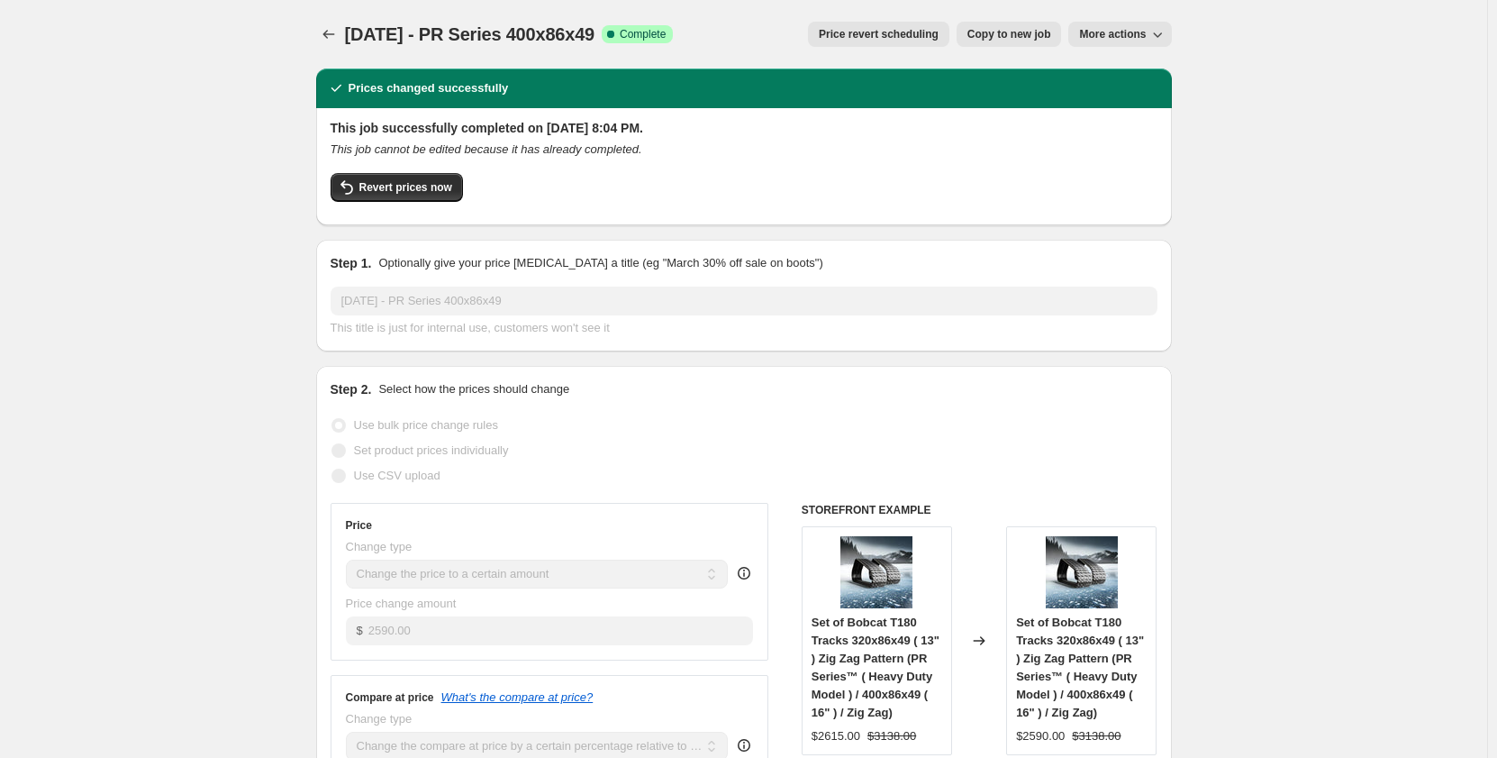
click at [977, 34] on span "Copy to new job" at bounding box center [1010, 34] width 84 height 14
select select "pp"
select select "title"
select select "contains"
select select "title"
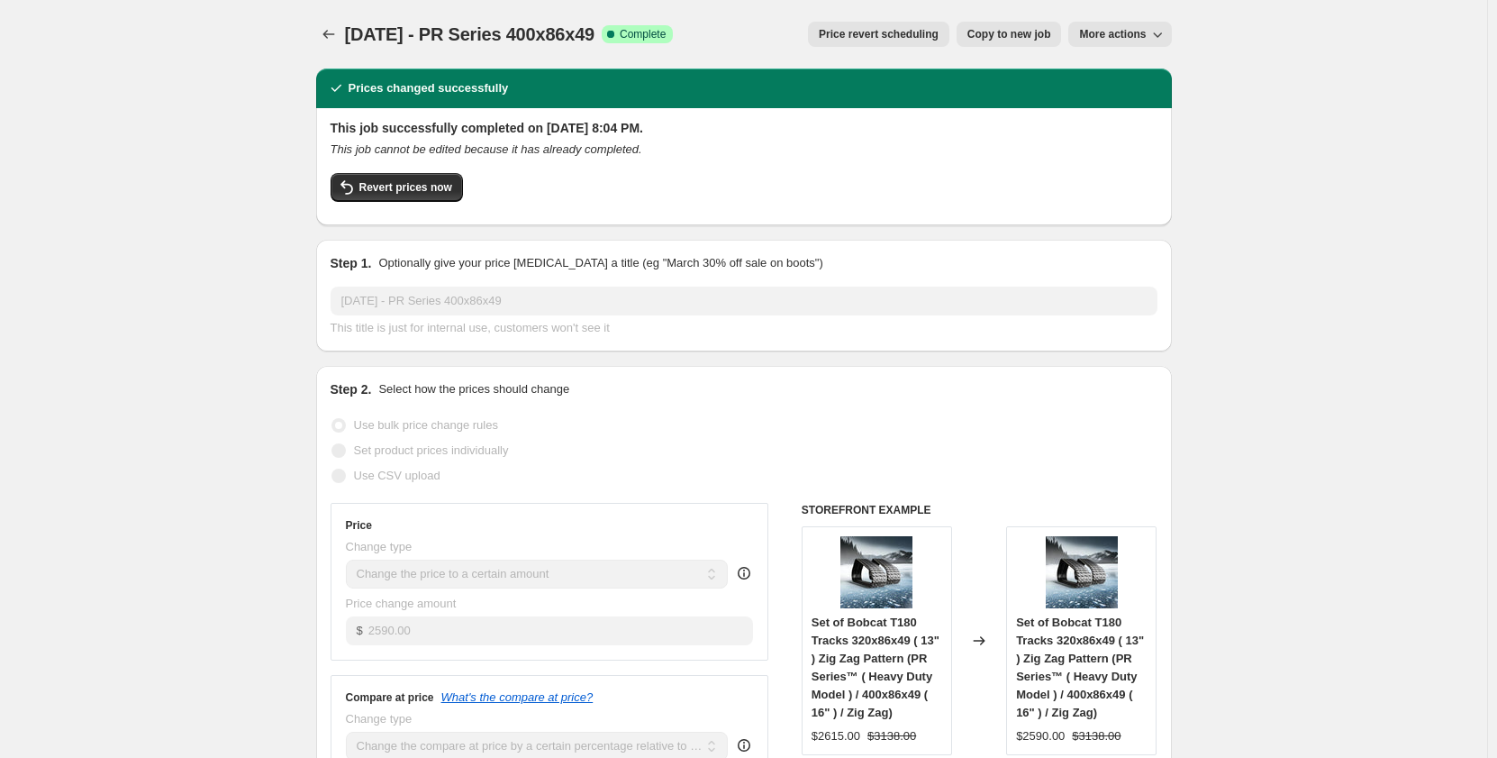
select select "contains"
select select "tag"
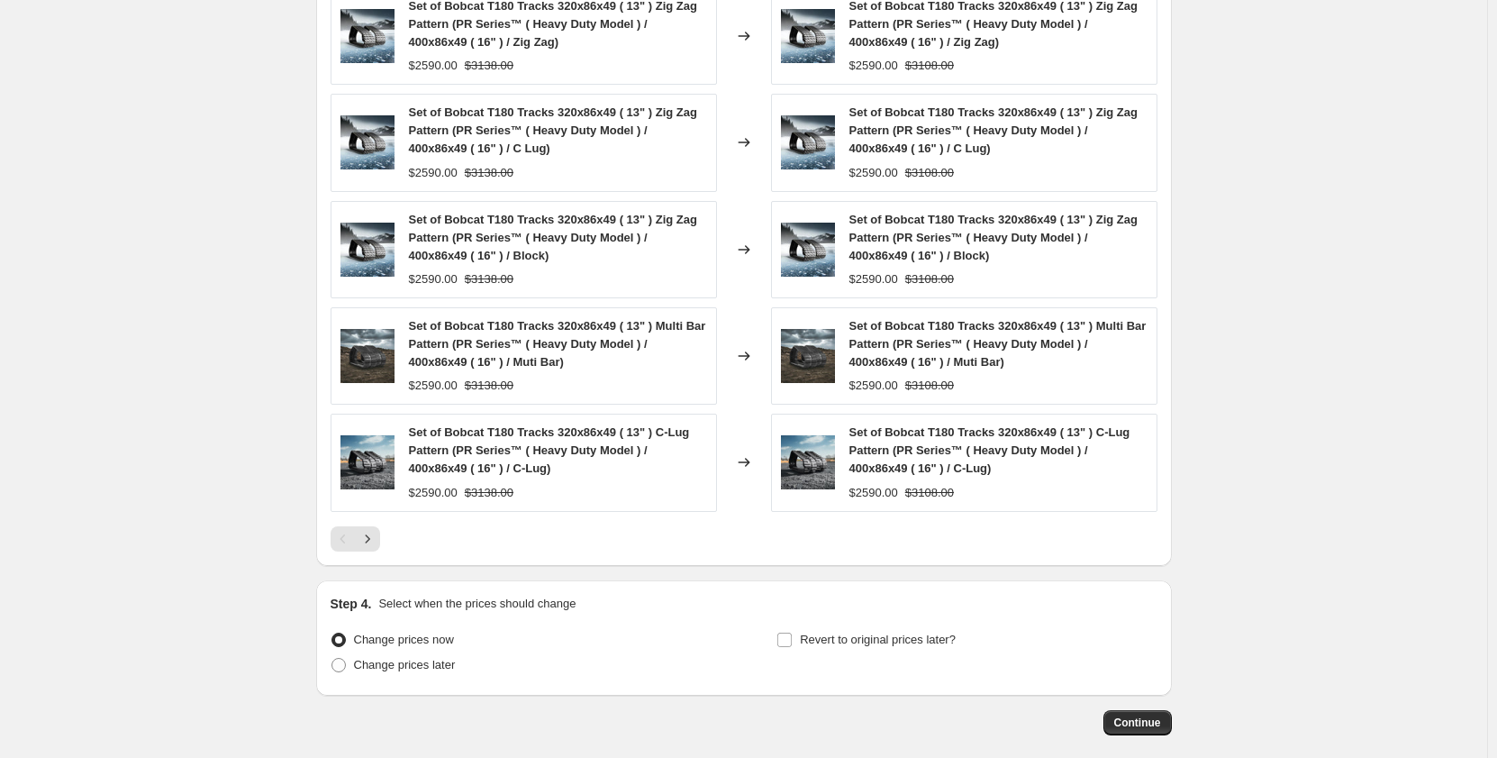
scroll to position [1441, 0]
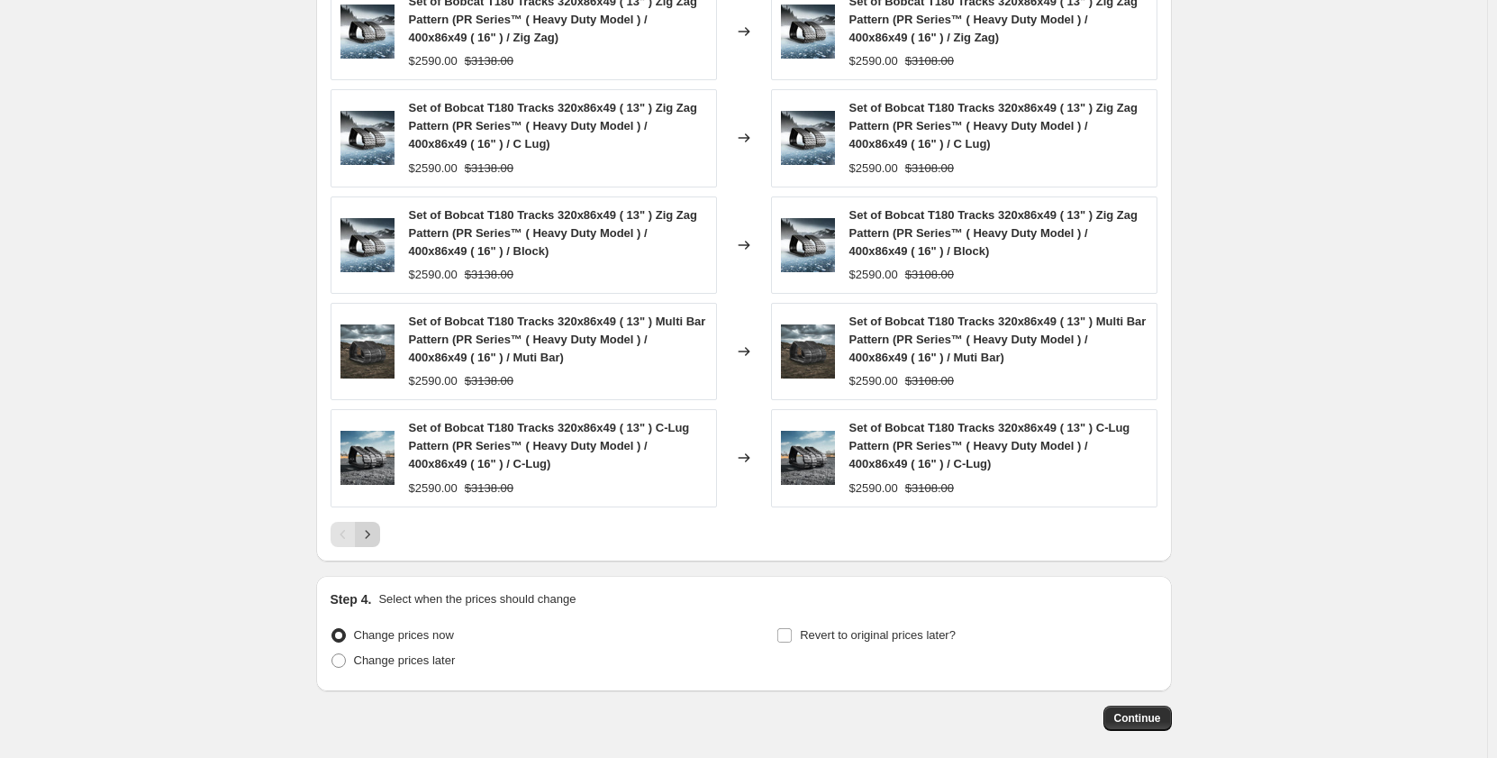
click at [366, 533] on icon "Next" at bounding box center [368, 534] width 18 height 18
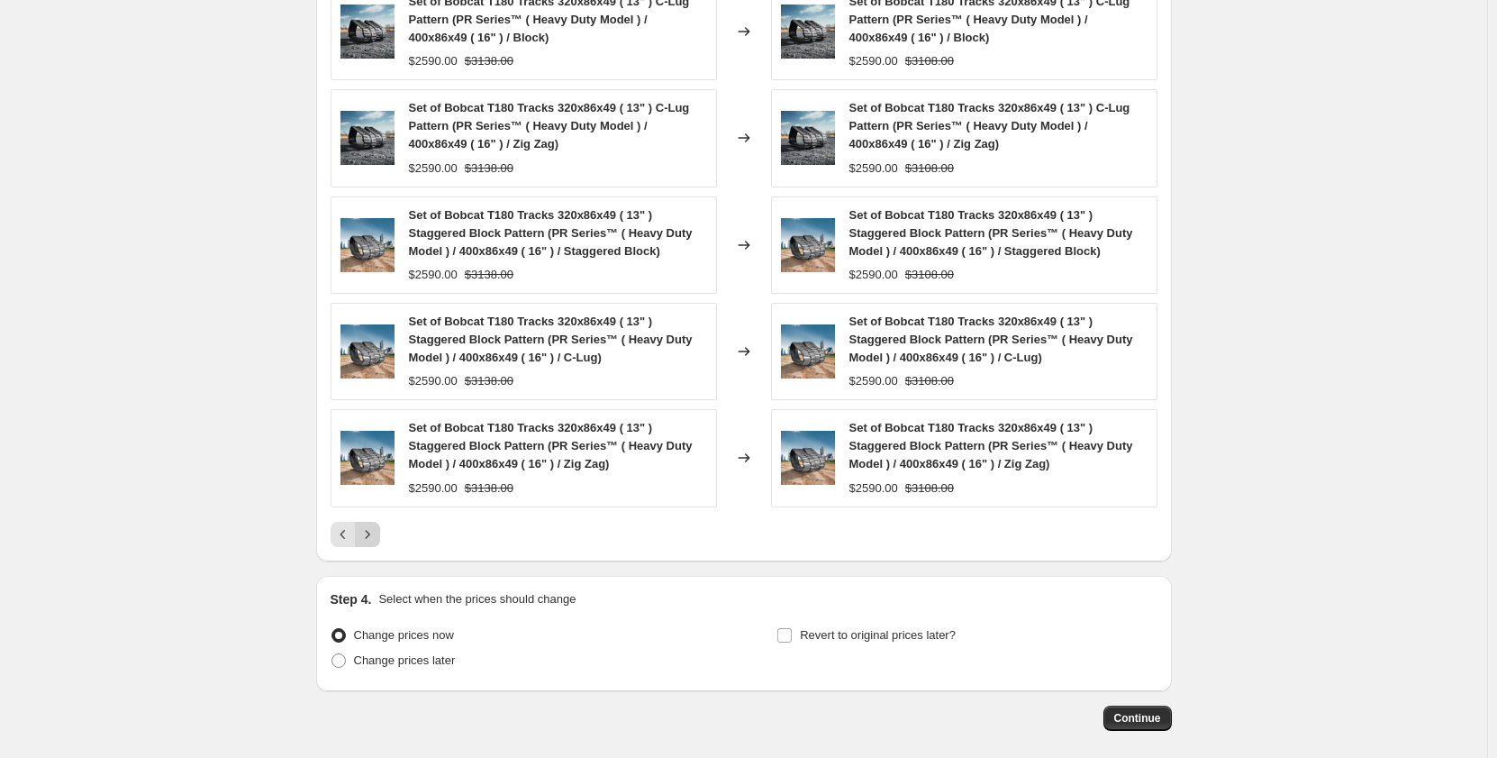
click at [372, 529] on icon "Next" at bounding box center [368, 534] width 18 height 18
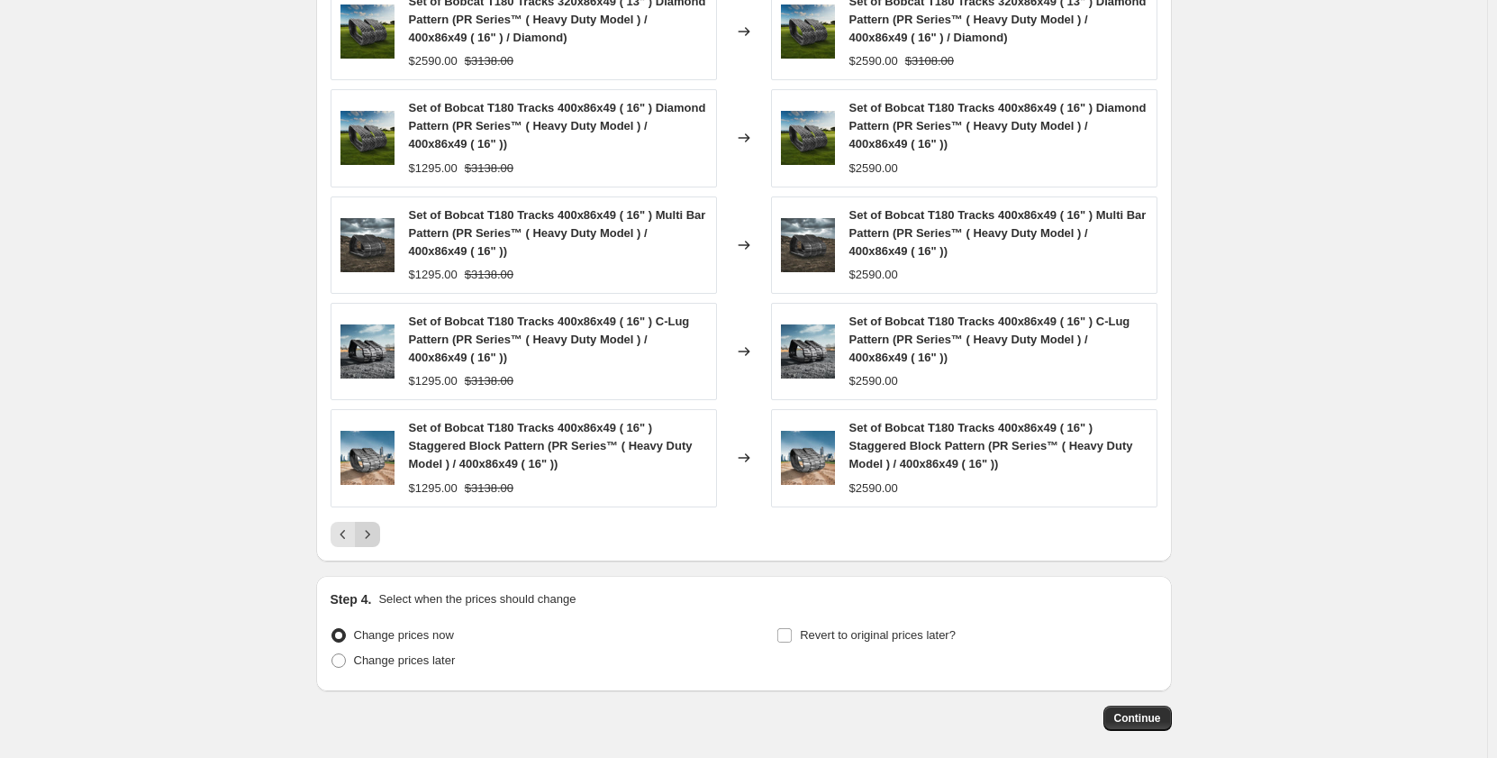
click at [372, 529] on icon "Next" at bounding box center [368, 534] width 18 height 18
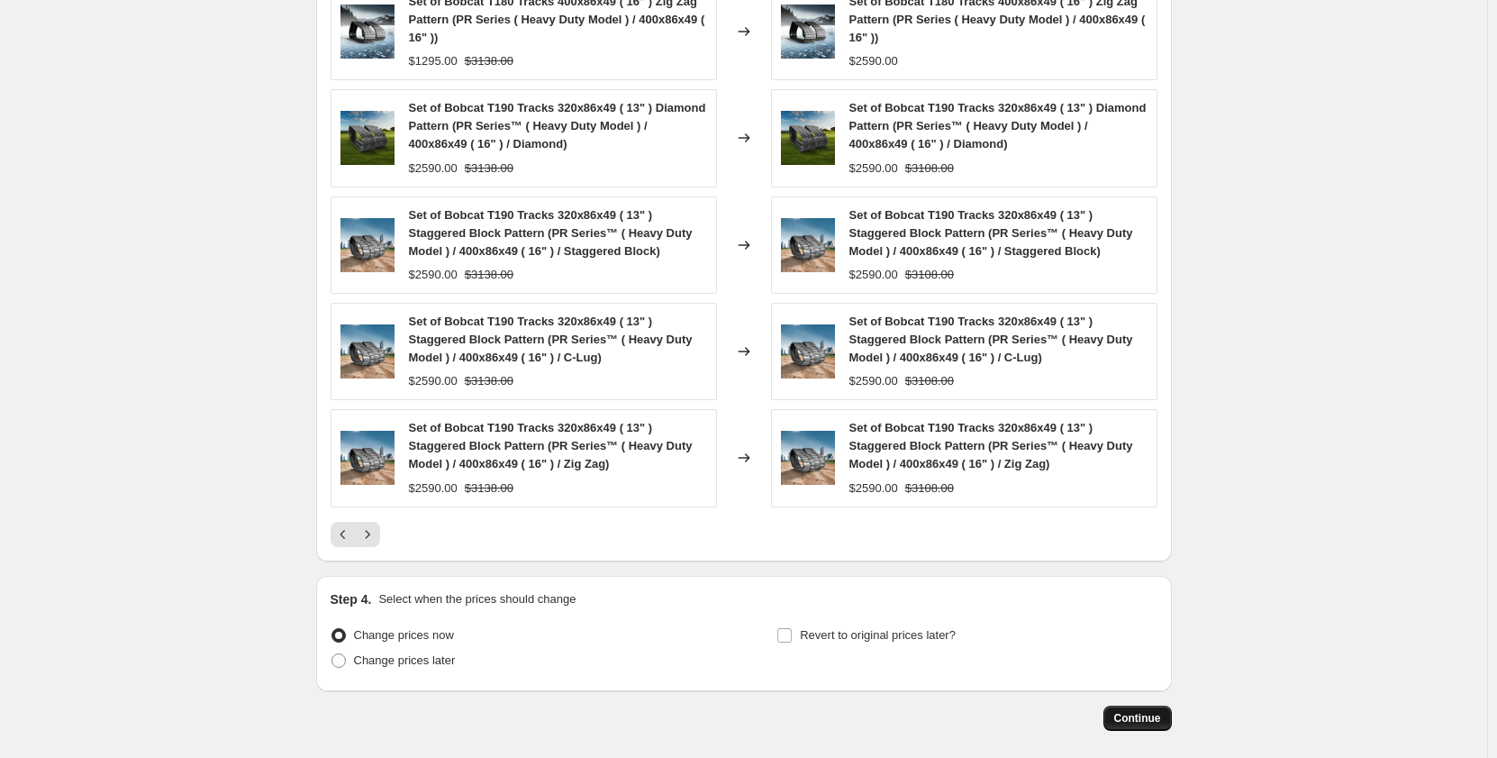
click at [1132, 720] on span "Continue" at bounding box center [1137, 718] width 47 height 14
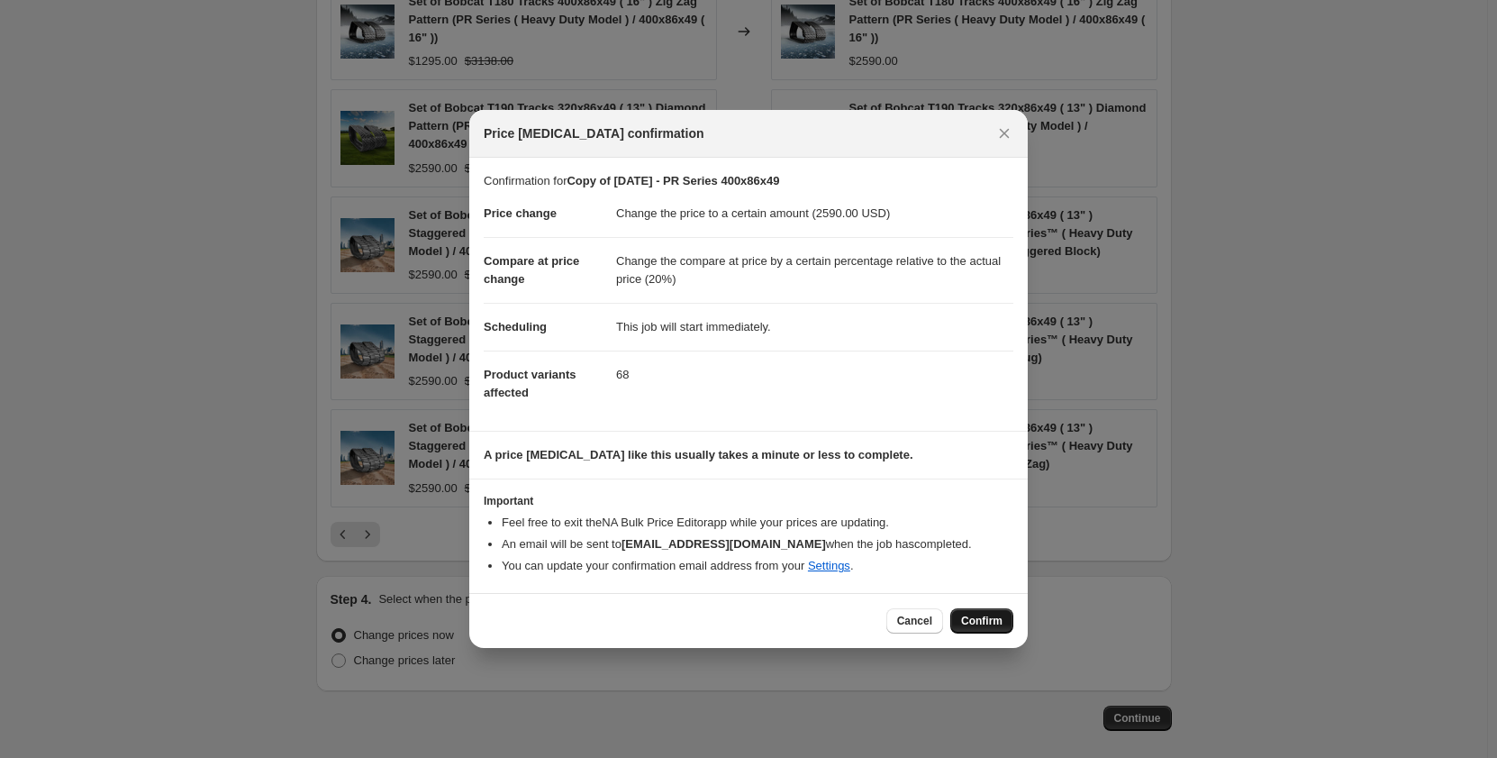
click at [991, 621] on span "Confirm" at bounding box center [981, 621] width 41 height 14
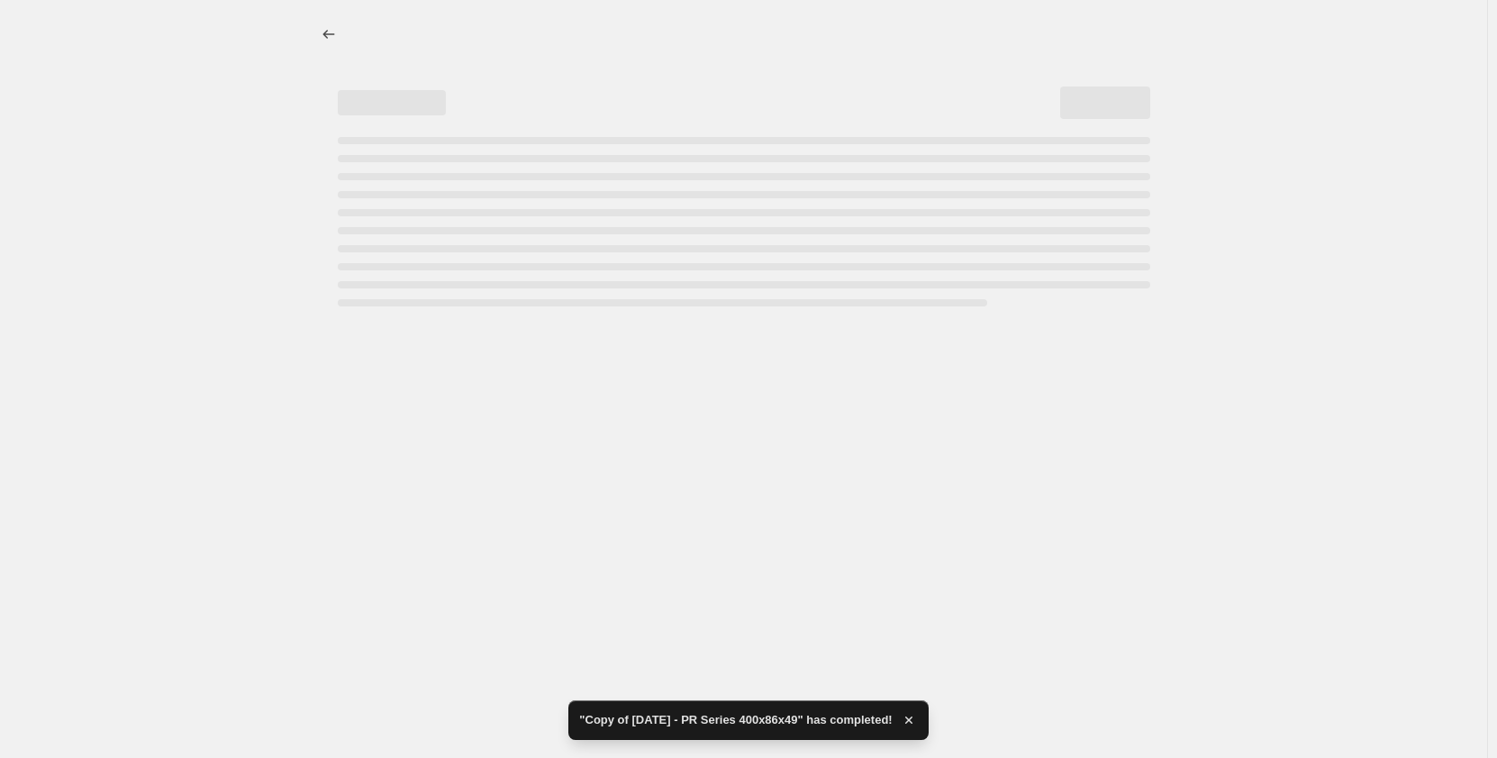
select select "pp"
select select "title"
select select "contains"
select select "title"
select select "contains"
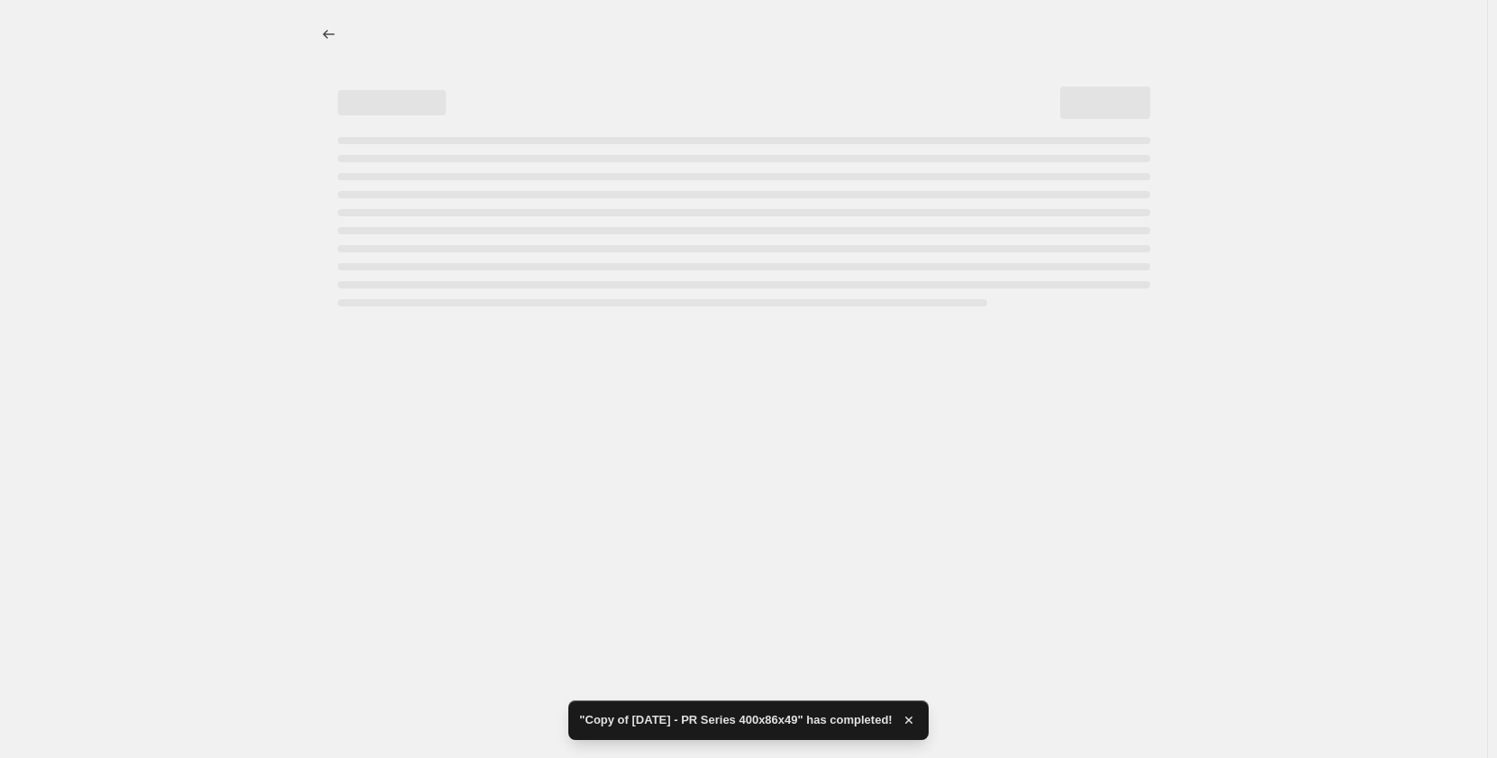
select select "tag"
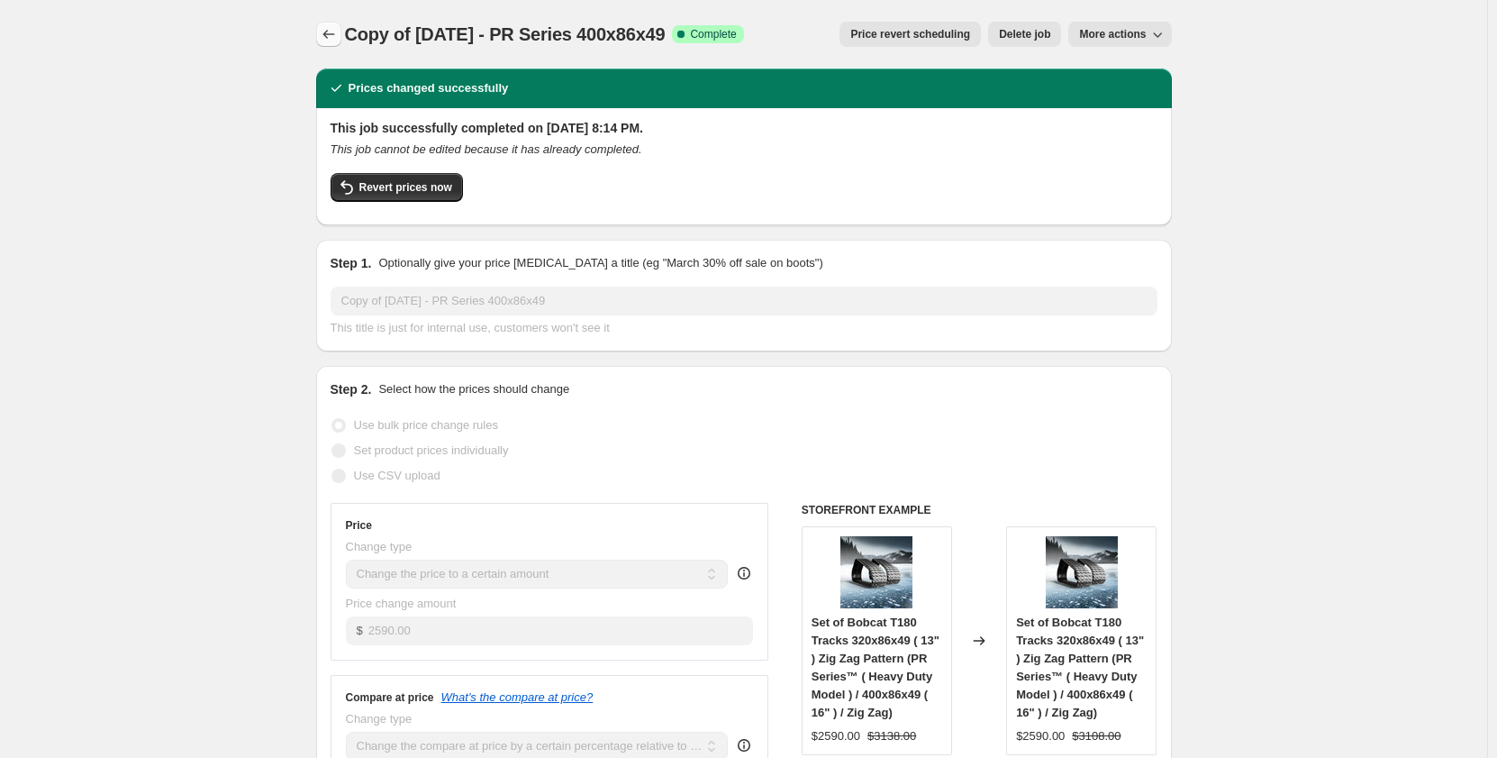
click at [334, 33] on icon "Price change jobs" at bounding box center [329, 34] width 18 height 18
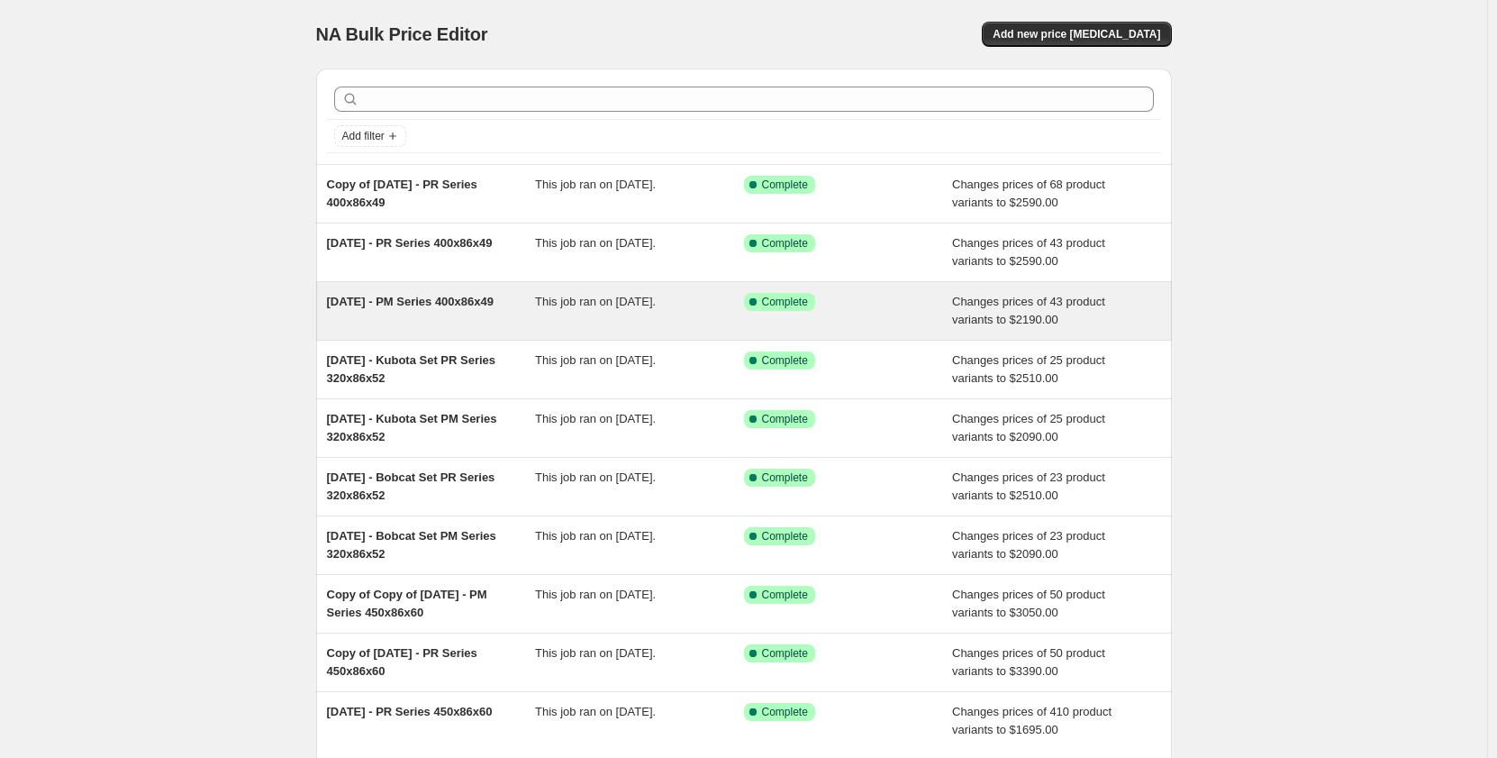
click at [559, 308] on span "This job ran on [DATE]." at bounding box center [595, 302] width 121 height 14
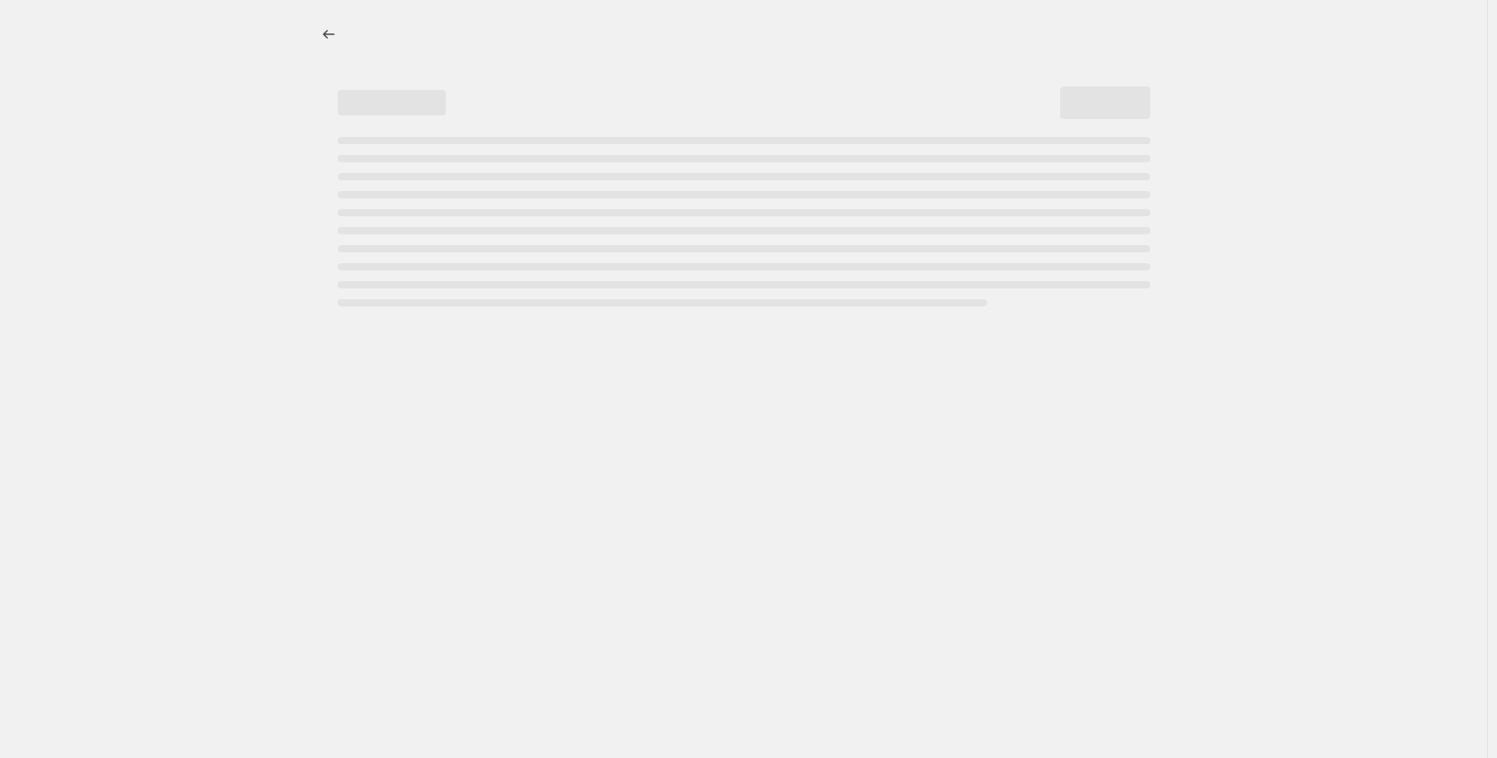
select select "pp"
select select "title"
select select "contains"
select select "title"
select select "contains"
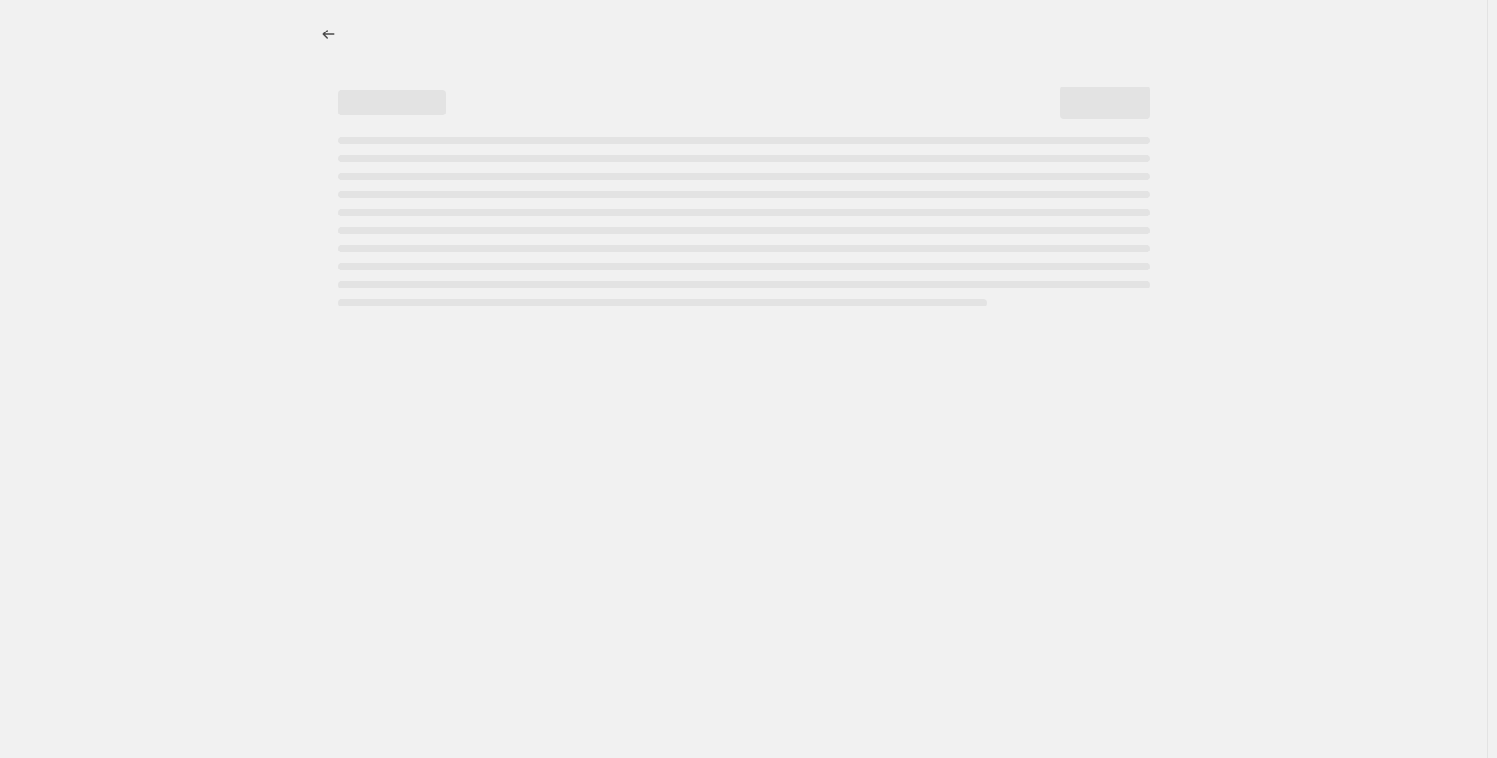
select select "tag"
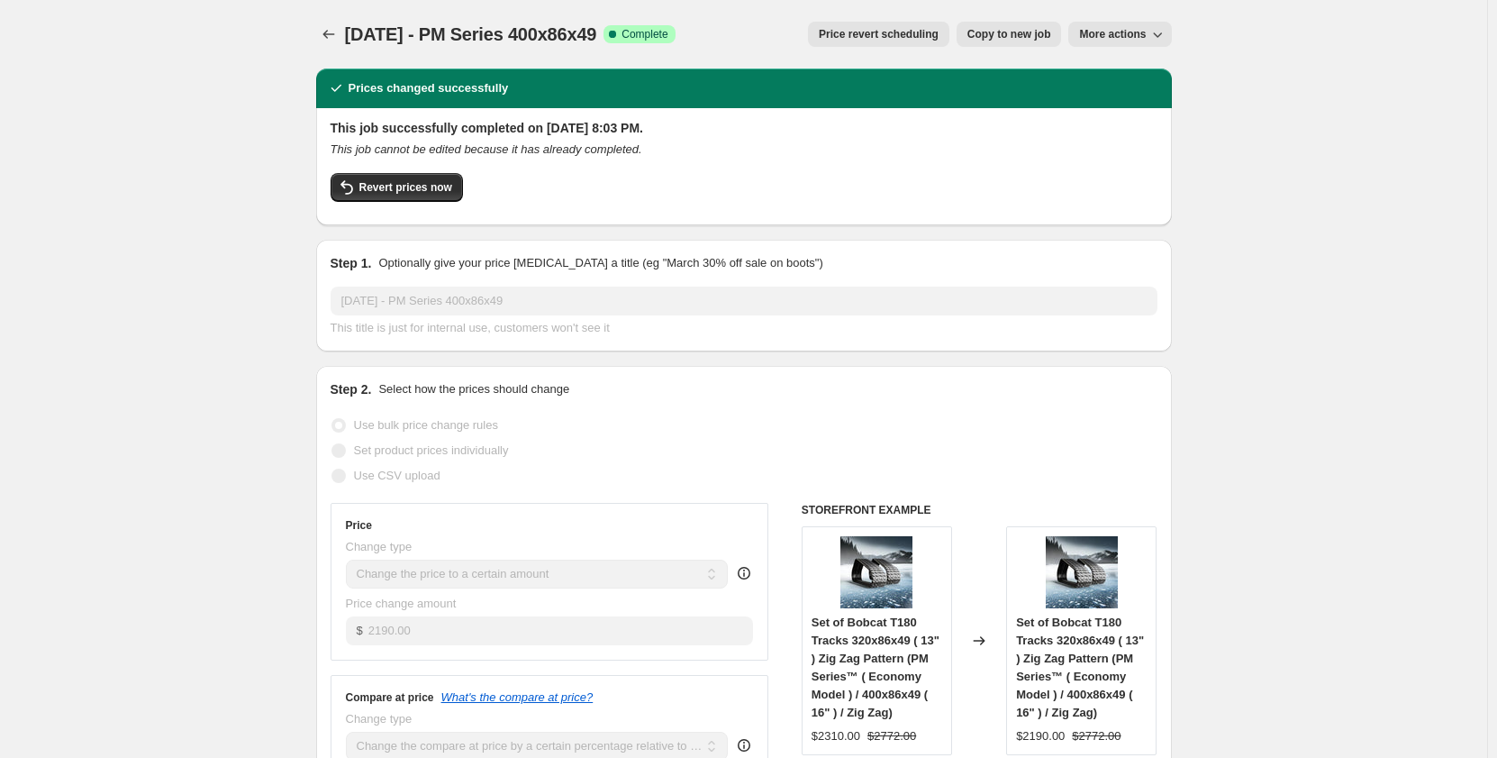
click at [1007, 38] on span "Copy to new job" at bounding box center [1010, 34] width 84 height 14
select select "pp"
select select "title"
select select "contains"
select select "title"
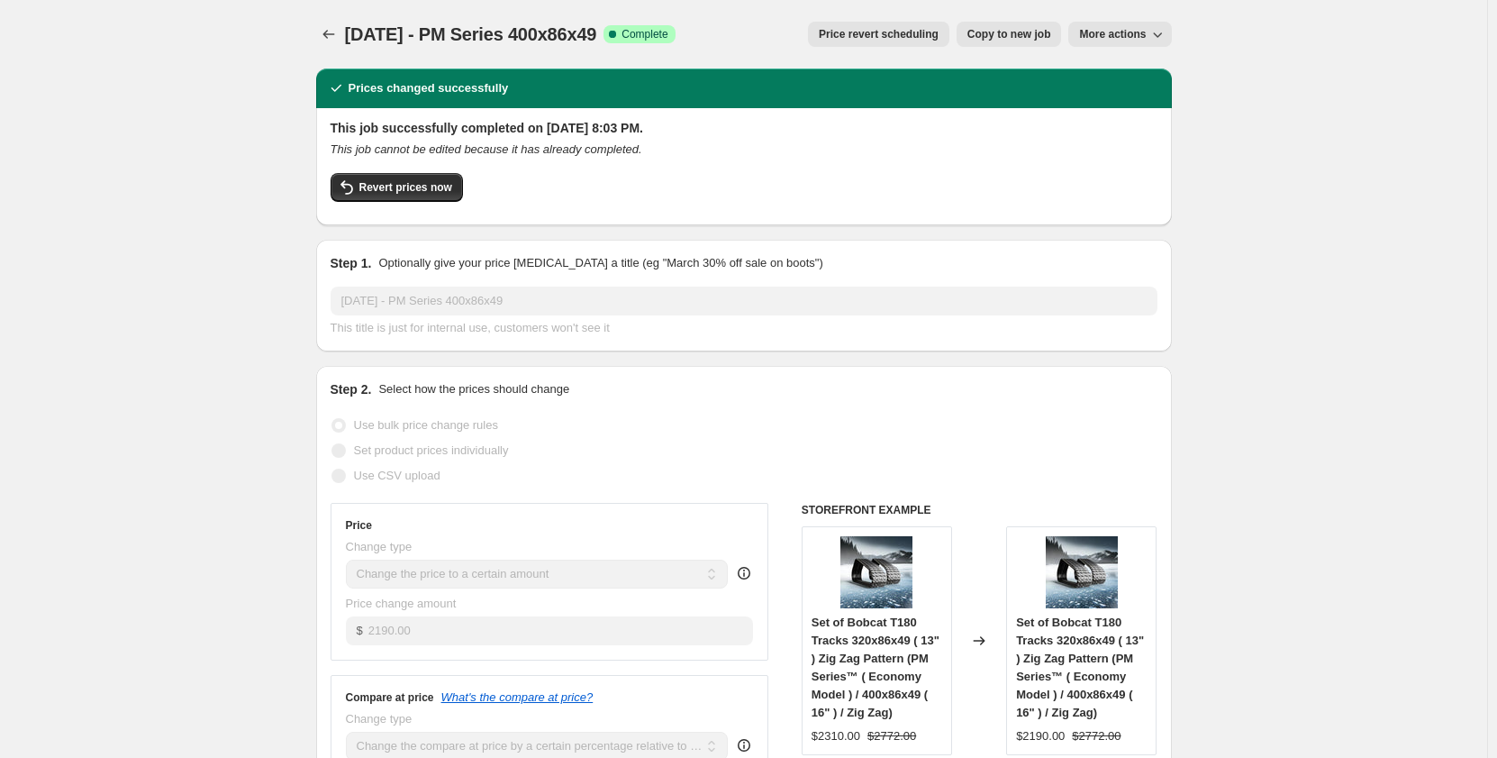
select select "contains"
select select "tag"
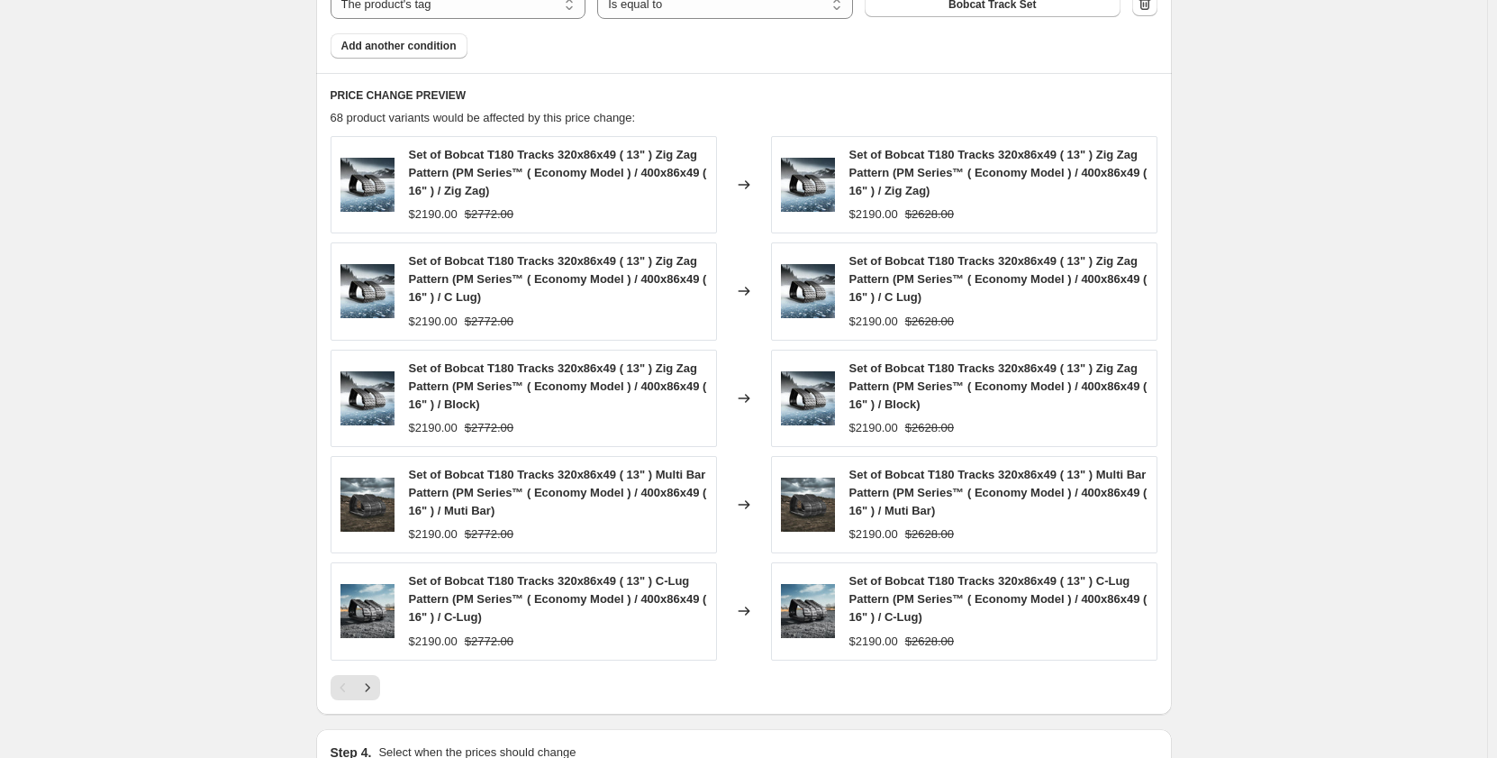
scroll to position [1291, 0]
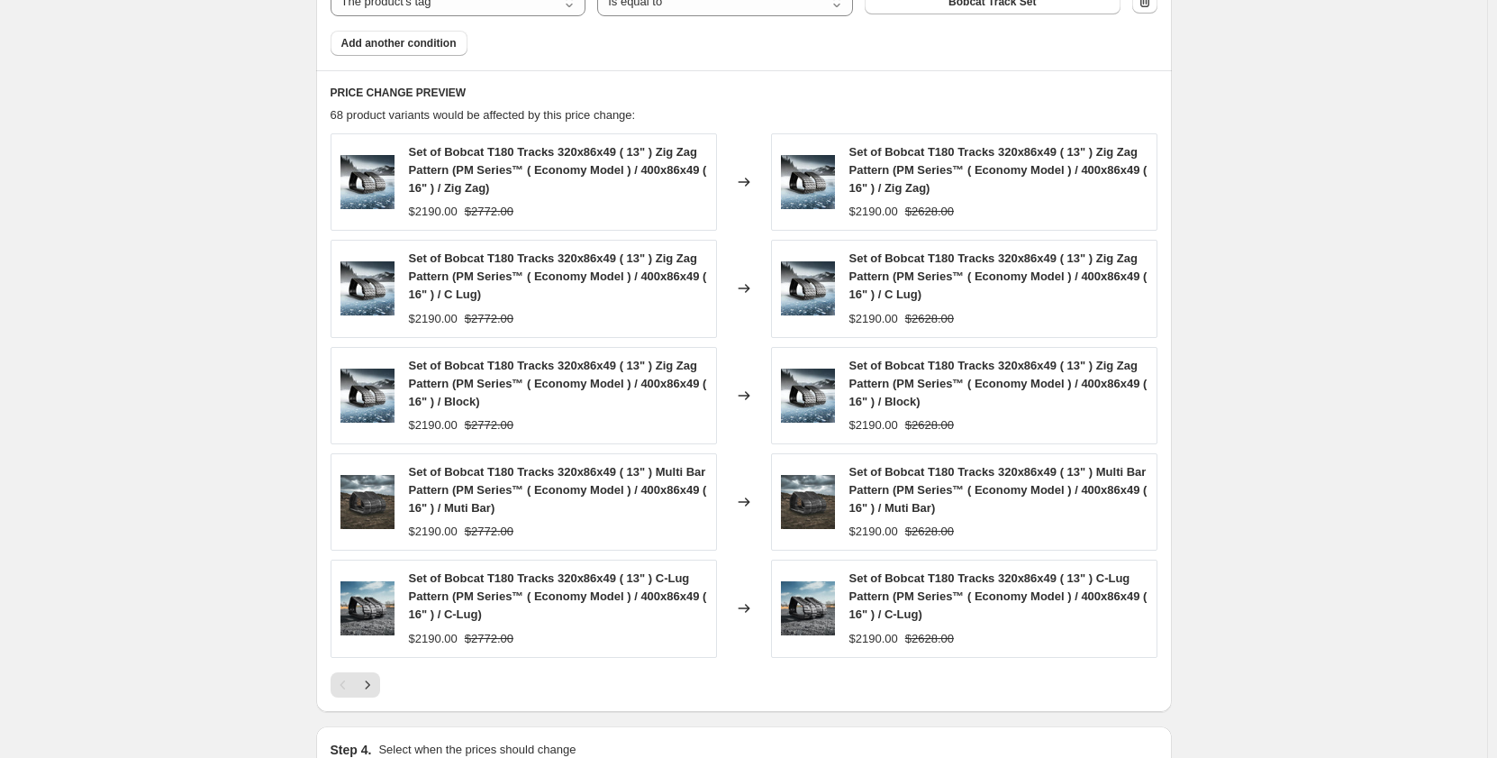
click at [386, 691] on div at bounding box center [744, 684] width 827 height 25
click at [377, 689] on icon "Next" at bounding box center [368, 685] width 18 height 18
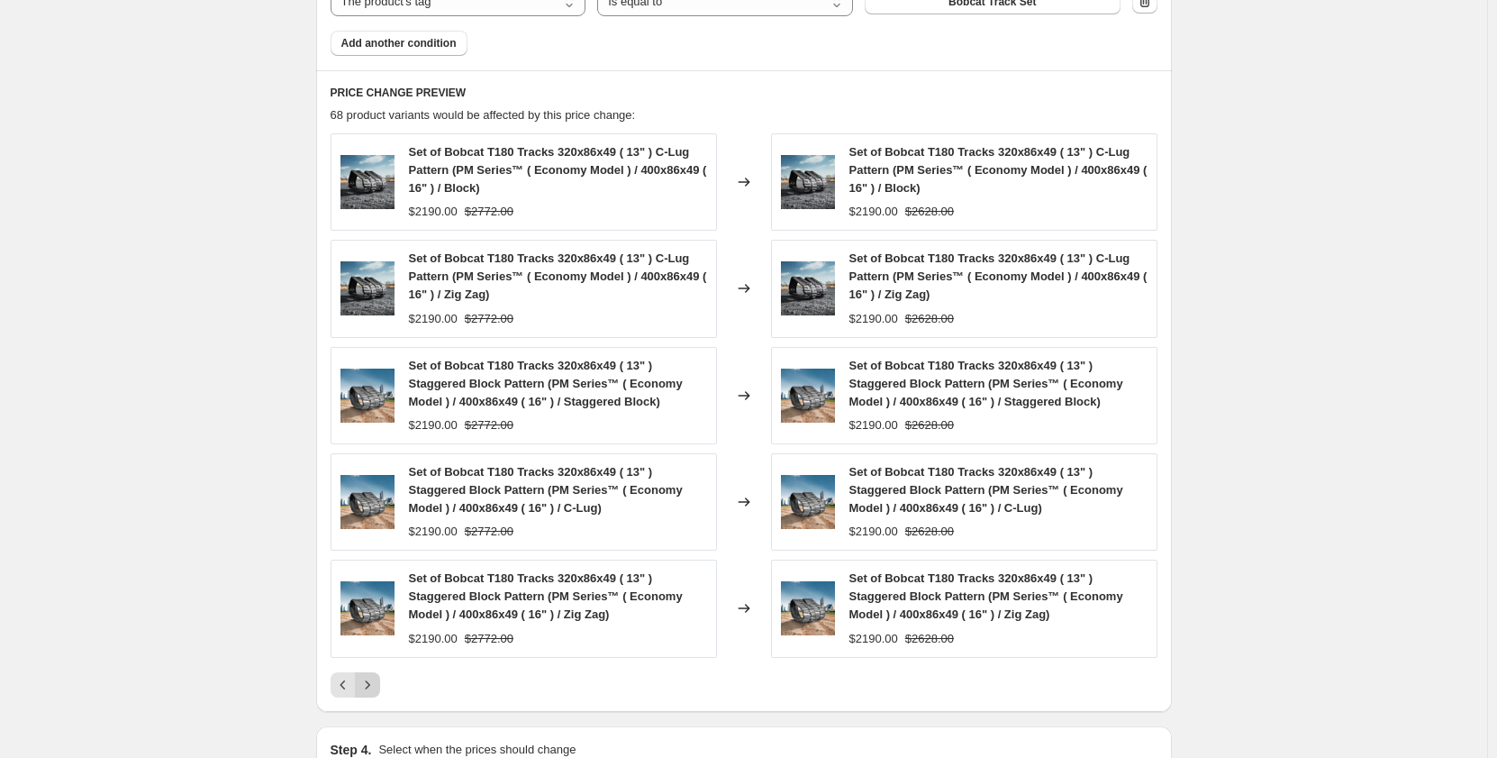
click at [377, 689] on icon "Next" at bounding box center [368, 685] width 18 height 18
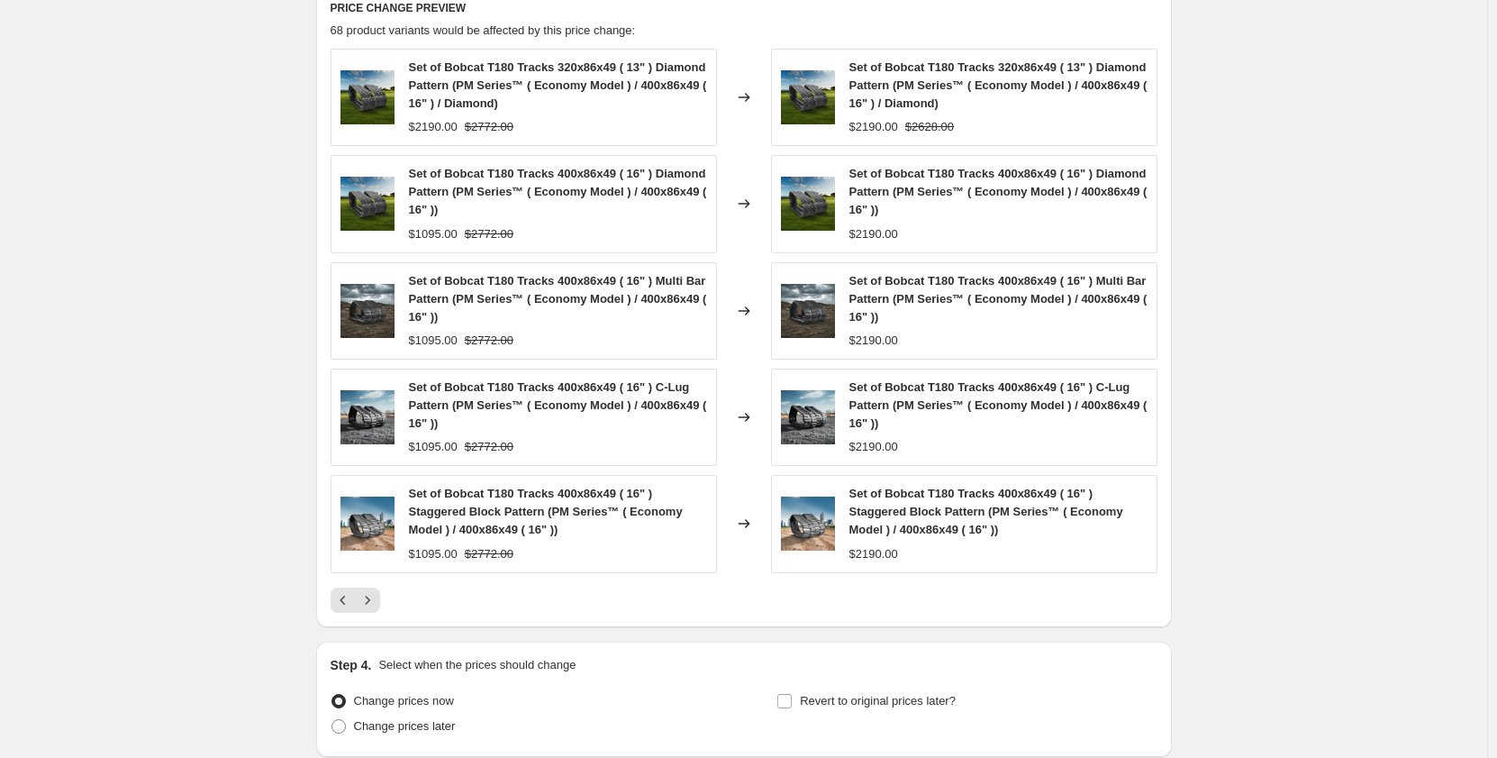
scroll to position [1524, 0]
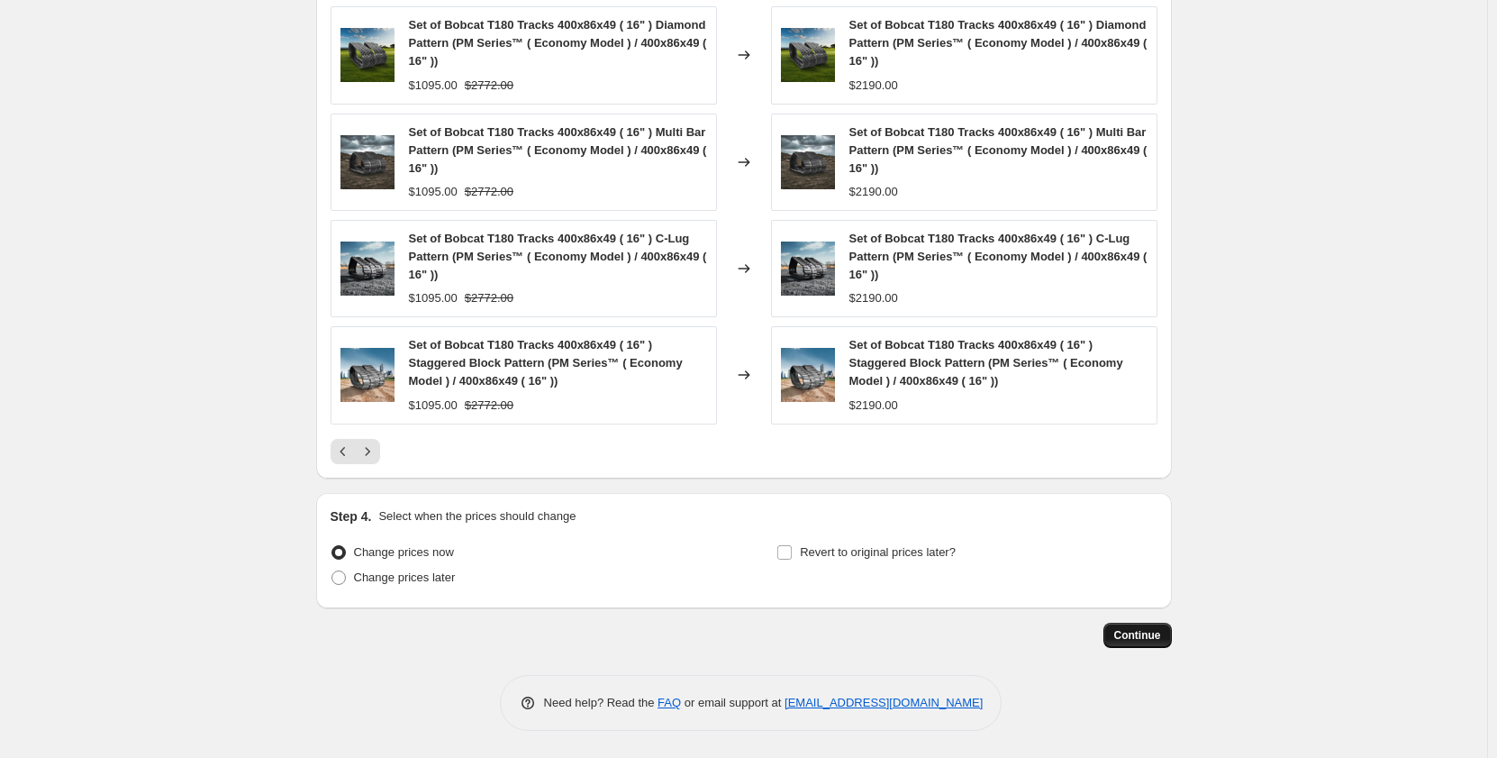
click at [1130, 634] on span "Continue" at bounding box center [1137, 635] width 47 height 14
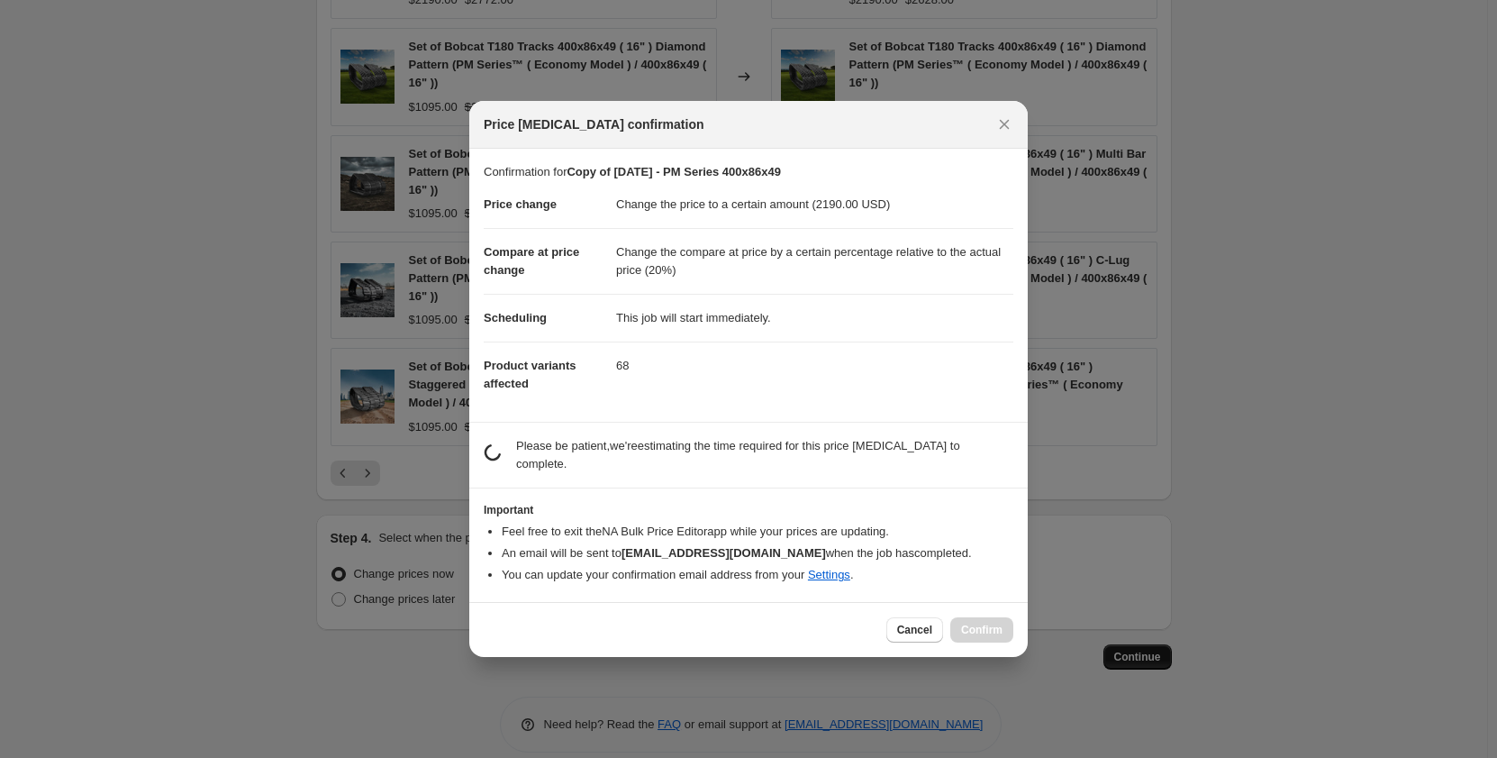
scroll to position [0, 0]
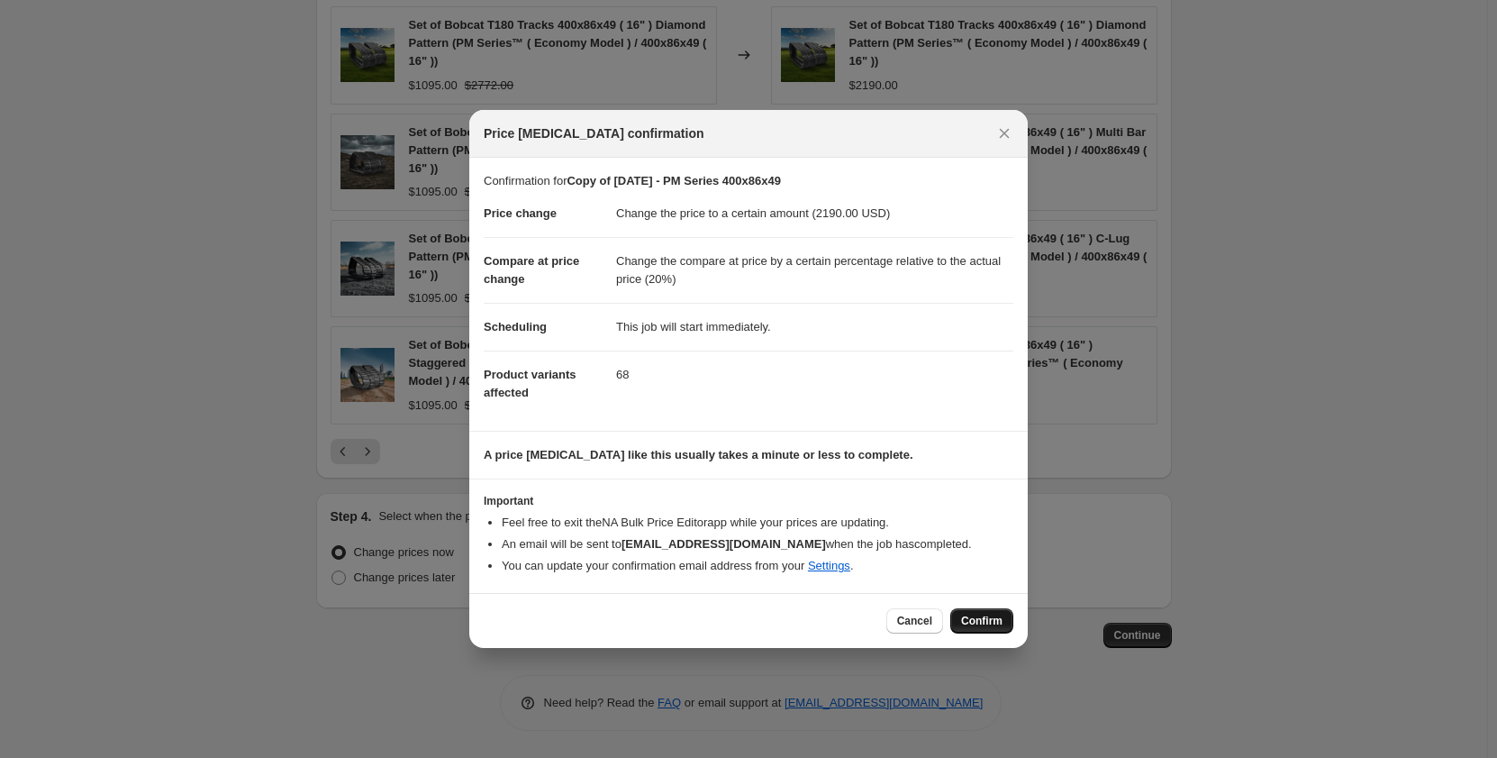
click at [987, 618] on span "Confirm" at bounding box center [981, 621] width 41 height 14
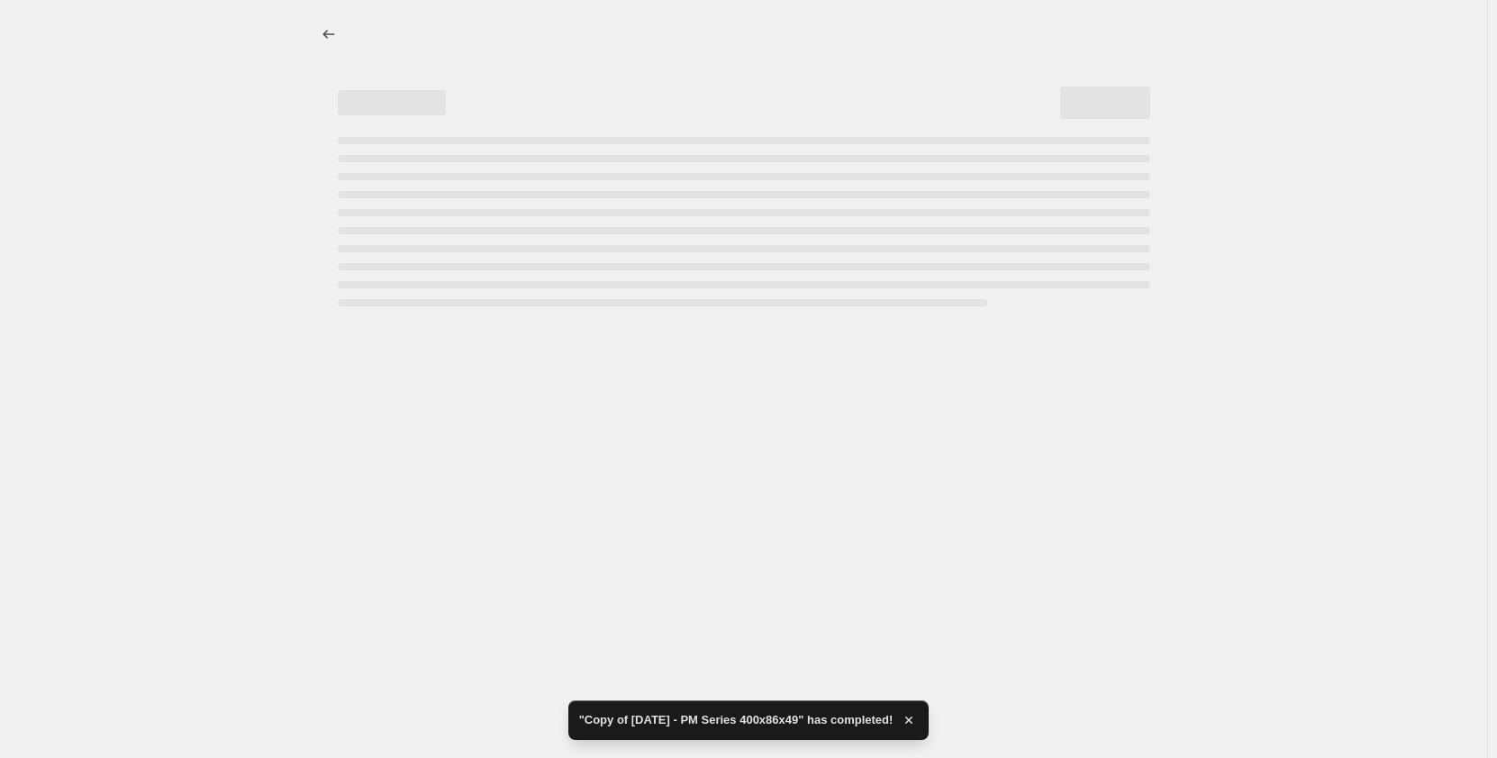
select select "pp"
select select "title"
select select "contains"
select select "title"
select select "contains"
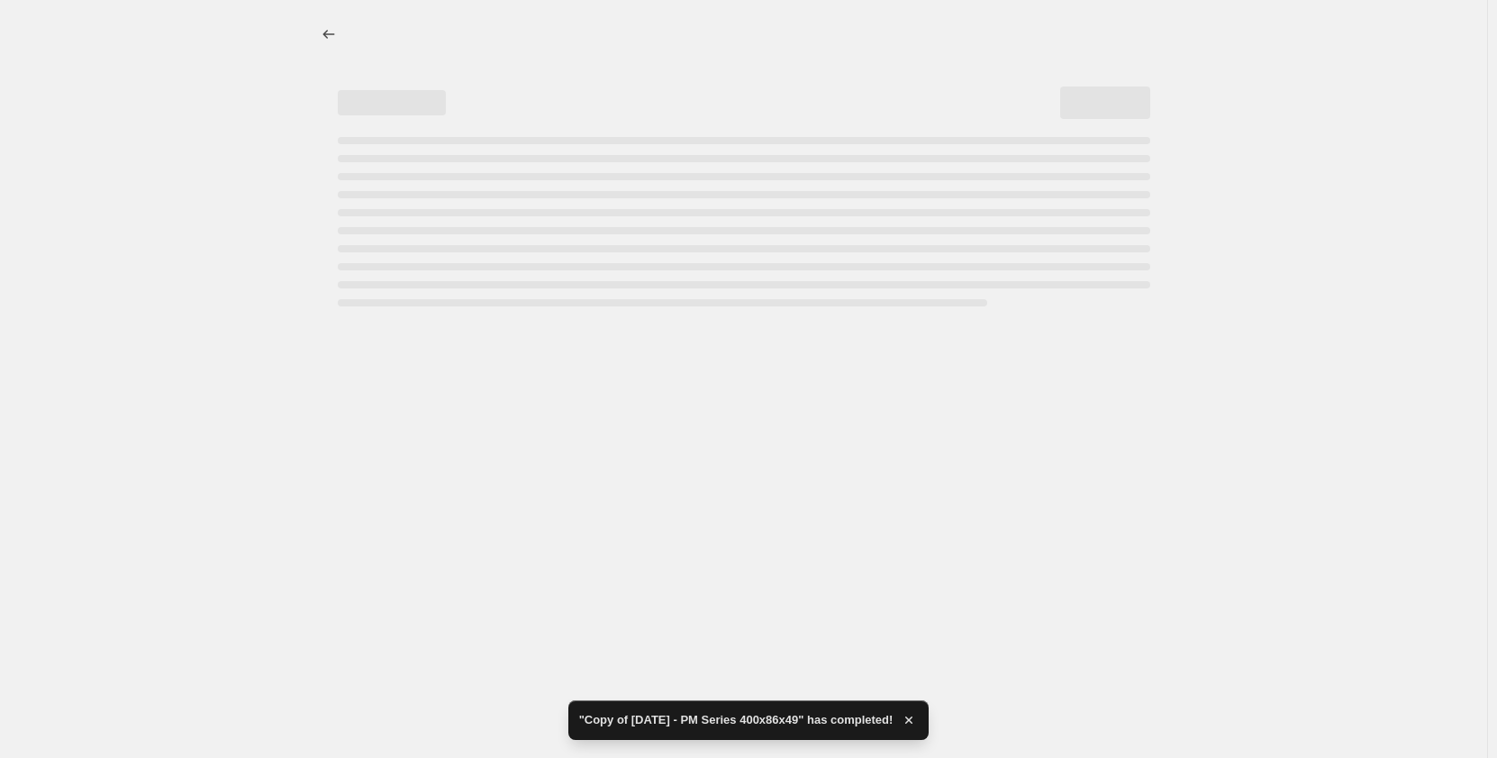
select select "tag"
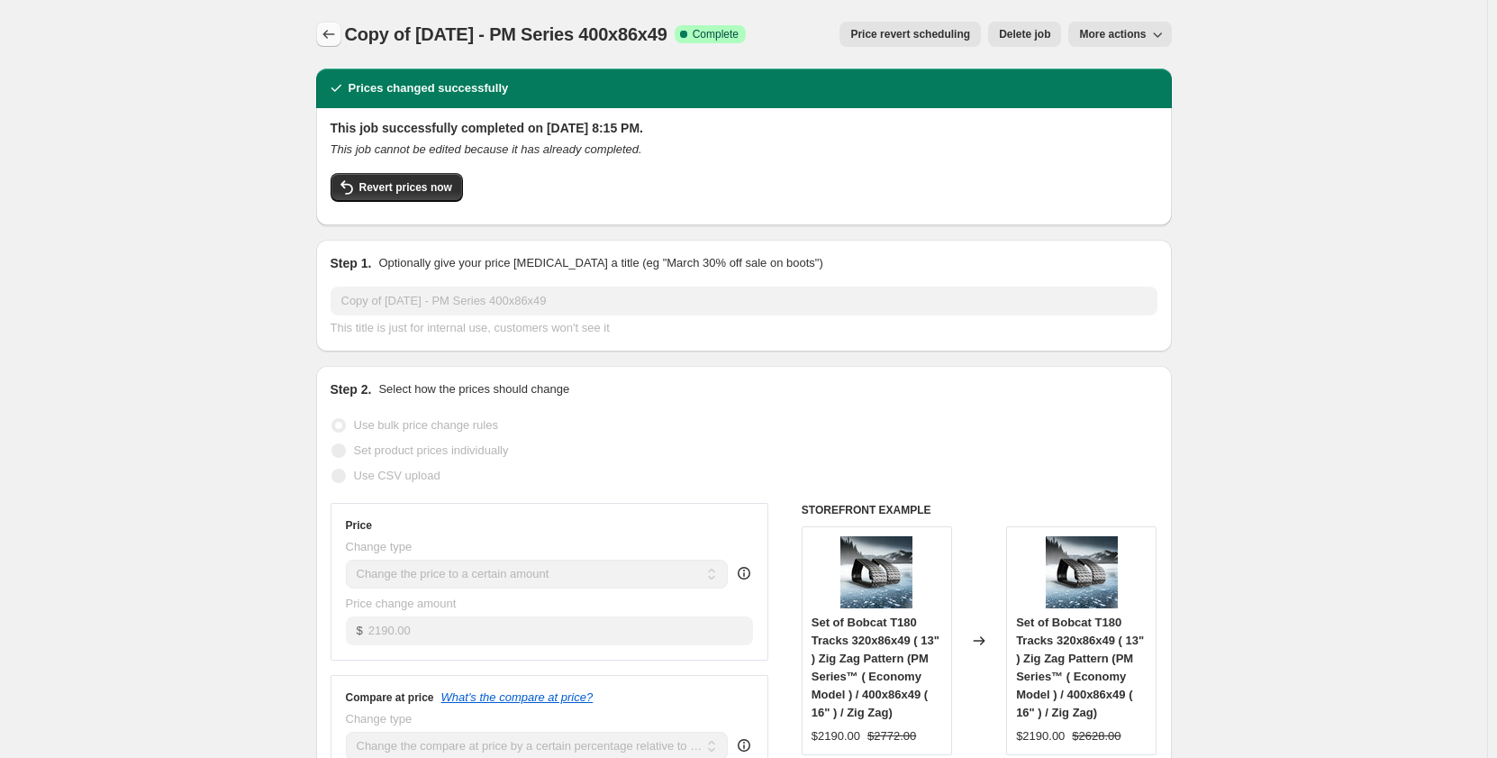
click at [338, 43] on button "Price change jobs" at bounding box center [328, 34] width 25 height 25
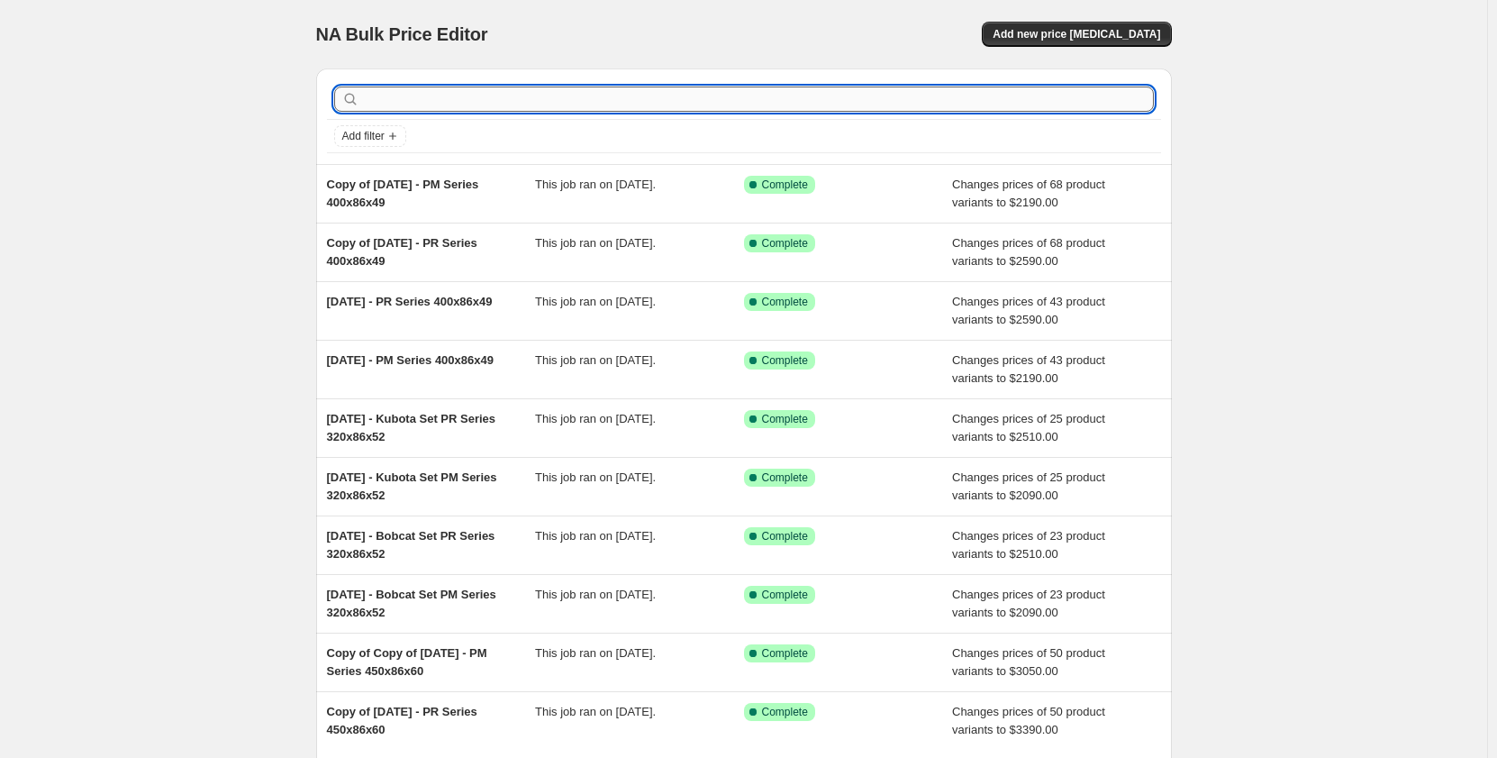
click at [484, 98] on input "text" at bounding box center [758, 98] width 791 height 25
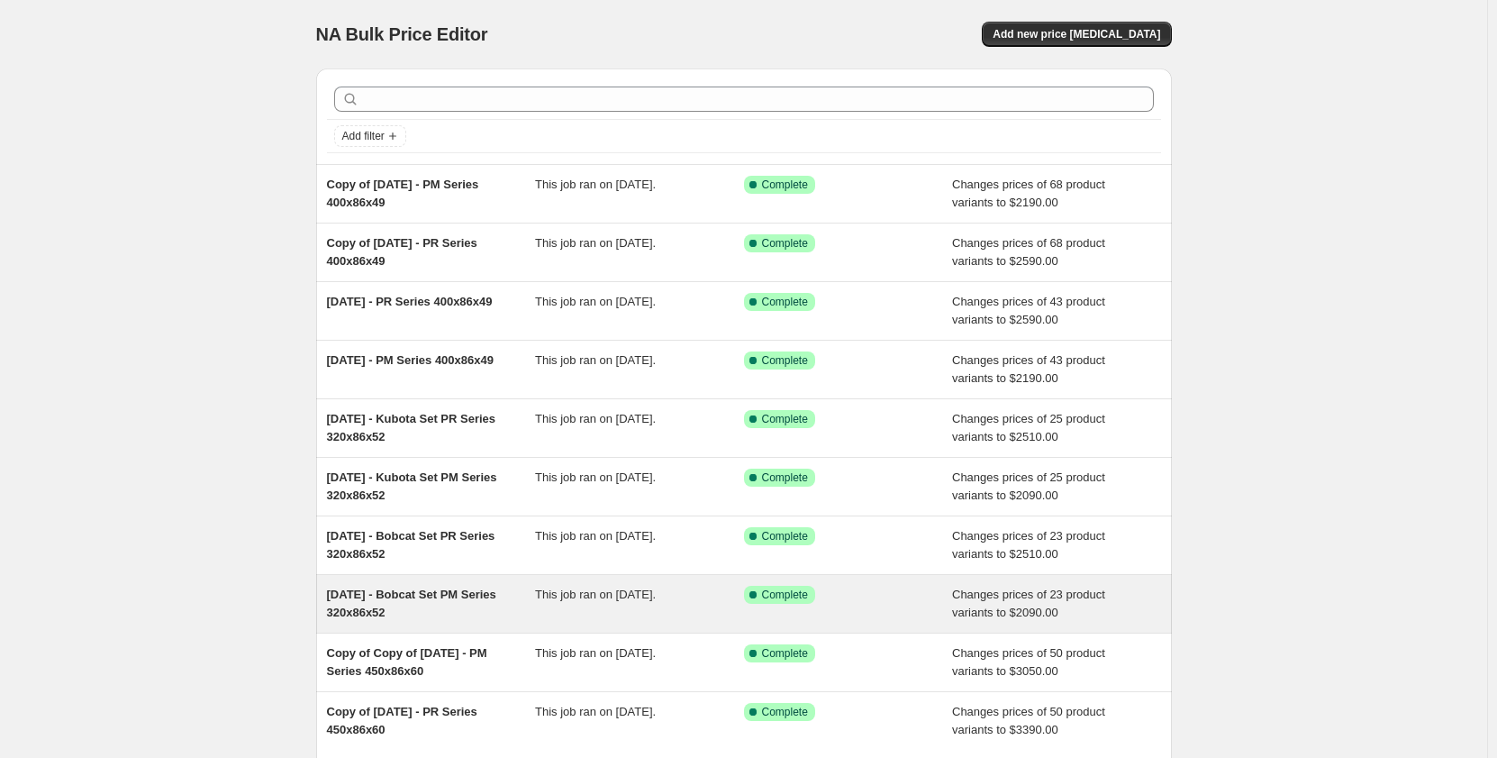
click at [518, 591] on div "[DATE] - Bobcat Set PM Series 320x86x52" at bounding box center [431, 604] width 209 height 36
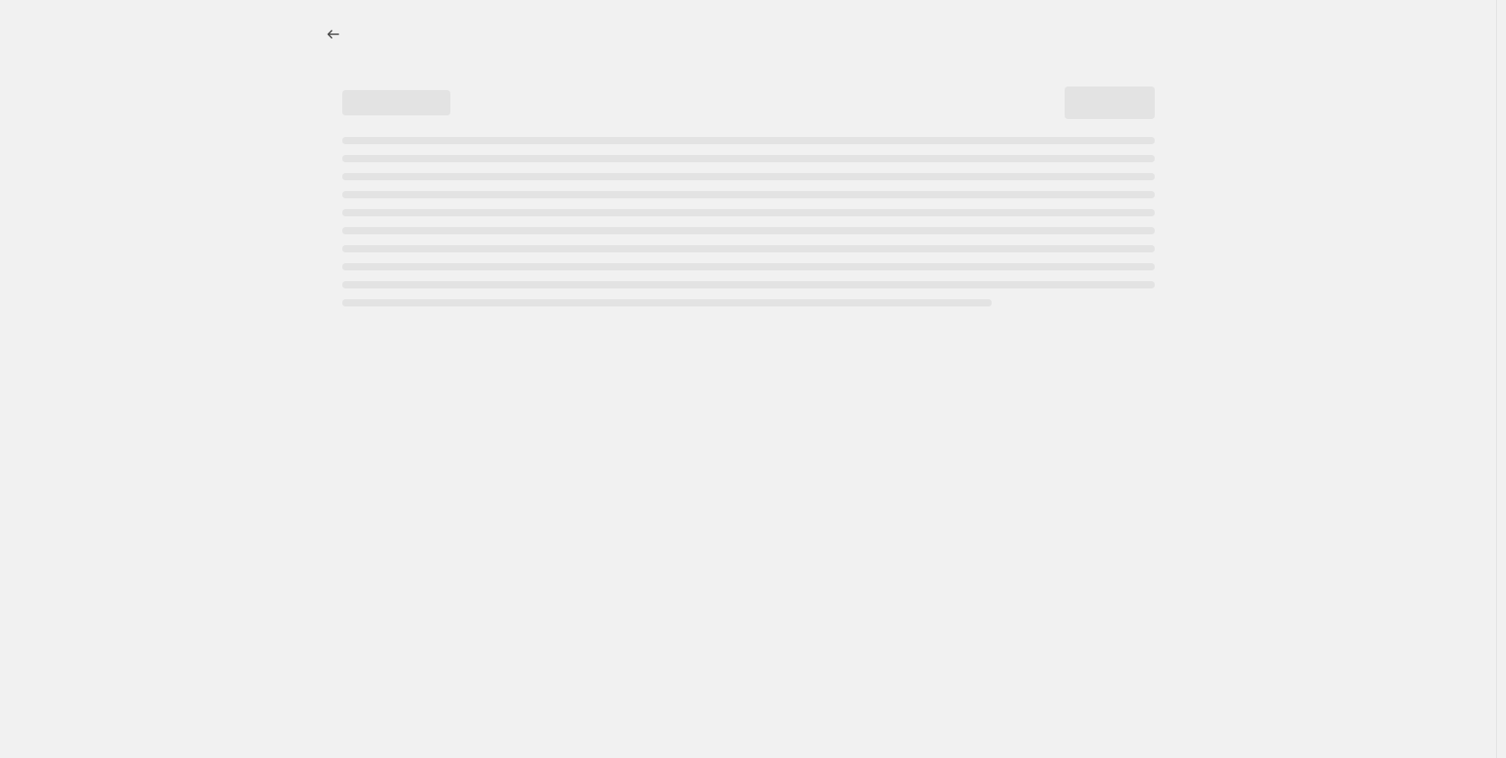
select select "pp"
select select "title"
select select "contains"
select select "title"
select select "contains"
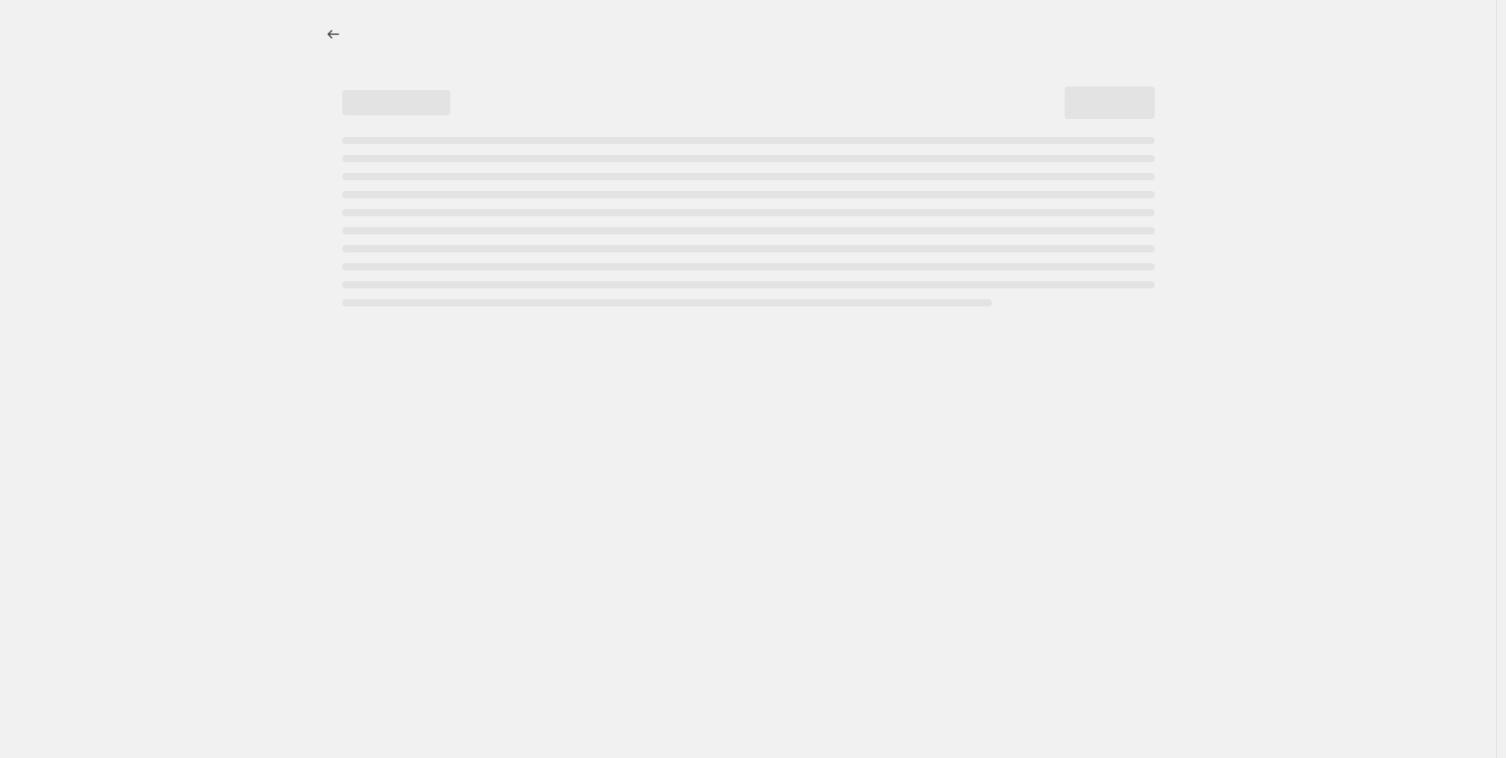
select select "tag"
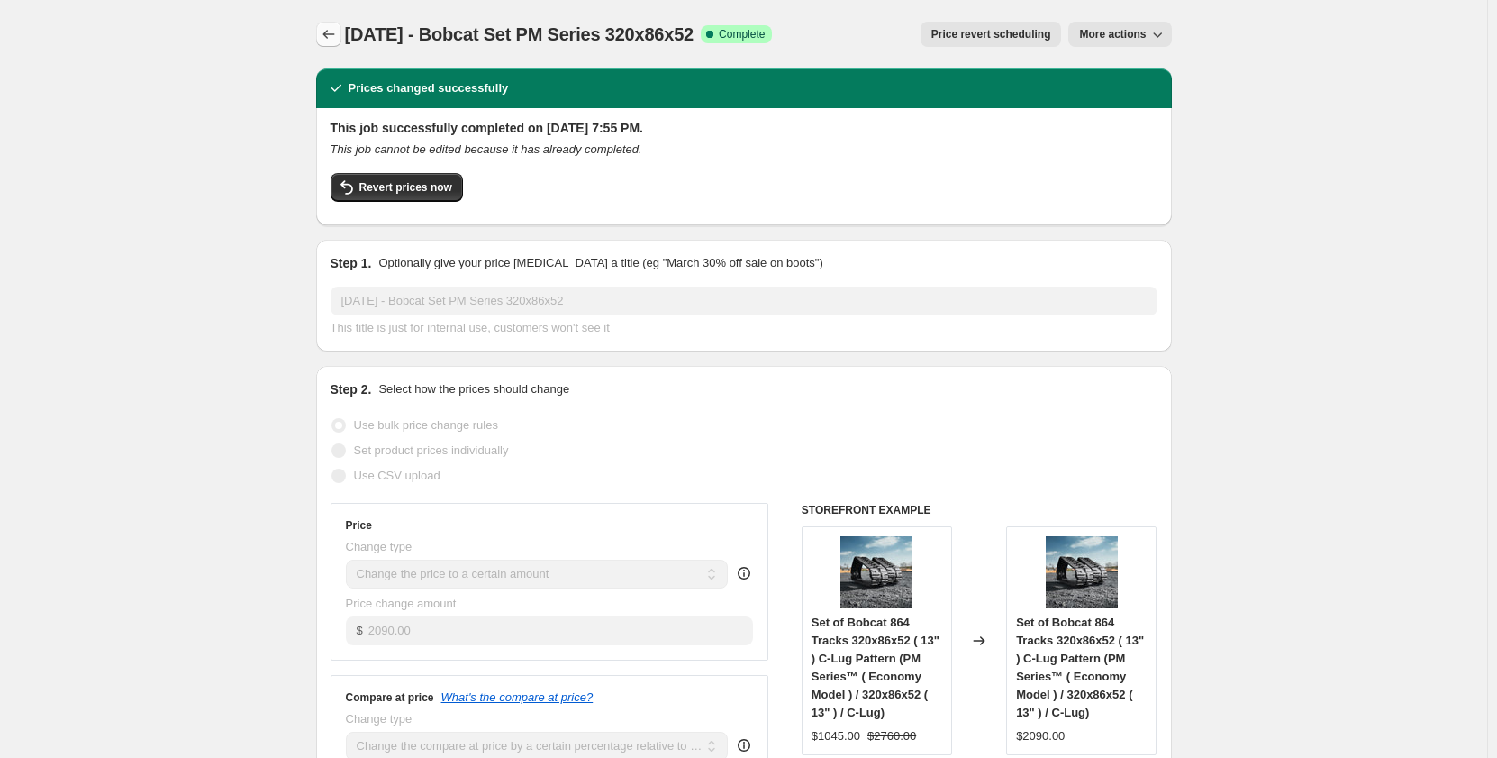
click at [331, 34] on icon "Price change jobs" at bounding box center [329, 34] width 18 height 18
